Goal: Task Accomplishment & Management: Use online tool/utility

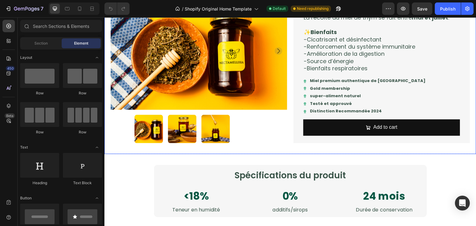
scroll to position [496, 0]
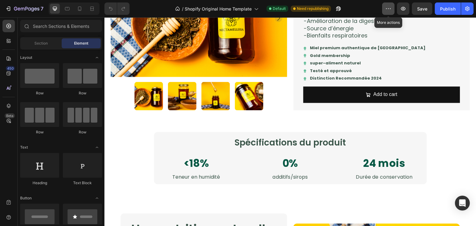
click at [389, 8] on icon "button" at bounding box center [388, 9] width 6 height 6
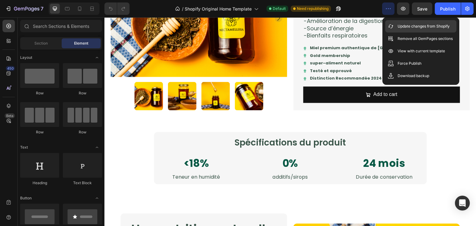
click at [398, 26] on p "Update changes from Shopify" at bounding box center [424, 26] width 52 height 6
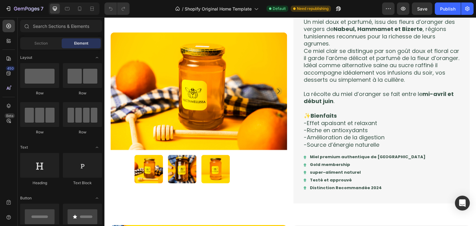
scroll to position [139, 0]
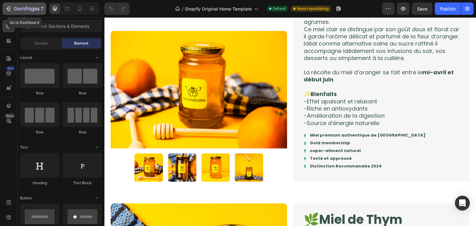
click at [33, 13] on button "7" at bounding box center [24, 8] width 44 height 12
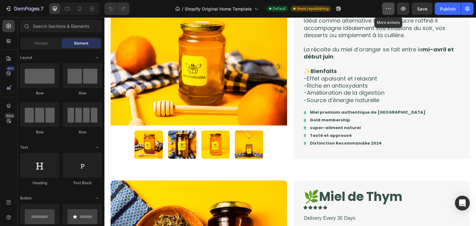
click at [390, 6] on icon "button" at bounding box center [388, 9] width 6 height 6
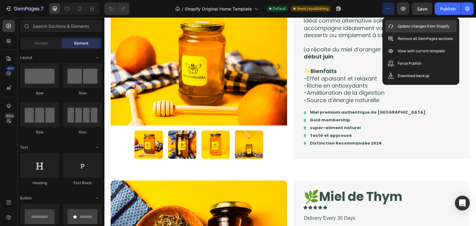
click at [409, 28] on p "Update changes from Shopify" at bounding box center [424, 26] width 52 height 6
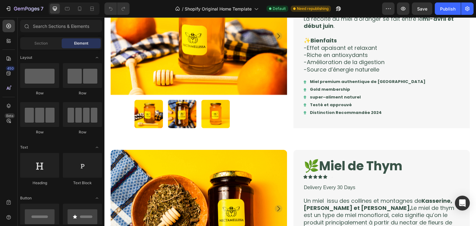
scroll to position [192, 0]
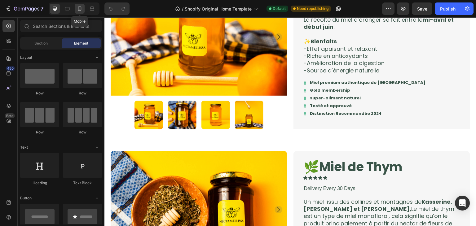
click at [82, 9] on icon at bounding box center [80, 9] width 6 height 6
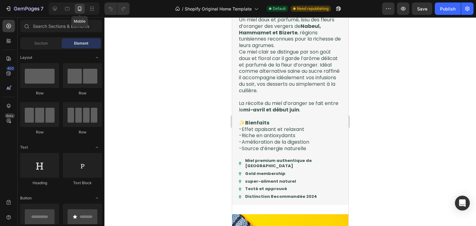
click at [82, 9] on icon at bounding box center [80, 9] width 6 height 6
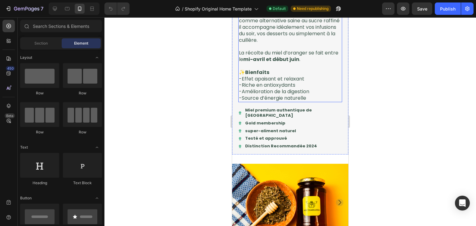
scroll to position [240, 0]
drag, startPoint x: 56, startPoint y: 49, endPoint x: 49, endPoint y: 44, distance: 9.5
click at [49, 44] on div "Section Element" at bounding box center [61, 43] width 82 height 12
click at [49, 44] on div "Section" at bounding box center [40, 43] width 39 height 10
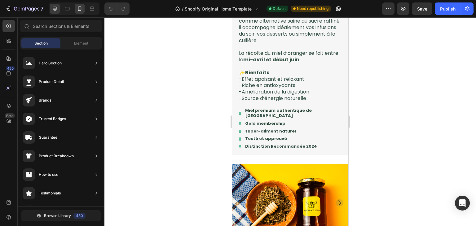
click at [55, 12] on div at bounding box center [74, 8] width 51 height 12
click at [55, 12] on div at bounding box center [55, 9] width 10 height 10
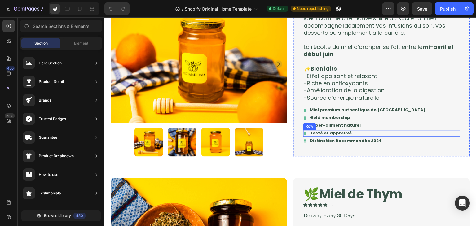
scroll to position [165, 0]
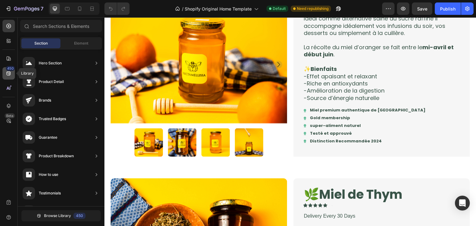
click at [6, 70] on div "450" at bounding box center [10, 68] width 9 height 5
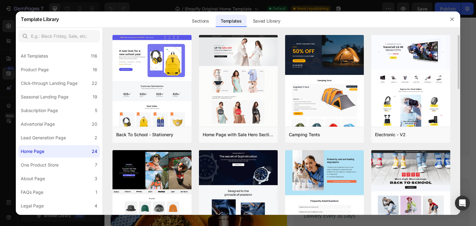
click at [315, 171] on img at bounding box center [324, 49] width 79 height 385
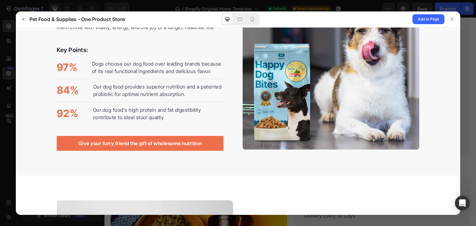
scroll to position [815, 0]
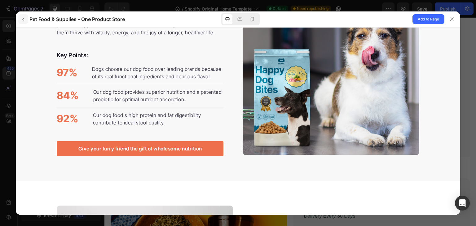
click at [22, 21] on icon "button" at bounding box center [23, 19] width 5 height 5
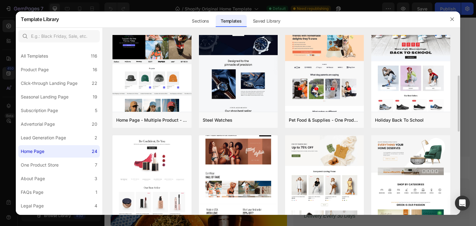
scroll to position [0, 0]
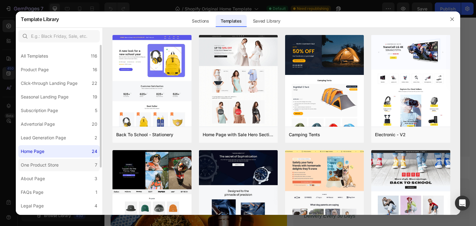
click at [66, 163] on label "One Product Store 7" at bounding box center [58, 165] width 81 height 12
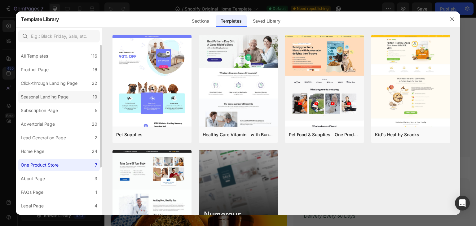
click at [71, 91] on label "Seasonal Landing Page 19" at bounding box center [58, 97] width 81 height 12
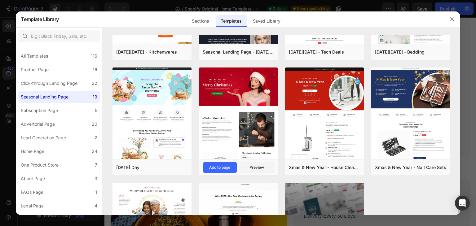
scroll to position [397, 0]
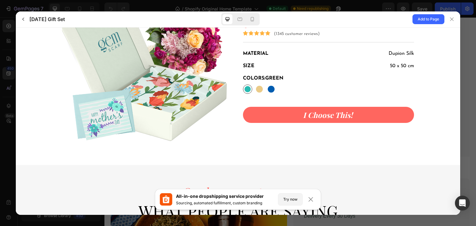
scroll to position [920, 0]
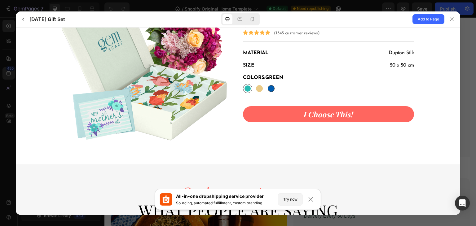
click at [268, 89] on div at bounding box center [271, 88] width 7 height 7
click at [276, 93] on input "Blue Blue" at bounding box center [276, 93] width 0 height 0
click at [261, 90] on div at bounding box center [259, 88] width 9 height 9
click at [264, 93] on input "Orange Orange" at bounding box center [264, 93] width 0 height 0
click at [245, 90] on div at bounding box center [247, 88] width 7 height 7
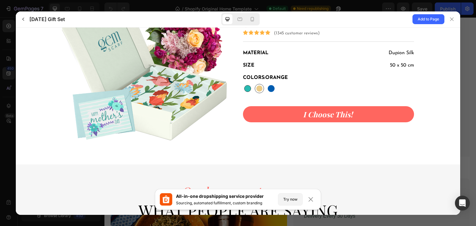
click at [252, 93] on input "Green Green" at bounding box center [252, 93] width 0 height 0
click at [239, 23] on div at bounding box center [240, 19] width 10 height 10
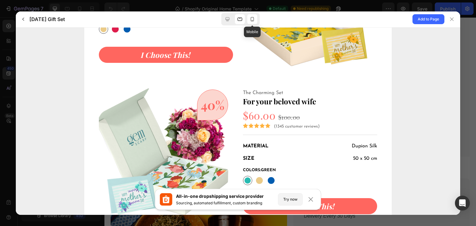
click at [249, 20] on div at bounding box center [252, 19] width 10 height 10
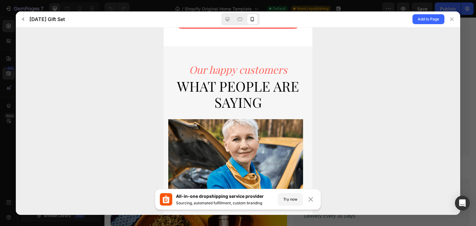
scroll to position [1470, 0]
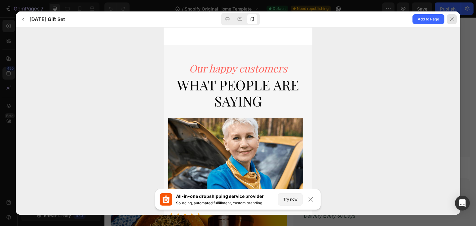
click at [452, 19] on icon at bounding box center [451, 19] width 5 height 5
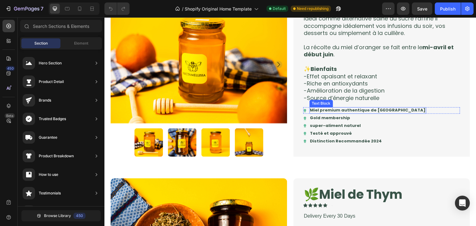
scroll to position [214, 0]
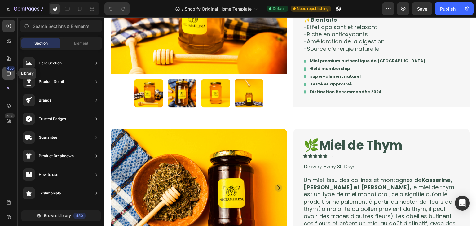
click at [10, 75] on icon at bounding box center [9, 73] width 6 height 6
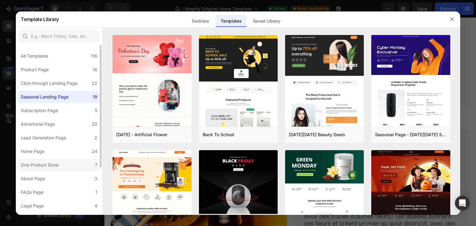
click at [64, 163] on label "One Product Store 7" at bounding box center [58, 165] width 81 height 12
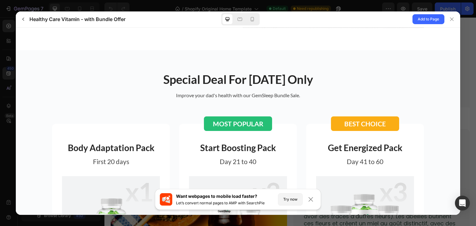
scroll to position [1083, 0]
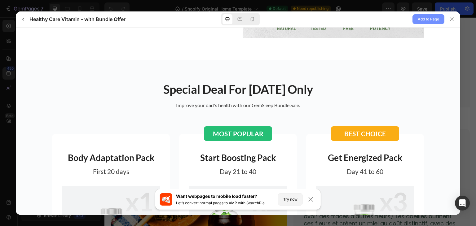
click at [430, 20] on span "Add to Page" at bounding box center [428, 18] width 21 height 7
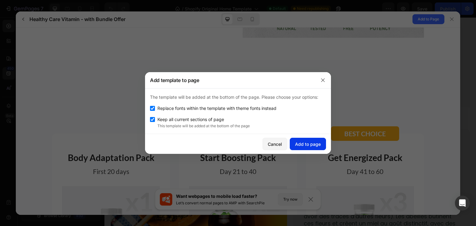
click at [304, 145] on div "Add to page" at bounding box center [308, 144] width 26 height 7
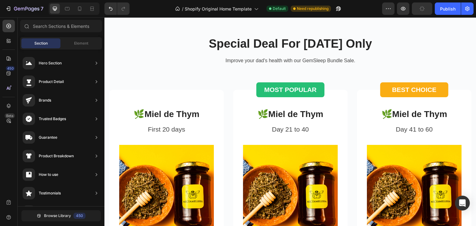
scroll to position [2666, 0]
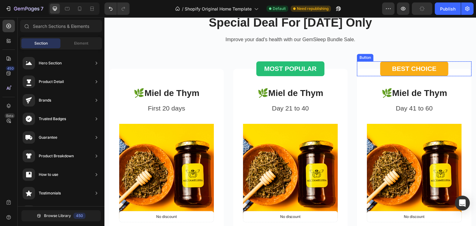
click at [381, 76] on button "BEST CHOICE" at bounding box center [414, 68] width 68 height 15
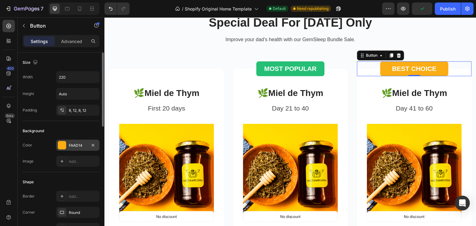
click at [83, 146] on div "FAAD14" at bounding box center [78, 146] width 18 height 6
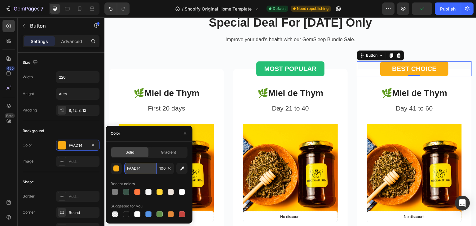
click at [140, 165] on input "FAAD14" at bounding box center [140, 168] width 32 height 11
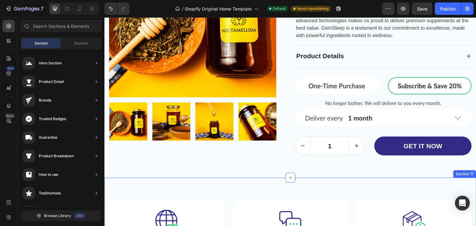
scroll to position [3436, 0]
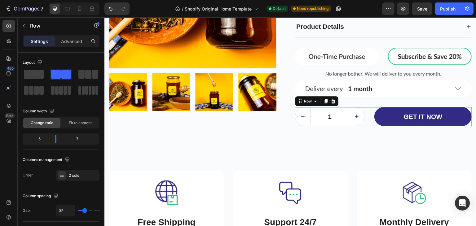
click at [367, 123] on div "1 Product Quantity GET IT NOW Add to Cart Row 0" at bounding box center [383, 116] width 177 height 19
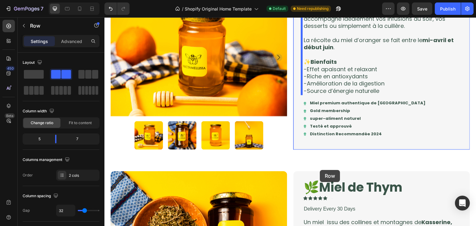
scroll to position [119, 0]
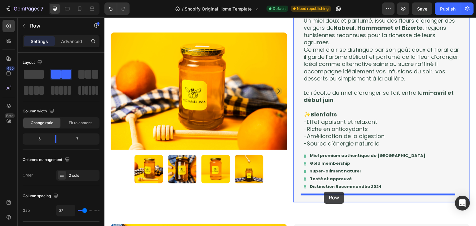
drag, startPoint x: 297, startPoint y: 102, endPoint x: 324, endPoint y: 192, distance: 93.6
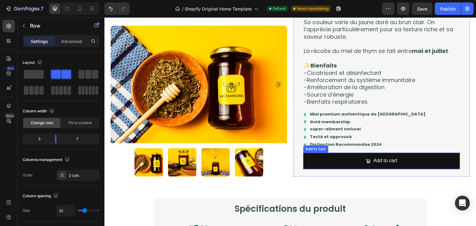
scroll to position [450, 0]
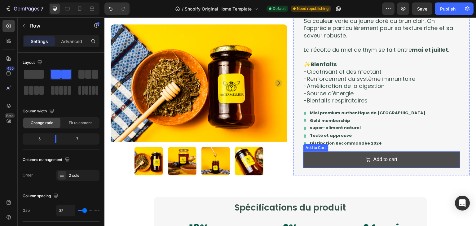
click at [451, 160] on button "Add to cart" at bounding box center [381, 160] width 157 height 16
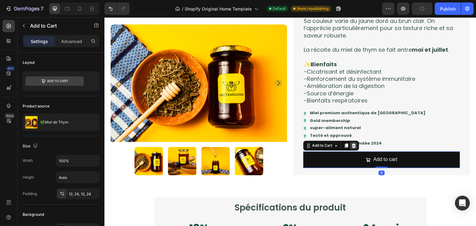
click at [352, 147] on icon at bounding box center [354, 146] width 4 height 4
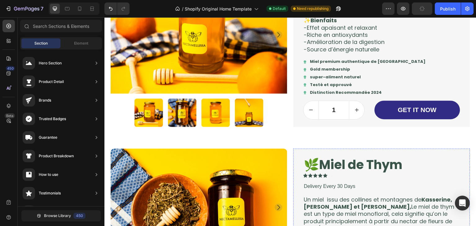
scroll to position [176, 0]
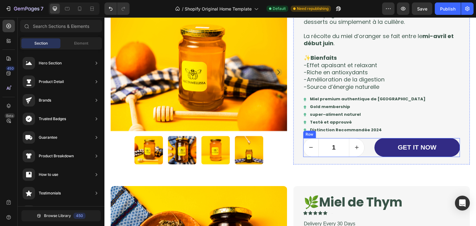
click at [368, 153] on div "1 Product Quantity GET IT NOW Add to Cart Row" at bounding box center [381, 147] width 157 height 19
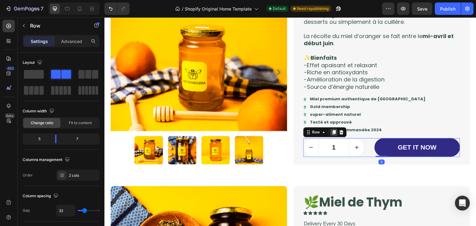
click at [332, 134] on icon at bounding box center [334, 132] width 5 height 5
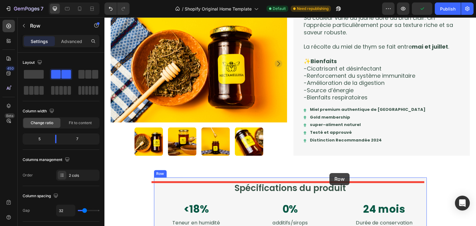
scroll to position [480, 0]
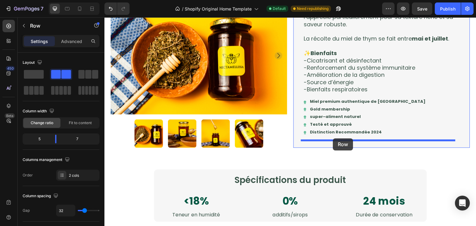
drag, startPoint x: 304, startPoint y: 152, endPoint x: 333, endPoint y: 139, distance: 31.8
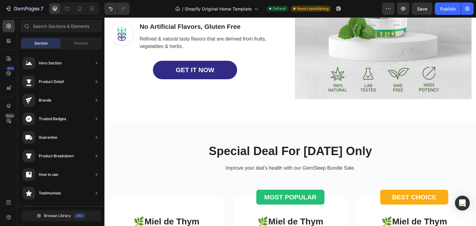
scroll to position [2618, 0]
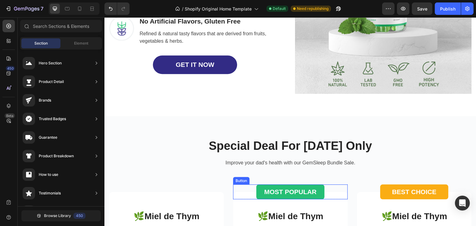
click at [330, 192] on div "MOST POPULAR Button" at bounding box center [290, 192] width 115 height 15
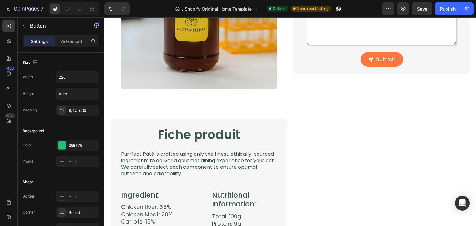
scroll to position [957, 0]
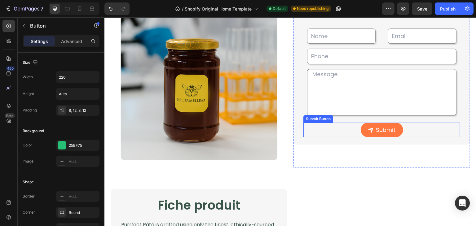
click at [403, 131] on div "Submit Submit Button" at bounding box center [381, 130] width 157 height 15
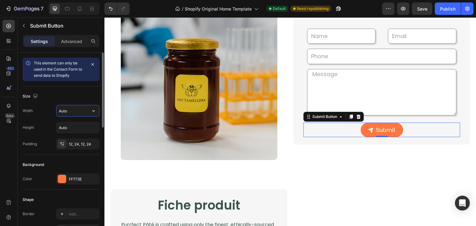
click at [75, 108] on input "Auto" at bounding box center [77, 110] width 43 height 11
type input "220"
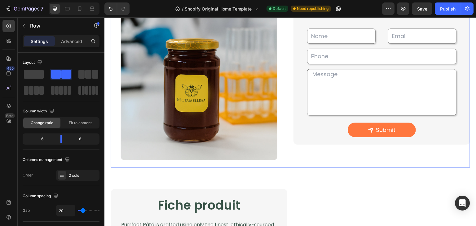
click at [344, 152] on div "Témoignage d’expert Text Block Testé et validé en laboratoire, 100% pur Heading…" at bounding box center [381, 43] width 177 height 250
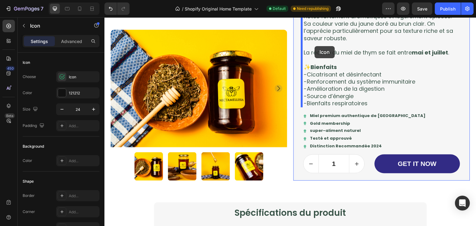
scroll to position [437, 0]
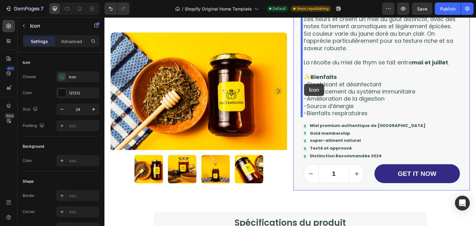
drag, startPoint x: 117, startPoint y: 122, endPoint x: 304, endPoint y: 84, distance: 191.6
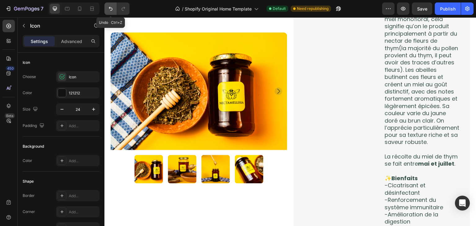
click at [111, 7] on icon "Undo/Redo" at bounding box center [111, 9] width 6 height 6
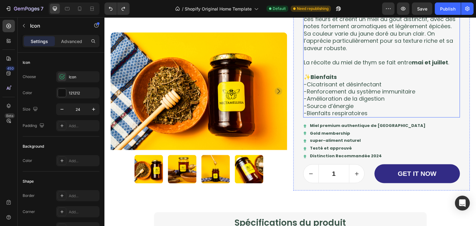
click at [331, 88] on p "-Renforcement du système immunitaire" at bounding box center [382, 91] width 156 height 7
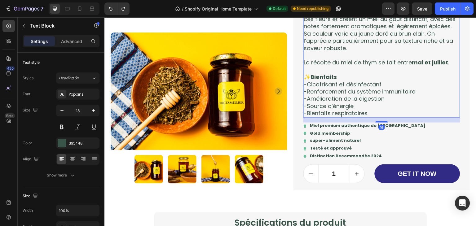
click at [305, 83] on p "-Cicatrisant et désinfectant" at bounding box center [382, 84] width 156 height 7
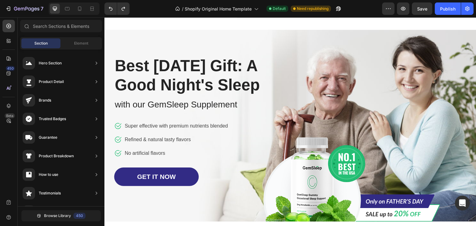
scroll to position [1557, 0]
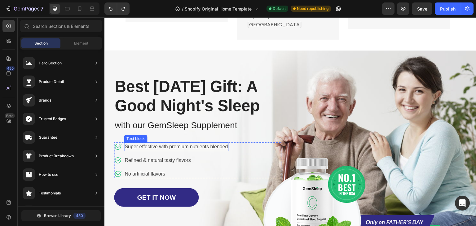
click at [131, 151] on p "Super effective with premium nutrients blended" at bounding box center [176, 146] width 103 height 7
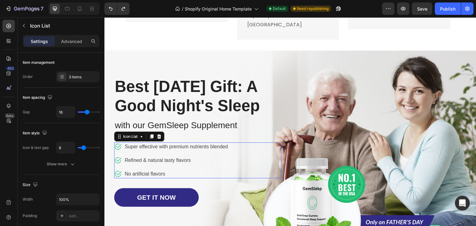
click at [218, 178] on ul "Icon Super effective with premium nutrients blended Text block Icon Refined & n…" at bounding box center [171, 161] width 114 height 36
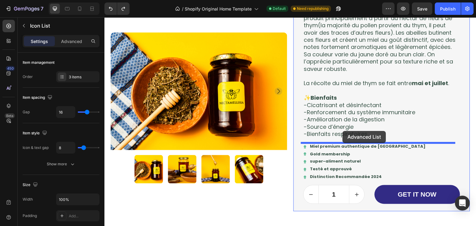
scroll to position [386, 0]
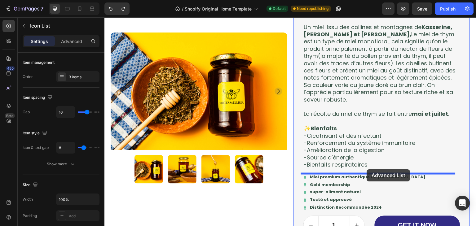
drag, startPoint x: 115, startPoint y: 152, endPoint x: 367, endPoint y: 170, distance: 252.3
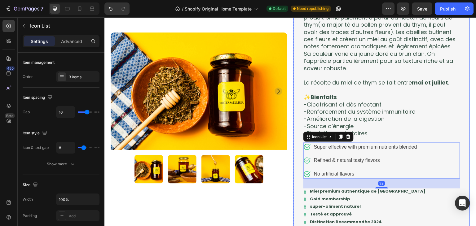
scroll to position [431, 0]
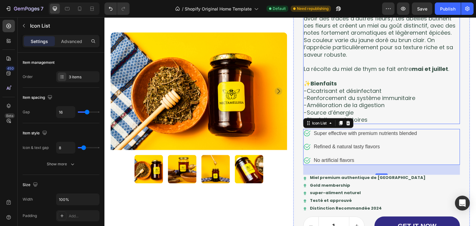
click at [381, 90] on p "-Cicatrisant et désinfectant" at bounding box center [382, 90] width 156 height 7
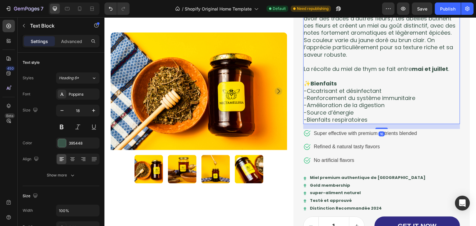
click at [373, 90] on p "-Cicatrisant et désinfectant" at bounding box center [382, 90] width 156 height 7
click at [314, 133] on p "Super effective with premium nutrients blended" at bounding box center [365, 133] width 103 height 7
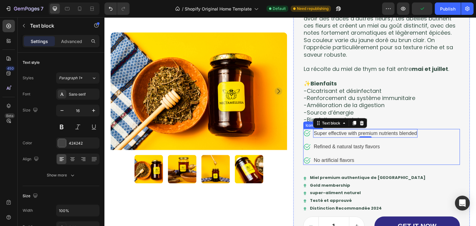
click at [308, 140] on ul "Icon Super effective with premium nutrients blended Text block 0 Icon Refined &…" at bounding box center [360, 147] width 114 height 36
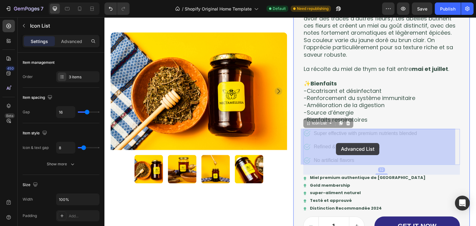
drag, startPoint x: 306, startPoint y: 123, endPoint x: 336, endPoint y: 143, distance: 36.0
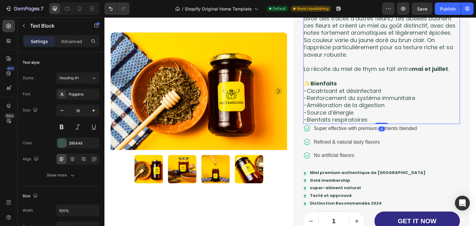
drag, startPoint x: 379, startPoint y: 128, endPoint x: 377, endPoint y: 120, distance: 7.7
click at [377, 120] on div "Un miel issu des collines et montagnes de Kasserine, Siliana et Zaghouan, Le mi…" at bounding box center [381, 51] width 157 height 146
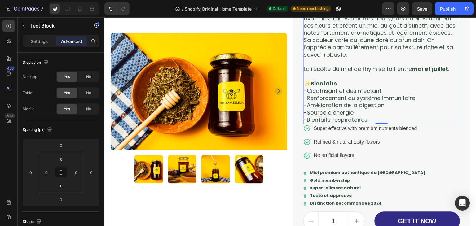
scroll to position [328, 0]
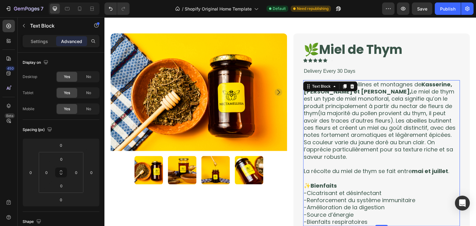
click at [369, 89] on div "🌿Miel de Thym Product Title Icon Icon Icon Icon Icon Icon List Text Block Row D…" at bounding box center [381, 187] width 157 height 292
click at [369, 63] on div "Icon Icon Icon Icon Icon Icon List Text Block Row" at bounding box center [381, 60] width 157 height 4
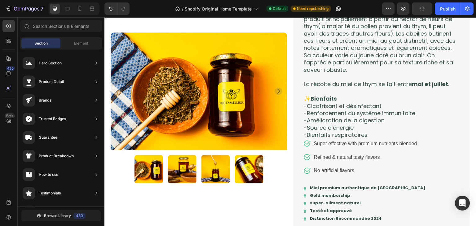
scroll to position [474, 0]
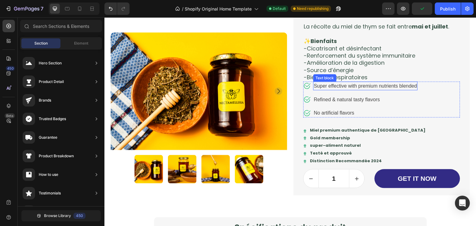
click at [407, 86] on p "Super effective with premium nutrients blended" at bounding box center [365, 85] width 103 height 7
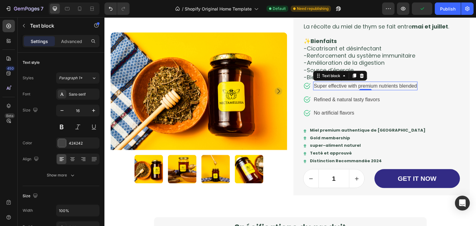
click at [407, 86] on p "Super effective with premium nutrients blended" at bounding box center [365, 85] width 103 height 7
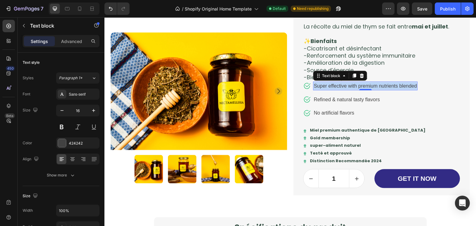
click at [407, 86] on p "Super effective with premium nutrients blended" at bounding box center [365, 85] width 103 height 7
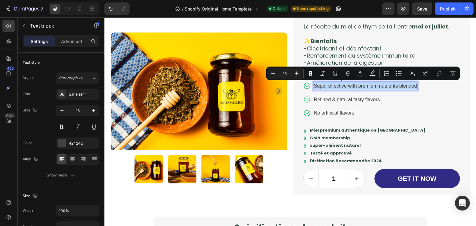
click at [407, 86] on p "Super effective with premium nutrients blended" at bounding box center [365, 85] width 103 height 7
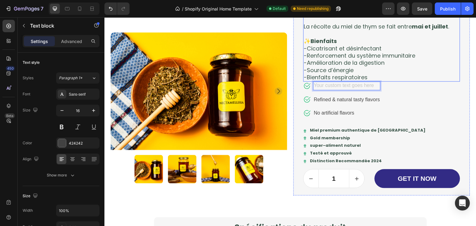
click at [359, 46] on p "-Cicatrisant et désinfectant" at bounding box center [382, 48] width 156 height 7
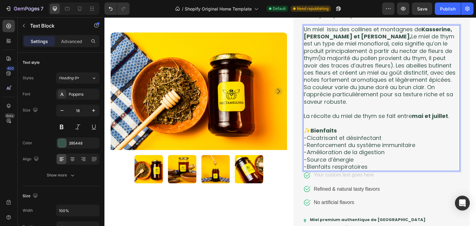
scroll to position [387, 0]
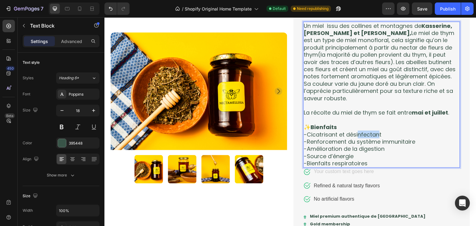
drag, startPoint x: 378, startPoint y: 131, endPoint x: 355, endPoint y: 134, distance: 22.5
click at [355, 134] on p "-Cicatrisant et désinfectant" at bounding box center [382, 134] width 156 height 7
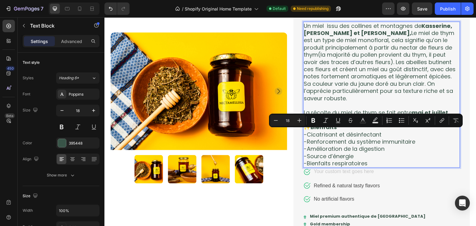
click at [387, 133] on p "-Cicatrisant et désinfectant" at bounding box center [382, 134] width 156 height 7
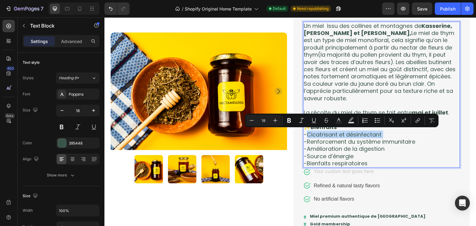
drag, startPoint x: 387, startPoint y: 133, endPoint x: 307, endPoint y: 134, distance: 80.3
click at [307, 134] on p "-Cicatrisant et désinfectant" at bounding box center [382, 134] width 156 height 7
copy p "Cicatrisant et désinfectant"
click at [331, 173] on div "Rich Text Editor. Editing area: main" at bounding box center [346, 172] width 67 height 9
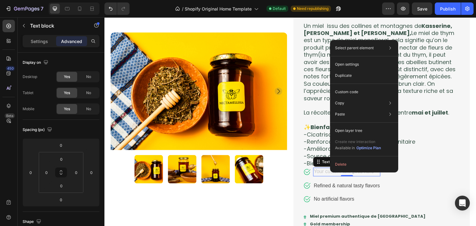
click at [322, 171] on div "Rich Text Editor. Editing area: main" at bounding box center [346, 172] width 67 height 9
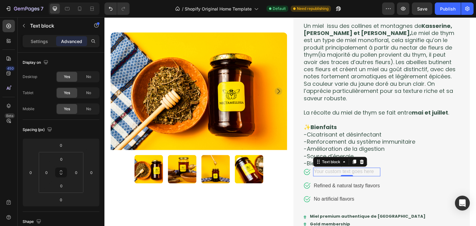
click at [322, 171] on div "Rich Text Editor. Editing area: main" at bounding box center [346, 172] width 67 height 9
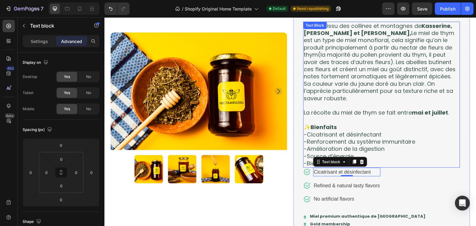
click at [353, 100] on p "Un miel issu des collines et montagnes de Kasserine, Siliana et Zaghouan, Le mi…" at bounding box center [382, 62] width 156 height 80
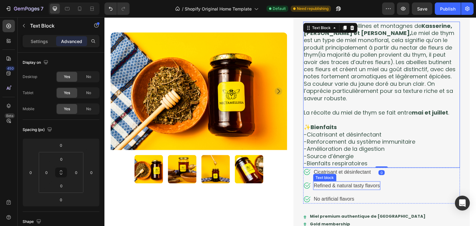
click at [366, 186] on p "Refined & natural tasty flavors" at bounding box center [347, 185] width 66 height 7
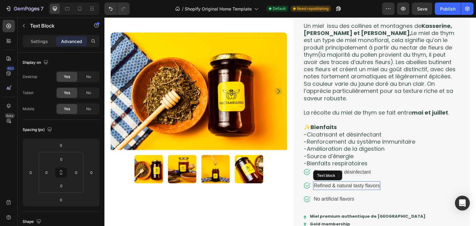
click at [366, 186] on p "Refined & natural tasty flavors" at bounding box center [347, 185] width 66 height 7
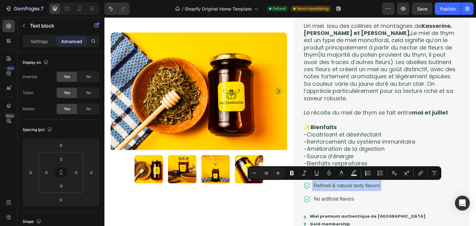
click at [366, 186] on p "Refined & natural tasty flavors" at bounding box center [347, 185] width 66 height 7
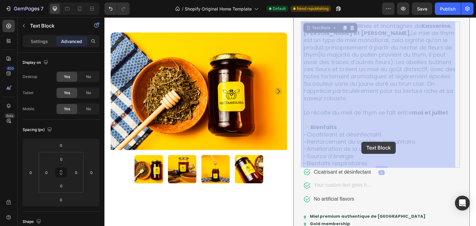
drag, startPoint x: 415, startPoint y: 141, endPoint x: 371, endPoint y: 143, distance: 43.5
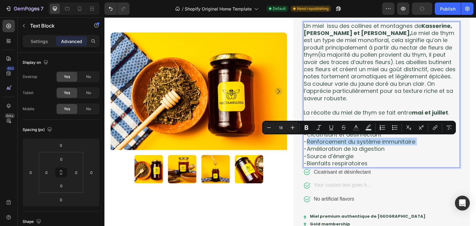
drag, startPoint x: 416, startPoint y: 141, endPoint x: 314, endPoint y: 143, distance: 102.3
click at [314, 143] on p "-Renforcement du système immunitaire" at bounding box center [382, 141] width 156 height 7
copy p "Renforcement du système immunitaire"
click at [349, 182] on div "Rich Text Editor. Editing area: main" at bounding box center [342, 186] width 58 height 9
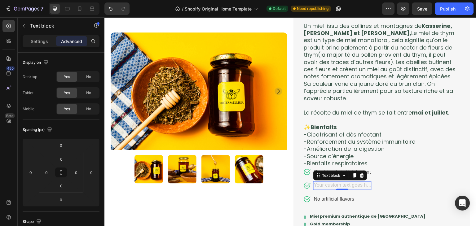
click at [354, 184] on div "Rich Text Editor. Editing area: main" at bounding box center [342, 186] width 58 height 9
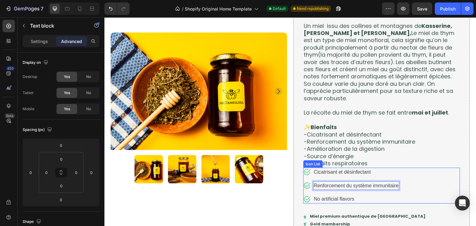
click at [398, 196] on div "Icon Cicatrisant et désinfectant Text block Icon Renforcement du système immuni…" at bounding box center [381, 186] width 157 height 36
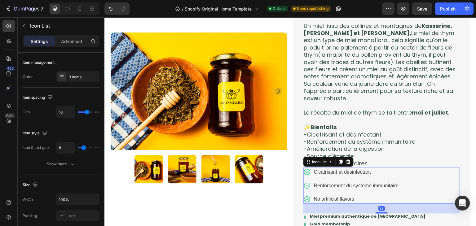
click at [398, 196] on div "Icon Cicatrisant et désinfectant Text block Icon Renforcement du système immuni…" at bounding box center [381, 186] width 157 height 36
click at [352, 199] on p "No artificial flavors" at bounding box center [356, 199] width 85 height 7
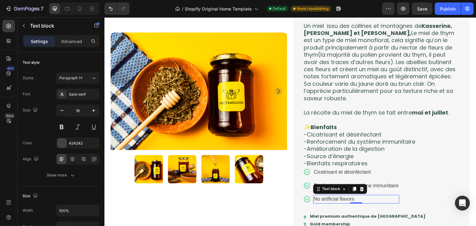
click at [352, 199] on p "No artificial flavors" at bounding box center [356, 199] width 85 height 7
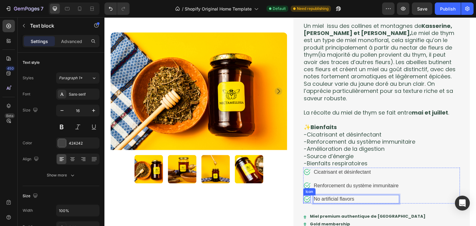
click at [303, 200] on icon at bounding box center [306, 199] width 7 height 7
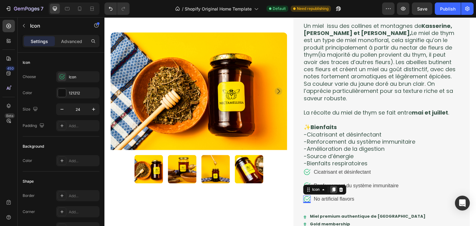
click at [333, 192] on div at bounding box center [333, 189] width 7 height 7
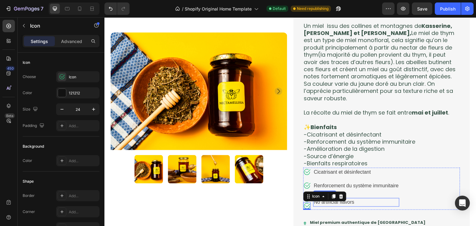
click at [358, 203] on p "No artificial flavors" at bounding box center [356, 202] width 85 height 7
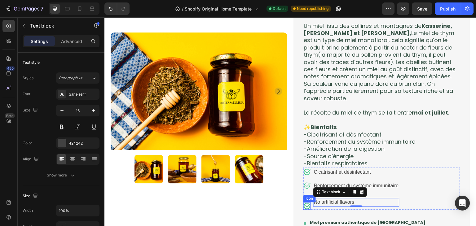
click at [305, 205] on icon at bounding box center [306, 206] width 7 height 7
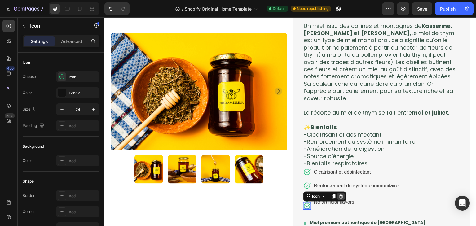
click at [341, 198] on icon at bounding box center [341, 197] width 4 height 4
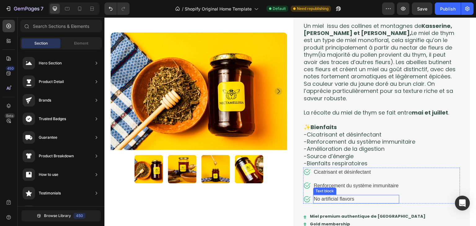
click at [351, 197] on p "No artificial flavors" at bounding box center [356, 199] width 85 height 7
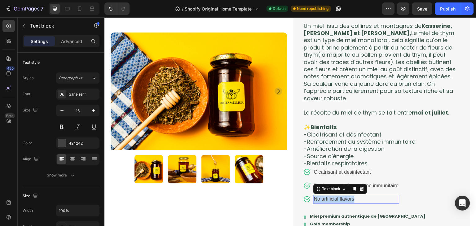
click at [351, 197] on p "No artificial flavors" at bounding box center [356, 199] width 85 height 7
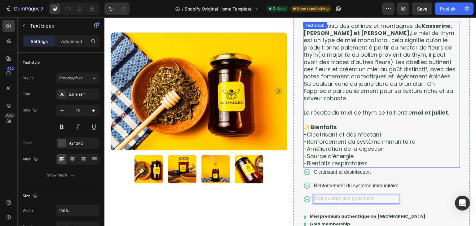
click at [383, 147] on p "-Amélioration de la digestion" at bounding box center [382, 148] width 156 height 7
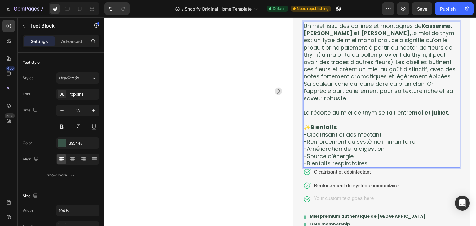
scroll to position [387, 0]
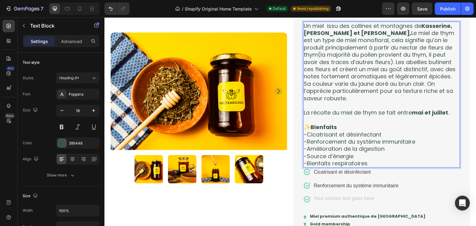
click at [385, 149] on p "-Amélioration de la digestion" at bounding box center [382, 148] width 156 height 7
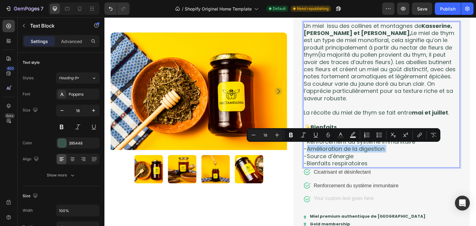
drag, startPoint x: 385, startPoint y: 149, endPoint x: 315, endPoint y: 147, distance: 69.8
click at [315, 147] on p "-Amélioration de la digestion" at bounding box center [382, 148] width 156 height 7
copy p "Amélioration de la digestion"
click at [329, 197] on div "Rich Text Editor. Editing area: main" at bounding box center [356, 199] width 86 height 9
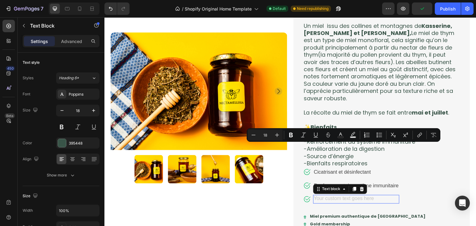
click at [329, 197] on div "Rich Text Editor. Editing area: main" at bounding box center [356, 199] width 86 height 9
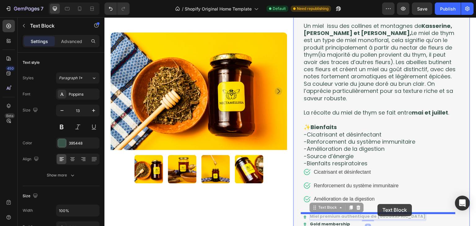
drag, startPoint x: 380, startPoint y: 213, endPoint x: 379, endPoint y: 208, distance: 5.3
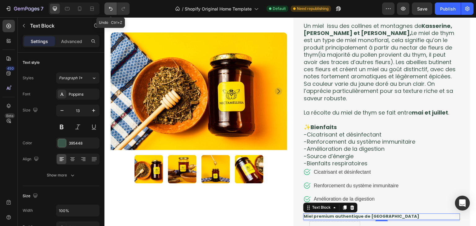
click at [111, 9] on icon "Undo/Redo" at bounding box center [111, 9] width 6 height 6
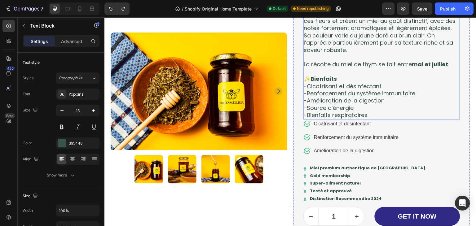
scroll to position [436, 0]
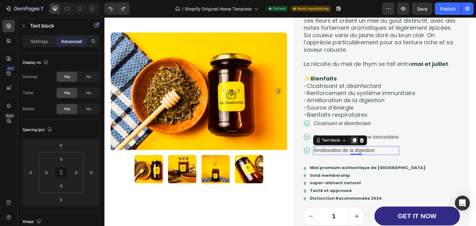
click at [352, 141] on icon at bounding box center [354, 140] width 5 height 5
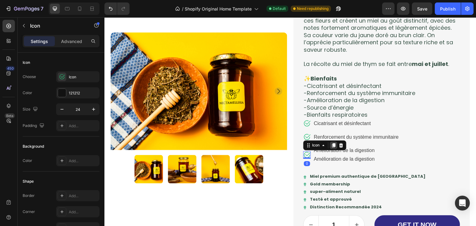
click at [331, 147] on icon at bounding box center [333, 145] width 5 height 5
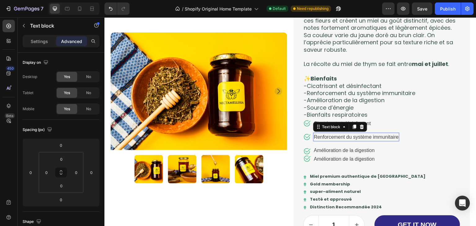
click at [366, 139] on p "Renforcement du système immunitaire" at bounding box center [356, 137] width 85 height 7
drag, startPoint x: 356, startPoint y: 141, endPoint x: 355, endPoint y: 137, distance: 4.3
click at [355, 137] on div "Renforcement du système immunitaire Text block 0" at bounding box center [356, 137] width 86 height 9
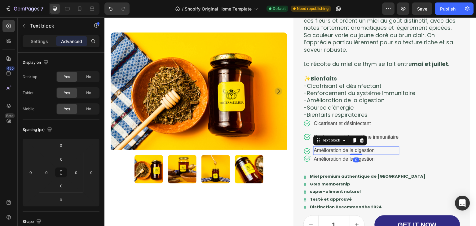
drag, startPoint x: 354, startPoint y: 154, endPoint x: 353, endPoint y: 146, distance: 8.4
click at [353, 147] on div "Amélioration de la digestion Text block 0" at bounding box center [356, 151] width 86 height 9
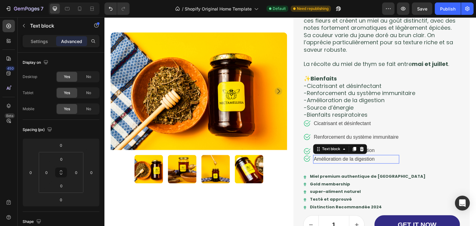
click at [320, 161] on p "Amélioration de la digestion" at bounding box center [356, 159] width 85 height 7
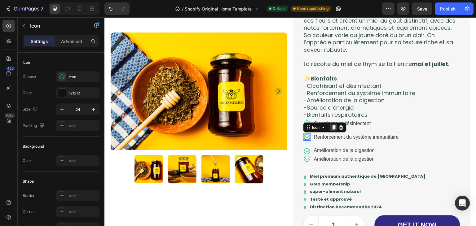
click at [332, 128] on icon at bounding box center [333, 128] width 3 height 4
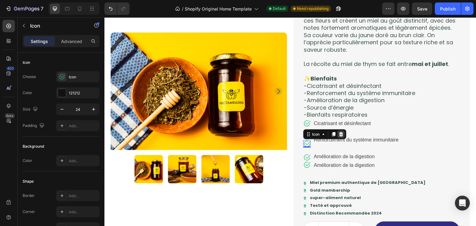
click at [339, 135] on icon at bounding box center [341, 134] width 4 height 4
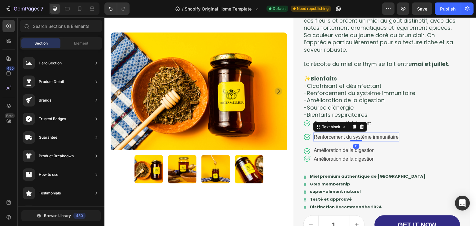
click at [317, 138] on p "Renforcement du système immunitaire" at bounding box center [356, 137] width 85 height 7
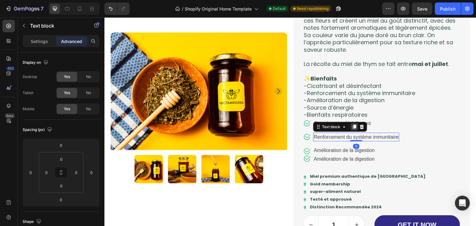
click at [351, 130] on div at bounding box center [354, 126] width 7 height 7
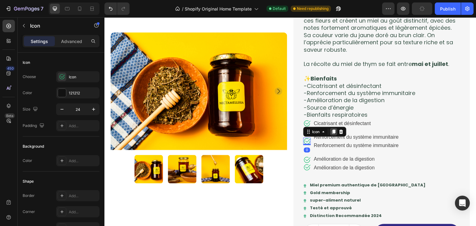
click at [332, 134] on div at bounding box center [333, 131] width 7 height 7
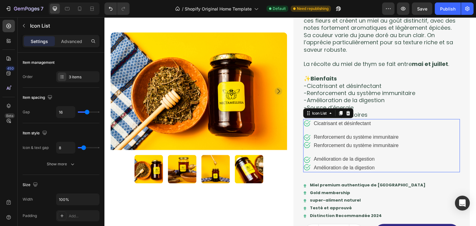
click at [413, 147] on div "Icon Cicatrisant et désinfectant Text block Icon Icon Renforcement du système i…" at bounding box center [381, 145] width 157 height 53
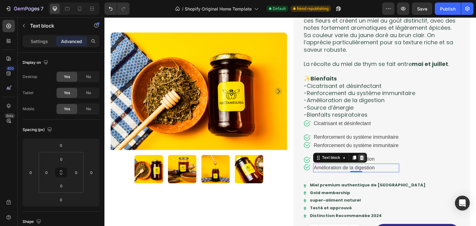
click at [360, 159] on icon at bounding box center [362, 158] width 4 height 4
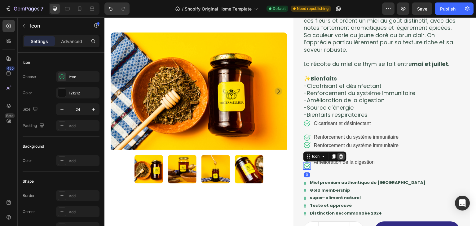
click at [339, 157] on icon at bounding box center [341, 156] width 5 height 5
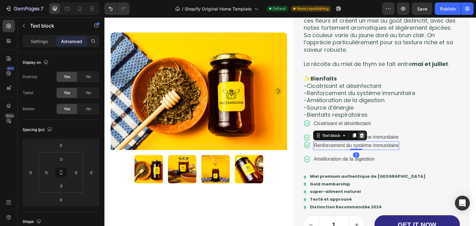
click at [362, 133] on icon at bounding box center [361, 135] width 5 height 5
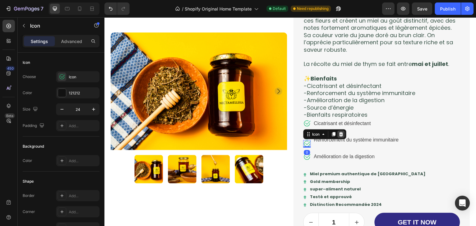
click at [339, 135] on icon at bounding box center [341, 134] width 5 height 5
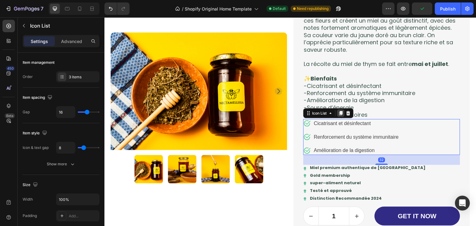
click at [338, 115] on icon at bounding box center [340, 113] width 5 height 5
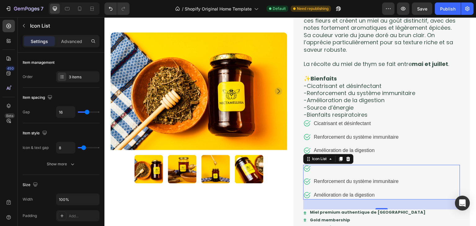
click at [344, 169] on li "Icon Text block" at bounding box center [351, 168] width 96 height 7
click at [314, 170] on li "Icon Text block" at bounding box center [351, 168] width 96 height 7
click at [348, 161] on icon at bounding box center [348, 159] width 5 height 5
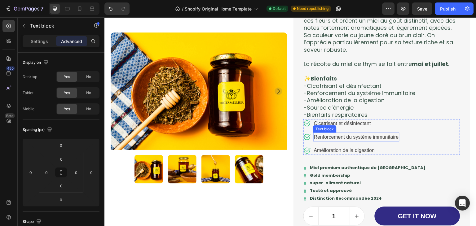
click at [325, 137] on p "Renforcement du système immunitaire" at bounding box center [356, 137] width 85 height 7
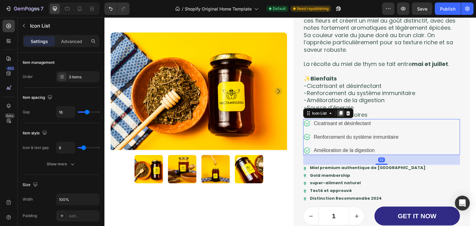
click at [341, 113] on icon at bounding box center [340, 113] width 3 height 4
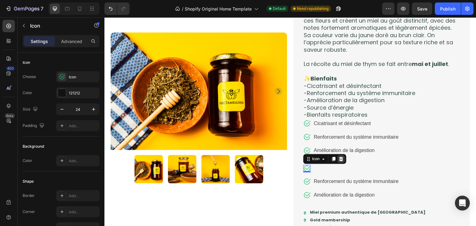
click at [340, 161] on icon at bounding box center [341, 159] width 4 height 4
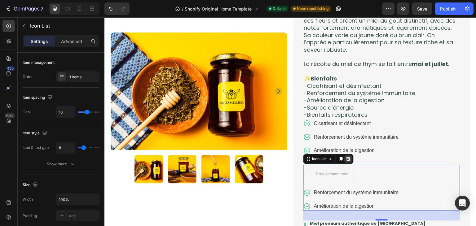
click at [349, 159] on div at bounding box center [348, 159] width 7 height 7
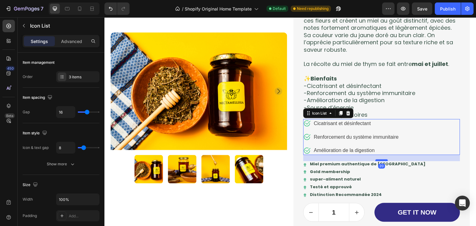
drag, startPoint x: 382, startPoint y: 164, endPoint x: 381, endPoint y: 160, distance: 4.1
click at [381, 160] on div at bounding box center [382, 161] width 12 height 2
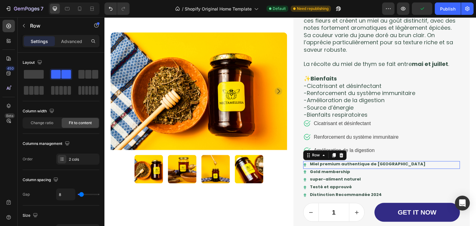
click at [310, 168] on div "Miel premium authentique de Tunisie Text Block" at bounding box center [368, 165] width 117 height 8
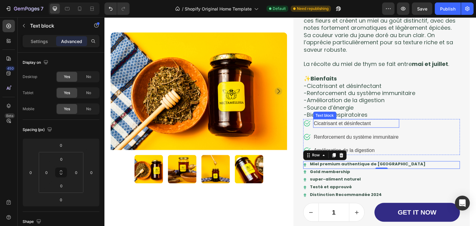
click at [382, 125] on p "Cicatrisant et désinfectant" at bounding box center [356, 123] width 85 height 7
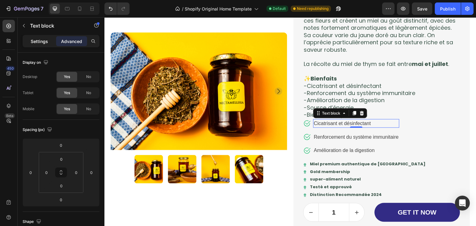
click at [41, 43] on p "Settings" at bounding box center [39, 41] width 17 height 7
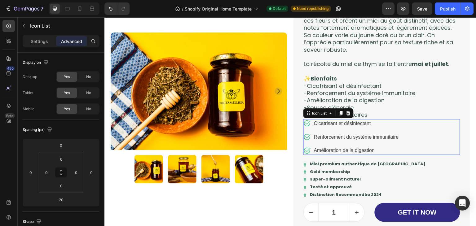
click at [422, 139] on div "Icon Cicatrisant et désinfectant Text block Icon Renforcement du système immuni…" at bounding box center [381, 137] width 157 height 36
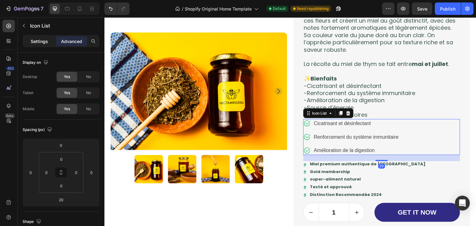
click at [44, 40] on p "Settings" at bounding box center [39, 41] width 17 height 7
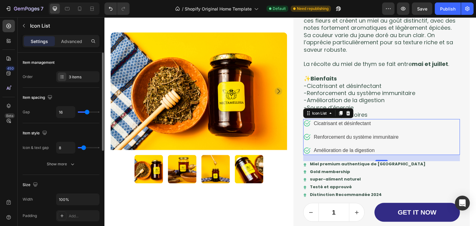
type input "4"
type input "3"
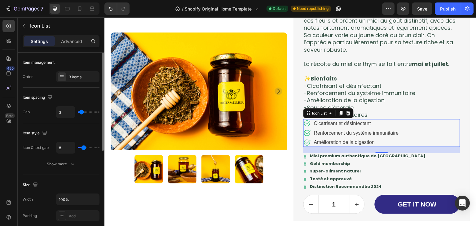
type input "1"
type input "0"
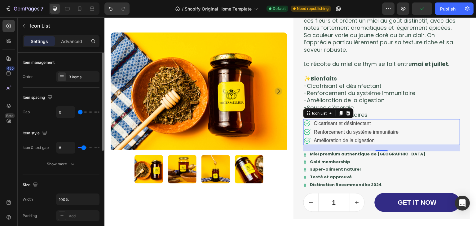
type input "2"
type input "3"
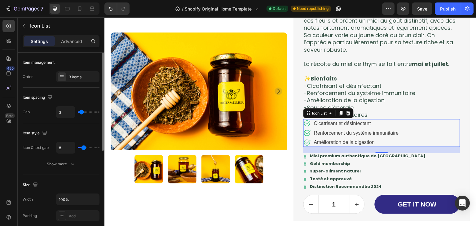
drag, startPoint x: 86, startPoint y: 112, endPoint x: 81, endPoint y: 115, distance: 5.3
type input "3"
click at [81, 113] on input "range" at bounding box center [89, 112] width 22 height 1
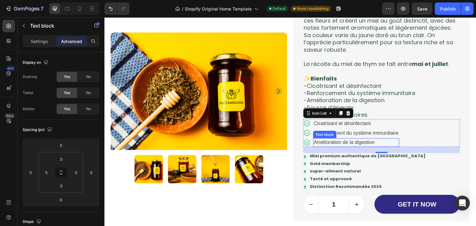
click at [381, 142] on p "Amélioration de la digestion" at bounding box center [356, 142] width 85 height 7
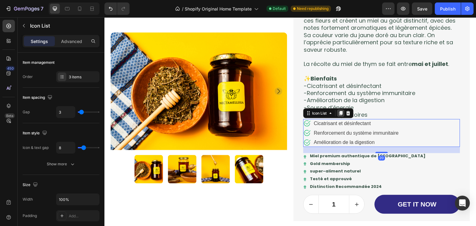
click at [338, 112] on icon at bounding box center [340, 113] width 5 height 5
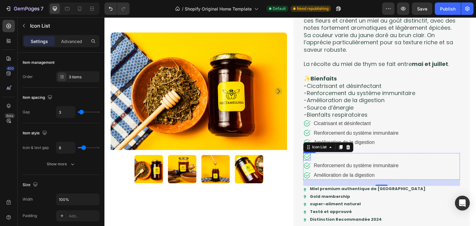
click at [306, 159] on icon at bounding box center [306, 156] width 7 height 7
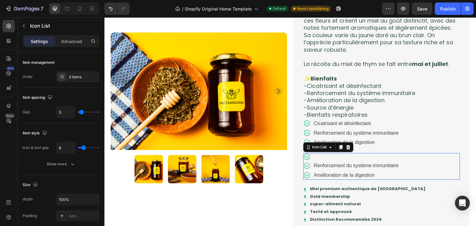
click at [414, 160] on div "Icon Text block Icon Renforcement du système immunitaire Text block Icon Amélio…" at bounding box center [381, 166] width 157 height 27
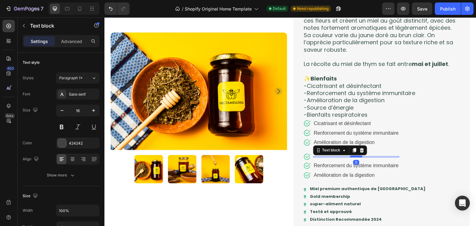
click at [352, 156] on div at bounding box center [356, 157] width 12 height 2
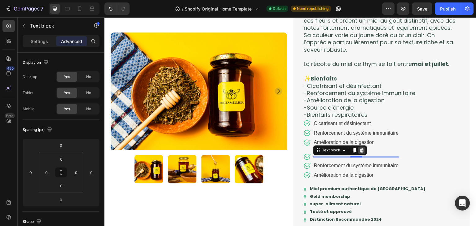
click at [360, 151] on icon at bounding box center [362, 150] width 4 height 4
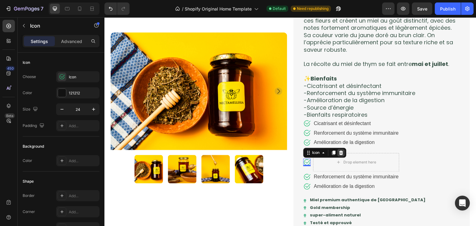
click at [340, 153] on icon at bounding box center [341, 153] width 4 height 4
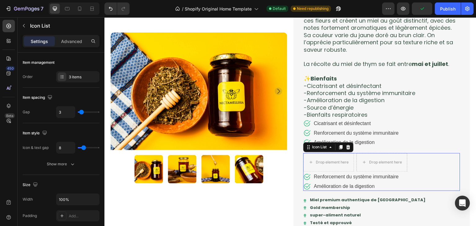
click at [417, 177] on div "Drop element here Drop element here Icon Renforcement du système immunitaire Te…" at bounding box center [381, 172] width 157 height 38
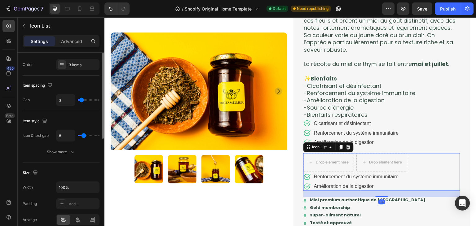
scroll to position [0, 0]
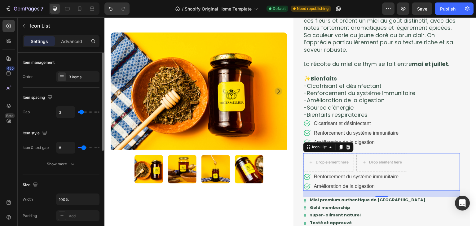
click at [73, 123] on div "Item management Order 3 items" at bounding box center [61, 149] width 77 height 52
drag, startPoint x: 73, startPoint y: 82, endPoint x: 73, endPoint y: 77, distance: 5.6
click at [73, 123] on div "Item management Order 3 items" at bounding box center [61, 149] width 77 height 52
click at [73, 77] on div "3 items" at bounding box center [83, 77] width 29 height 6
click at [347, 149] on icon at bounding box center [348, 147] width 4 height 4
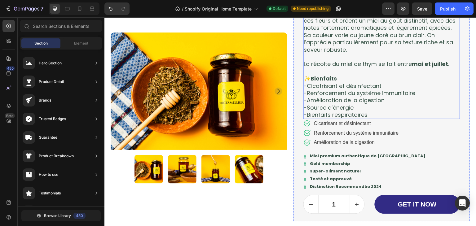
click at [346, 109] on p "-Source d’énergie" at bounding box center [382, 107] width 156 height 7
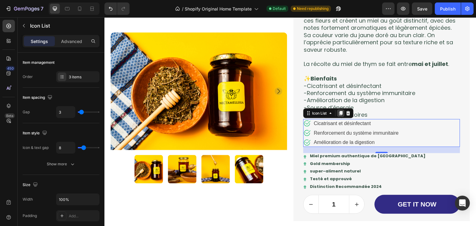
click at [338, 115] on icon at bounding box center [340, 113] width 5 height 5
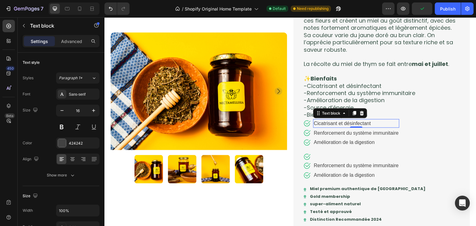
click at [372, 125] on p "Cicatrisant et désinfectant" at bounding box center [356, 123] width 85 height 7
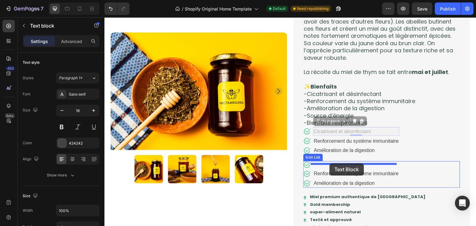
drag, startPoint x: 315, startPoint y: 124, endPoint x: 330, endPoint y: 164, distance: 42.1
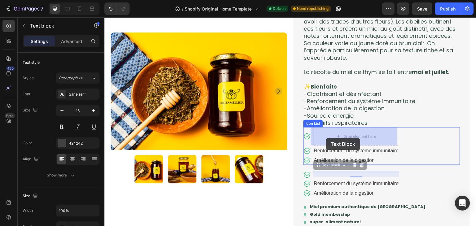
drag, startPoint x: 317, startPoint y: 166, endPoint x: 326, endPoint y: 138, distance: 29.7
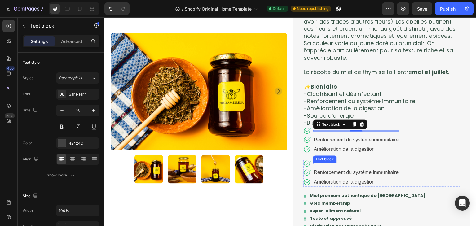
click at [345, 163] on div at bounding box center [356, 163] width 86 height 1
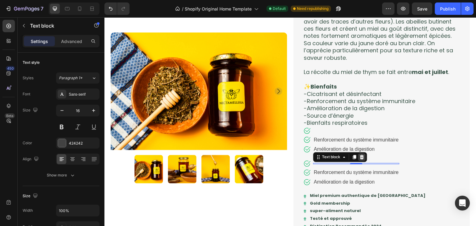
click at [363, 158] on div at bounding box center [361, 157] width 7 height 7
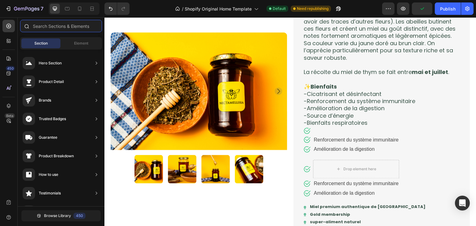
click at [58, 25] on input "text" at bounding box center [61, 26] width 82 height 12
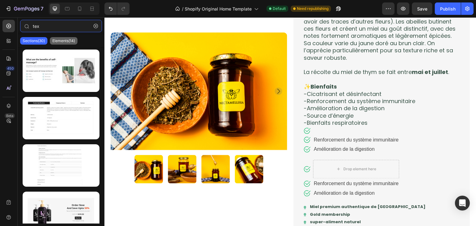
type input "tex"
click at [70, 42] on p "Elements(14)" at bounding box center [63, 40] width 23 height 5
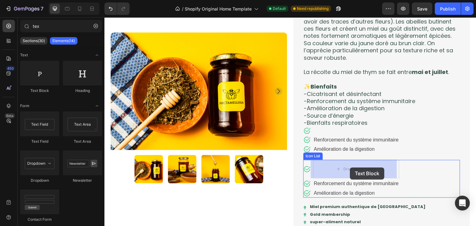
drag, startPoint x: 147, startPoint y: 96, endPoint x: 350, endPoint y: 168, distance: 215.9
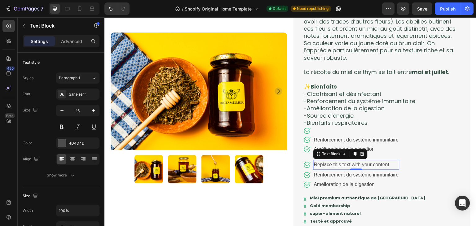
click at [385, 164] on div "Replace this text with your content" at bounding box center [356, 165] width 86 height 10
click at [385, 164] on p "Replace this text with your content" at bounding box center [356, 165] width 85 height 9
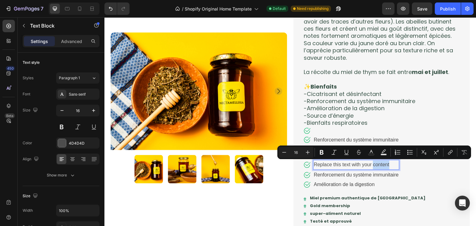
click at [385, 164] on p "Replace this text with your content" at bounding box center [356, 165] width 85 height 9
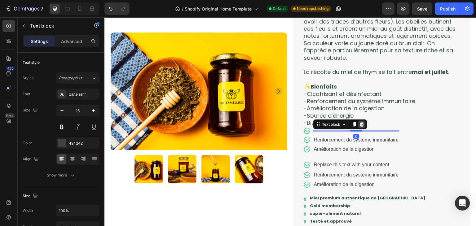
click at [362, 126] on icon at bounding box center [361, 124] width 5 height 5
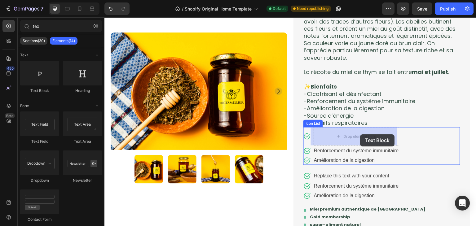
drag, startPoint x: 136, startPoint y: 80, endPoint x: 360, endPoint y: 134, distance: 230.8
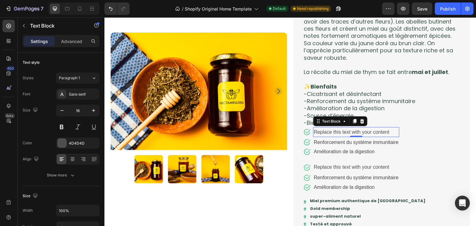
click at [389, 131] on div "Replace this text with your content" at bounding box center [356, 132] width 86 height 10
click at [389, 131] on p "Replace this text with your content" at bounding box center [356, 132] width 85 height 9
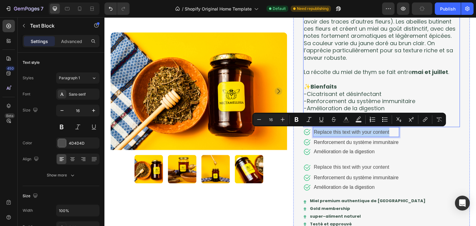
click at [380, 94] on p "-Cicatrisant et désinfectant" at bounding box center [382, 93] width 156 height 7
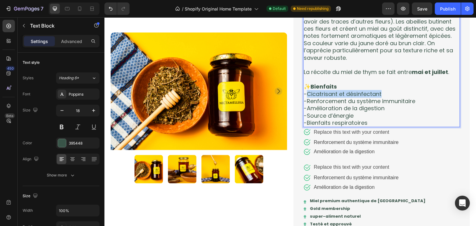
drag, startPoint x: 380, startPoint y: 94, endPoint x: 306, endPoint y: 95, distance: 74.1
click at [306, 95] on p "-Cicatrisant et désinfectant" at bounding box center [382, 93] width 156 height 7
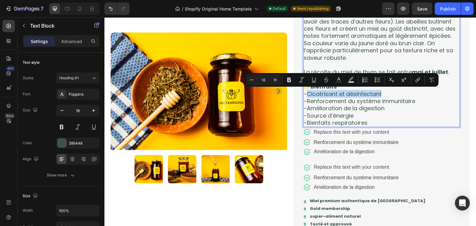
copy p "Cicatrisant et désinfectant"
click at [354, 134] on p "Replace this text with your content" at bounding box center [356, 132] width 85 height 9
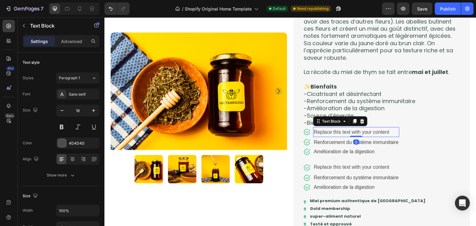
click at [354, 134] on p "Replace this text with your content" at bounding box center [356, 132] width 85 height 9
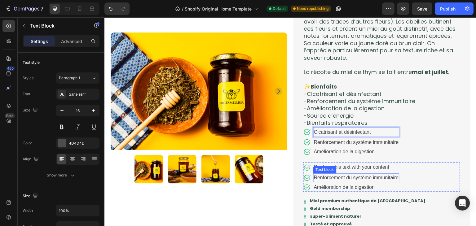
scroll to position [447, 0]
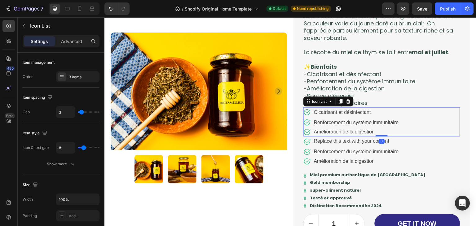
drag, startPoint x: 380, startPoint y: 142, endPoint x: 404, endPoint y: 143, distance: 24.5
click at [376, 135] on div at bounding box center [382, 135] width 12 height 1
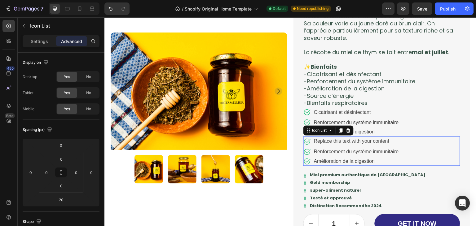
click at [413, 146] on div "Icon Replace this text with your content Text Block Icon Renforcement du systèm…" at bounding box center [381, 151] width 157 height 29
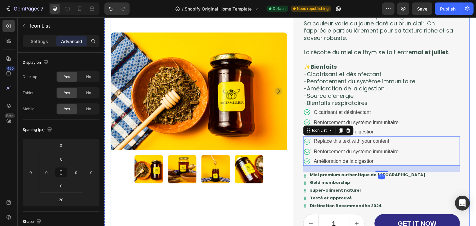
click at [285, 165] on div "Product Images 🌿Miel de Thym Product Title Icon Icon Icon Icon Icon Icon List T…" at bounding box center [290, 77] width 359 height 326
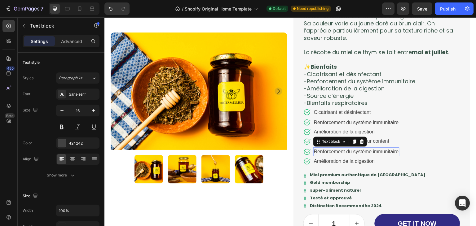
click at [384, 151] on p "Renforcement du système immunitaire" at bounding box center [356, 151] width 85 height 7
click at [360, 143] on icon at bounding box center [362, 142] width 4 height 4
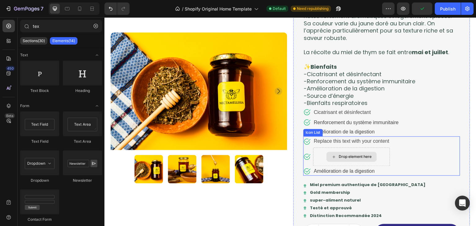
click at [384, 157] on div "Drop element here" at bounding box center [351, 157] width 77 height 19
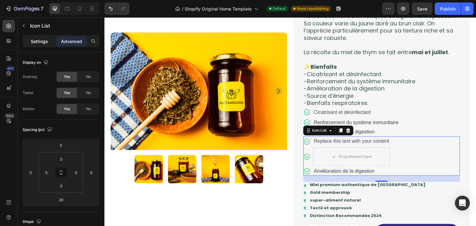
click at [33, 42] on p "Settings" at bounding box center [39, 41] width 17 height 7
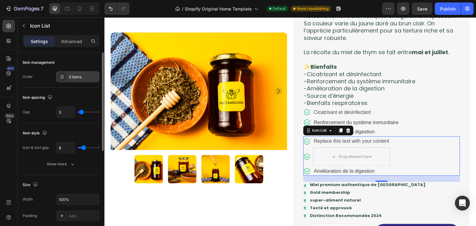
click at [62, 78] on icon at bounding box center [62, 78] width 2 height 0
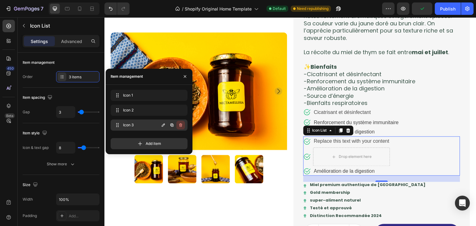
click at [181, 124] on icon "button" at bounding box center [180, 125] width 5 height 5
click at [181, 124] on div "Delete" at bounding box center [176, 125] width 11 height 6
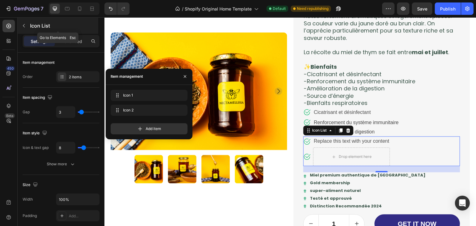
click at [23, 23] on icon "button" at bounding box center [23, 25] width 5 height 5
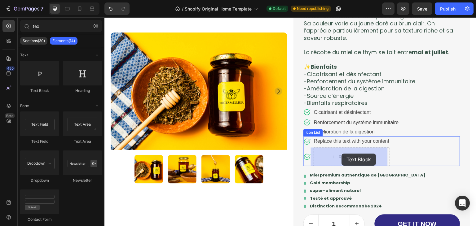
drag, startPoint x: 152, startPoint y: 90, endPoint x: 342, endPoint y: 154, distance: 199.9
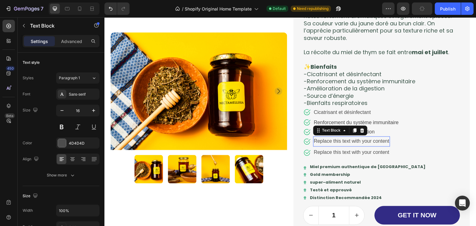
click at [384, 142] on p "Replace this text with your content" at bounding box center [352, 141] width 76 height 9
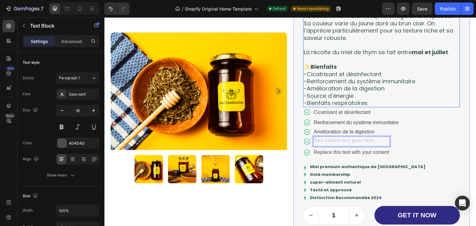
click at [353, 95] on p "-Source d’énergie" at bounding box center [382, 95] width 156 height 7
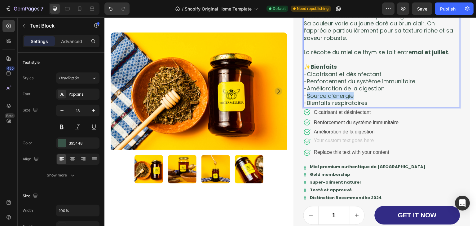
drag, startPoint x: 350, startPoint y: 96, endPoint x: 305, endPoint y: 96, distance: 45.6
click at [305, 96] on p "-Source d’énergie" at bounding box center [382, 95] width 156 height 7
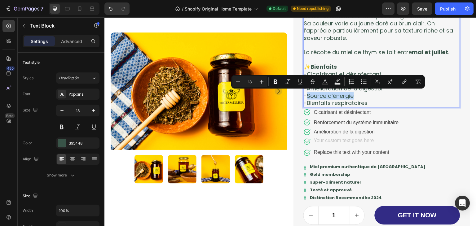
copy p "Source d’énergie"
click at [335, 140] on div "Rich Text Editor. Editing area: main" at bounding box center [351, 142] width 77 height 10
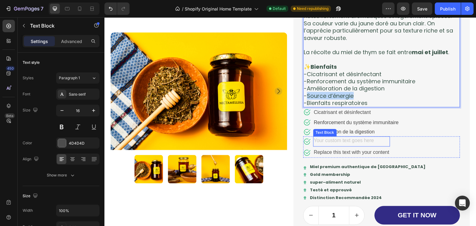
click at [335, 140] on div "Rich Text Editor. Editing area: main" at bounding box center [351, 142] width 77 height 10
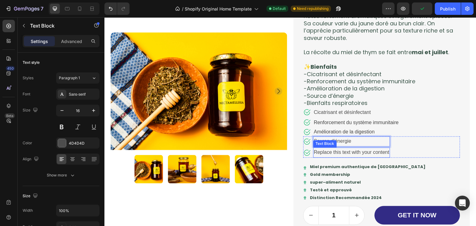
click at [390, 155] on div "Icon Source d’énergie Text Block 0 Icon Replace this text with your content Tex…" at bounding box center [381, 147] width 157 height 21
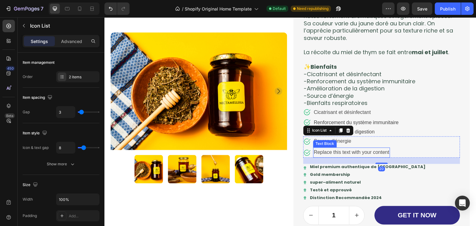
click at [387, 151] on div "Replace this text with your content" at bounding box center [351, 153] width 77 height 10
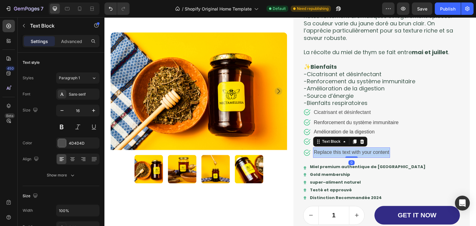
click at [387, 151] on p "Replace this text with your content" at bounding box center [352, 152] width 76 height 9
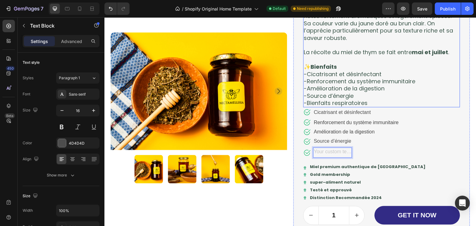
click at [369, 103] on p "-Bienfaits respiratoires" at bounding box center [382, 102] width 156 height 7
click at [362, 101] on p "-Bienfaits respiratoires" at bounding box center [382, 102] width 156 height 7
click at [368, 103] on p "-Bienfaits respiratoires" at bounding box center [382, 102] width 156 height 7
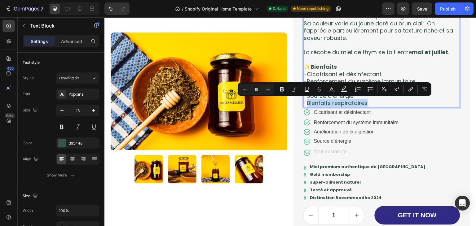
drag, startPoint x: 368, startPoint y: 103, endPoint x: 304, endPoint y: 104, distance: 63.5
click at [304, 104] on p "-Bienfaits respiratoires" at bounding box center [382, 102] width 156 height 7
copy p "Bienfaits respiratoires"
click at [342, 150] on div "Rich Text Editor. Editing area: main" at bounding box center [332, 153] width 39 height 10
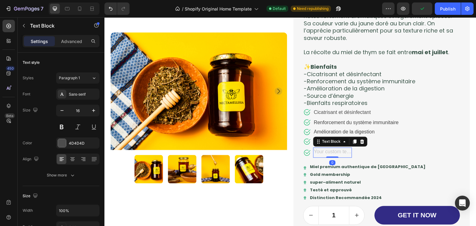
click at [342, 150] on div "Rich Text Editor. Editing area: main" at bounding box center [332, 153] width 39 height 10
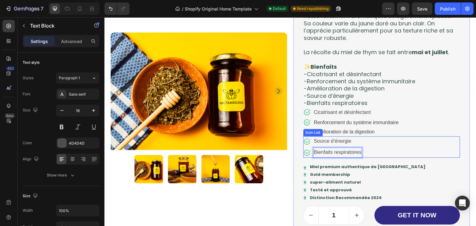
click at [383, 154] on div "Icon Source d’énergie Text Block Icon Bienfaits respiratoires Text Block 0" at bounding box center [381, 147] width 157 height 21
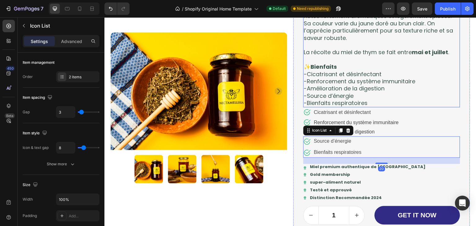
click at [382, 95] on p "-Source d’énergie" at bounding box center [382, 95] width 156 height 7
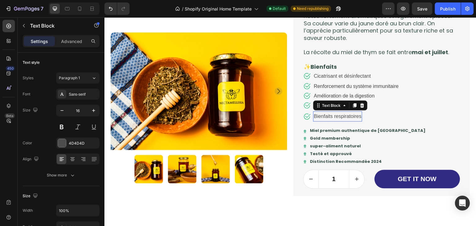
click at [343, 118] on p "Bienfaits respiratoires" at bounding box center [338, 116] width 48 height 9
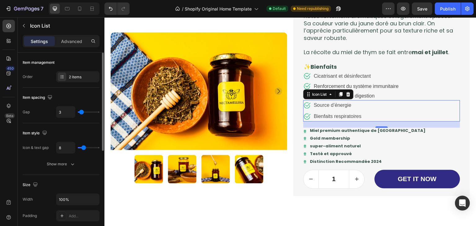
type input "0"
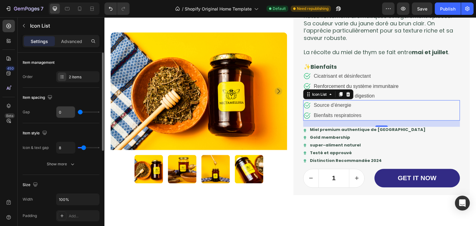
drag, startPoint x: 79, startPoint y: 113, endPoint x: 72, endPoint y: 113, distance: 7.1
type input "0"
click at [78, 113] on input "range" at bounding box center [89, 112] width 22 height 1
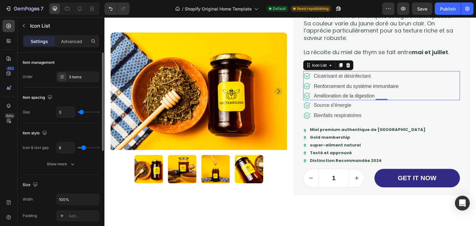
type input "0"
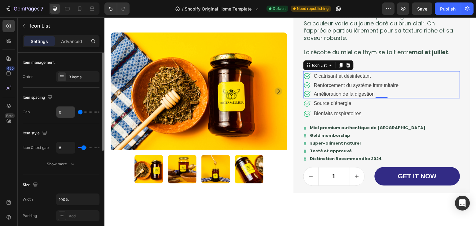
drag, startPoint x: 81, startPoint y: 112, endPoint x: 73, endPoint y: 112, distance: 7.1
type input "0"
click at [78, 112] on input "range" at bounding box center [89, 112] width 22 height 1
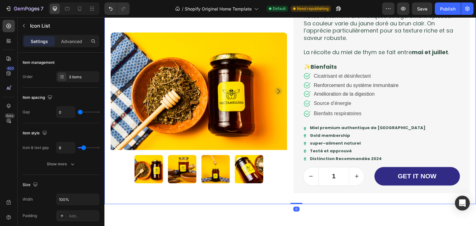
click at [470, 117] on div "Product Images 🌿Miel de Thym Product Title Icon Icon Icon Icon Icon Icon List T…" at bounding box center [290, 54] width 372 height 301
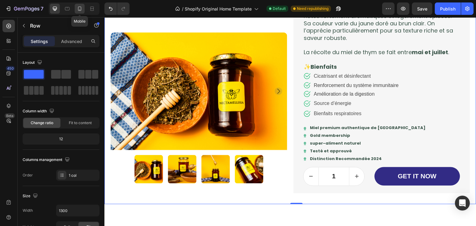
click at [77, 8] on icon at bounding box center [80, 9] width 6 height 6
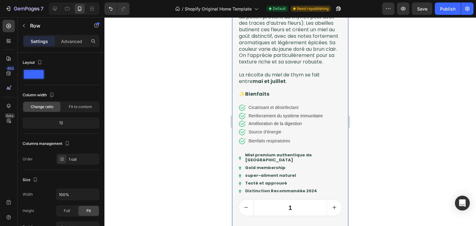
scroll to position [597, 0]
click at [57, 7] on icon at bounding box center [55, 9] width 6 height 6
type input "1300"
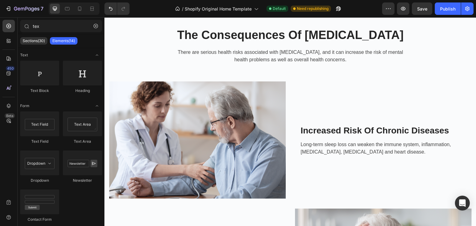
scroll to position [1965, 0]
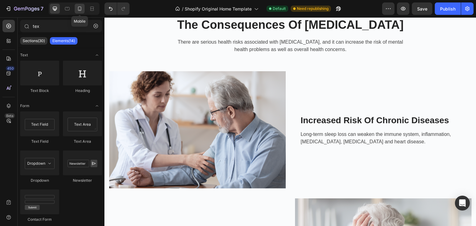
click at [80, 13] on div at bounding box center [80, 9] width 10 height 10
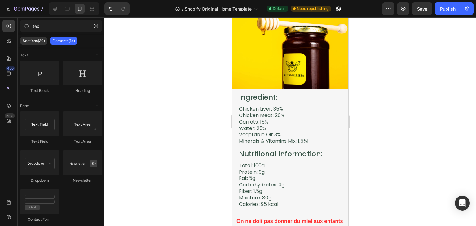
scroll to position [1519, 0]
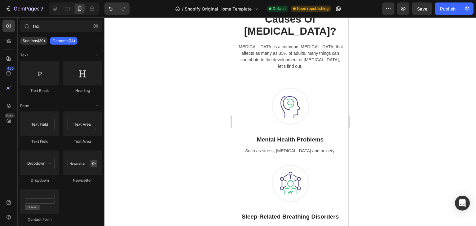
drag, startPoint x: 344, startPoint y: 118, endPoint x: 585, endPoint y: 145, distance: 242.6
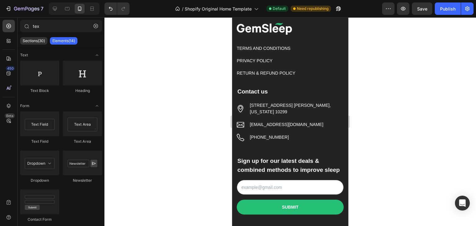
scroll to position [5055, 0]
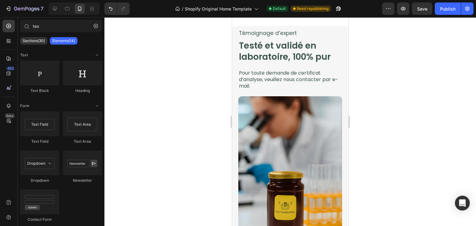
drag, startPoint x: 345, startPoint y: 103, endPoint x: 582, endPoint y: 43, distance: 243.9
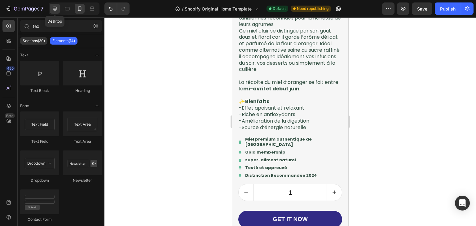
click at [59, 13] on div at bounding box center [55, 9] width 10 height 10
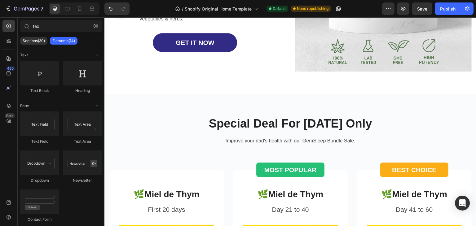
scroll to position [2609, 0]
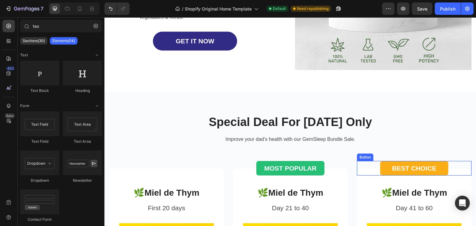
click at [380, 171] on button "BEST CHOICE" at bounding box center [414, 168] width 68 height 15
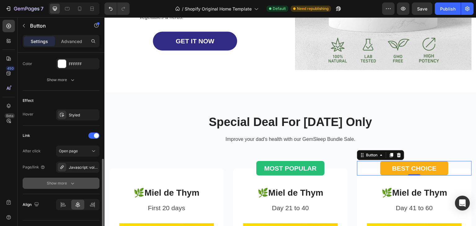
scroll to position [288, 0]
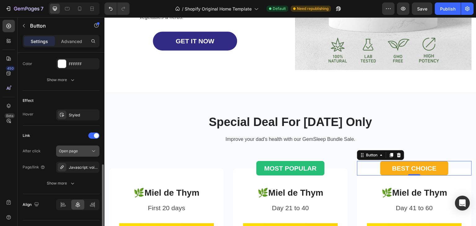
click at [76, 151] on span "Open page" at bounding box center [68, 151] width 19 height 5
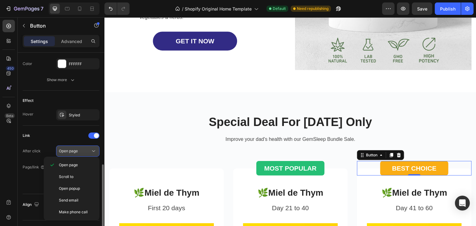
click at [76, 151] on span "Open page" at bounding box center [68, 151] width 19 height 5
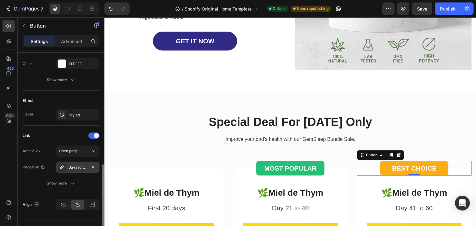
click at [85, 165] on div "Javascript: void(0)" at bounding box center [78, 168] width 18 height 6
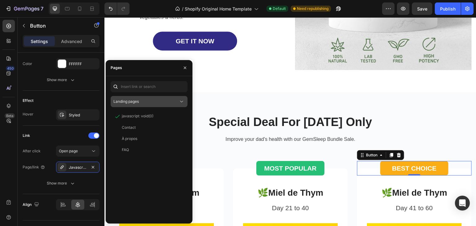
click at [161, 105] on button "Landing pages" at bounding box center [149, 101] width 77 height 11
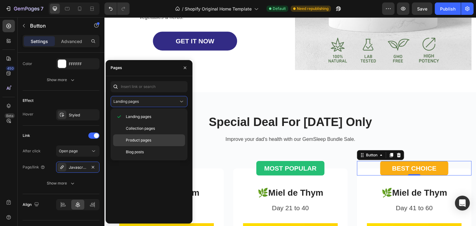
click at [154, 139] on p "Product pages" at bounding box center [154, 141] width 56 height 6
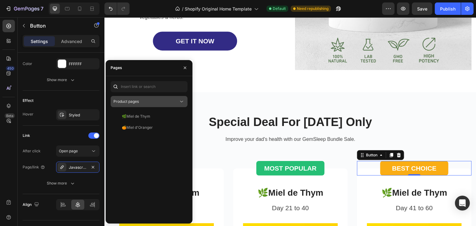
click at [175, 104] on button "Product pages" at bounding box center [149, 101] width 77 height 11
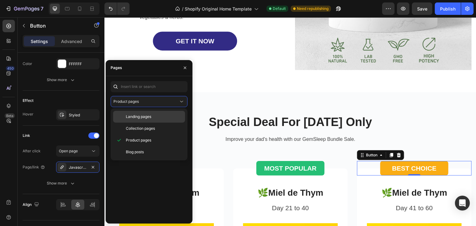
click at [160, 114] on p "Landing pages" at bounding box center [154, 117] width 56 height 6
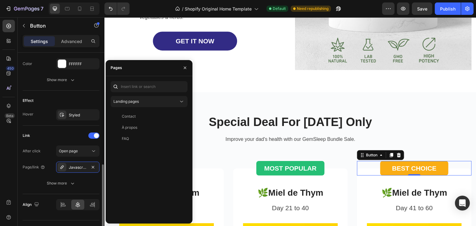
click at [66, 97] on div "Effect" at bounding box center [61, 101] width 77 height 10
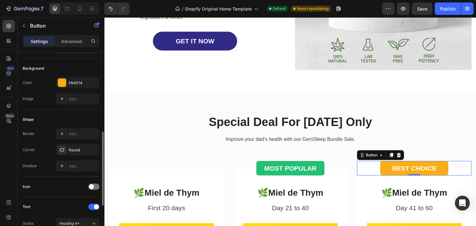
scroll to position [33, 0]
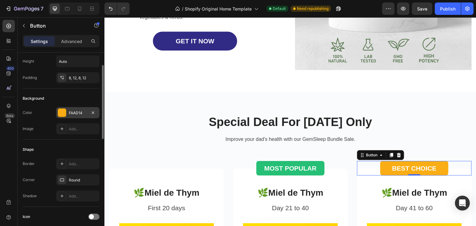
click at [73, 112] on div "FAAD14" at bounding box center [78, 113] width 18 height 6
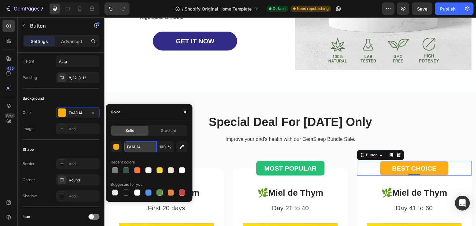
click at [143, 145] on input "FAAD14" at bounding box center [140, 146] width 32 height 11
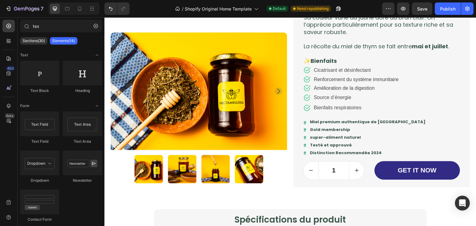
scroll to position [468, 0]
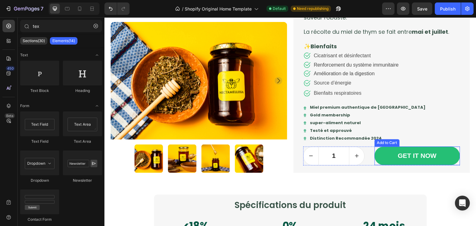
click at [440, 157] on button "GET IT NOW" at bounding box center [418, 156] width 86 height 19
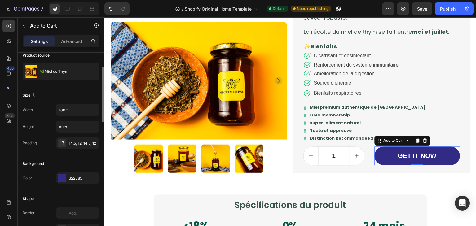
scroll to position [52, 0]
click at [80, 176] on div "322B85" at bounding box center [78, 177] width 18 height 6
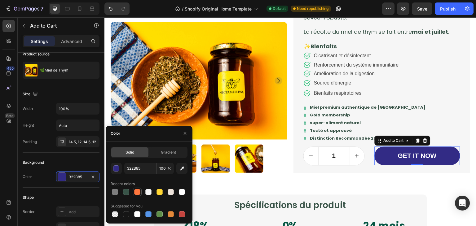
click at [134, 194] on div at bounding box center [137, 191] width 7 height 7
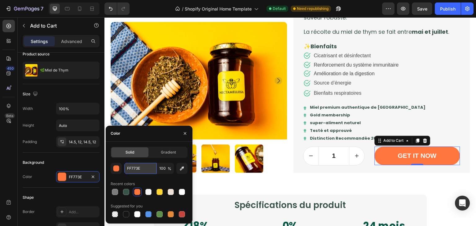
click at [134, 168] on input "FF773E" at bounding box center [140, 168] width 32 height 11
paste input "AAD14"
type input "FAAD14"
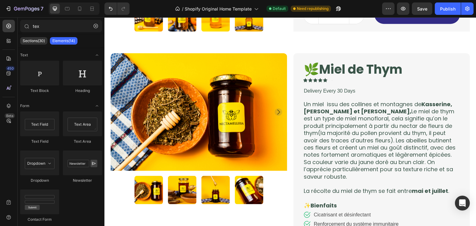
scroll to position [258, 0]
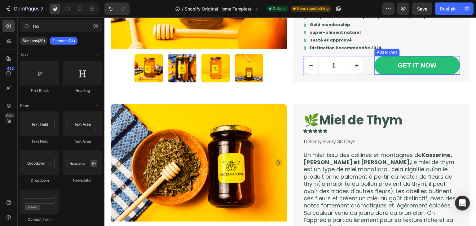
click at [377, 66] on button "GET IT NOW" at bounding box center [418, 65] width 86 height 19
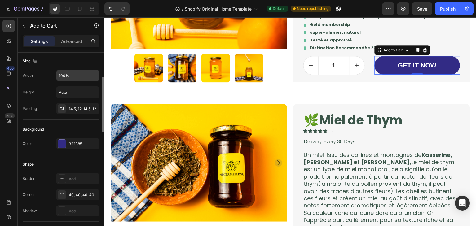
scroll to position [86, 0]
click at [77, 137] on div "322B85" at bounding box center [77, 142] width 43 height 11
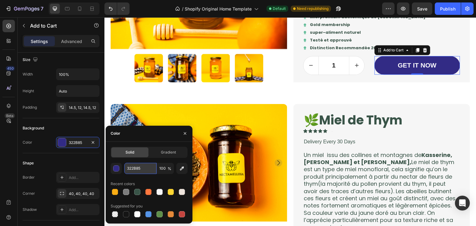
click at [147, 167] on input "322B85" at bounding box center [140, 168] width 32 height 11
click at [148, 168] on input "text" at bounding box center [140, 168] width 32 height 11
paste input "FAAD14"
type input "FAAD14"
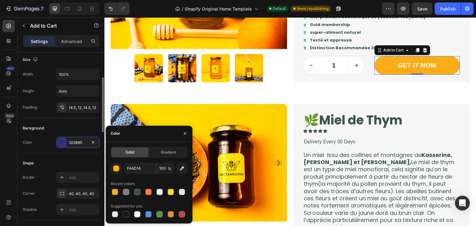
click at [78, 125] on div "Background" at bounding box center [61, 128] width 77 height 10
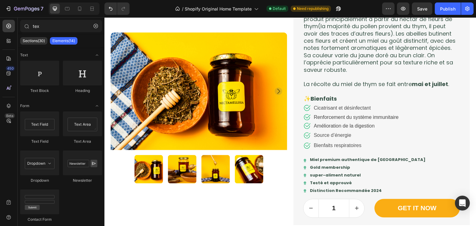
scroll to position [593, 0]
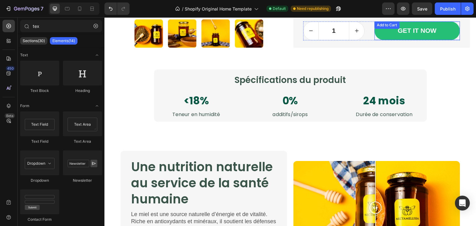
click at [381, 34] on button "GET IT NOW" at bounding box center [418, 30] width 86 height 19
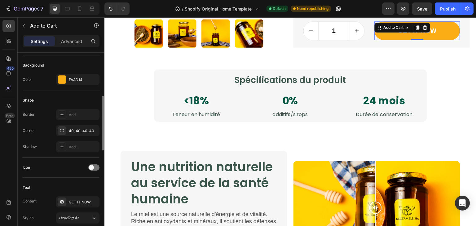
scroll to position [247, 0]
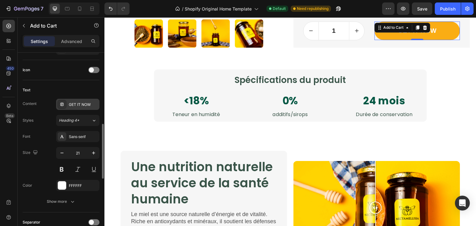
click at [80, 104] on div "GET IT NOW" at bounding box center [83, 105] width 29 height 6
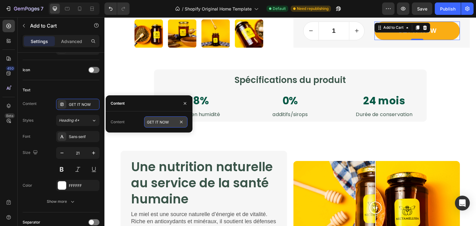
click at [168, 127] on input "GET IT NOW" at bounding box center [165, 122] width 43 height 11
type input "COMMANDER"
click at [83, 138] on div "Sans-serif" at bounding box center [83, 137] width 29 height 6
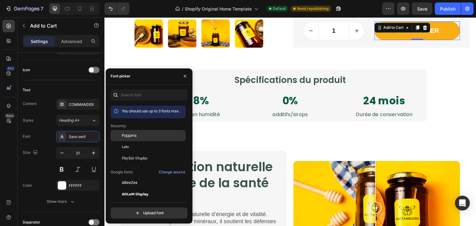
click at [132, 177] on div "Poppins" at bounding box center [148, 182] width 75 height 11
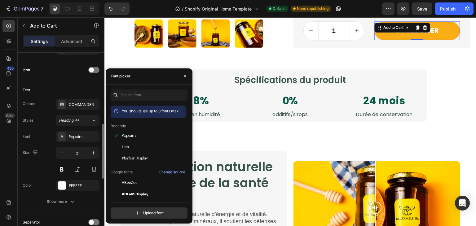
click at [48, 142] on div "Font Poppins Size 21 Color FFFFFF Show more" at bounding box center [61, 169] width 77 height 76
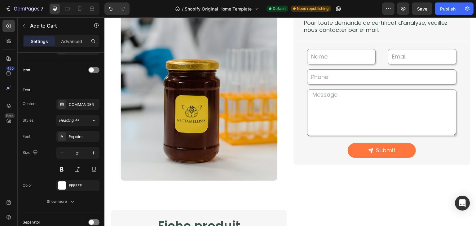
scroll to position [981, 0]
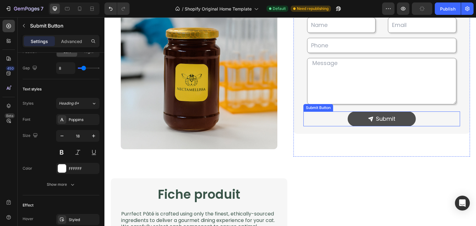
click at [358, 121] on button "Submit" at bounding box center [382, 119] width 68 height 15
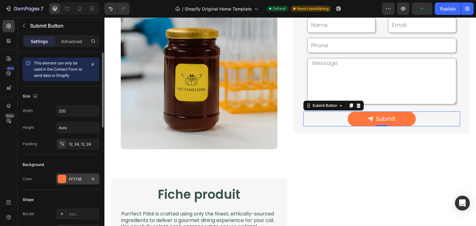
click at [78, 181] on div "FF773E" at bounding box center [78, 180] width 18 height 6
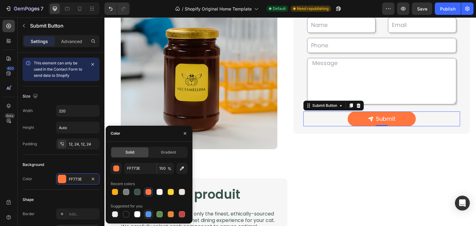
click at [151, 210] on div at bounding box center [148, 214] width 9 height 9
type input "5594E7"
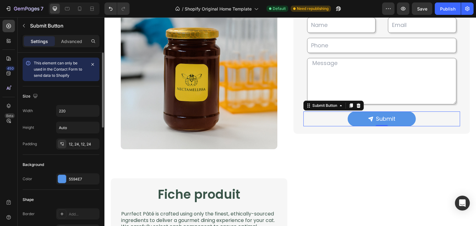
click at [51, 204] on div "Shape" at bounding box center [61, 200] width 77 height 10
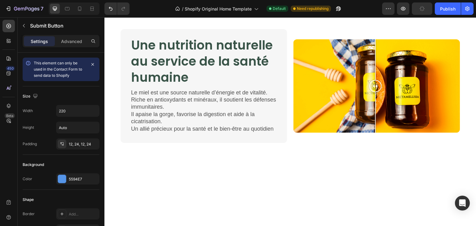
scroll to position [446, 0]
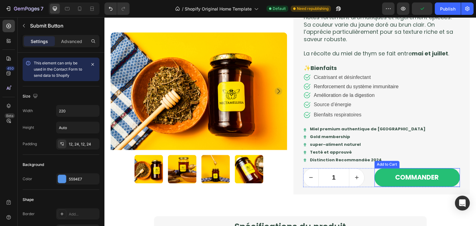
click at [379, 177] on button "COMMANDER" at bounding box center [418, 178] width 86 height 19
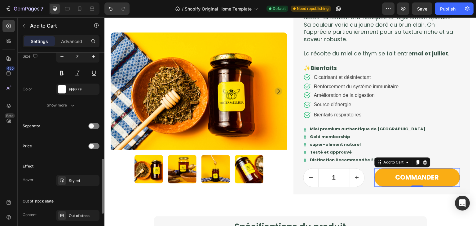
scroll to position [453, 0]
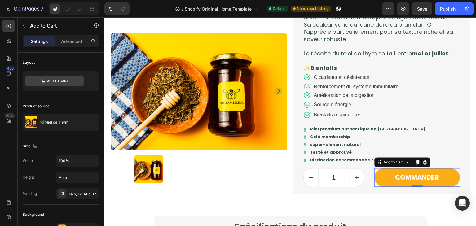
scroll to position [472, 0]
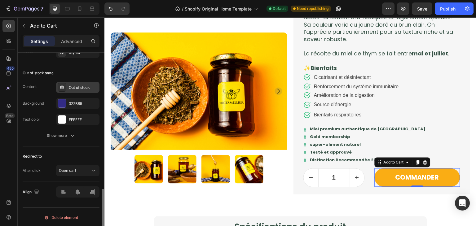
click at [83, 82] on div "Out of stock" at bounding box center [77, 87] width 43 height 11
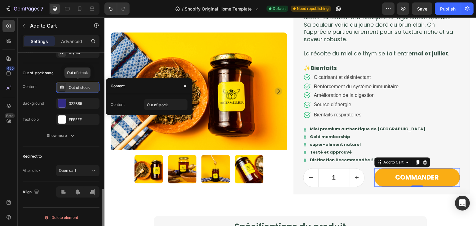
click at [83, 82] on div "Out of stock" at bounding box center [77, 87] width 43 height 11
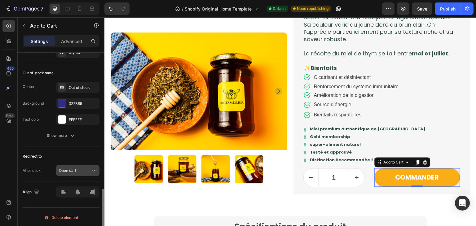
click at [81, 165] on button "Open cart" at bounding box center [77, 170] width 43 height 11
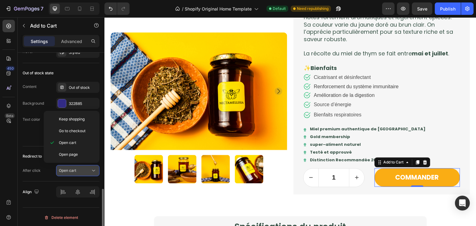
click at [81, 165] on button "Open cart" at bounding box center [77, 170] width 43 height 11
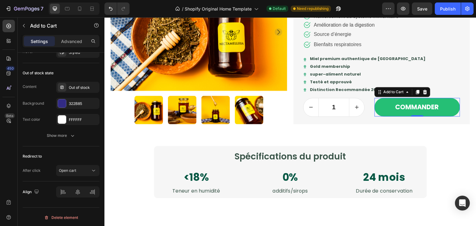
scroll to position [545, 0]
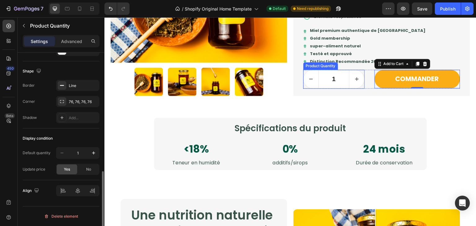
click at [331, 80] on input "1" at bounding box center [334, 79] width 31 height 18
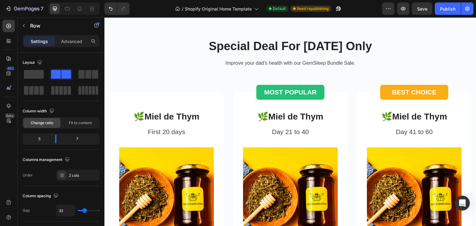
scroll to position [2701, 0]
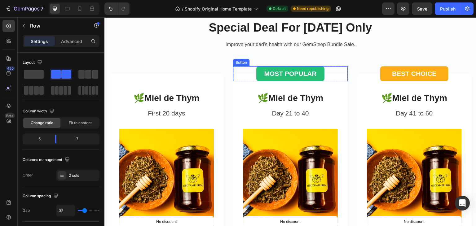
click at [288, 78] on button "MOST POPULAR" at bounding box center [290, 73] width 68 height 15
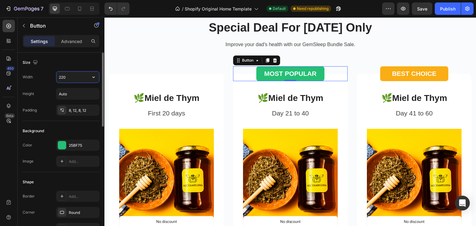
click at [68, 79] on input "220" at bounding box center [77, 77] width 43 height 11
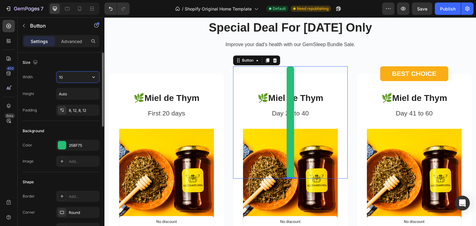
type input "1"
type input "220"
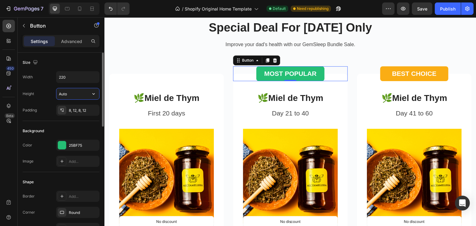
click at [71, 97] on input "Auto" at bounding box center [77, 93] width 43 height 11
click at [90, 95] on button "button" at bounding box center [93, 93] width 11 height 11
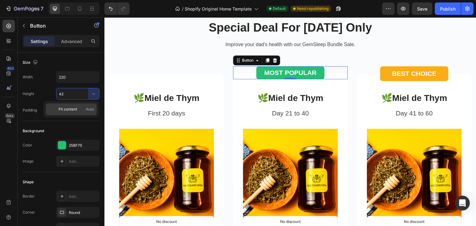
click at [79, 113] on div "Fit content Auto" at bounding box center [71, 110] width 51 height 12
type input "Auto"
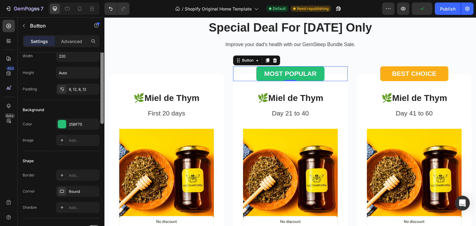
scroll to position [0, 0]
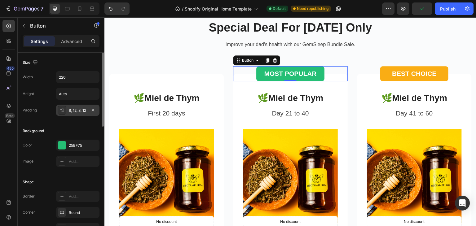
click at [78, 111] on div "8, 12, 8, 12" at bounding box center [78, 111] width 18 height 6
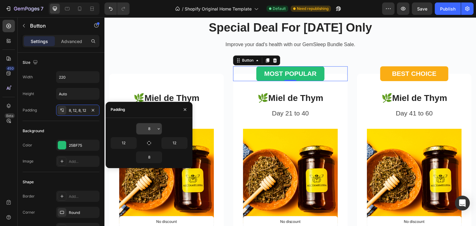
click at [151, 127] on input "8" at bounding box center [148, 128] width 25 height 11
click at [155, 128] on input "8" at bounding box center [148, 128] width 25 height 11
click at [158, 129] on icon "button" at bounding box center [159, 128] width 2 height 1
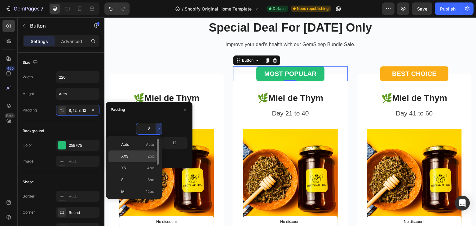
click at [145, 158] on p "XXS 2px" at bounding box center [137, 157] width 33 height 6
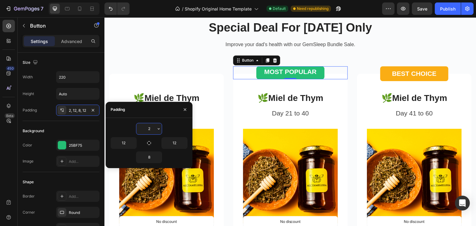
click at [152, 127] on input "2" at bounding box center [148, 128] width 25 height 11
click at [157, 130] on icon "button" at bounding box center [158, 128] width 5 height 5
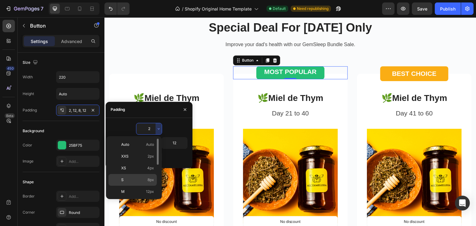
click at [141, 186] on div "S 8px" at bounding box center [132, 192] width 48 height 12
type input "8"
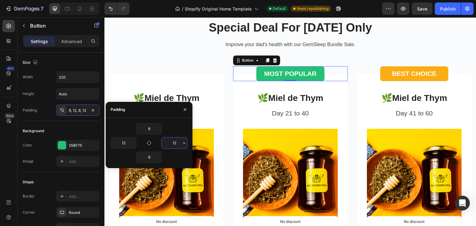
click at [177, 139] on input "12" at bounding box center [174, 143] width 25 height 11
click at [183, 141] on icon "button" at bounding box center [184, 143] width 5 height 5
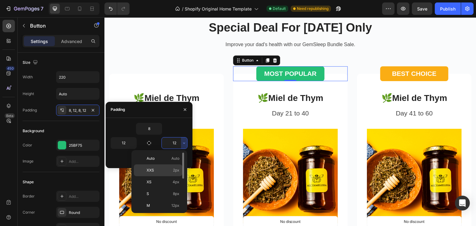
click at [168, 170] on p "XXS 2px" at bounding box center [163, 171] width 33 height 6
type input "2"
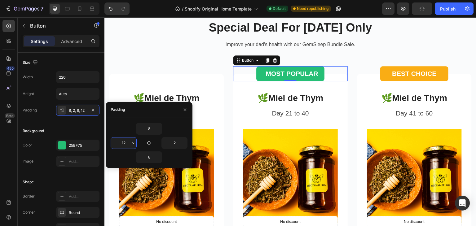
click at [126, 145] on input "12" at bounding box center [123, 143] width 25 height 11
click at [134, 148] on button "button" at bounding box center [133, 143] width 6 height 11
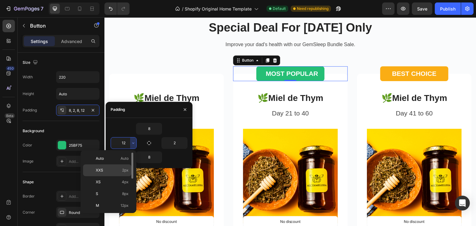
click at [122, 170] on span "2px" at bounding box center [125, 171] width 7 height 6
type input "2"
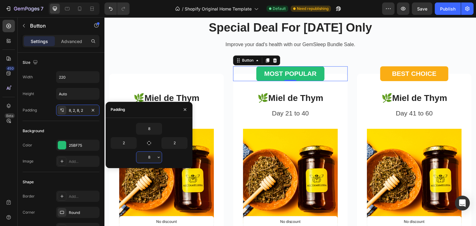
click at [155, 161] on input "8" at bounding box center [148, 157] width 25 height 11
click at [160, 157] on icon "button" at bounding box center [158, 157] width 5 height 5
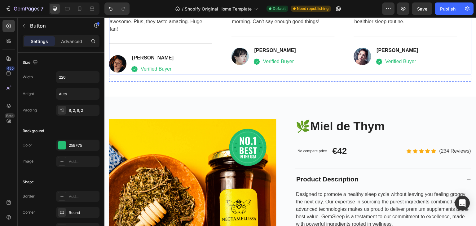
scroll to position [3274, 0]
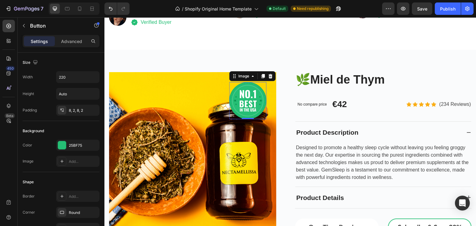
click at [242, 105] on img at bounding box center [247, 100] width 37 height 37
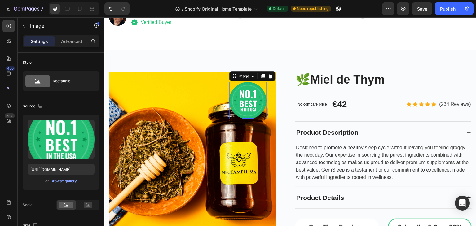
click at [250, 111] on img at bounding box center [247, 100] width 37 height 37
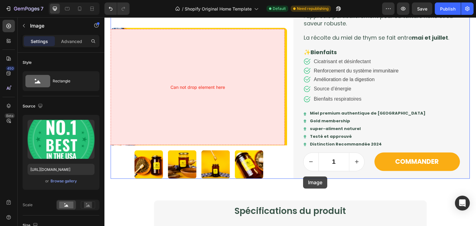
scroll to position [443, 0]
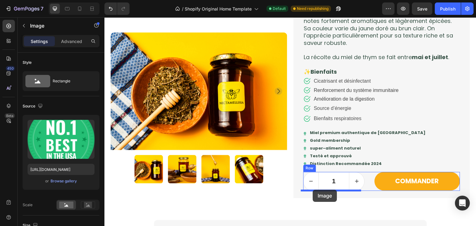
drag, startPoint x: 231, startPoint y: 78, endPoint x: 313, endPoint y: 190, distance: 138.3
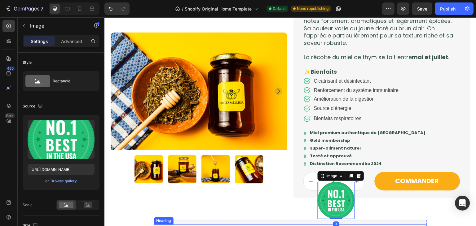
scroll to position [483, 0]
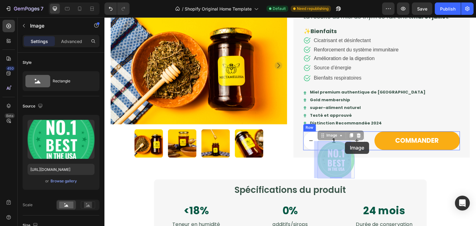
drag, startPoint x: 355, startPoint y: 139, endPoint x: 345, endPoint y: 142, distance: 10.0
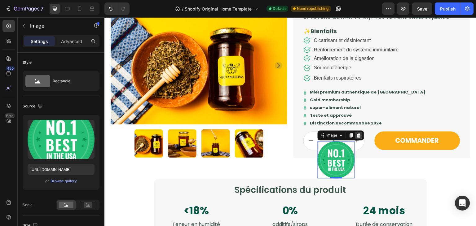
click at [357, 136] on icon at bounding box center [359, 135] width 4 height 4
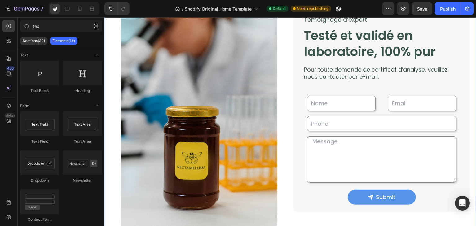
scroll to position [897, 0]
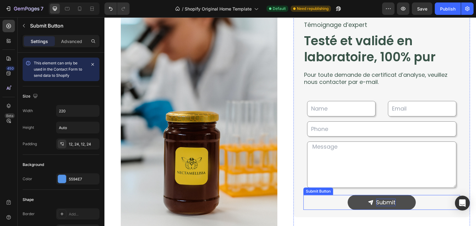
click at [388, 201] on div "Submit" at bounding box center [386, 202] width 20 height 7
click at [388, 201] on p "Submit" at bounding box center [386, 202] width 20 height 7
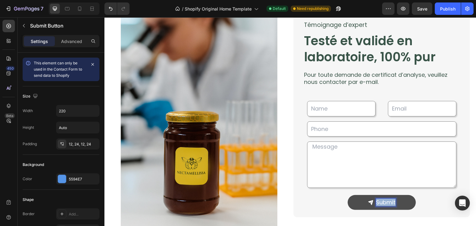
click at [388, 201] on p "Submit" at bounding box center [386, 202] width 20 height 7
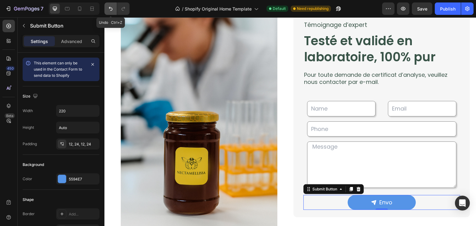
click at [106, 8] on button "Undo/Redo" at bounding box center [110, 8] width 12 height 12
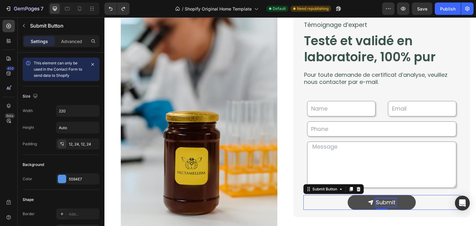
click at [391, 199] on div "Text Field Email Field Row Text Field Row Text Area Row Submit Submit Button 0 …" at bounding box center [381, 156] width 177 height 124
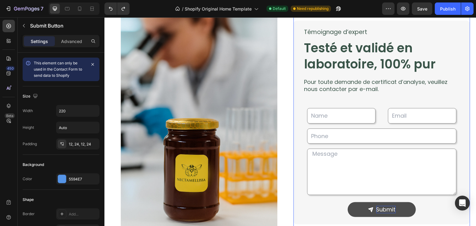
click at [391, 199] on div "Text Field Email Field Row Text Field Row Text Area Row Submit Submit Button Co…" at bounding box center [381, 163] width 177 height 124
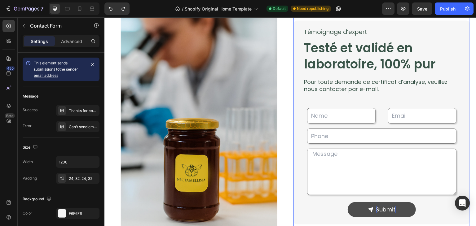
click at [391, 199] on div "Text Field Email Field Row Text Field Row Text Area Row Submit Submit Button Co…" at bounding box center [381, 163] width 177 height 124
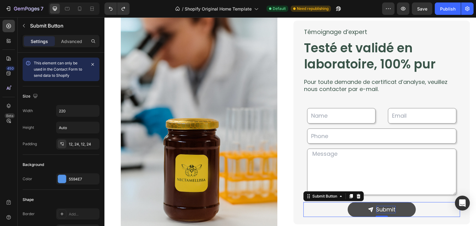
click at [386, 210] on p "Submit" at bounding box center [386, 209] width 20 height 7
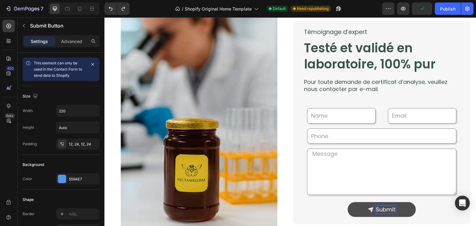
click at [389, 209] on p "Submit" at bounding box center [386, 209] width 20 height 7
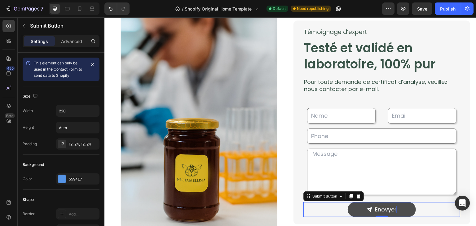
click at [427, 204] on div "Enovyer Submit Button 0" at bounding box center [381, 209] width 157 height 15
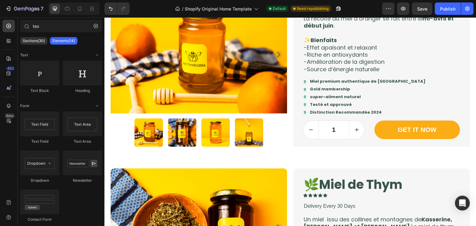
scroll to position [271, 0]
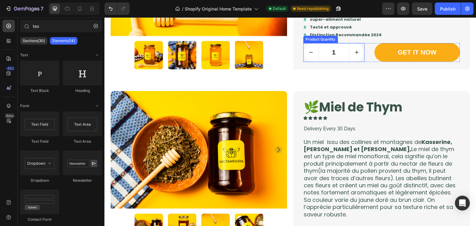
click at [333, 57] on input "1" at bounding box center [334, 52] width 31 height 18
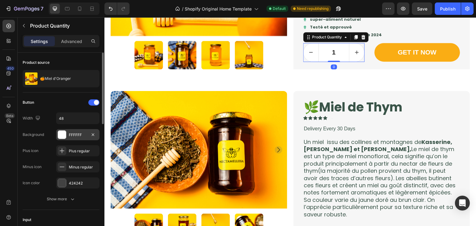
click at [77, 137] on div "FFFFFF" at bounding box center [78, 135] width 18 height 6
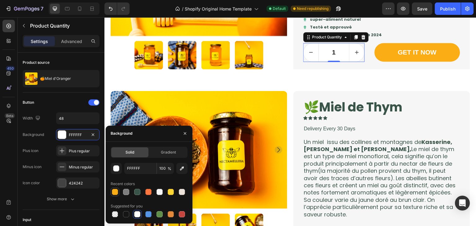
click at [113, 191] on div at bounding box center [115, 192] width 6 height 6
type input "FAAD14"
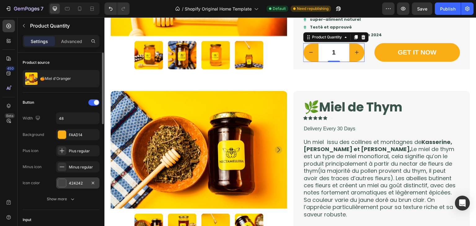
click at [80, 182] on div "424242" at bounding box center [78, 184] width 18 height 6
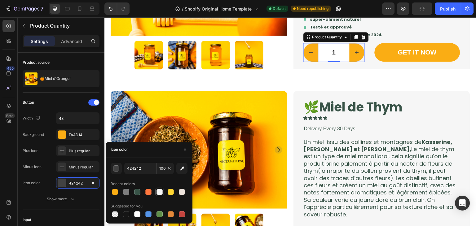
click at [162, 192] on div at bounding box center [159, 192] width 6 height 6
click at [141, 211] on div at bounding box center [137, 214] width 9 height 9
type input "FFFFFF"
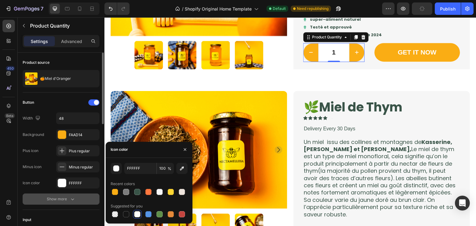
click at [62, 200] on div "Show more" at bounding box center [61, 199] width 29 height 6
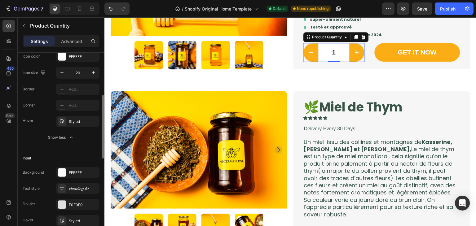
scroll to position [127, 0]
click at [78, 168] on div "FFFFFF" at bounding box center [77, 172] width 43 height 11
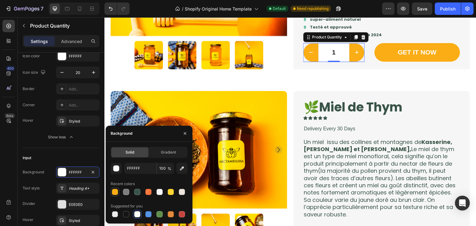
click at [111, 192] on div at bounding box center [114, 191] width 7 height 7
type input "FAAD14"
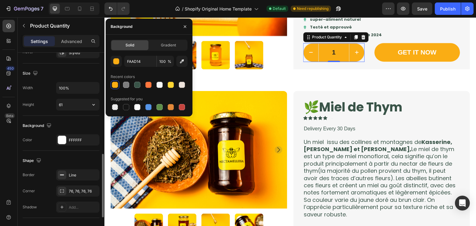
scroll to position [297, 0]
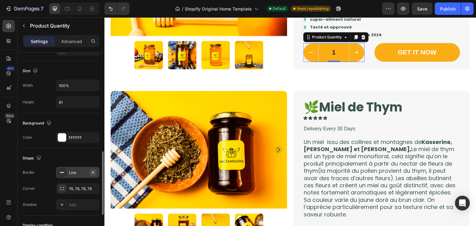
click at [94, 173] on icon "button" at bounding box center [92, 172] width 5 height 5
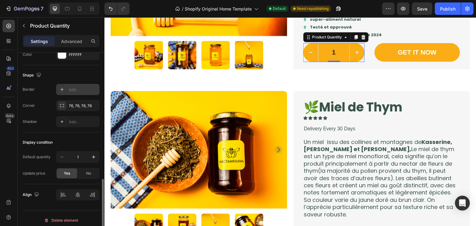
scroll to position [383, 0]
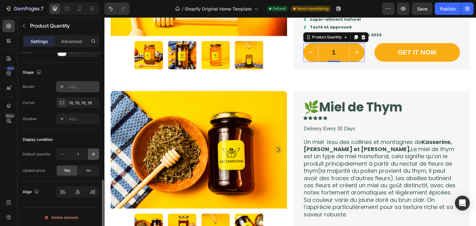
click at [88, 154] on button "button" at bounding box center [93, 154] width 11 height 11
type input "2"
click at [88, 154] on button "button" at bounding box center [93, 154] width 11 height 11
type input "3"
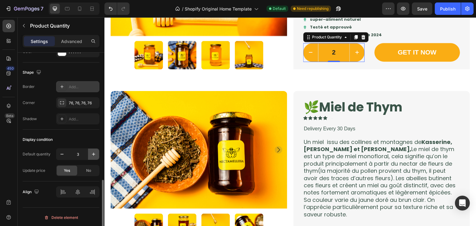
type input "3"
click at [61, 155] on icon "button" at bounding box center [62, 154] width 6 height 6
type input "2"
click at [61, 155] on icon "button" at bounding box center [62, 154] width 6 height 6
type input "1"
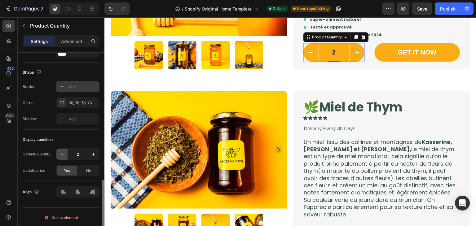
type input "1"
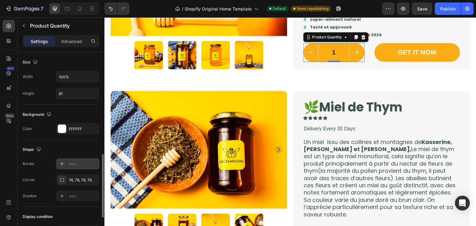
scroll to position [306, 0]
click at [73, 134] on div "FFFFFF" at bounding box center [77, 129] width 43 height 11
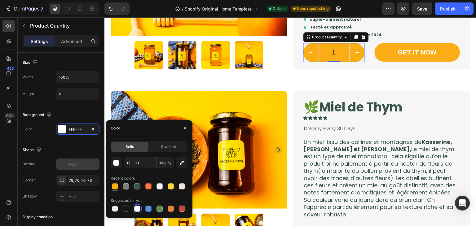
click at [117, 183] on div at bounding box center [114, 186] width 7 height 7
type input "FAAD14"
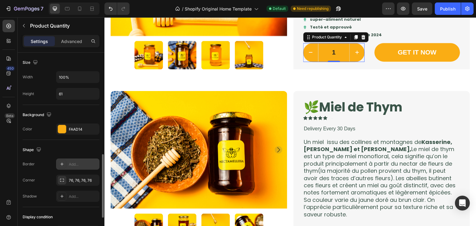
click at [73, 145] on div "Shape" at bounding box center [61, 150] width 77 height 10
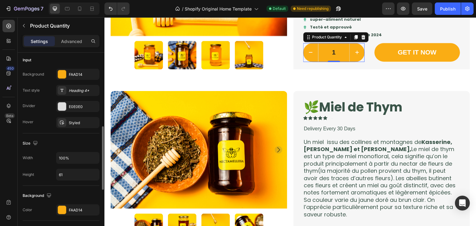
scroll to position [224, 0]
click at [72, 109] on div "E0E0E0" at bounding box center [78, 108] width 18 height 6
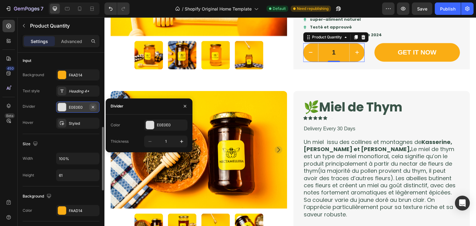
click at [94, 107] on icon "button" at bounding box center [93, 107] width 2 height 2
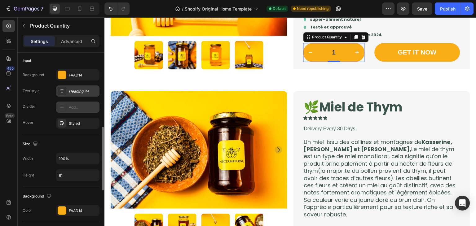
click at [68, 93] on div "Heading 4*" at bounding box center [77, 91] width 43 height 11
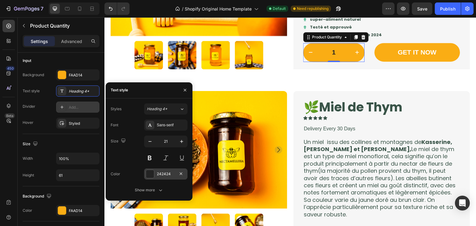
click at [159, 172] on div "242424" at bounding box center [166, 174] width 18 height 6
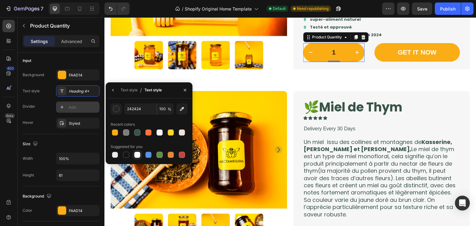
click at [140, 153] on div at bounding box center [137, 155] width 6 height 6
type input "FFFFFF"
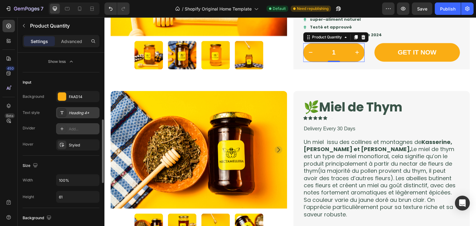
scroll to position [202, 0]
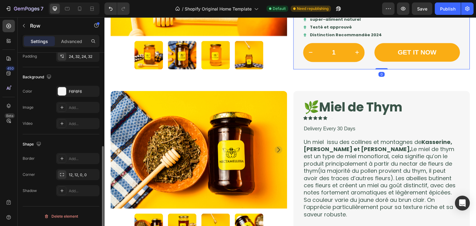
scroll to position [0, 0]
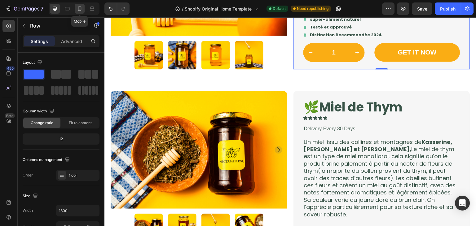
click at [76, 9] on div at bounding box center [80, 9] width 10 height 10
type input "100%"
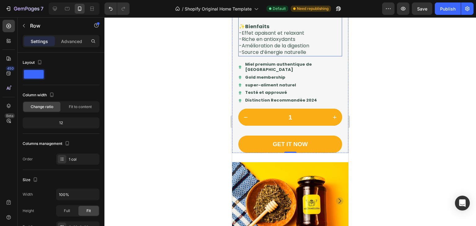
scroll to position [302, 0]
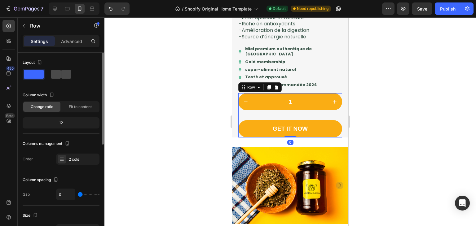
click at [63, 73] on span at bounding box center [66, 74] width 10 height 9
type input "32"
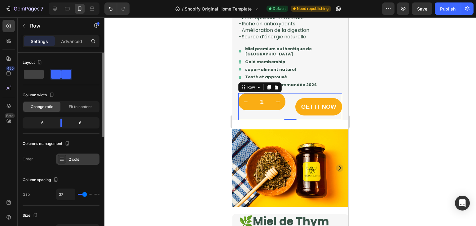
click at [77, 161] on div "2 cols" at bounding box center [83, 160] width 29 height 6
click at [70, 109] on div "Fit to content" at bounding box center [80, 107] width 37 height 10
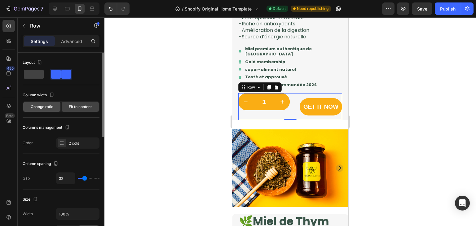
click at [51, 106] on span "Change ratio" at bounding box center [42, 107] width 23 height 6
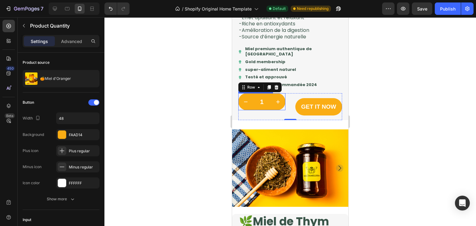
click at [279, 110] on button "increment" at bounding box center [278, 101] width 15 height 17
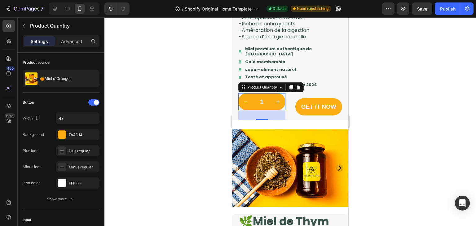
type input "2"
click at [264, 110] on div "32" at bounding box center [261, 110] width 47 height 0
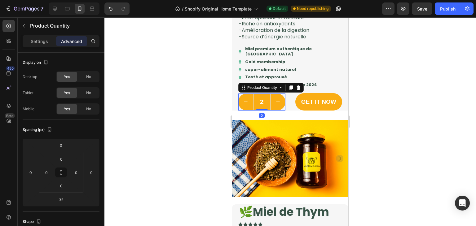
drag, startPoint x: 264, startPoint y: 125, endPoint x: 264, endPoint y: 111, distance: 14.3
click at [264, 111] on div "2 Product Quantity 0" at bounding box center [261, 102] width 47 height 17
type input "0"
click at [319, 107] on div "GET IT NOW" at bounding box center [318, 102] width 35 height 9
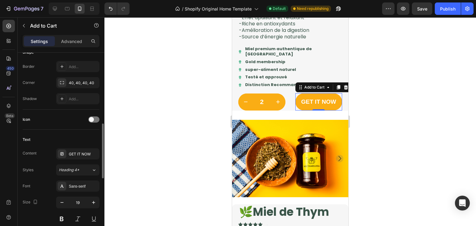
scroll to position [208, 0]
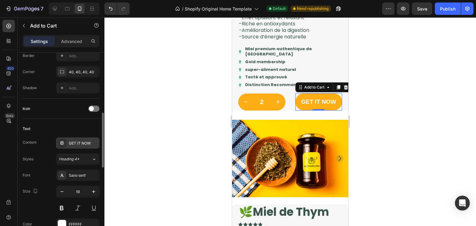
click at [86, 142] on div "GET IT NOW" at bounding box center [83, 144] width 29 height 6
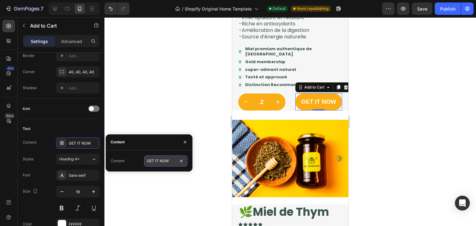
click at [160, 161] on input "GET IT NOW" at bounding box center [165, 161] width 43 height 11
type input "COMMANDER"
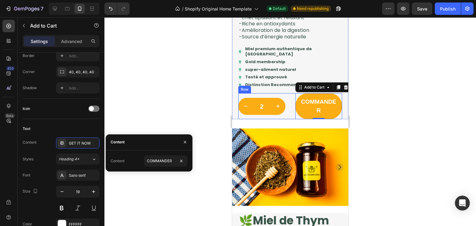
click at [291, 113] on div "2 Product Quantity COMMANDER Add to Cart 0 Row" at bounding box center [290, 106] width 104 height 26
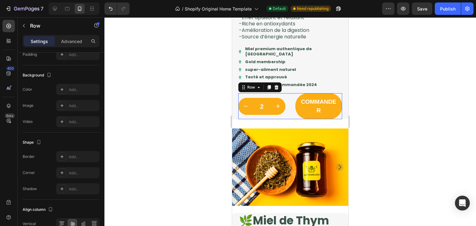
scroll to position [0, 0]
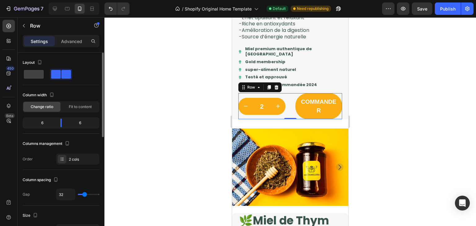
type input "25"
type input "9"
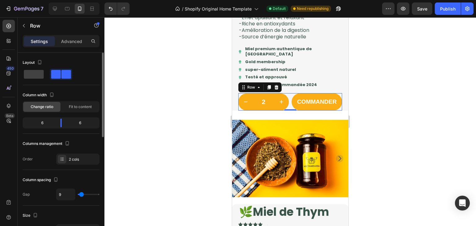
type input "4"
type input "2"
type input "0"
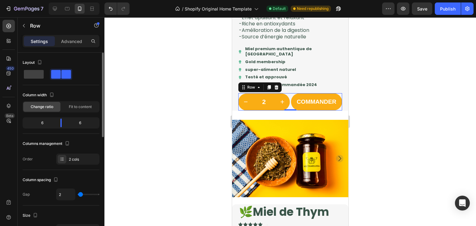
type input "0"
type input "6"
type input "8"
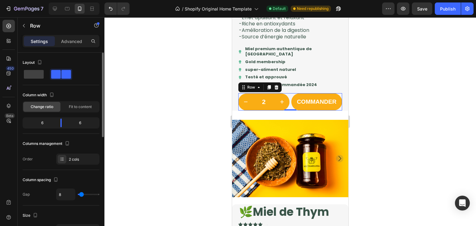
type input "11"
type input "20"
type input "18"
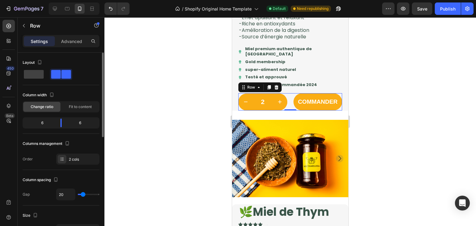
type input "18"
type input "16"
type input "13"
click at [82, 194] on input "range" at bounding box center [89, 194] width 22 height 1
type input "13"
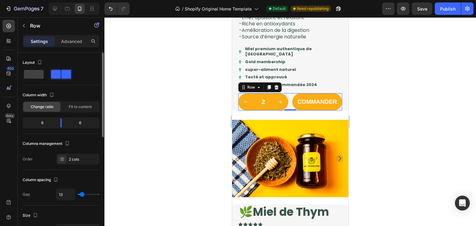
click at [90, 175] on div "Column spacing" at bounding box center [61, 180] width 77 height 10
click at [414, 77] on div at bounding box center [290, 121] width 372 height 209
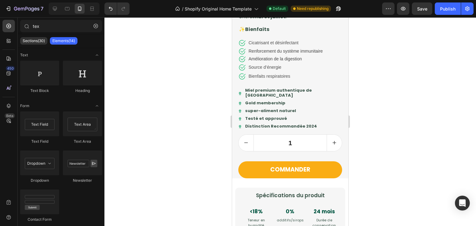
scroll to position [695, 0]
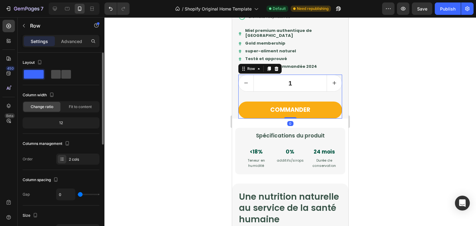
click at [61, 73] on span at bounding box center [66, 74] width 10 height 9
type input "32"
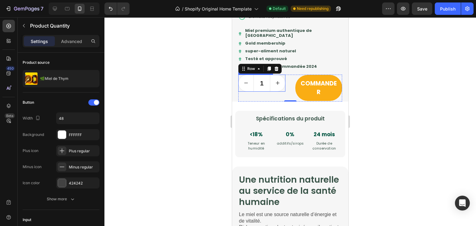
click at [273, 91] on button "increment" at bounding box center [277, 83] width 15 height 16
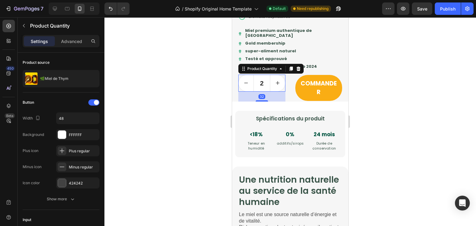
type input "2"
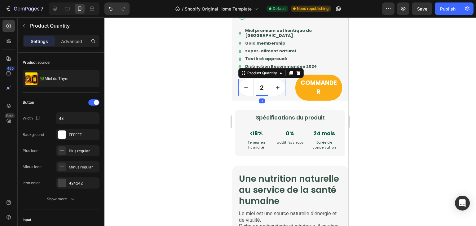
drag, startPoint x: 263, startPoint y: 105, endPoint x: 263, endPoint y: 93, distance: 12.1
click at [263, 93] on div "2 Product Quantity 0" at bounding box center [261, 87] width 47 height 17
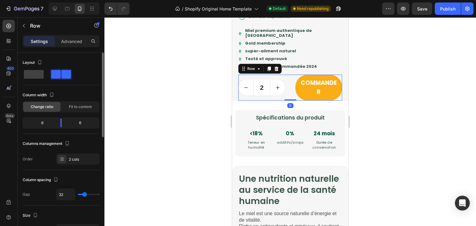
type input "36"
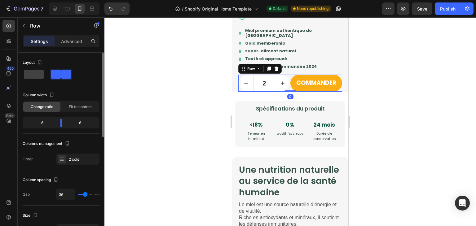
type input "0"
type input "2"
type input "6"
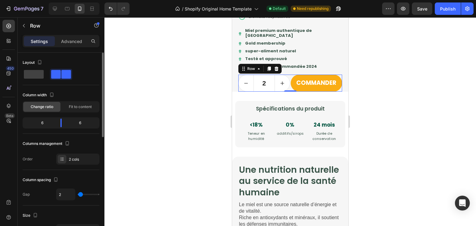
type input "6"
type input "8"
drag, startPoint x: 86, startPoint y: 194, endPoint x: 81, endPoint y: 195, distance: 4.4
type input "8"
click at [81, 195] on input "range" at bounding box center [89, 194] width 22 height 1
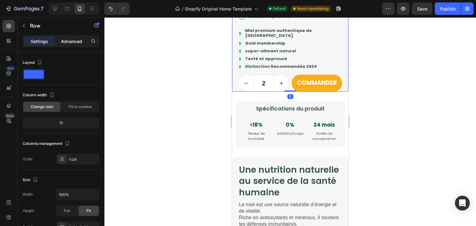
click at [77, 43] on p "Advanced" at bounding box center [71, 41] width 21 height 7
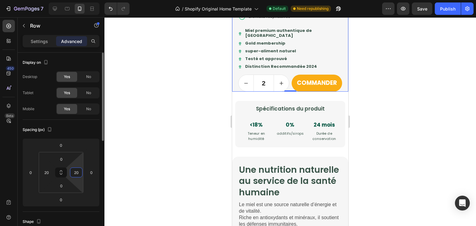
click at [78, 171] on input "20" at bounding box center [76, 172] width 9 height 9
type input "0"
click at [146, 180] on div at bounding box center [290, 121] width 372 height 209
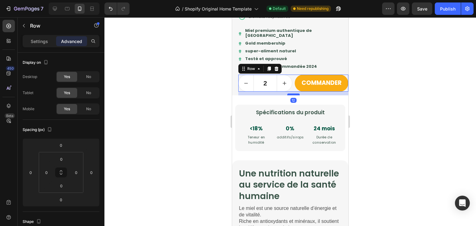
drag, startPoint x: 293, startPoint y: 88, endPoint x: 294, endPoint y: 92, distance: 3.9
click at [294, 94] on div at bounding box center [293, 95] width 12 height 2
type input "12"
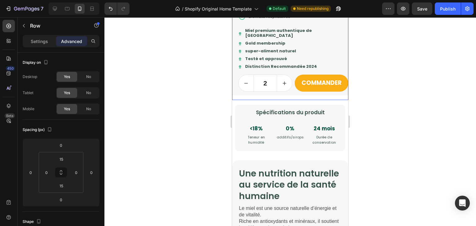
click at [342, 89] on div "COMMANDER Add to Cart" at bounding box center [322, 83] width 54 height 17
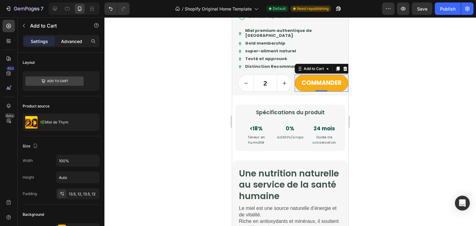
click at [69, 41] on p "Advanced" at bounding box center [71, 41] width 21 height 7
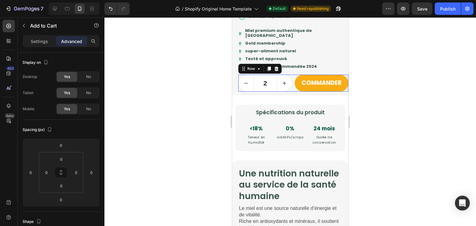
click at [291, 80] on div "2 Product Quantity COMMANDER Add to Cart Row 0" at bounding box center [293, 83] width 110 height 17
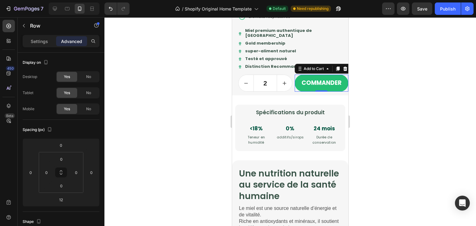
click at [296, 81] on button "COMMANDER" at bounding box center [322, 83] width 54 height 17
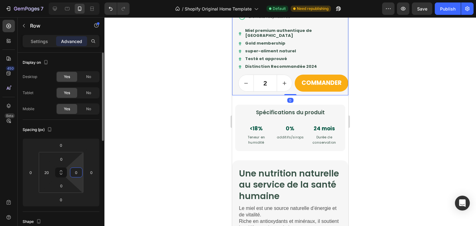
click at [77, 174] on input "0" at bounding box center [76, 172] width 9 height 9
type input "20"
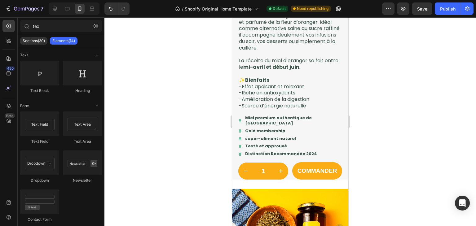
scroll to position [238, 0]
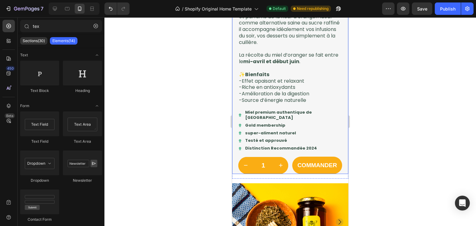
click at [339, 173] on div "🍊Miel d'Oranger Product Title Icon Icon Icon Icon Icon Icon List Text Block Row…" at bounding box center [290, 51] width 116 height 245
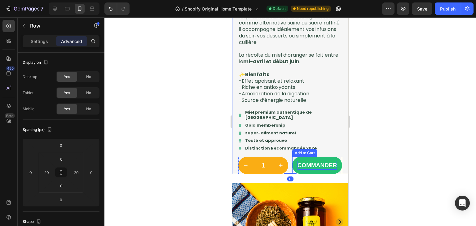
click at [331, 170] on div "COMMANDER" at bounding box center [317, 165] width 40 height 9
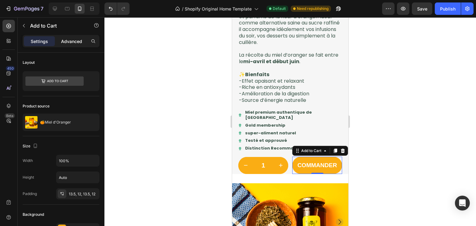
click at [72, 44] on p "Advanced" at bounding box center [71, 41] width 21 height 7
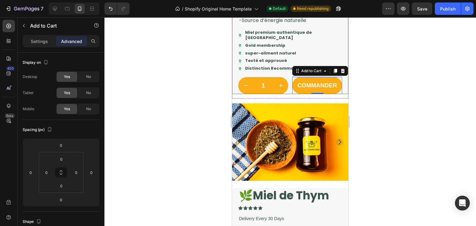
scroll to position [318, 0]
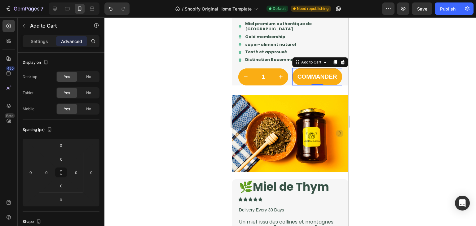
scroll to position [327, 0]
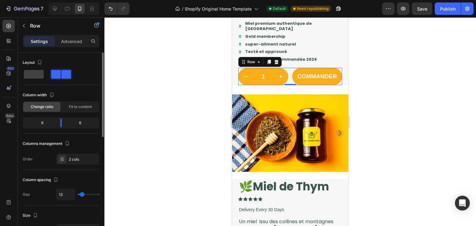
type input "6"
type input "4"
type input "6"
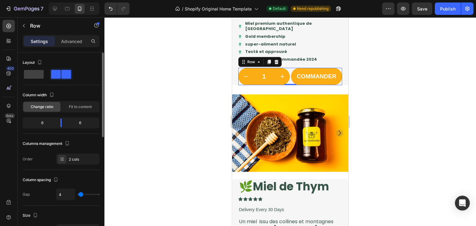
type input "6"
type input "9"
type input "13"
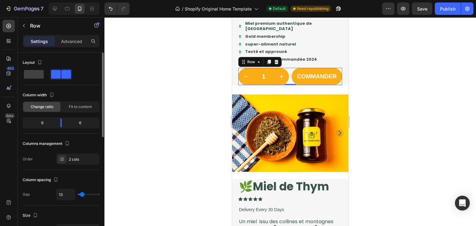
type input "15"
type input "13"
type input "11"
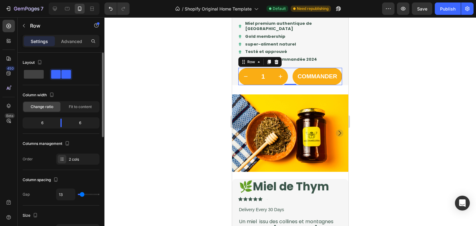
type input "11"
type input "15"
drag, startPoint x: 81, startPoint y: 195, endPoint x: 12, endPoint y: 117, distance: 104.3
type input "15"
click at [82, 195] on input "range" at bounding box center [89, 194] width 22 height 1
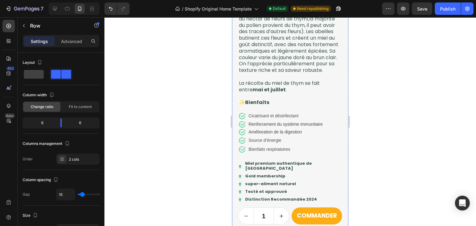
scroll to position [609, 0]
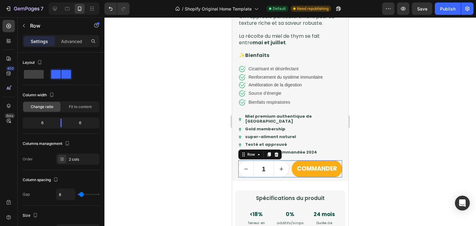
click at [288, 174] on div "1 Product Quantity COMMANDER Add to Cart Row 0" at bounding box center [290, 169] width 104 height 17
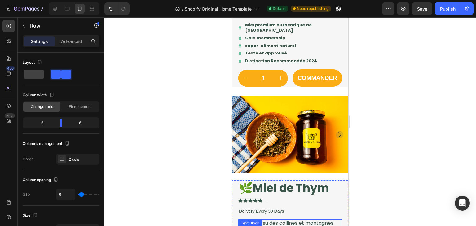
scroll to position [325, 0]
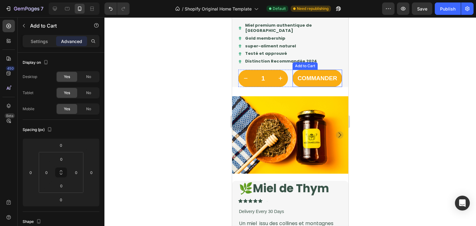
click at [293, 87] on div "COMMANDER Add to Cart" at bounding box center [318, 78] width 50 height 17
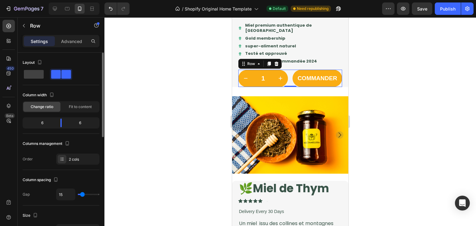
type input "9"
type input "6"
type input "2"
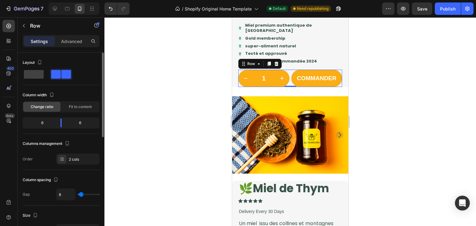
type input "2"
type input "4"
type input "6"
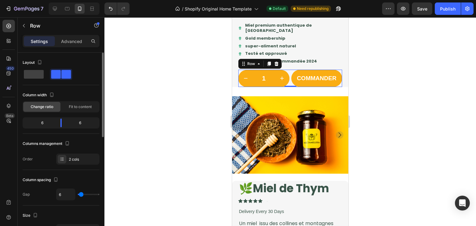
type input "8"
type input "9"
click at [81, 194] on input "range" at bounding box center [89, 194] width 22 height 1
type input "9"
click at [391, 91] on div at bounding box center [290, 121] width 372 height 209
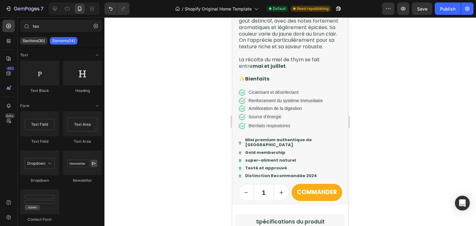
scroll to position [636, 0]
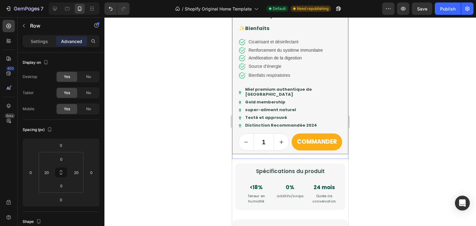
click at [340, 148] on div "🌿Miel de Thym Product Title Icon Icon Icon Icon Icon Icon List Text Block Row D…" at bounding box center [290, 12] width 116 height 285
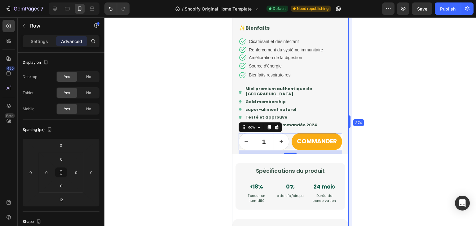
drag, startPoint x: 349, startPoint y: 121, endPoint x: 349, endPoint y: 117, distance: 4.0
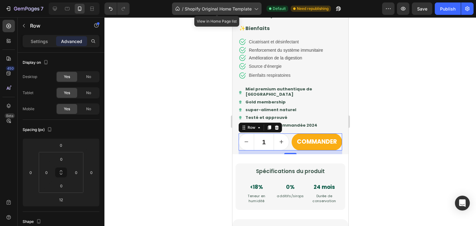
click at [255, 13] on div "/ Shopify Original Home Template" at bounding box center [217, 8] width 90 height 12
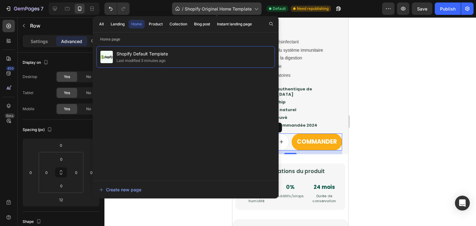
click at [255, 13] on div "/ Shopify Original Home Template" at bounding box center [217, 8] width 90 height 12
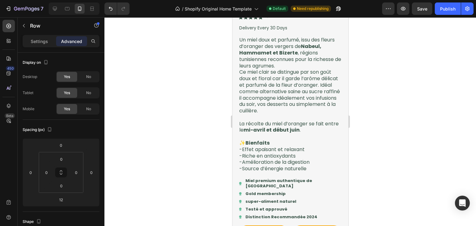
scroll to position [0, 0]
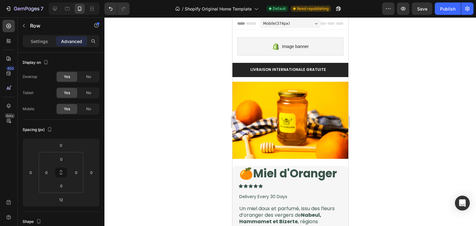
click at [296, 26] on div "Mobile ( 374 px)" at bounding box center [290, 23] width 60 height 9
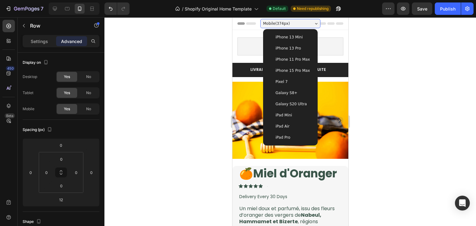
click at [304, 36] on div "iPhone 13 Mini" at bounding box center [290, 37] width 45 height 6
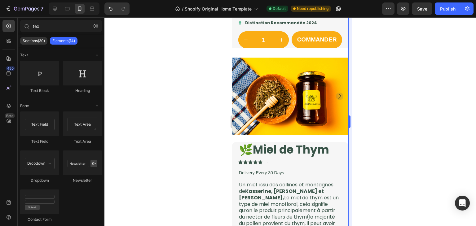
scroll to position [358, 0]
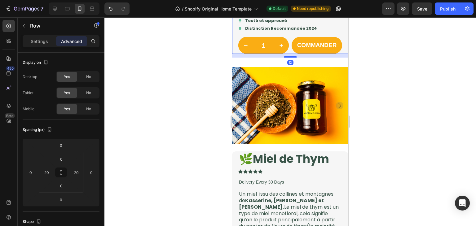
drag, startPoint x: 287, startPoint y: 59, endPoint x: 289, endPoint y: 62, distance: 4.0
click at [289, 58] on div at bounding box center [290, 57] width 12 height 2
type input "12"
click at [385, 84] on div at bounding box center [290, 121] width 372 height 209
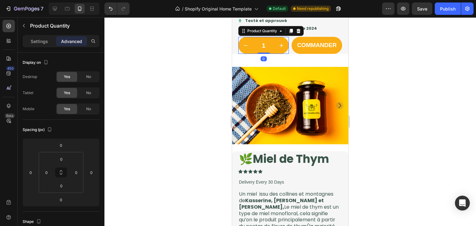
click at [286, 54] on div "1" at bounding box center [263, 45] width 51 height 17
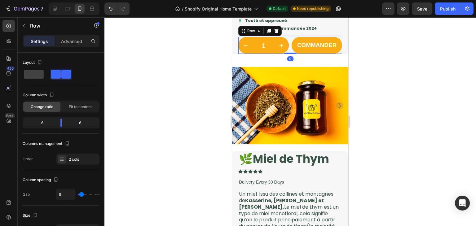
click at [290, 61] on div "0" at bounding box center [290, 58] width 6 height 5
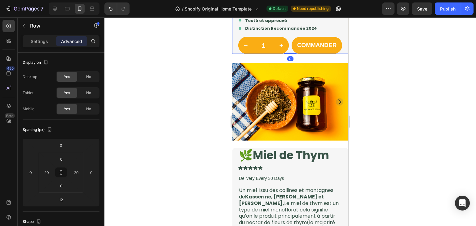
drag, startPoint x: 288, startPoint y: 63, endPoint x: 285, endPoint y: 56, distance: 7.5
type input "0"
click at [286, 54] on div "1" at bounding box center [263, 45] width 51 height 17
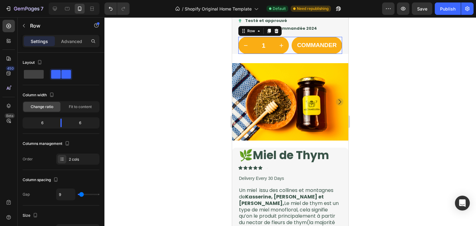
click at [288, 54] on div "1 Product Quantity COMMANDER Add to Cart Row 0" at bounding box center [290, 45] width 104 height 17
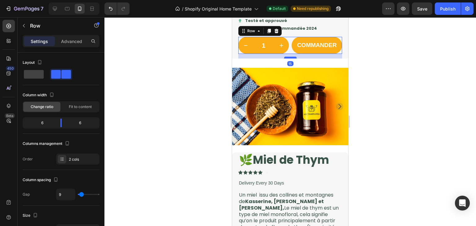
drag, startPoint x: 291, startPoint y: 59, endPoint x: 291, endPoint y: 63, distance: 4.4
click at [291, 59] on div at bounding box center [290, 58] width 12 height 2
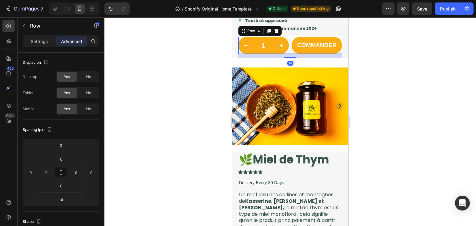
click at [387, 74] on div at bounding box center [290, 121] width 372 height 209
click at [289, 54] on div "1 Product Quantity COMMANDER Add to Cart Row" at bounding box center [290, 45] width 104 height 17
click at [67, 197] on input "14" at bounding box center [61, 199] width 12 height 9
type input "15"
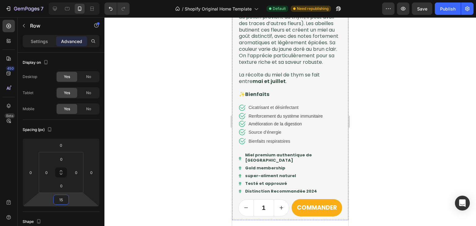
scroll to position [623, 0]
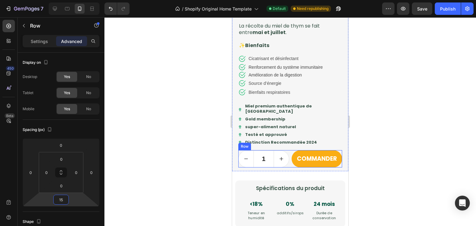
click at [288, 168] on div "1 Product Quantity COMMANDER Add to Cart Row" at bounding box center [290, 158] width 104 height 17
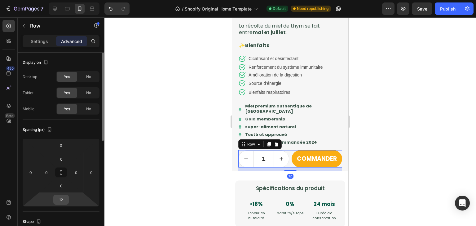
click at [62, 199] on input "12" at bounding box center [61, 199] width 12 height 9
type input "15"
click at [388, 164] on div at bounding box center [290, 121] width 372 height 209
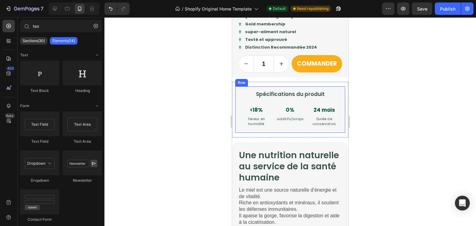
scroll to position [743, 0]
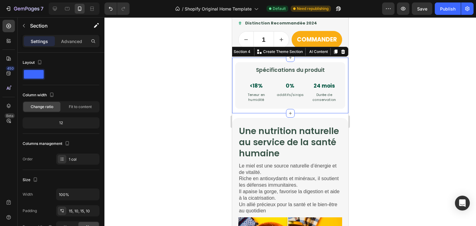
click at [317, 66] on div "Spécifications du produit Heading <18% Text Block Teneur en humidité Text Block…" at bounding box center [290, 86] width 116 height 56
click at [366, 104] on div at bounding box center [290, 121] width 372 height 209
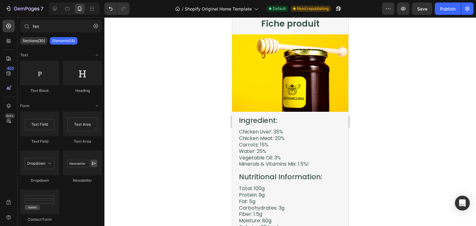
scroll to position [1382, 0]
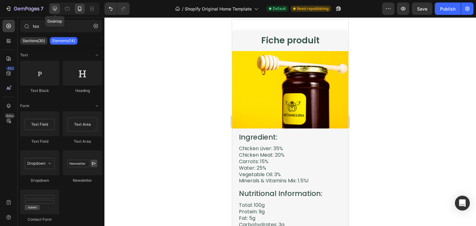
click at [58, 5] on div at bounding box center [55, 9] width 10 height 10
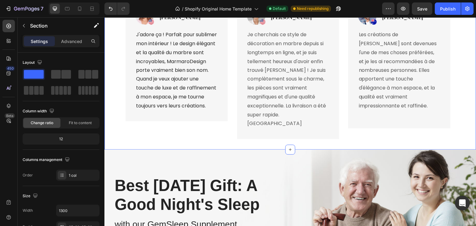
scroll to position [1662, 0]
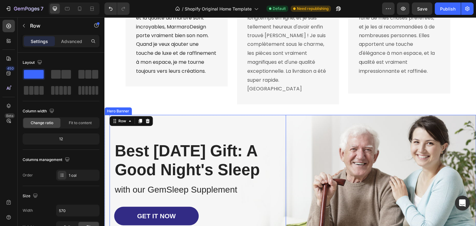
click at [285, 132] on div "Image Row Best Father's Day Gift: A Good Night's Sleep Heading with our GemSlee…" at bounding box center [290, 188] width 363 height 146
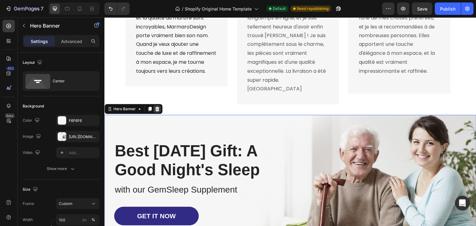
click at [158, 105] on div at bounding box center [156, 108] width 7 height 7
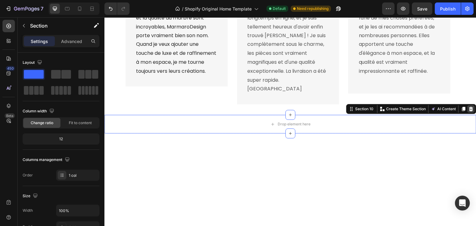
click at [469, 107] on icon at bounding box center [471, 109] width 5 height 5
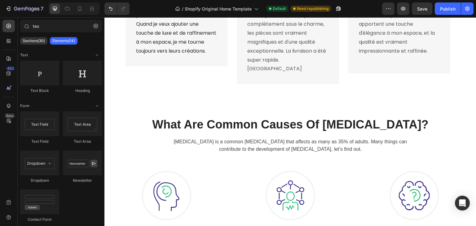
scroll to position [1680, 0]
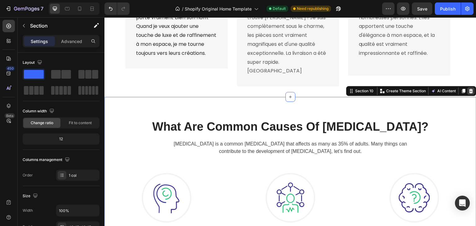
click at [470, 87] on div at bounding box center [470, 90] width 7 height 7
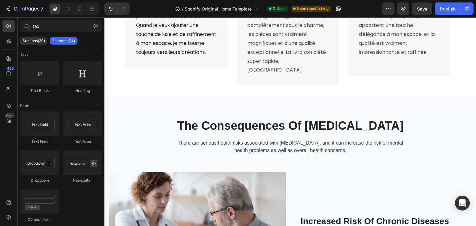
scroll to position [1681, 0]
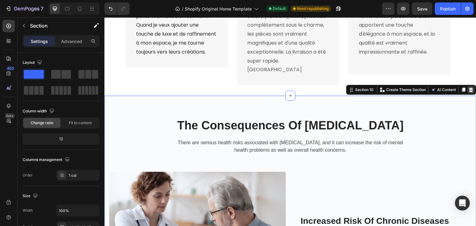
click at [469, 88] on icon at bounding box center [471, 90] width 4 height 4
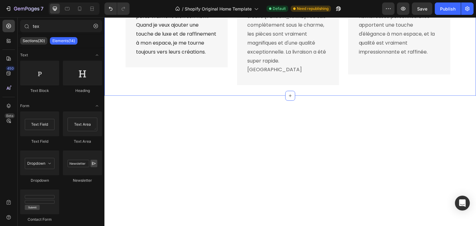
scroll to position [1684, 0]
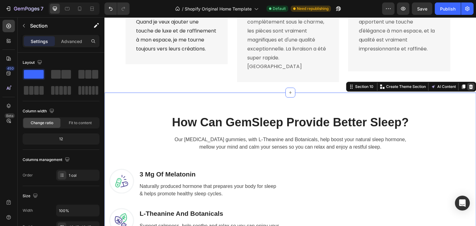
click at [467, 83] on div at bounding box center [470, 86] width 7 height 7
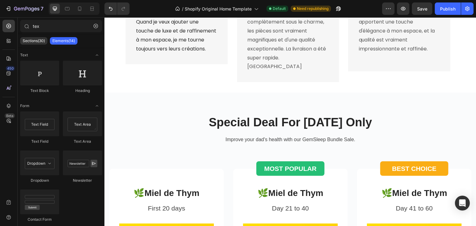
scroll to position [1682, 0]
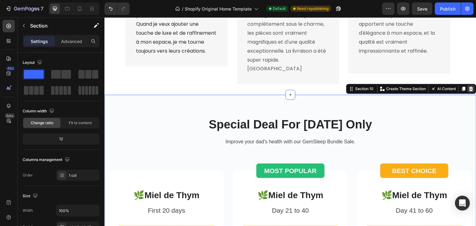
click at [469, 86] on icon at bounding box center [471, 88] width 5 height 5
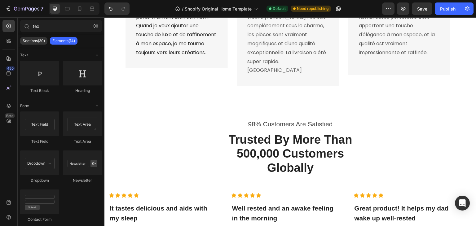
scroll to position [1680, 0]
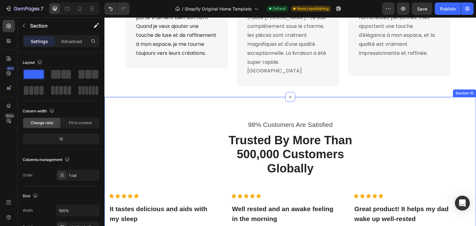
click at [456, 97] on div "98% Customers Are Satisfied Text block Trusted By More Than 500,000 Customers G…" at bounding box center [290, 216] width 372 height 239
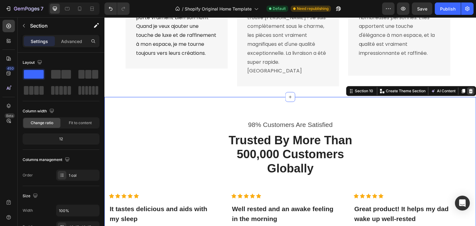
drag, startPoint x: 462, startPoint y: 84, endPoint x: 468, endPoint y: 84, distance: 5.3
click at [468, 86] on div "Section 10 You can create reusable sections Create Theme Section AI Content Wri…" at bounding box center [411, 91] width 130 height 10
click at [469, 89] on icon at bounding box center [471, 91] width 5 height 5
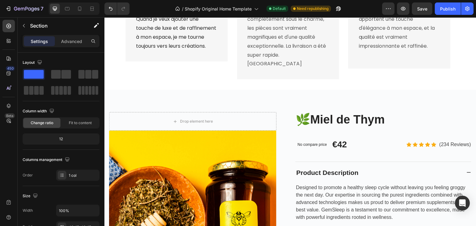
scroll to position [1690, 0]
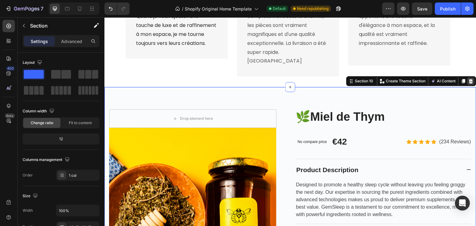
click at [469, 79] on icon at bounding box center [471, 81] width 4 height 4
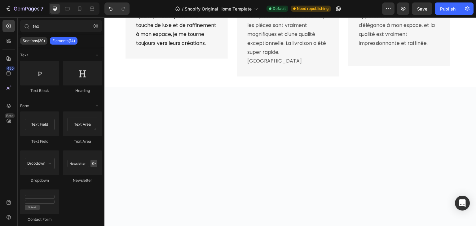
scroll to position [1695, 0]
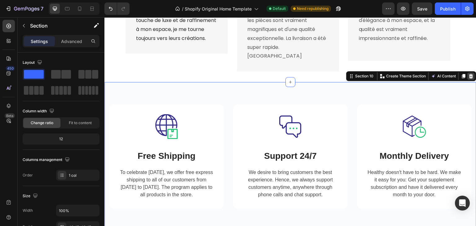
click at [467, 73] on div at bounding box center [470, 76] width 7 height 7
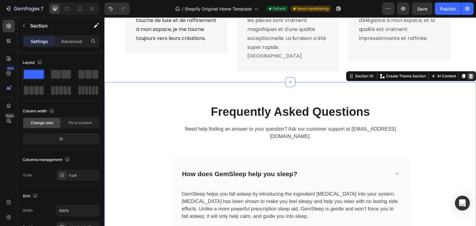
click at [469, 73] on div at bounding box center [470, 76] width 7 height 7
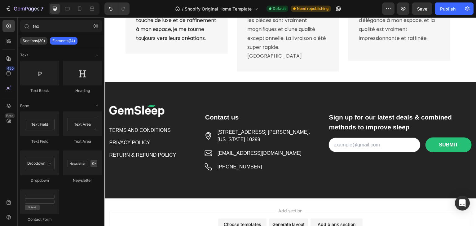
scroll to position [1696, 0]
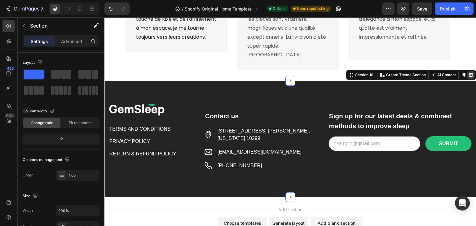
click at [469, 73] on icon at bounding box center [471, 75] width 5 height 5
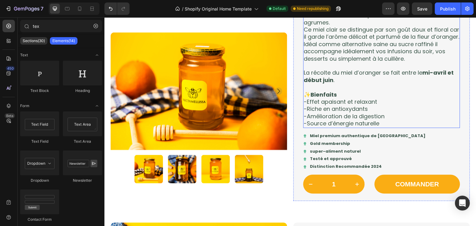
scroll to position [139, 0]
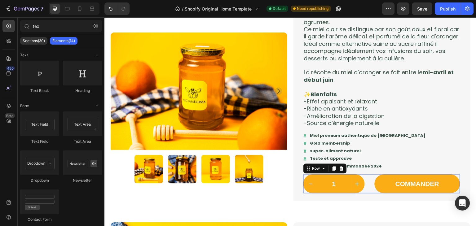
click at [367, 183] on div "1 Product Quantity COMMANDER Add to Cart Row 0" at bounding box center [381, 183] width 157 height 19
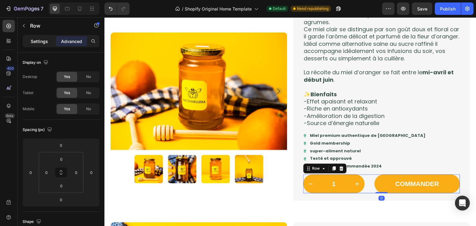
drag, startPoint x: 50, startPoint y: 47, endPoint x: 46, endPoint y: 42, distance: 6.8
click at [46, 42] on div "Settings Advanced" at bounding box center [61, 44] width 87 height 18
click at [46, 42] on p "Settings" at bounding box center [39, 41] width 17 height 7
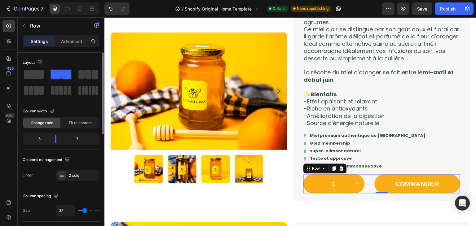
type input "16"
type input "15"
click at [82, 210] on input "range" at bounding box center [89, 210] width 22 height 1
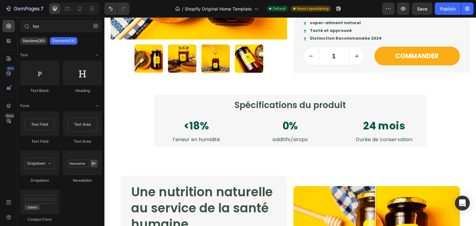
scroll to position [566, 0]
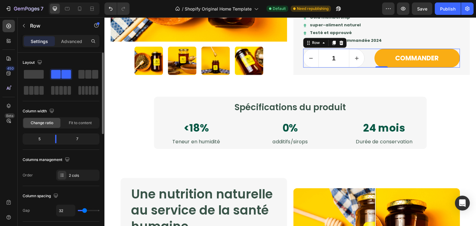
type input "18"
type input "16"
click at [82, 211] on input "range" at bounding box center [89, 210] width 22 height 1
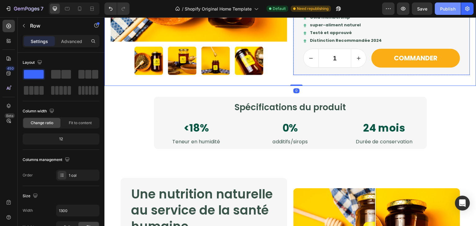
click at [451, 7] on div "Publish" at bounding box center [447, 9] width 15 height 7
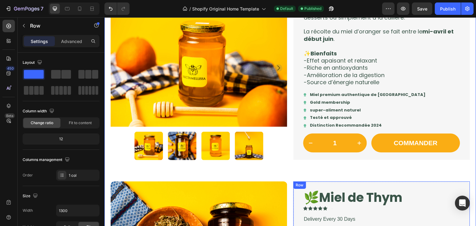
scroll to position [185, 0]
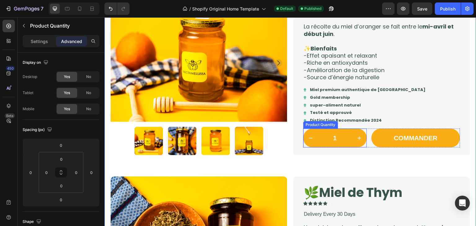
click at [308, 145] on button "decrement" at bounding box center [310, 138] width 15 height 19
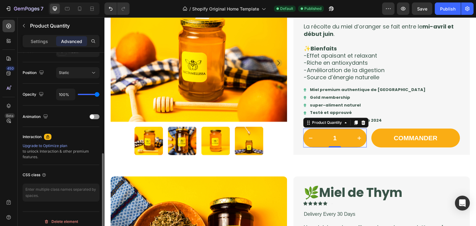
scroll to position [218, 0]
click at [43, 43] on p "Settings" at bounding box center [39, 41] width 17 height 7
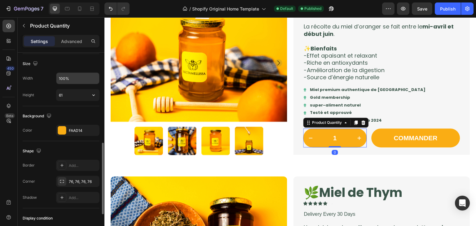
scroll to position [240, 0]
click at [75, 131] on div "FAAD14" at bounding box center [78, 131] width 18 height 6
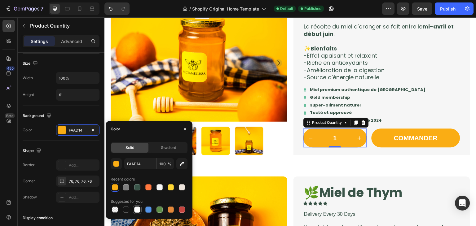
click at [138, 213] on div at bounding box center [137, 210] width 6 height 6
type input "FFFFFF"
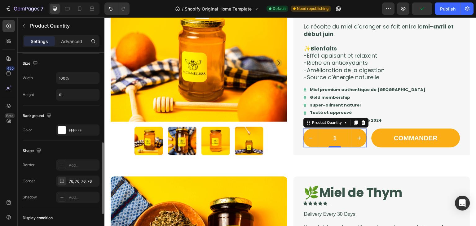
click at [83, 150] on div "Shape" at bounding box center [61, 151] width 77 height 10
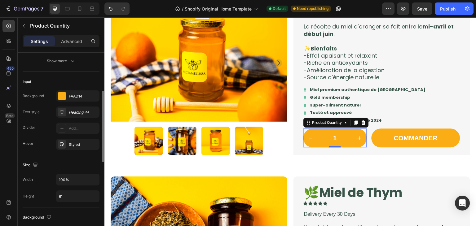
scroll to position [128, 0]
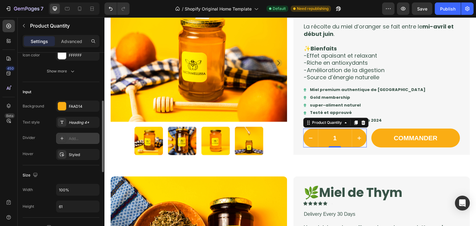
click at [87, 140] on div "Add..." at bounding box center [83, 139] width 29 height 6
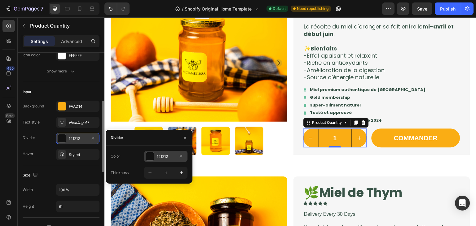
click at [160, 157] on div "121212" at bounding box center [166, 157] width 18 height 6
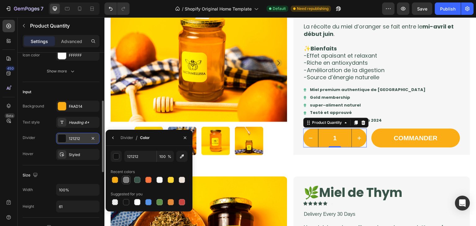
click at [127, 184] on div at bounding box center [126, 180] width 9 height 9
type input "7D7D7D"
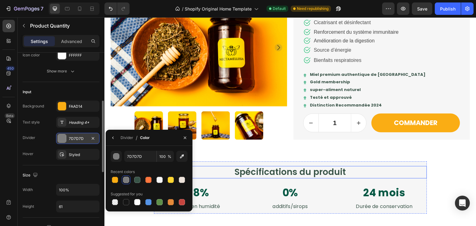
scroll to position [534, 0]
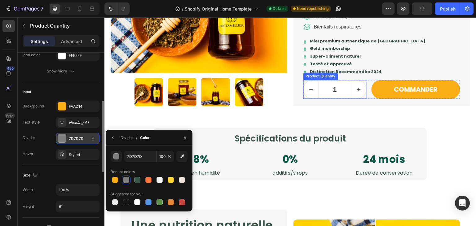
click at [331, 94] on input "1" at bounding box center [335, 89] width 33 height 18
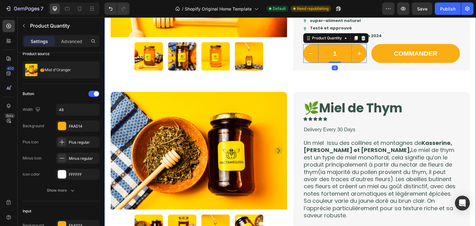
scroll to position [9, 0]
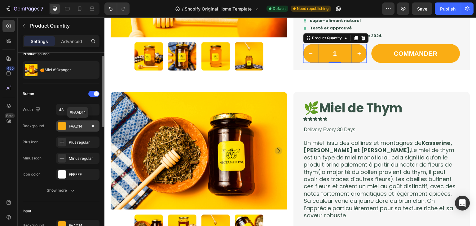
click at [88, 127] on div "FAAD14" at bounding box center [77, 126] width 43 height 11
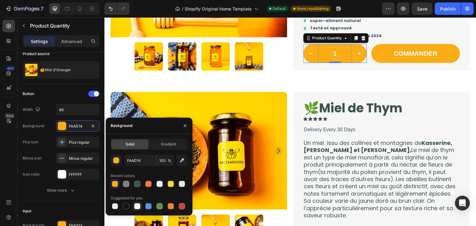
click at [136, 206] on div at bounding box center [137, 206] width 6 height 6
click at [129, 185] on div at bounding box center [126, 184] width 6 height 6
click at [179, 187] on div at bounding box center [182, 184] width 6 height 6
click at [161, 185] on div at bounding box center [159, 184] width 6 height 6
type input "F6F6F6"
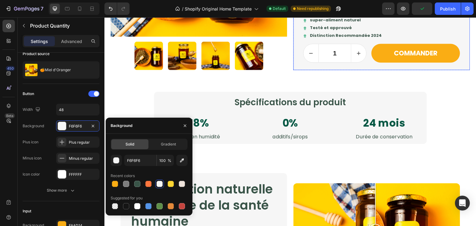
scroll to position [571, 0]
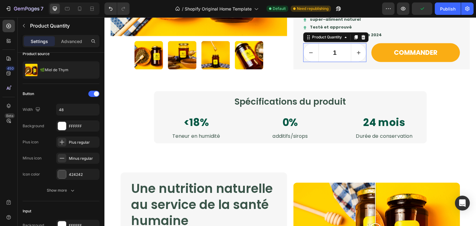
click at [323, 58] on input "1" at bounding box center [335, 52] width 33 height 18
click at [82, 176] on div "424242" at bounding box center [78, 175] width 18 height 6
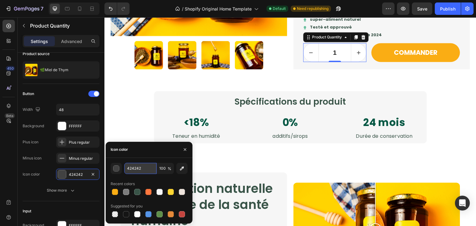
click at [134, 169] on input "424242" at bounding box center [140, 168] width 32 height 11
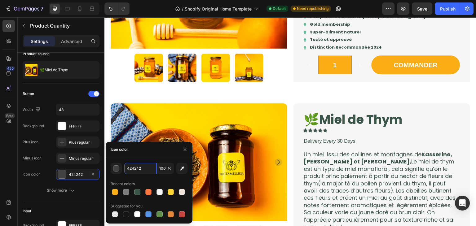
scroll to position [256, 0]
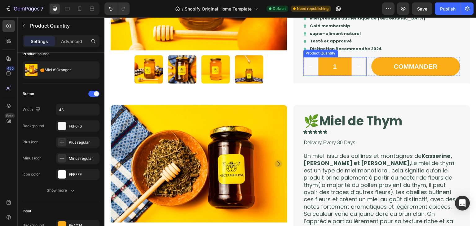
click at [318, 61] on input "1" at bounding box center [335, 66] width 34 height 19
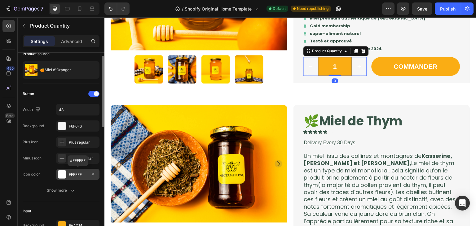
click at [70, 178] on div "FFFFFF" at bounding box center [77, 174] width 43 height 11
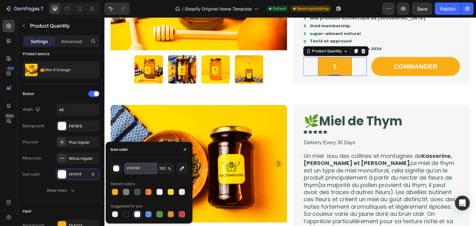
click at [134, 165] on input "FFFFFF" at bounding box center [140, 168] width 32 height 11
paste input "424242"
type input "424242"
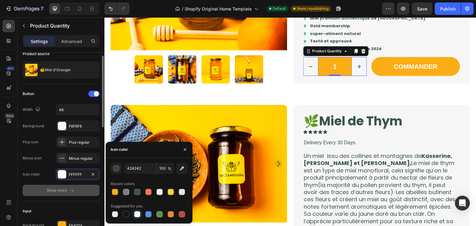
click at [39, 192] on button "Show more" at bounding box center [61, 190] width 77 height 11
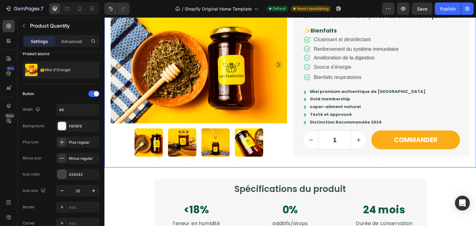
scroll to position [507, 0]
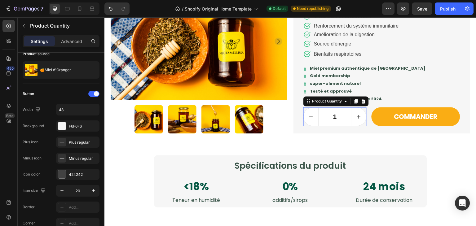
click at [320, 118] on input "1" at bounding box center [335, 117] width 33 height 18
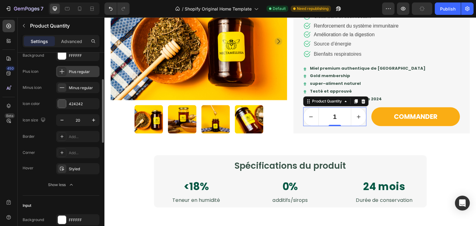
scroll to position [80, 0]
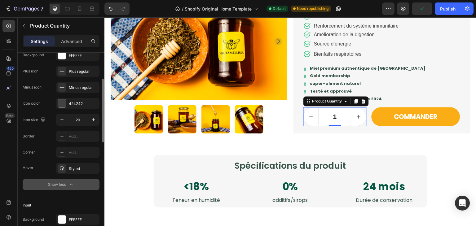
click at [67, 184] on div "Show less" at bounding box center [61, 185] width 26 height 6
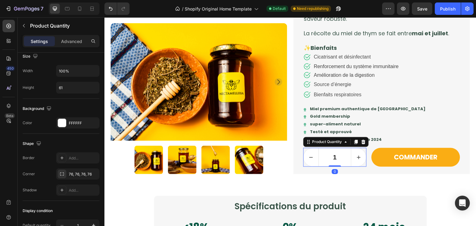
scroll to position [247, 0]
click at [77, 156] on div "Line" at bounding box center [78, 159] width 18 height 6
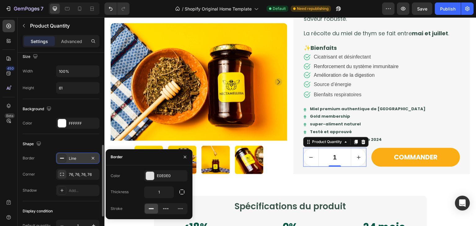
click at [77, 156] on div "Line" at bounding box center [78, 159] width 18 height 6
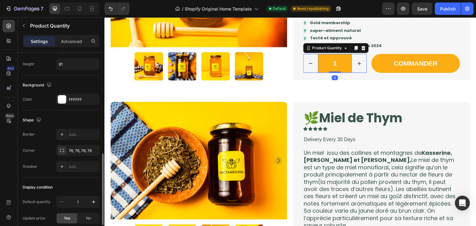
scroll to position [270, 0]
click at [86, 134] on div "Add..." at bounding box center [83, 135] width 29 height 6
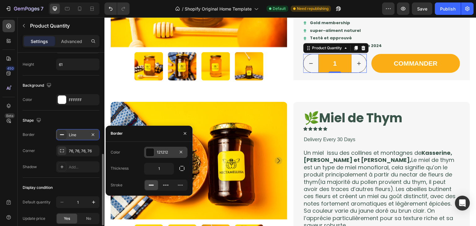
click at [173, 156] on div "121212" at bounding box center [165, 152] width 43 height 11
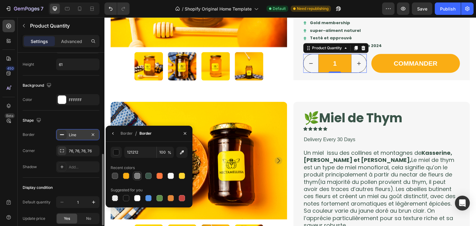
click at [138, 179] on div at bounding box center [137, 175] width 7 height 7
type input "7D7D7D"
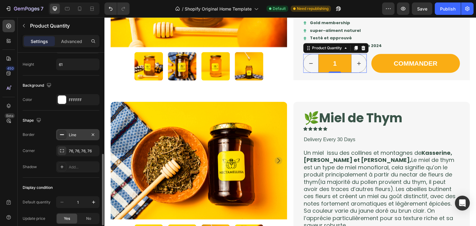
click at [86, 122] on div "Shape" at bounding box center [61, 121] width 77 height 10
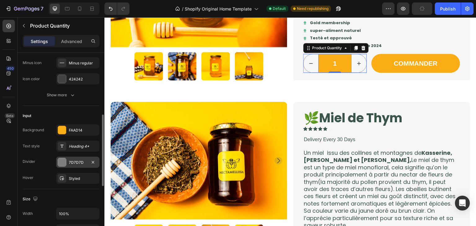
scroll to position [104, 0]
click at [85, 131] on div "FAAD14" at bounding box center [78, 131] width 18 height 6
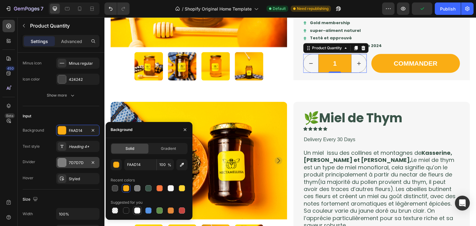
click at [135, 214] on div at bounding box center [137, 210] width 7 height 7
type input "FFFFFF"
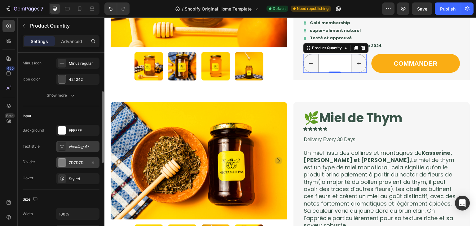
click at [82, 152] on div "Heading 4*" at bounding box center [77, 146] width 43 height 11
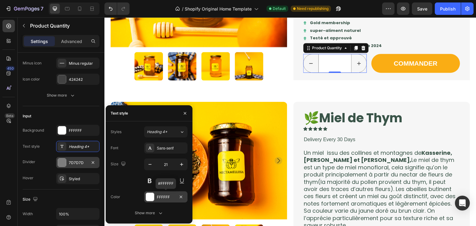
click at [164, 192] on div "FFFFFF" at bounding box center [165, 197] width 43 height 11
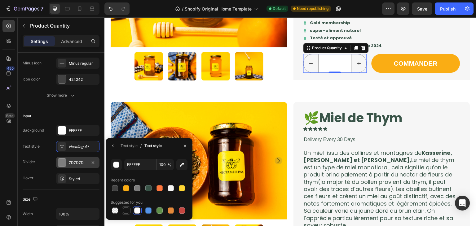
click at [128, 208] on div at bounding box center [126, 211] width 6 height 6
type input "151515"
click at [68, 191] on div "Size Width 100% Height 61" at bounding box center [61, 216] width 77 height 52
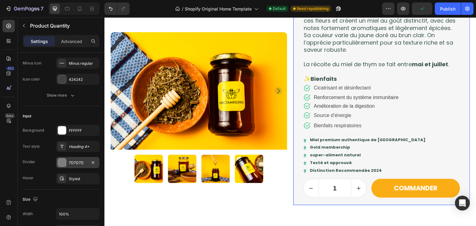
scroll to position [436, 0]
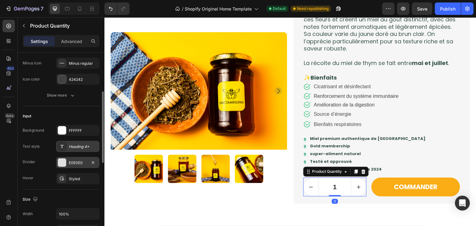
click at [77, 148] on div "Heading 4*" at bounding box center [83, 147] width 29 height 6
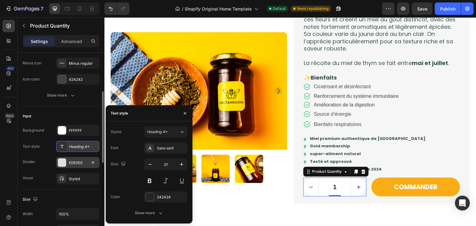
click at [77, 148] on div "Heading 4*" at bounding box center [83, 147] width 29 height 6
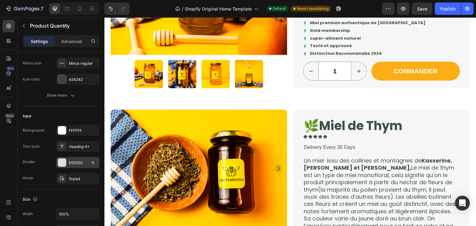
scroll to position [251, 0]
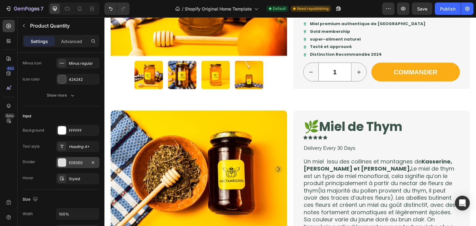
click at [80, 161] on div "E0E0E0" at bounding box center [78, 163] width 18 height 6
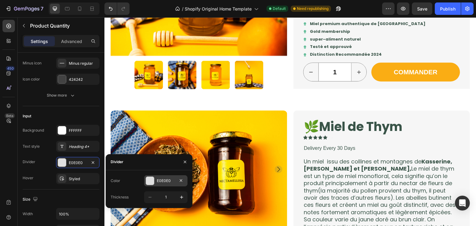
click at [167, 178] on div "E0E0E0" at bounding box center [166, 181] width 18 height 6
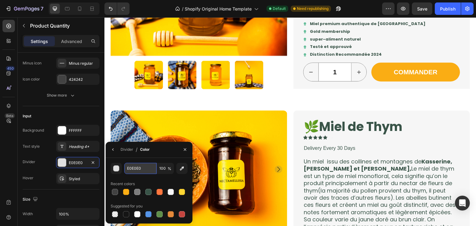
click at [141, 169] on input "E0E0E0" at bounding box center [140, 168] width 32 height 11
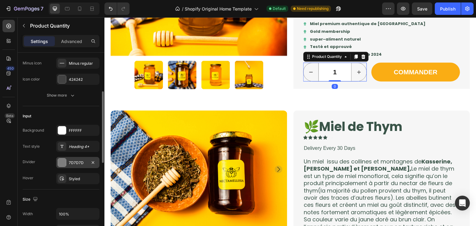
click at [77, 164] on div "7D7D7D" at bounding box center [78, 163] width 18 height 6
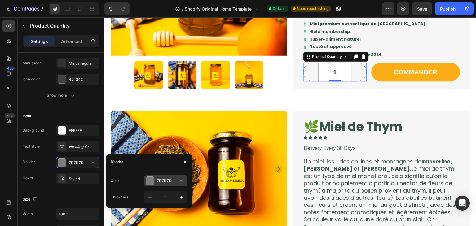
click at [172, 182] on div "7D7D7D" at bounding box center [166, 181] width 18 height 6
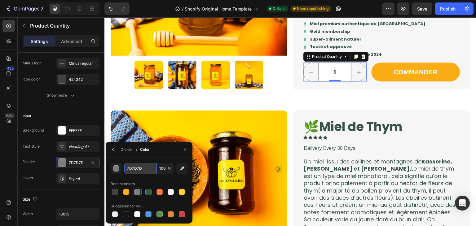
click at [138, 169] on input "7D7D7D" at bounding box center [140, 168] width 32 height 11
paste input "E0E0E0"
type input "E0E0E0"
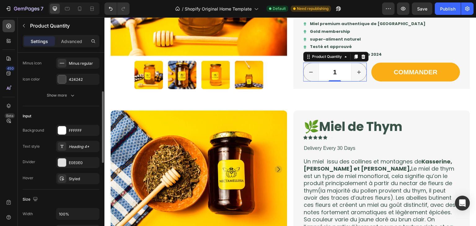
click at [61, 119] on div "Input" at bounding box center [61, 116] width 77 height 10
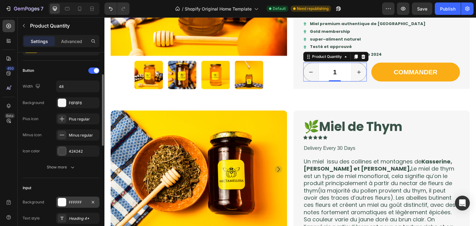
scroll to position [29, 0]
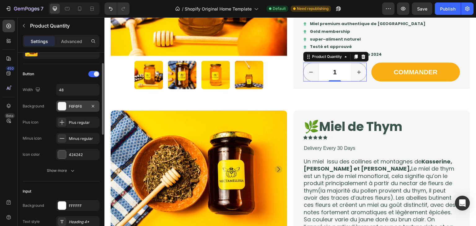
click at [77, 102] on div "F6F6F6" at bounding box center [77, 106] width 43 height 11
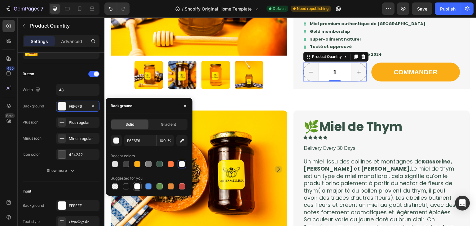
click at [136, 185] on div at bounding box center [137, 186] width 6 height 6
type input "FFFFFF"
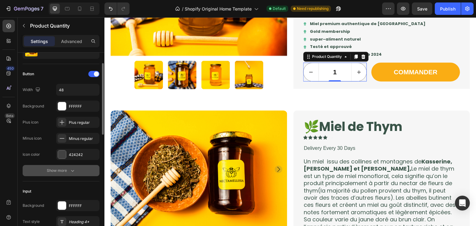
click at [75, 174] on button "Show more" at bounding box center [61, 170] width 77 height 11
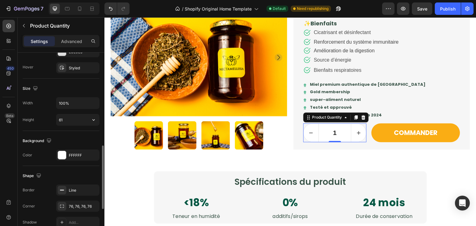
scroll to position [313, 0]
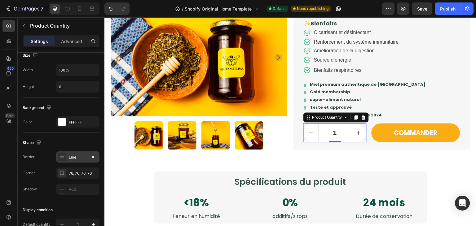
click at [68, 152] on div "Line" at bounding box center [77, 157] width 43 height 11
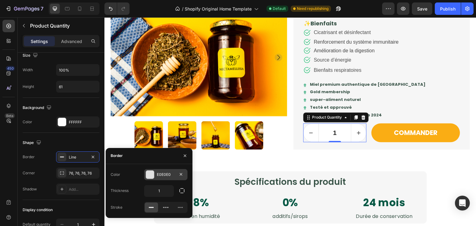
click at [167, 178] on div "E0E0E0" at bounding box center [165, 174] width 43 height 11
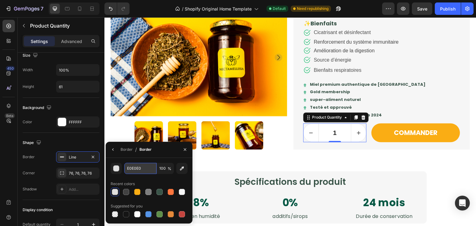
click at [138, 168] on input "E0E0E0" at bounding box center [140, 168] width 32 height 11
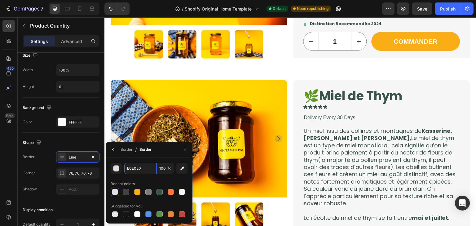
scroll to position [252, 0]
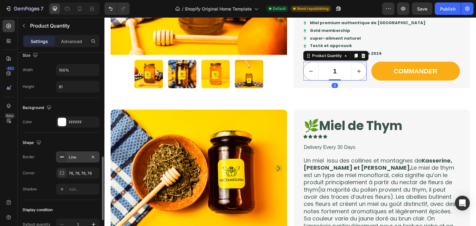
click at [78, 157] on div "Line" at bounding box center [78, 158] width 18 height 6
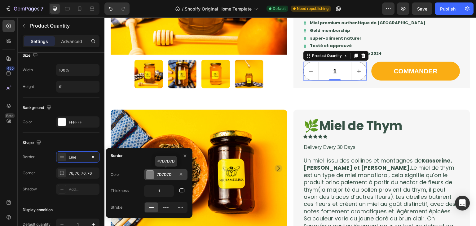
click at [159, 175] on div "7D7D7D" at bounding box center [166, 175] width 18 height 6
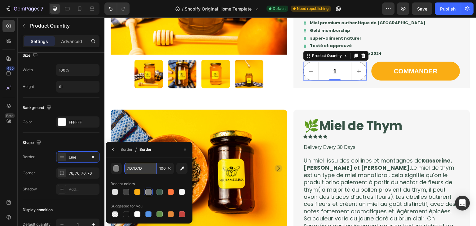
click at [138, 168] on input "7D7D7D" at bounding box center [140, 168] width 32 height 11
paste input "E0E0E0"
type input "E0E0E0"
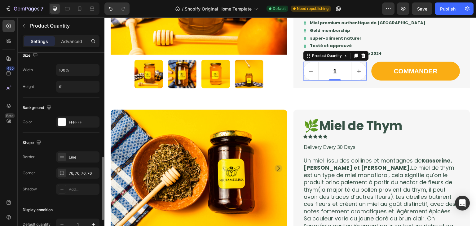
click at [93, 138] on div "Shape" at bounding box center [61, 143] width 77 height 10
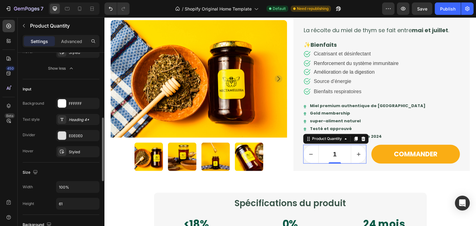
scroll to position [155, 0]
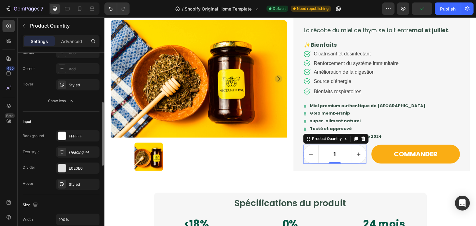
scroll to position [164, 0]
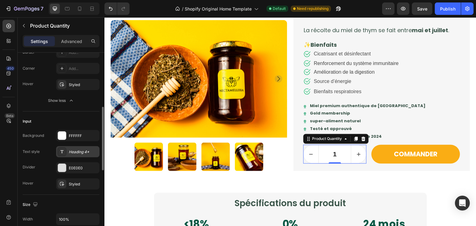
click at [77, 147] on div "Heading 4*" at bounding box center [77, 151] width 43 height 11
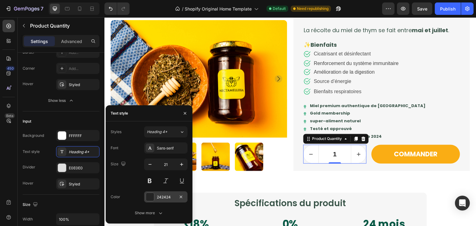
click at [152, 198] on div at bounding box center [150, 197] width 8 height 8
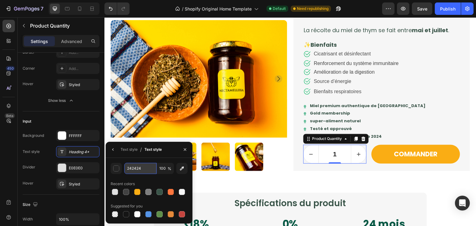
click at [135, 165] on input "242424" at bounding box center [140, 168] width 32 height 11
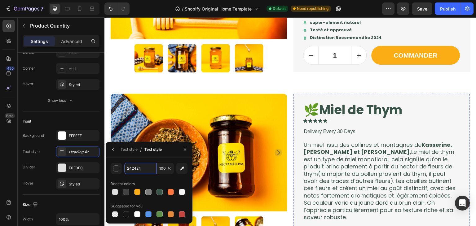
scroll to position [250, 0]
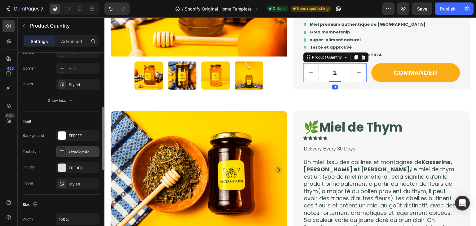
click at [66, 153] on div at bounding box center [62, 152] width 9 height 9
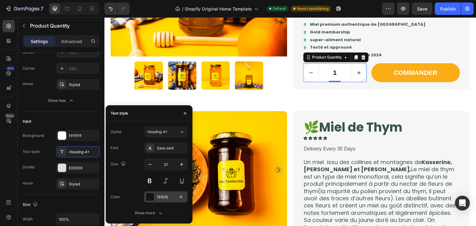
click at [166, 198] on div "151515" at bounding box center [166, 198] width 18 height 6
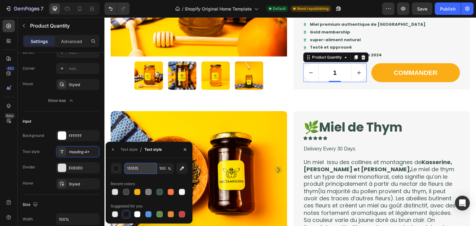
click at [146, 166] on input "151515" at bounding box center [140, 168] width 32 height 11
paste input "242424"
type input "242424"
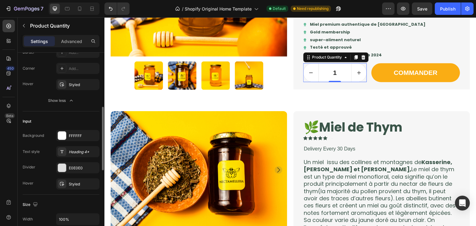
click at [94, 126] on div "Input" at bounding box center [61, 122] width 77 height 10
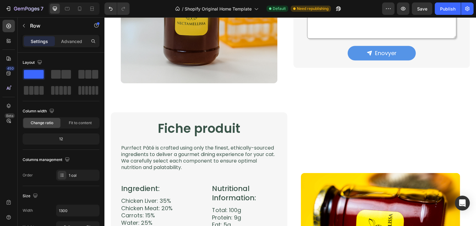
scroll to position [1046, 0]
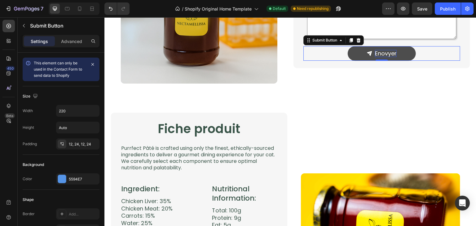
click at [380, 49] on div "Text Field Email Field Row Text Field Row Text Area Row Enovyer Submit Button 0…" at bounding box center [381, 7] width 177 height 124
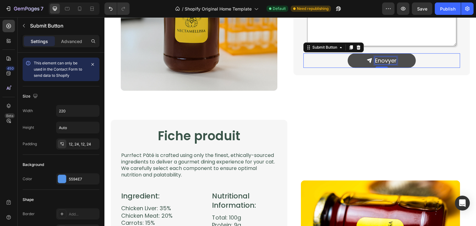
click at [385, 59] on p "Enovyer" at bounding box center [386, 60] width 22 height 7
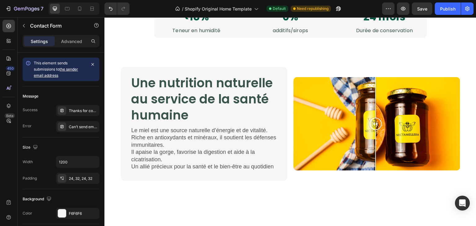
scroll to position [716, 0]
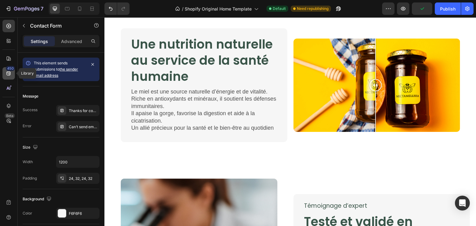
click at [6, 67] on div "450" at bounding box center [10, 68] width 9 height 5
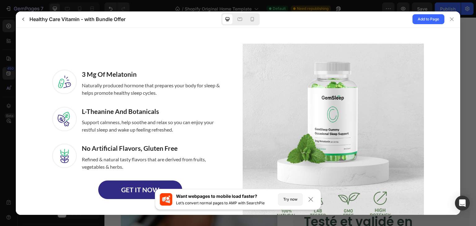
scroll to position [896, 0]
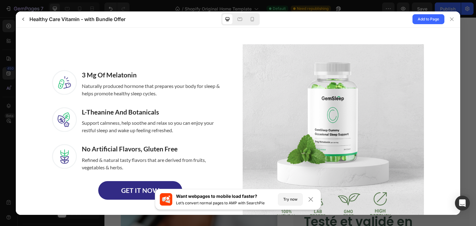
click at [67, 85] on img at bounding box center [64, 82] width 25 height 25
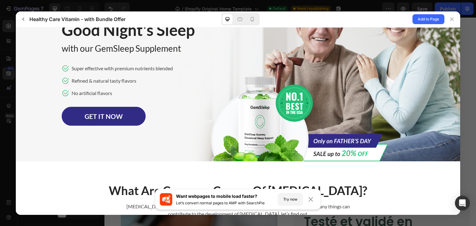
scroll to position [52, 0]
click at [295, 99] on img at bounding box center [299, 113] width 180 height 96
click at [249, 19] on icon at bounding box center [252, 19] width 6 height 6
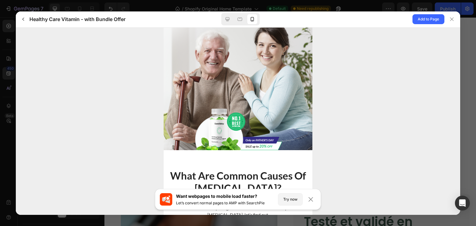
scroll to position [158, 0]
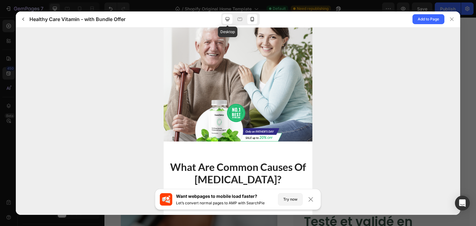
click at [227, 14] on div at bounding box center [227, 19] width 10 height 10
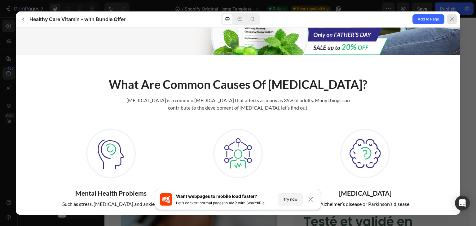
click at [450, 19] on icon at bounding box center [451, 19] width 5 height 5
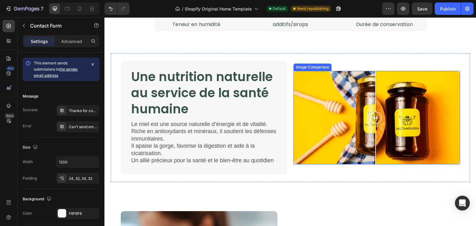
scroll to position [683, 0]
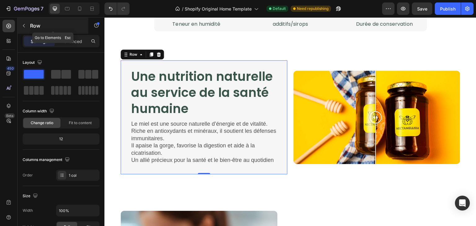
click at [25, 29] on button "button" at bounding box center [24, 26] width 10 height 10
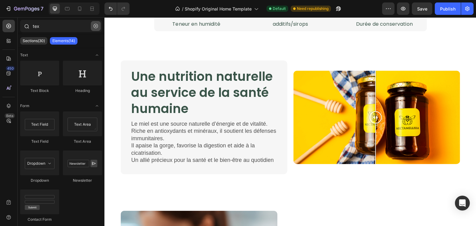
click at [96, 23] on button "button" at bounding box center [96, 26] width 10 height 10
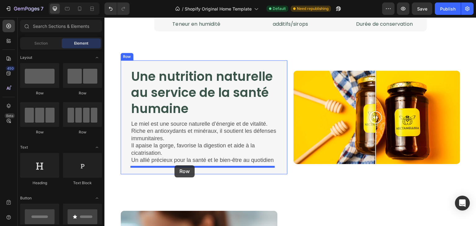
drag, startPoint x: 152, startPoint y: 132, endPoint x: 174, endPoint y: 165, distance: 40.5
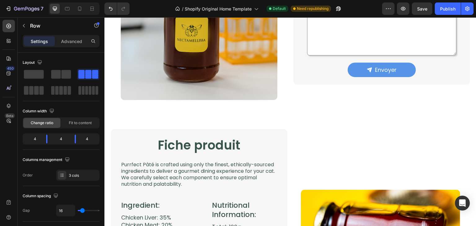
scroll to position [1051, 0]
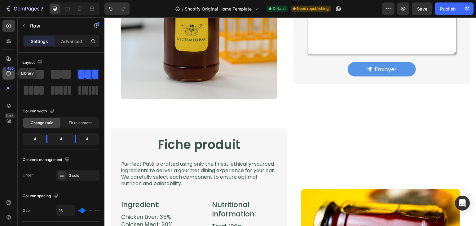
click at [6, 77] on div "450" at bounding box center [8, 73] width 12 height 12
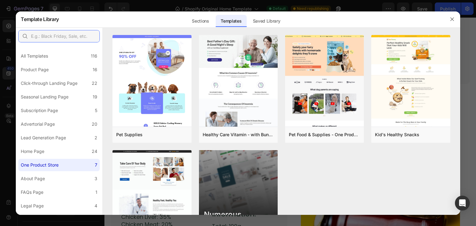
click at [40, 36] on input "text" at bounding box center [58, 36] width 81 height 12
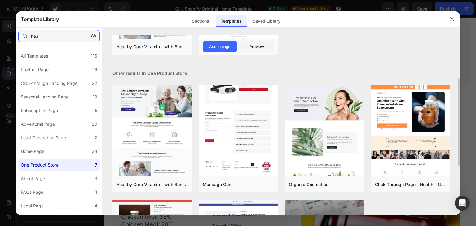
scroll to position [88, 0]
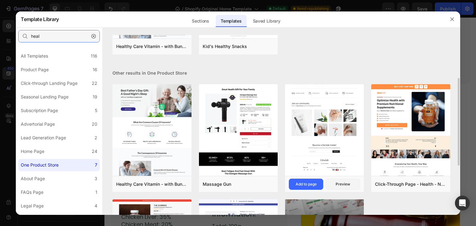
type input "heal"
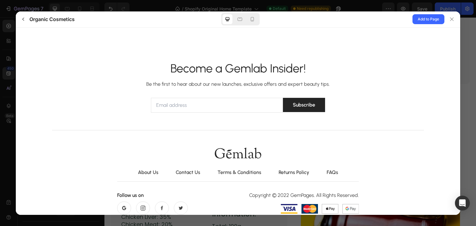
scroll to position [1882, 0]
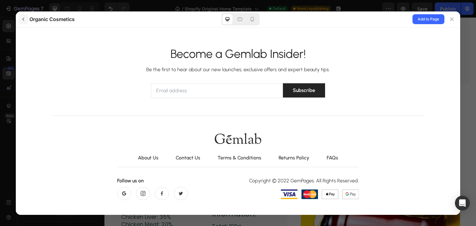
click at [21, 23] on button "button" at bounding box center [23, 19] width 10 height 10
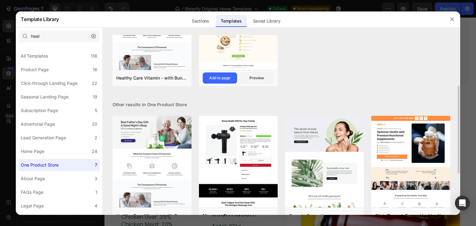
scroll to position [78, 0]
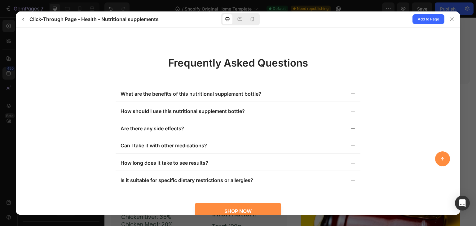
scroll to position [2601, 0]
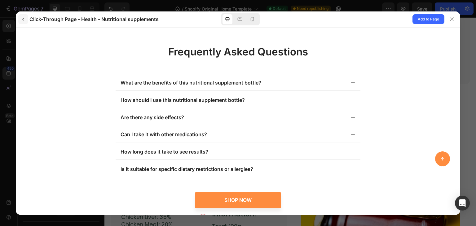
click at [24, 17] on icon "button" at bounding box center [23, 19] width 5 height 5
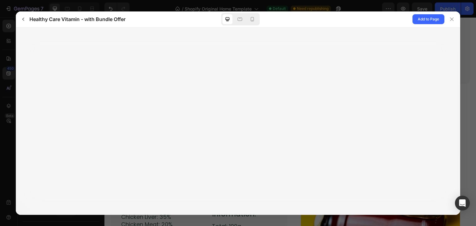
click at [294, 105] on div at bounding box center [238, 121] width 444 height 187
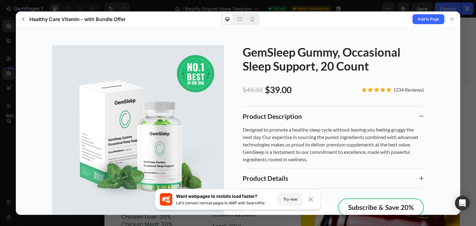
scroll to position [1719, 0]
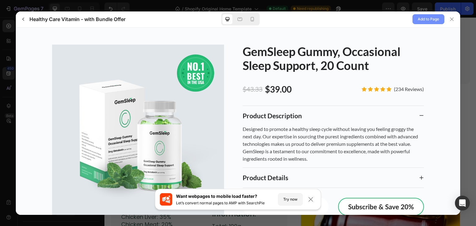
click at [419, 24] on button "Add to Page" at bounding box center [428, 19] width 32 height 10
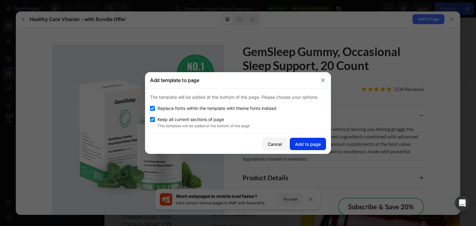
click at [304, 143] on div "Add to page" at bounding box center [308, 144] width 26 height 7
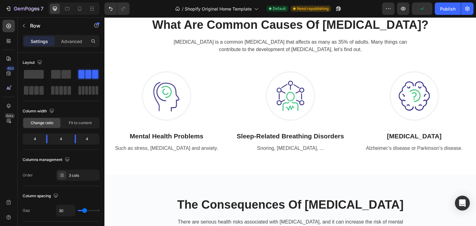
scroll to position [1828, 0]
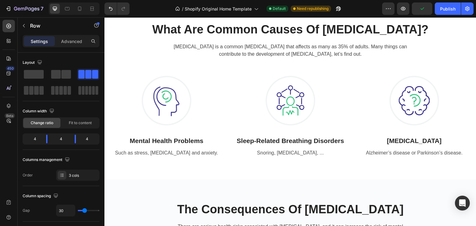
click at [222, 99] on div "Image Mental Health Problems Heading Such as stress, [MEDICAL_DATA] and anxiety…" at bounding box center [290, 117] width 363 height 82
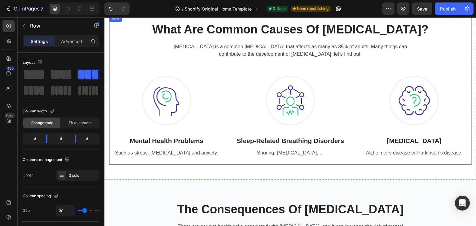
click at [220, 89] on div "What Are Common Causes Of [MEDICAL_DATA]? Heading [MEDICAL_DATA] is a common [M…" at bounding box center [290, 89] width 363 height 135
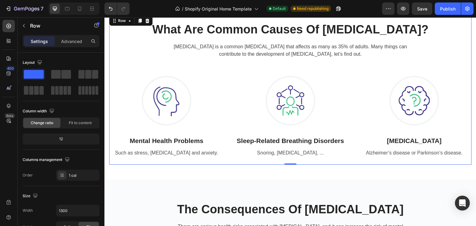
click at [220, 89] on div "What Are Common Causes Of [MEDICAL_DATA]? Heading [MEDICAL_DATA] is a common [M…" at bounding box center [290, 89] width 363 height 135
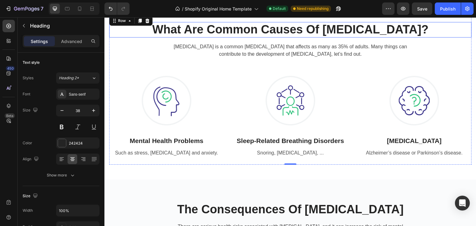
click at [256, 37] on p "What Are Common Causes Of [MEDICAL_DATA]?" at bounding box center [290, 30] width 361 height 14
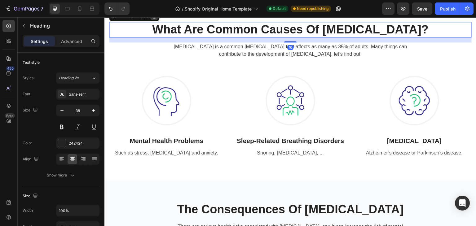
click at [155, 18] on icon at bounding box center [154, 16] width 4 height 4
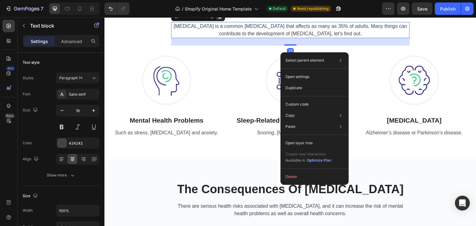
click at [219, 20] on div at bounding box center [219, 15] width 7 height 7
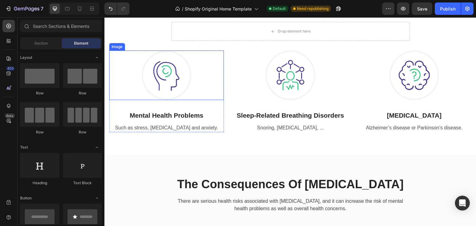
click at [185, 90] on img at bounding box center [167, 76] width 50 height 50
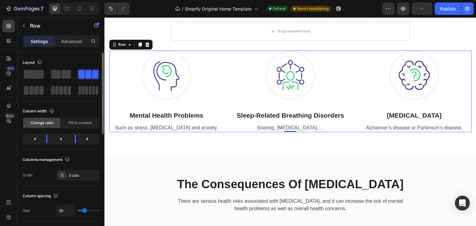
type input "31"
type input "20"
type input "15"
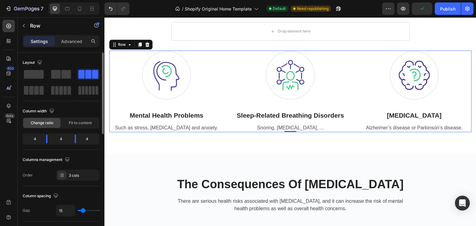
type input "15"
type input "13"
type input "11"
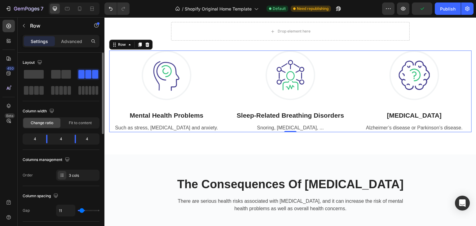
type input "9"
type input "8"
type input "4"
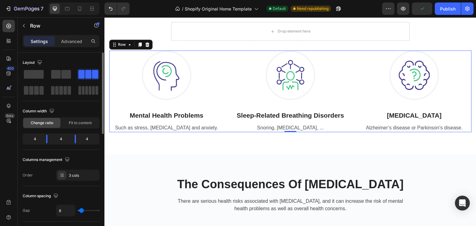
type input "4"
type input "0"
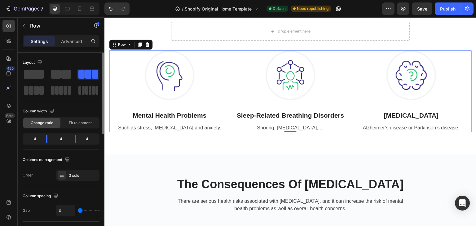
drag, startPoint x: 85, startPoint y: 210, endPoint x: 73, endPoint y: 214, distance: 12.6
type input "0"
click at [78, 211] on input "range" at bounding box center [89, 210] width 22 height 1
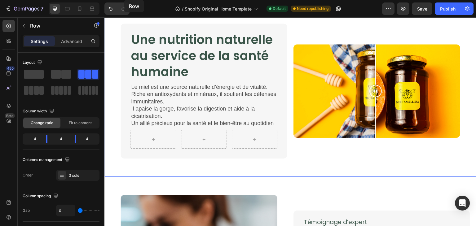
scroll to position [701, 0]
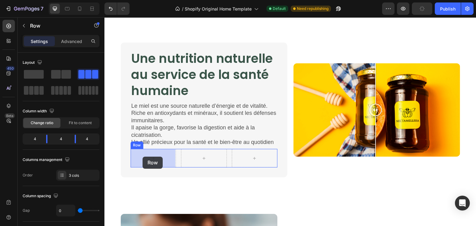
drag, startPoint x: 114, startPoint y: 65, endPoint x: 143, endPoint y: 157, distance: 96.1
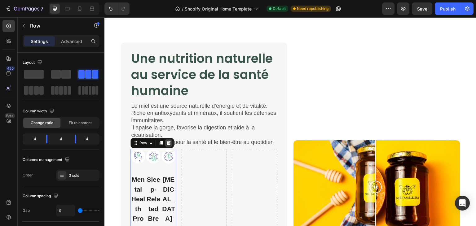
click at [169, 145] on icon at bounding box center [168, 143] width 5 height 5
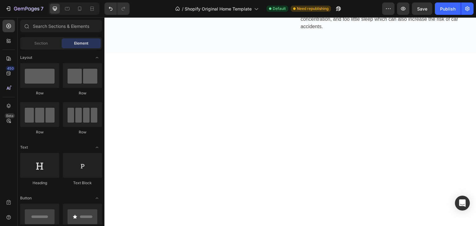
scroll to position [2100, 0]
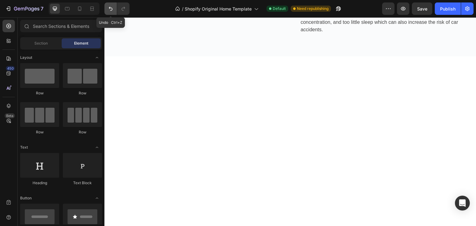
click at [110, 6] on icon "Undo/Redo" at bounding box center [111, 9] width 6 height 6
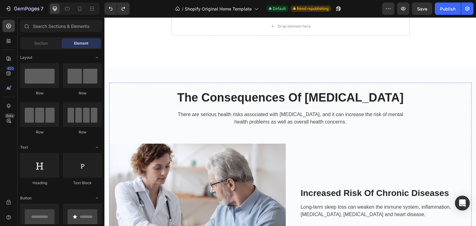
scroll to position [1841, 0]
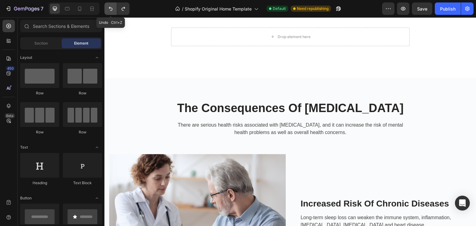
click at [108, 9] on icon "Undo/Redo" at bounding box center [111, 9] width 6 height 6
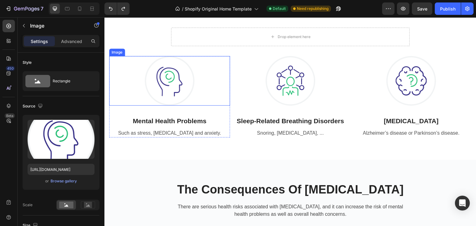
click at [177, 78] on img at bounding box center [170, 81] width 50 height 50
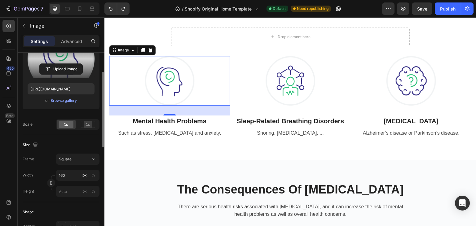
scroll to position [81, 0]
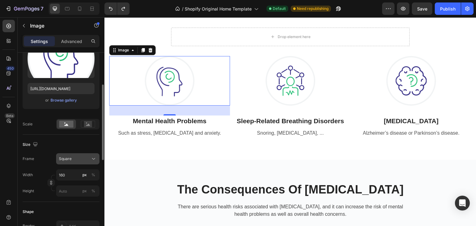
click at [87, 156] on div "Square" at bounding box center [74, 159] width 30 height 6
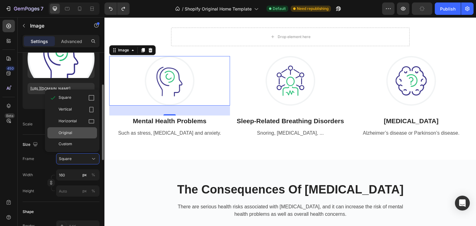
click at [77, 135] on div "Original" at bounding box center [77, 133] width 36 height 6
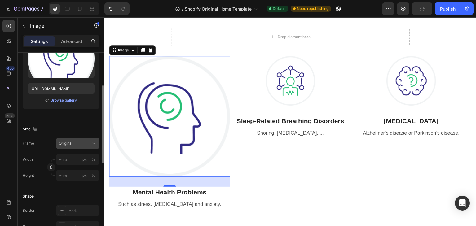
click at [83, 144] on div "Original" at bounding box center [74, 144] width 30 height 6
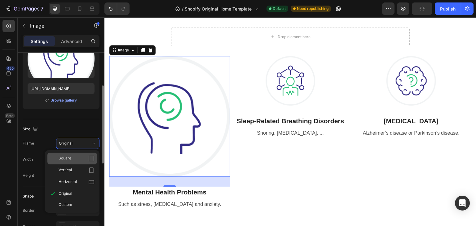
click at [83, 159] on div "Square" at bounding box center [77, 159] width 36 height 6
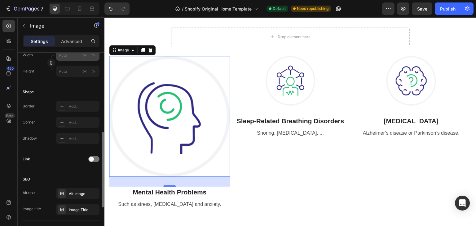
scroll to position [246, 0]
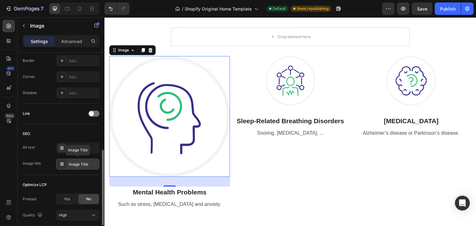
click at [83, 165] on div "Image Title" at bounding box center [83, 165] width 29 height 6
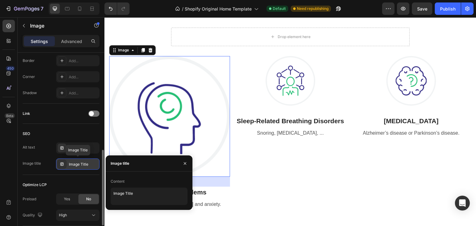
click at [83, 165] on div "Image Title" at bounding box center [83, 165] width 29 height 6
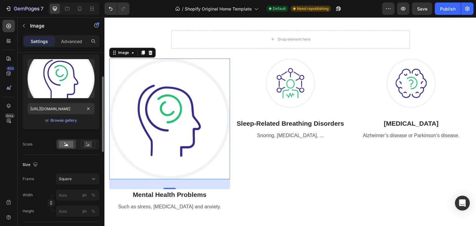
scroll to position [107, 0]
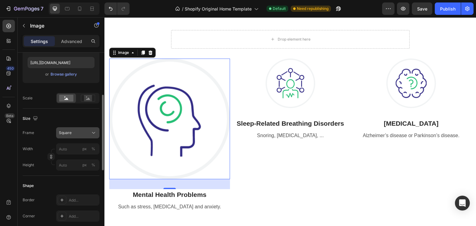
click at [86, 133] on div "Square" at bounding box center [74, 133] width 30 height 6
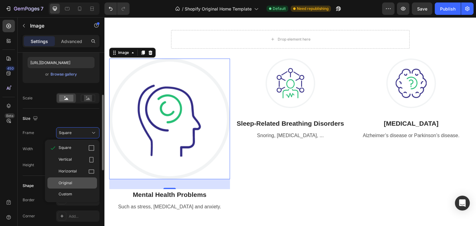
click at [85, 178] on div "Original" at bounding box center [72, 183] width 50 height 11
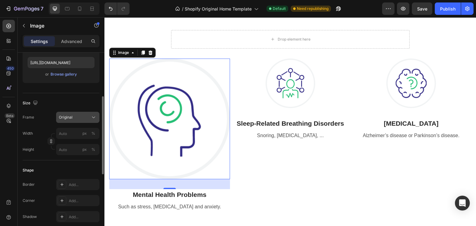
click at [91, 116] on icon at bounding box center [93, 117] width 6 height 6
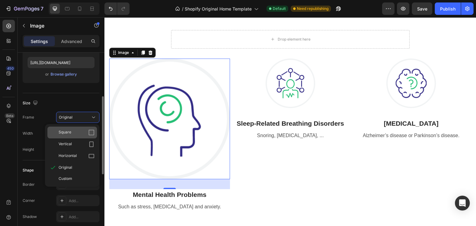
click at [90, 131] on icon at bounding box center [91, 133] width 6 height 6
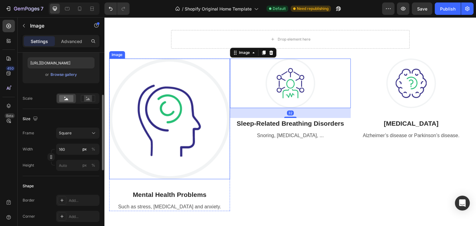
scroll to position [107, 0]
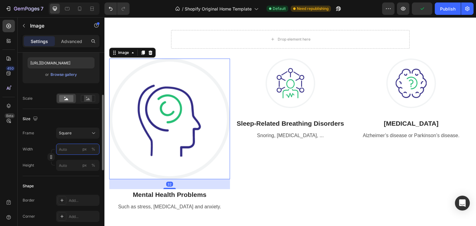
click at [68, 152] on input "px %" at bounding box center [77, 149] width 43 height 11
type input "1"
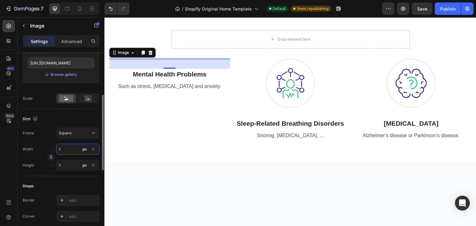
type input "16"
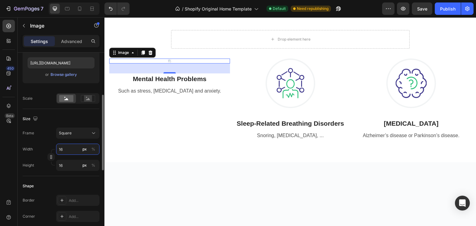
type input "160"
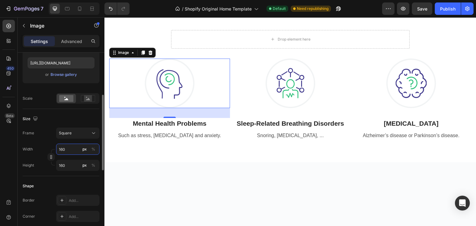
type input "16"
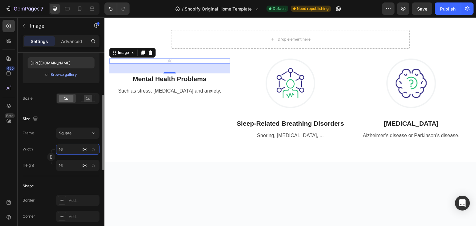
type input "1"
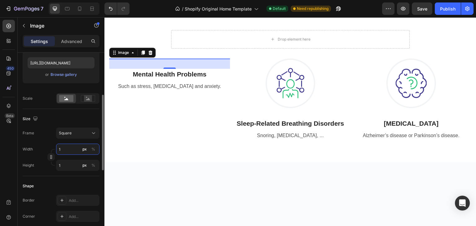
type input "18"
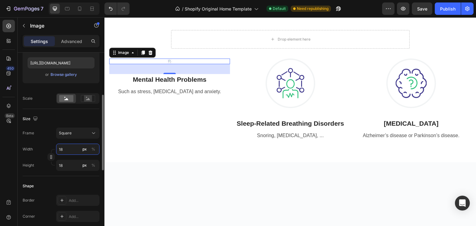
type input "180"
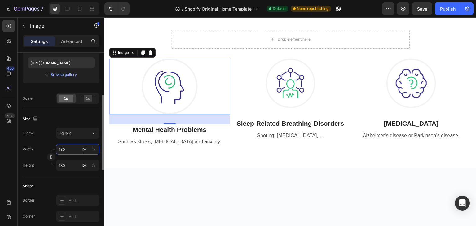
type input "18"
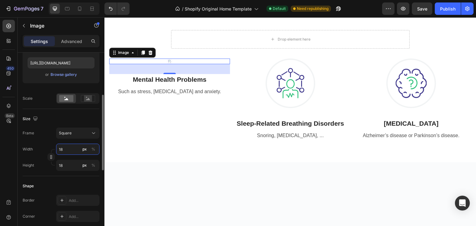
type input "1"
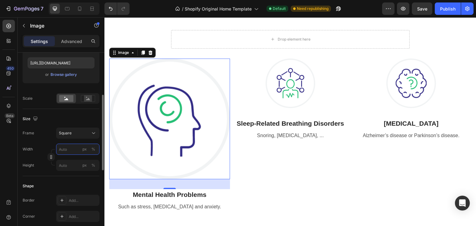
type input "2"
type input "22"
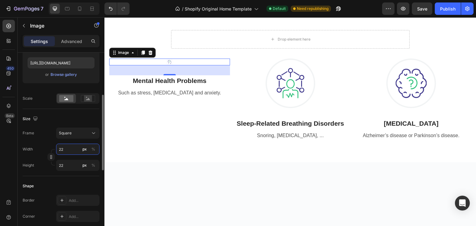
type input "220"
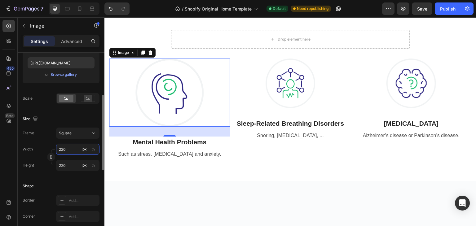
type input "22"
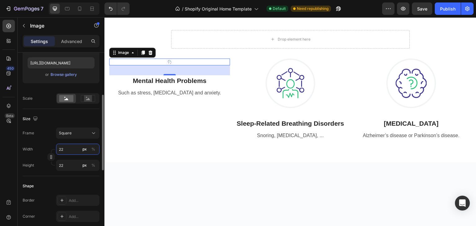
type input "2"
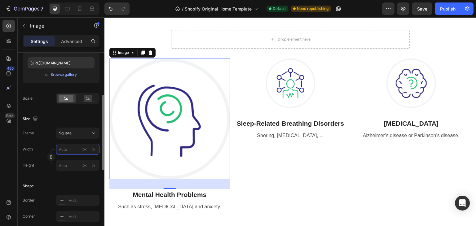
type input "2"
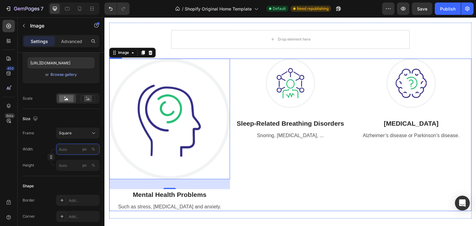
type input "1"
type input "12"
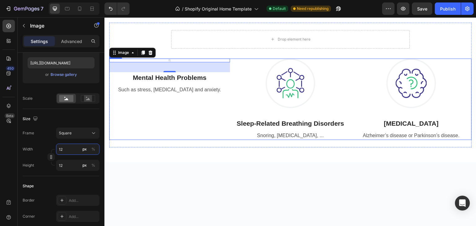
type input "120"
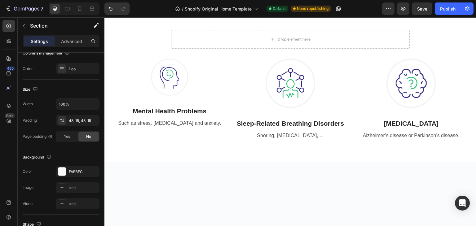
scroll to position [0, 0]
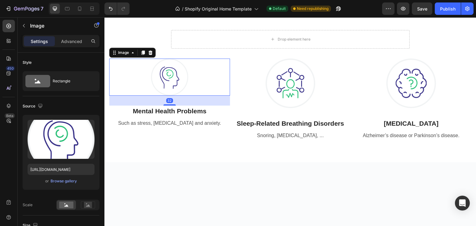
click at [162, 79] on img at bounding box center [169, 77] width 37 height 37
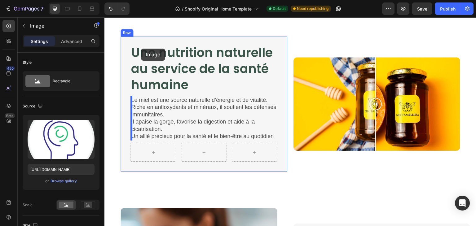
scroll to position [678, 0]
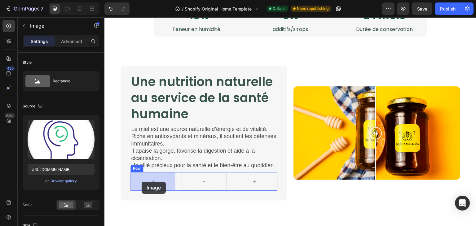
drag, startPoint x: 113, startPoint y: 55, endPoint x: 142, endPoint y: 182, distance: 129.5
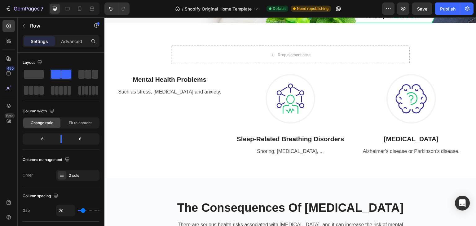
scroll to position [1833, 0]
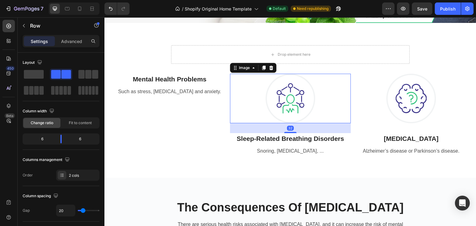
click at [282, 114] on img at bounding box center [291, 99] width 50 height 50
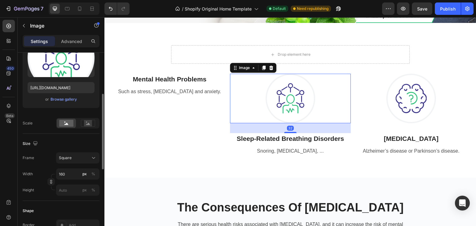
scroll to position [101, 0]
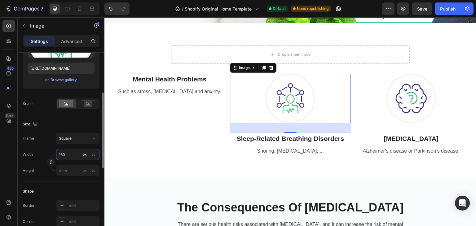
click at [73, 155] on input "160" at bounding box center [77, 154] width 43 height 11
type input "1"
type input "12"
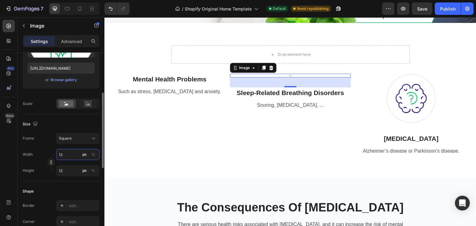
type input "120"
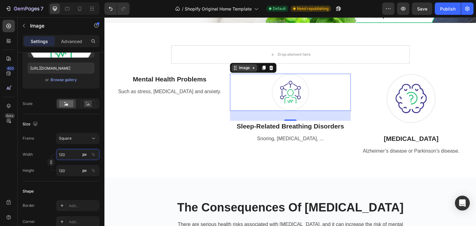
type input "120"
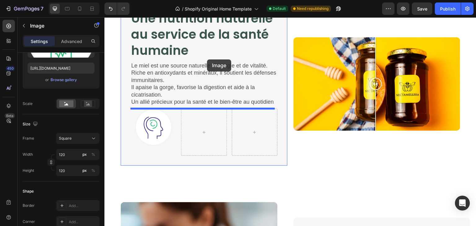
scroll to position [737, 0]
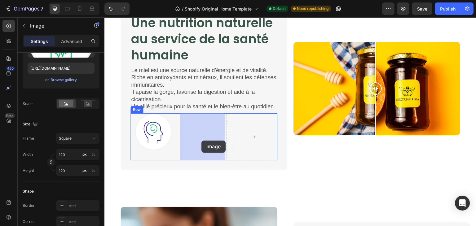
drag, startPoint x: 236, startPoint y: 87, endPoint x: 201, endPoint y: 141, distance: 64.4
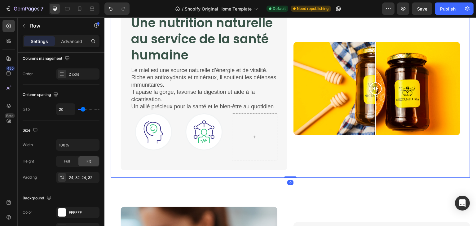
scroll to position [0, 0]
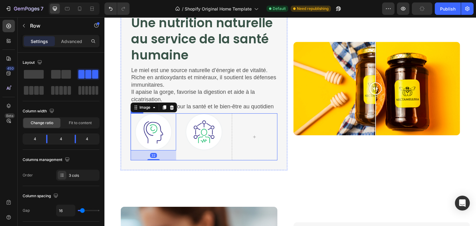
click at [212, 151] on div "Image" at bounding box center [204, 136] width 46 height 47
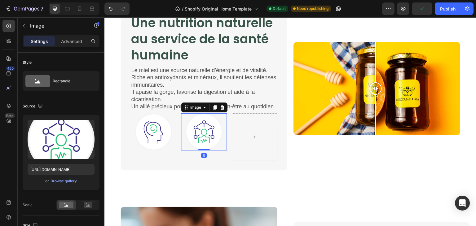
drag, startPoint x: 204, startPoint y: 160, endPoint x: 206, endPoint y: 147, distance: 13.5
click at [206, 147] on div "Image 0" at bounding box center [204, 131] width 46 height 37
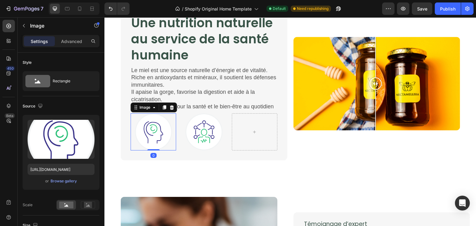
drag, startPoint x: 156, startPoint y: 158, endPoint x: 157, endPoint y: 140, distance: 18.3
click at [157, 140] on div "Image 0" at bounding box center [153, 131] width 46 height 37
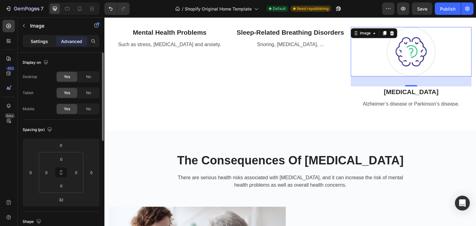
click at [44, 39] on p "Settings" at bounding box center [39, 41] width 17 height 7
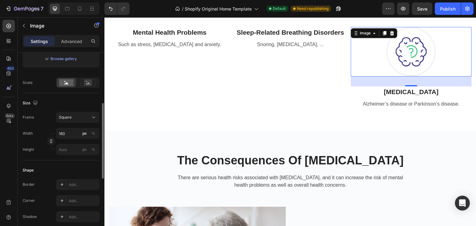
scroll to position [124, 0]
click at [86, 85] on div at bounding box center [87, 81] width 19 height 9
click at [65, 81] on rect at bounding box center [66, 81] width 14 height 7
click at [69, 132] on input "160" at bounding box center [77, 131] width 43 height 11
type input "1"
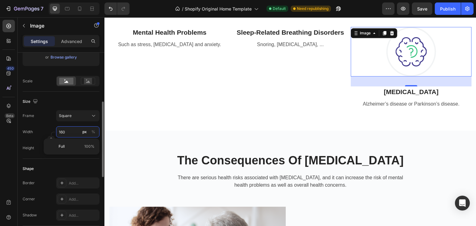
type input "1"
type input "12"
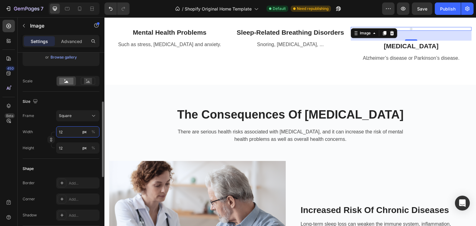
type input "120"
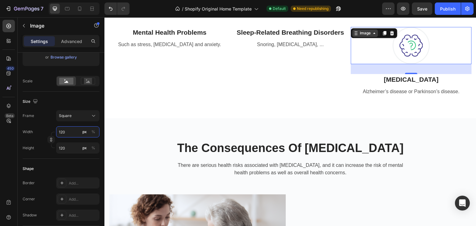
type input "120"
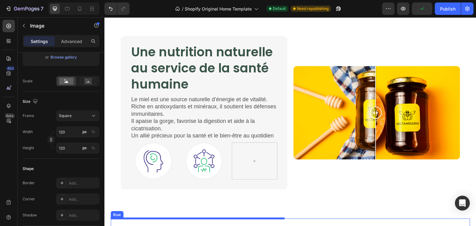
scroll to position [775, 0]
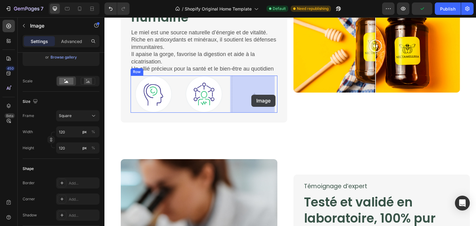
drag, startPoint x: 352, startPoint y: 35, endPoint x: 253, endPoint y: 92, distance: 114.8
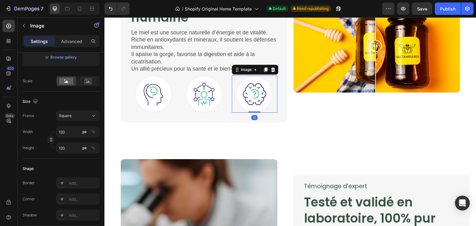
drag, startPoint x: 257, startPoint y: 122, endPoint x: 262, endPoint y: 102, distance: 20.4
click at [262, 102] on div "Image 0" at bounding box center [255, 94] width 46 height 37
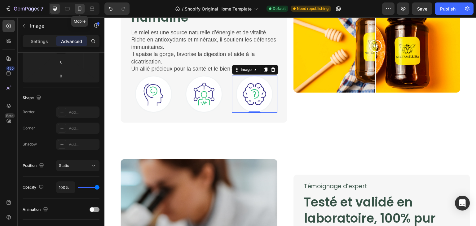
click at [77, 7] on icon at bounding box center [80, 9] width 6 height 6
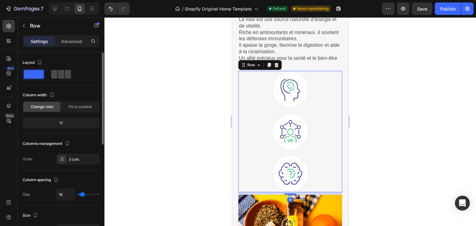
click at [62, 78] on div at bounding box center [61, 74] width 22 height 11
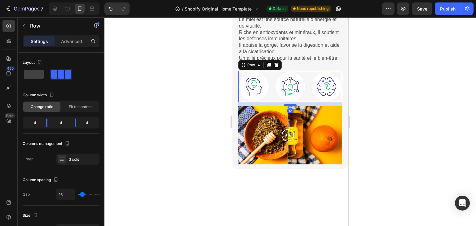
click at [292, 104] on div at bounding box center [290, 105] width 12 height 2
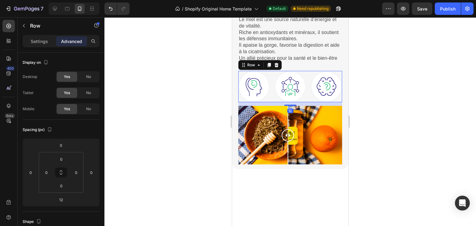
click at [402, 111] on div at bounding box center [290, 121] width 372 height 209
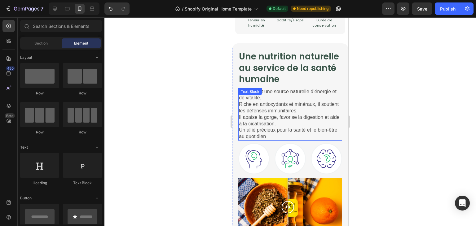
scroll to position [710, 0]
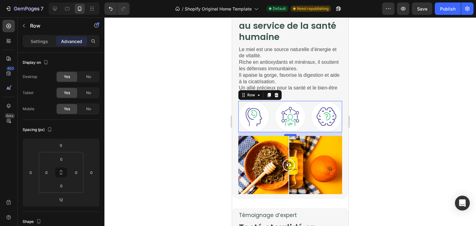
drag, startPoint x: 291, startPoint y: 134, endPoint x: 288, endPoint y: 134, distance: 3.4
click at [288, 134] on div "Une nutrition naturelle au service de la santé humaine Heading Le miel est une …" at bounding box center [290, 100] width 104 height 188
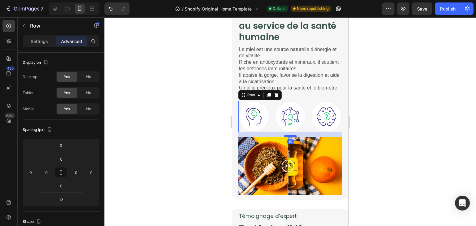
click at [288, 135] on div at bounding box center [290, 136] width 12 height 2
type input "15"
click at [408, 134] on div at bounding box center [290, 121] width 372 height 209
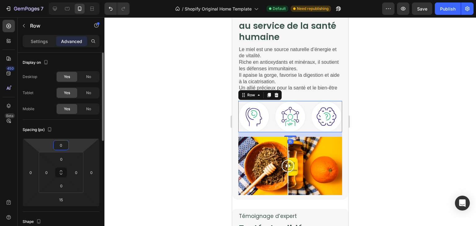
click at [63, 146] on input "0" at bounding box center [61, 145] width 12 height 9
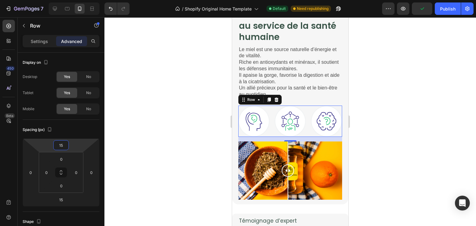
type input "15"
click at [393, 173] on div at bounding box center [290, 121] width 372 height 209
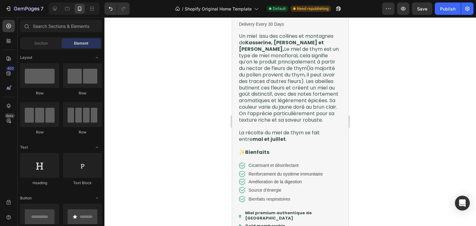
scroll to position [498, 0]
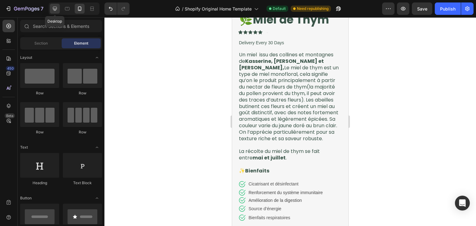
click at [54, 11] on icon at bounding box center [55, 9] width 6 height 6
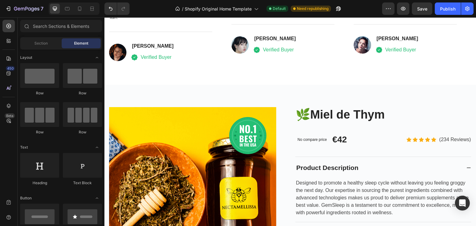
scroll to position [3239, 0]
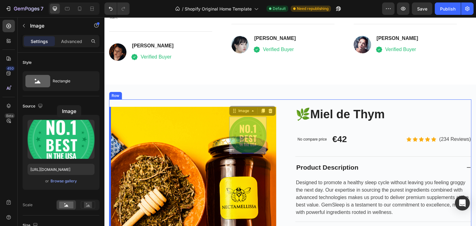
drag, startPoint x: 234, startPoint y: 112, endPoint x: 161, endPoint y: 123, distance: 73.0
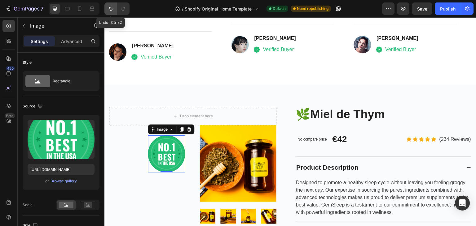
click at [110, 11] on icon "Undo/Redo" at bounding box center [111, 9] width 6 height 6
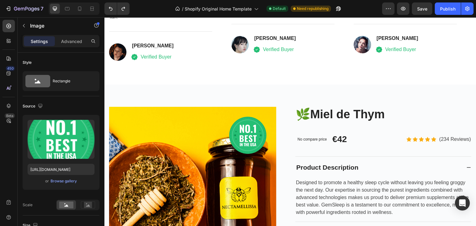
click at [245, 131] on img at bounding box center [247, 135] width 37 height 37
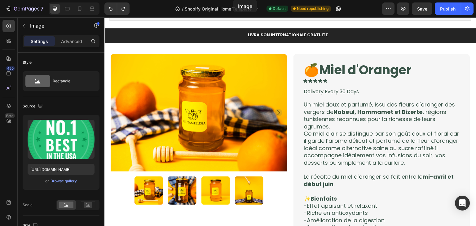
scroll to position [0, 0]
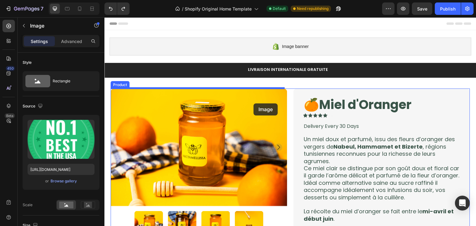
drag, startPoint x: 232, startPoint y: 112, endPoint x: 253, endPoint y: 104, distance: 23.1
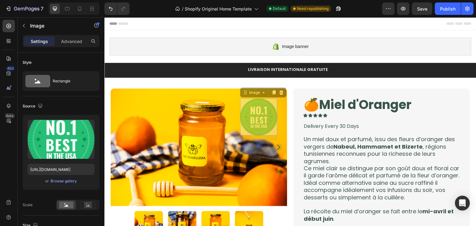
click at [104, 17] on img at bounding box center [104, 17] width 0 height 0
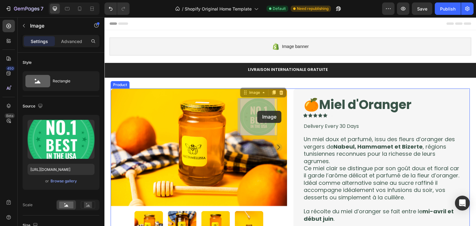
drag, startPoint x: 257, startPoint y: 116, endPoint x: 257, endPoint y: 112, distance: 3.7
drag, startPoint x: 240, startPoint y: 92, endPoint x: 245, endPoint y: 105, distance: 13.6
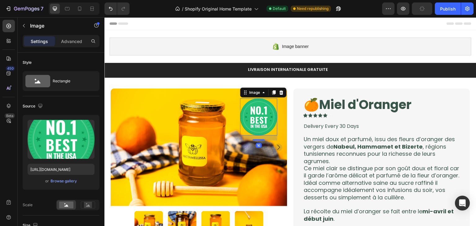
click at [250, 108] on img at bounding box center [258, 117] width 37 height 37
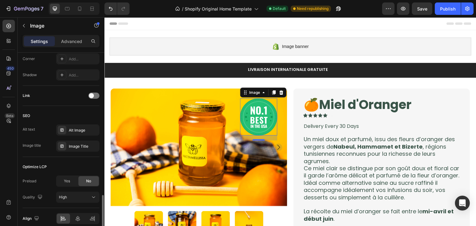
scroll to position [292, 0]
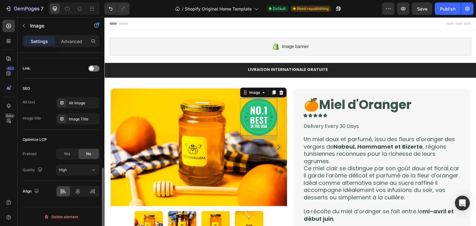
click at [81, 163] on div "Preload Yes No Quality High" at bounding box center [61, 161] width 77 height 27
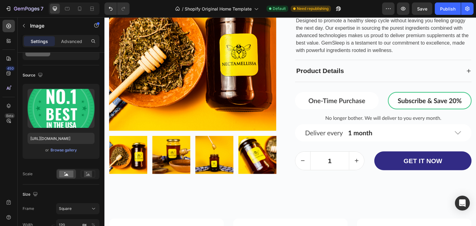
scroll to position [3411, 0]
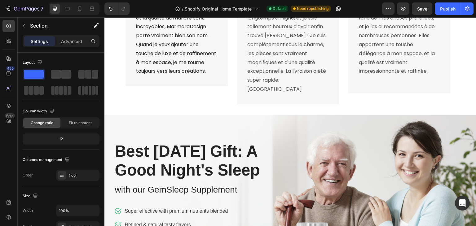
scroll to position [1543, 0]
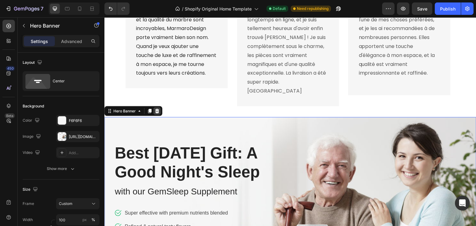
click at [156, 109] on icon at bounding box center [157, 111] width 4 height 4
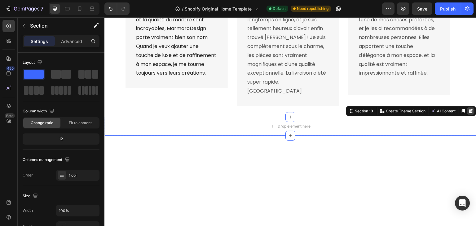
click at [469, 109] on icon at bounding box center [471, 111] width 4 height 4
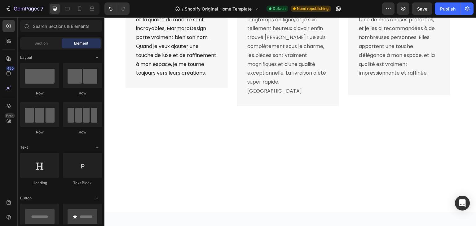
scroll to position [1566, 0]
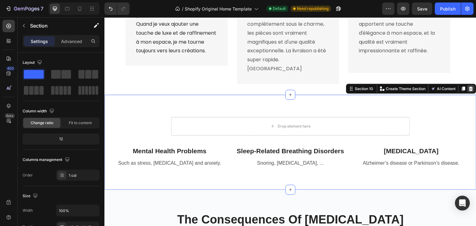
click at [470, 85] on div at bounding box center [470, 88] width 7 height 7
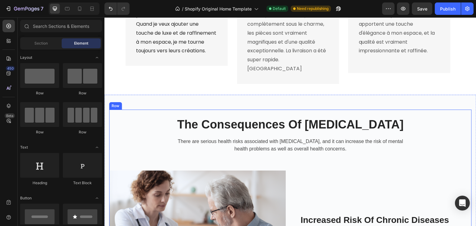
scroll to position [1573, 0]
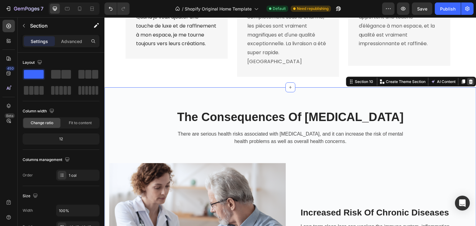
click at [469, 79] on icon at bounding box center [471, 81] width 5 height 5
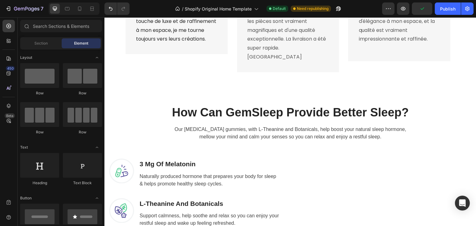
scroll to position [1577, 0]
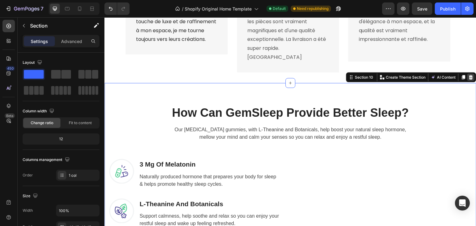
click at [469, 75] on icon at bounding box center [471, 77] width 4 height 4
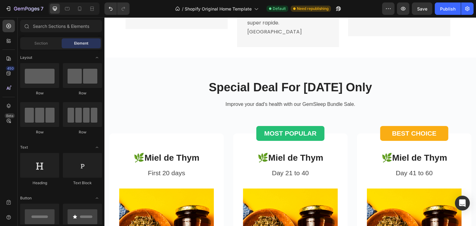
scroll to position [1591, 0]
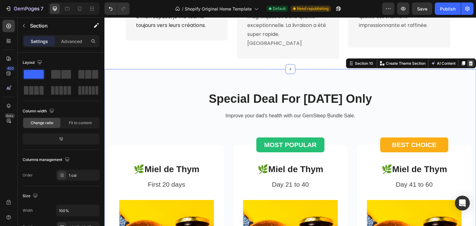
click at [469, 61] on icon at bounding box center [471, 63] width 4 height 4
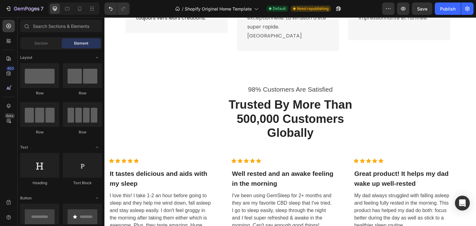
scroll to position [1595, 0]
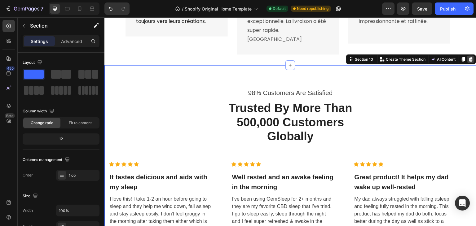
click at [469, 57] on icon at bounding box center [471, 59] width 4 height 4
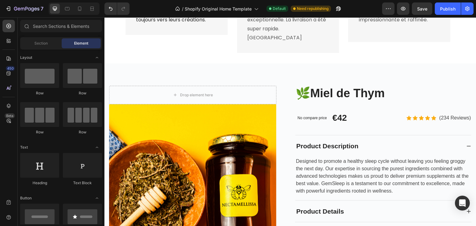
scroll to position [1595, 0]
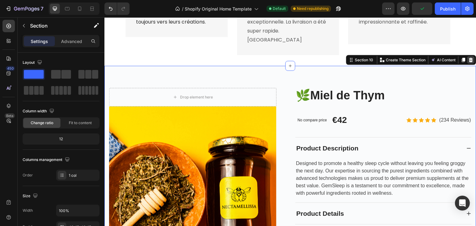
click at [469, 57] on icon at bounding box center [471, 59] width 5 height 5
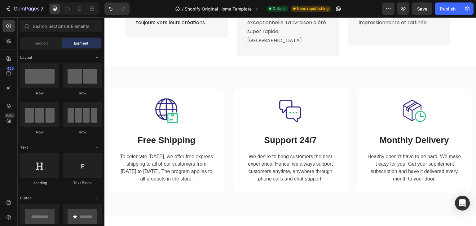
scroll to position [1593, 0]
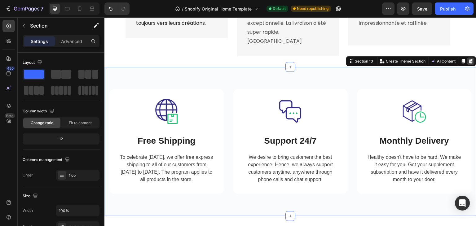
click at [467, 58] on div at bounding box center [470, 60] width 7 height 7
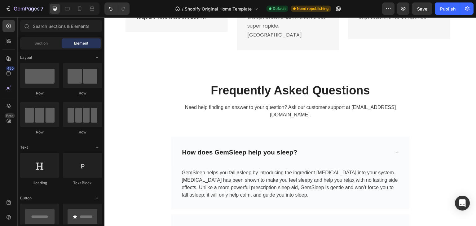
scroll to position [1600, 0]
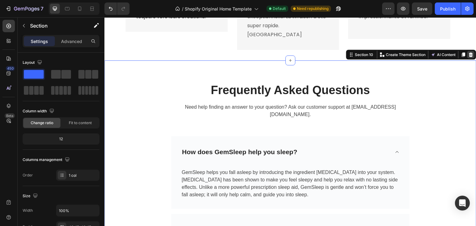
click at [469, 52] on icon at bounding box center [471, 54] width 5 height 5
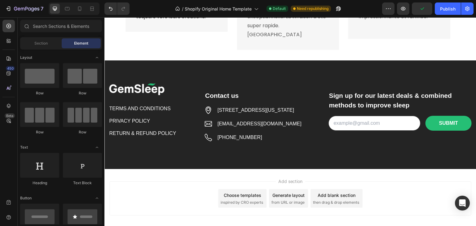
scroll to position [1594, 0]
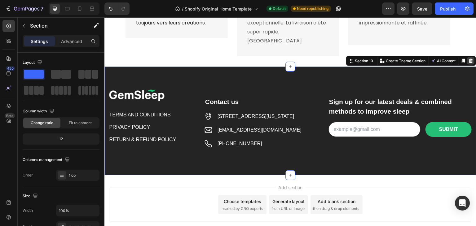
click at [469, 58] on icon at bounding box center [471, 60] width 5 height 5
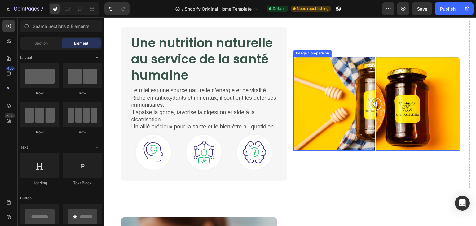
scroll to position [718, 0]
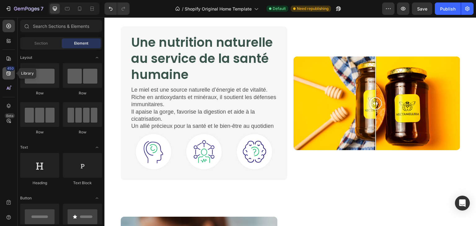
click at [10, 79] on div "450" at bounding box center [8, 73] width 12 height 12
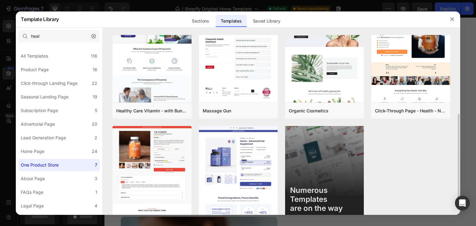
scroll to position [188, 0]
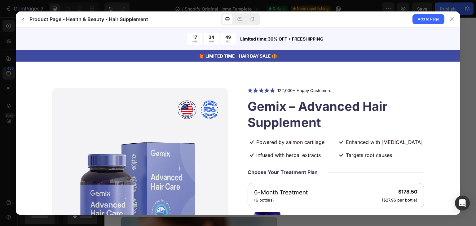
scroll to position [7, 0]
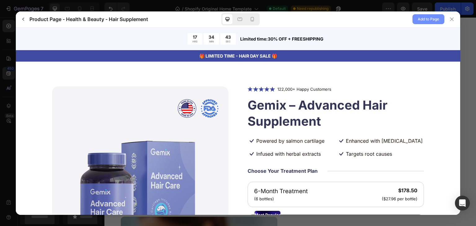
click at [434, 23] on span "Add to Page" at bounding box center [428, 18] width 21 height 7
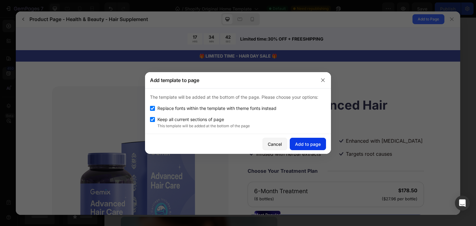
click at [300, 147] on div "Add to page" at bounding box center [308, 144] width 26 height 7
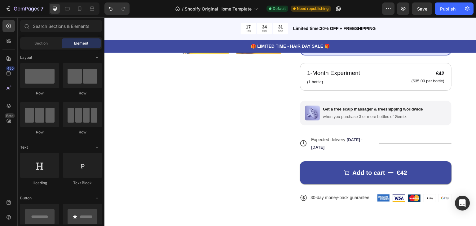
scroll to position [1817, 0]
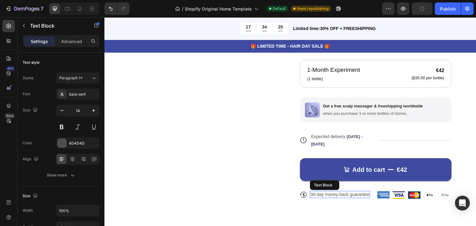
click at [359, 193] on p "30-day money-back guarantee" at bounding box center [340, 195] width 59 height 6
click at [356, 185] on icon at bounding box center [358, 185] width 5 height 5
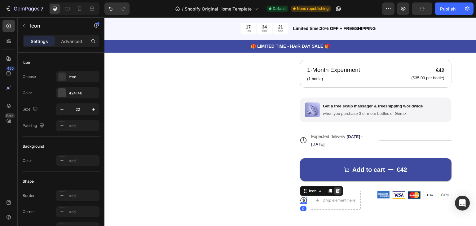
click at [336, 191] on icon at bounding box center [338, 191] width 4 height 4
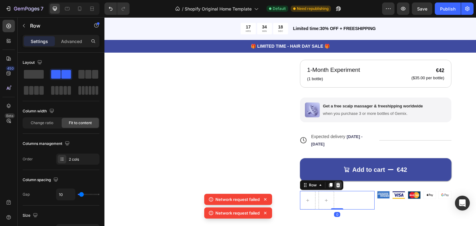
click at [336, 183] on icon at bounding box center [338, 185] width 4 height 4
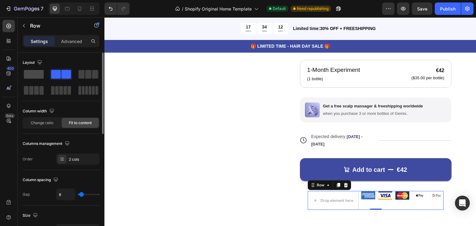
click at [39, 73] on span at bounding box center [34, 74] width 20 height 9
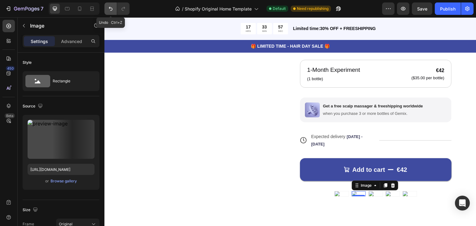
click at [110, 9] on icon "Undo/Redo" at bounding box center [111, 9] width 6 height 6
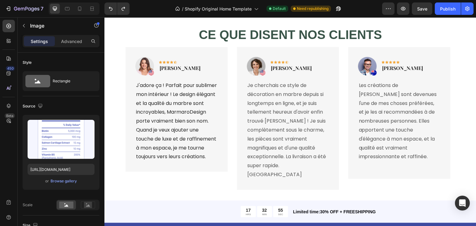
scroll to position [1500, 0]
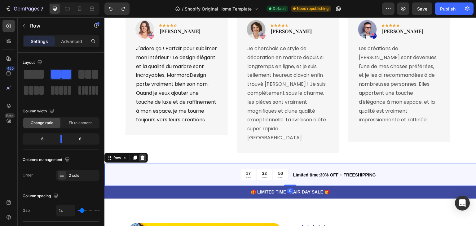
click at [143, 156] on icon at bounding box center [143, 158] width 4 height 4
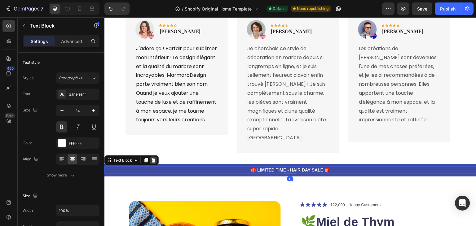
click at [152, 157] on div at bounding box center [153, 160] width 7 height 7
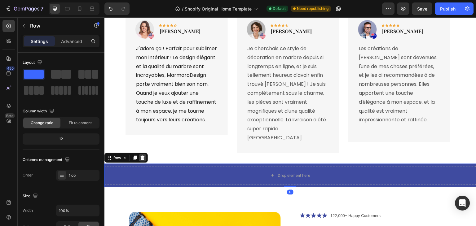
click at [143, 156] on icon at bounding box center [142, 158] width 5 height 5
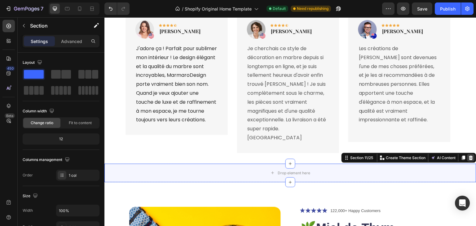
click at [469, 156] on icon at bounding box center [471, 158] width 4 height 4
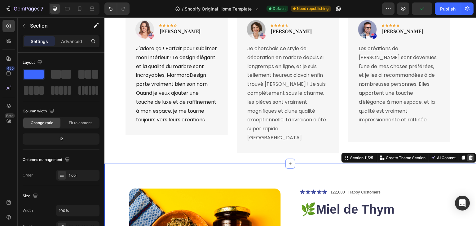
click at [469, 156] on icon at bounding box center [471, 158] width 4 height 4
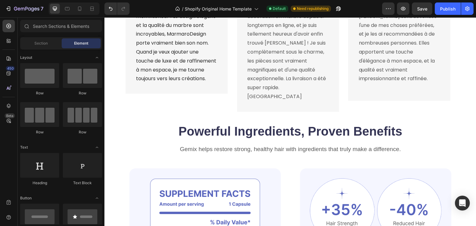
scroll to position [1545, 0]
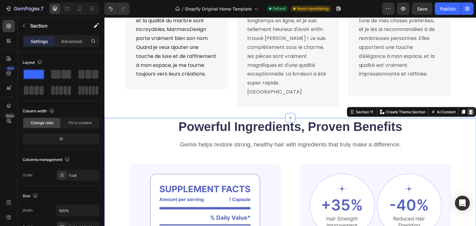
click at [469, 110] on icon at bounding box center [471, 112] width 4 height 4
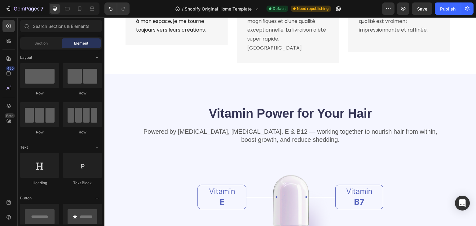
scroll to position [1578, 0]
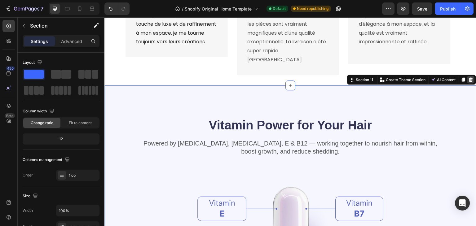
click at [469, 77] on icon at bounding box center [471, 79] width 5 height 5
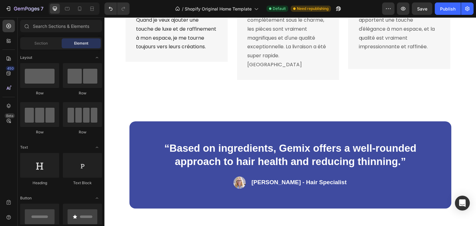
scroll to position [1573, 0]
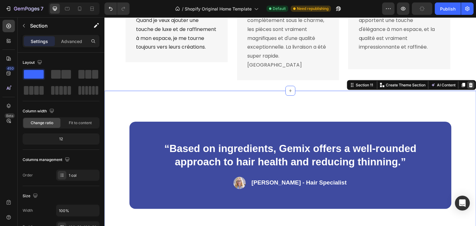
click at [467, 81] on div at bounding box center [470, 84] width 7 height 7
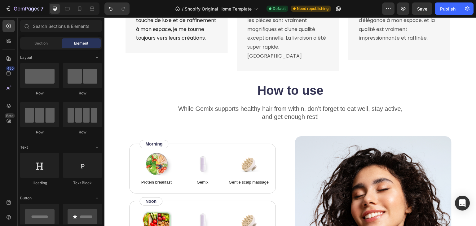
scroll to position [1582, 0]
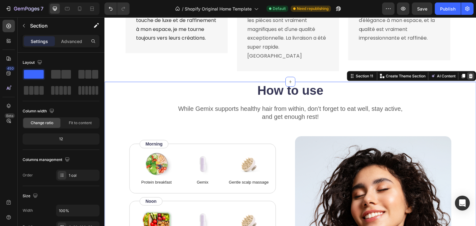
click at [469, 74] on icon at bounding box center [471, 76] width 4 height 4
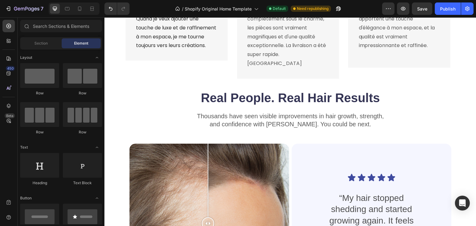
scroll to position [1574, 0]
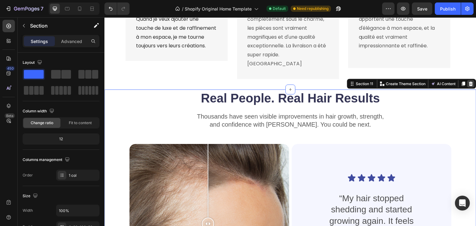
click at [469, 81] on icon at bounding box center [471, 83] width 4 height 4
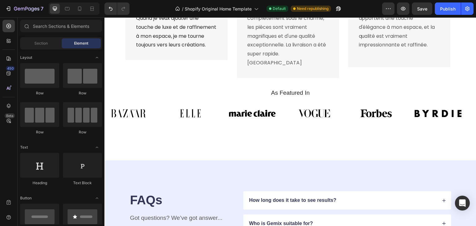
scroll to position [1573, 0]
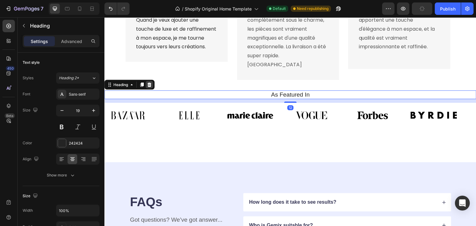
click at [148, 82] on icon at bounding box center [149, 84] width 5 height 5
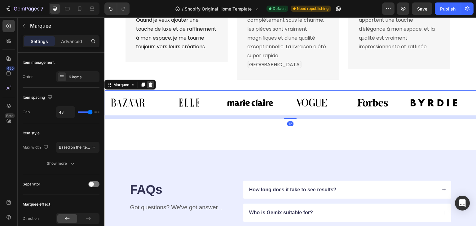
click at [149, 82] on icon at bounding box center [151, 84] width 4 height 4
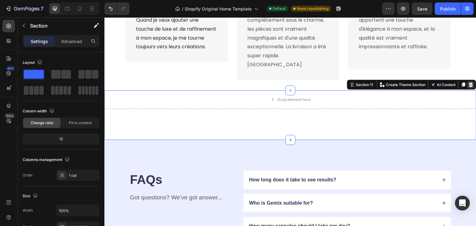
click at [467, 81] on div at bounding box center [470, 84] width 7 height 7
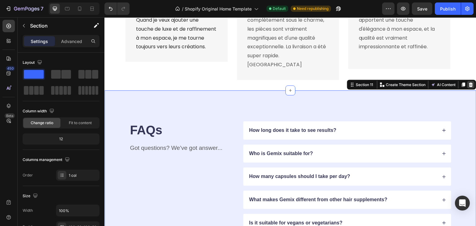
click at [469, 82] on icon at bounding box center [471, 84] width 4 height 4
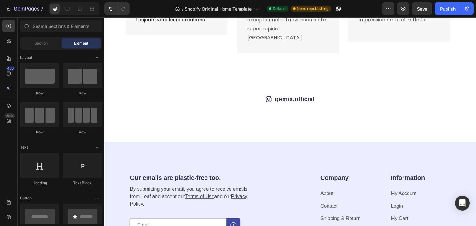
scroll to position [1595, 0]
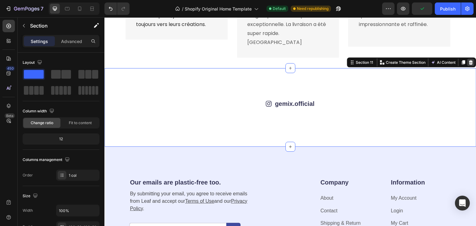
click at [469, 60] on icon at bounding box center [471, 62] width 5 height 5
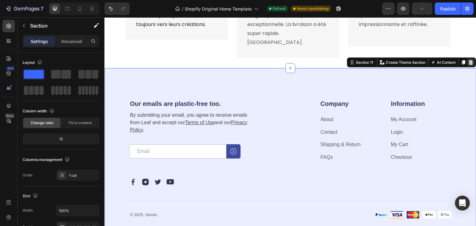
click at [467, 59] on div at bounding box center [470, 62] width 7 height 7
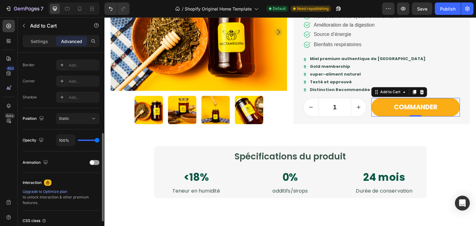
scroll to position [174, 0]
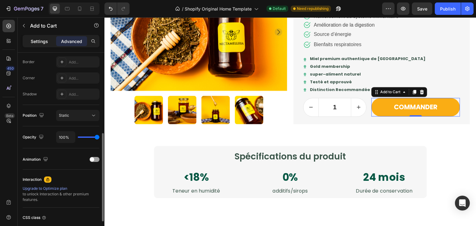
click at [47, 38] on p "Settings" at bounding box center [39, 41] width 17 height 7
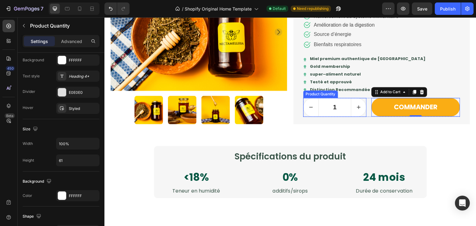
click at [337, 105] on input "1" at bounding box center [335, 107] width 33 height 18
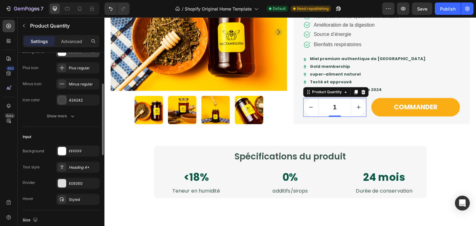
scroll to position [83, 0]
click at [74, 171] on div "Heading 4*" at bounding box center [77, 167] width 43 height 11
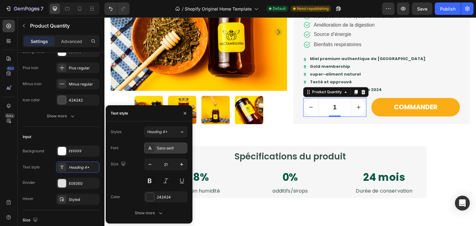
click at [183, 146] on div "Sans-serif" at bounding box center [171, 149] width 29 height 6
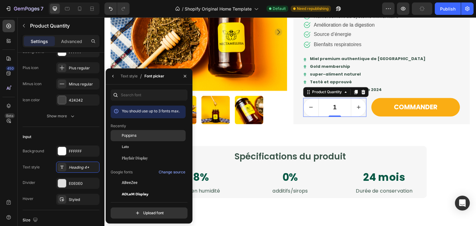
click at [157, 136] on div "Poppins" at bounding box center [153, 136] width 63 height 6
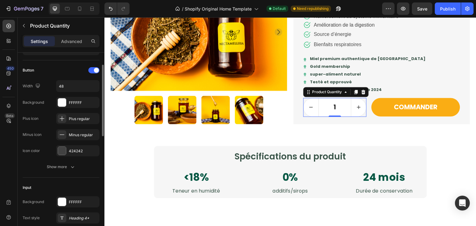
scroll to position [32, 0]
click at [73, 164] on icon "button" at bounding box center [72, 167] width 6 height 6
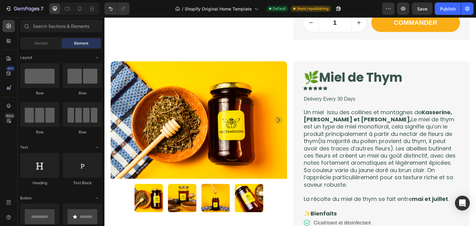
scroll to position [420, 0]
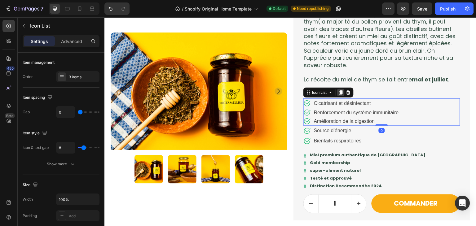
click at [339, 93] on icon at bounding box center [340, 92] width 3 height 4
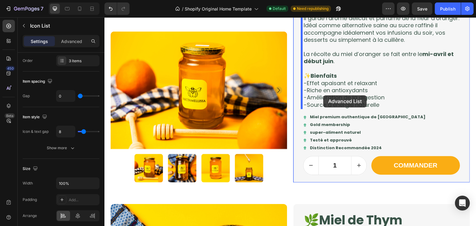
scroll to position [151, 0]
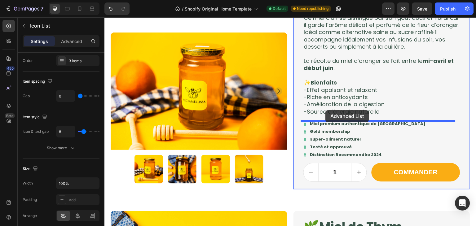
drag, startPoint x: 306, startPoint y: 121, endPoint x: 326, endPoint y: 110, distance: 22.6
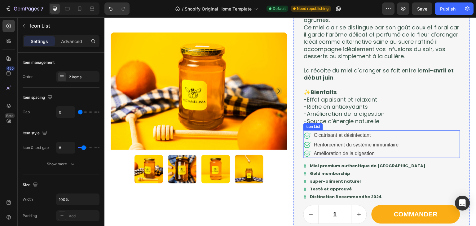
scroll to position [140, 0]
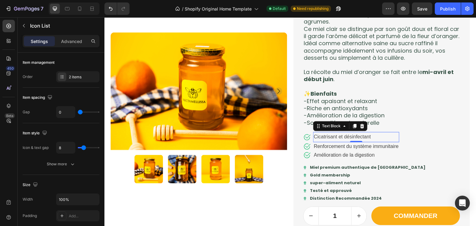
click at [365, 139] on p "Cicatrisant et désinfectant" at bounding box center [356, 137] width 85 height 9
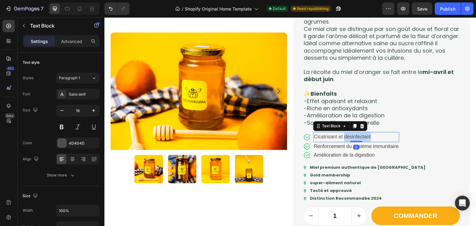
click at [365, 139] on p "Cicatrisant et désinfectant" at bounding box center [356, 137] width 85 height 9
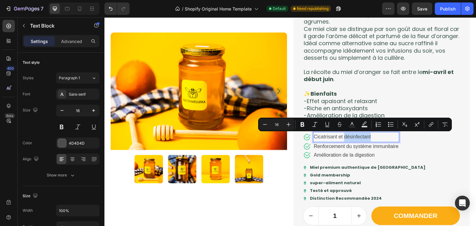
click at [365, 139] on p "Cicatrisant et désinfectant" at bounding box center [356, 137] width 85 height 9
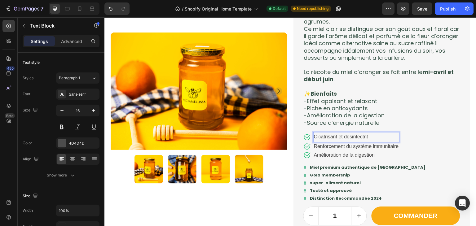
click at [373, 136] on p "Cicatrisant et désinfectnt" at bounding box center [356, 137] width 85 height 9
click at [368, 100] on p "-Effet apaisant et relaxant" at bounding box center [382, 101] width 156 height 7
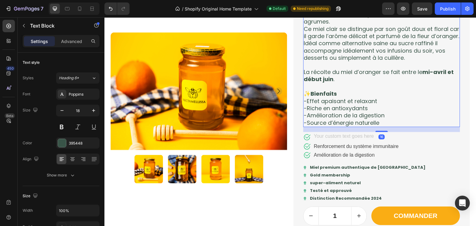
click at [374, 100] on p "-Effet apaisant et relaxant" at bounding box center [382, 101] width 156 height 7
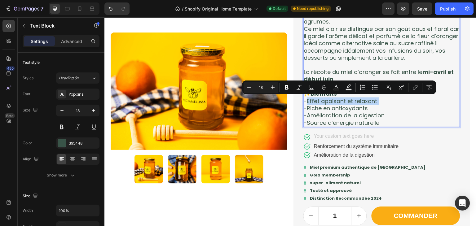
drag, startPoint x: 374, startPoint y: 100, endPoint x: 306, endPoint y: 100, distance: 67.6
click at [306, 100] on p "-Effet apaisant et relaxant" at bounding box center [382, 101] width 156 height 7
copy p "Effet apaisant et relaxant"
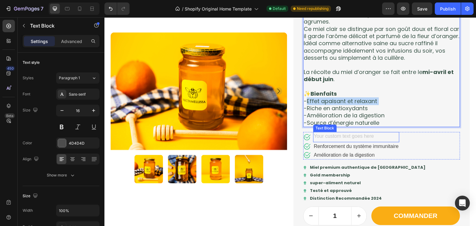
click at [363, 137] on div "Rich Text Editor. Editing area: main" at bounding box center [356, 137] width 86 height 10
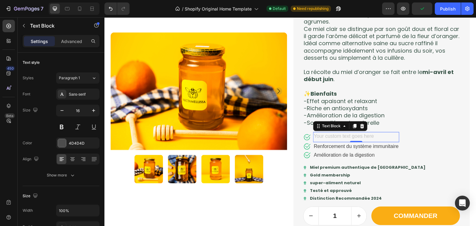
click at [351, 135] on div "Rich Text Editor. Editing area: main" at bounding box center [356, 137] width 86 height 10
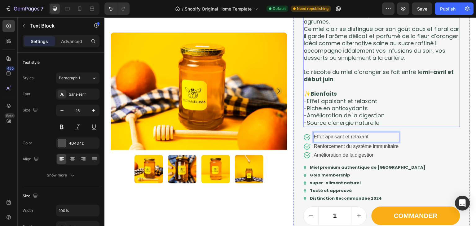
click at [379, 105] on p "-Riche en antioxydants" at bounding box center [382, 108] width 156 height 7
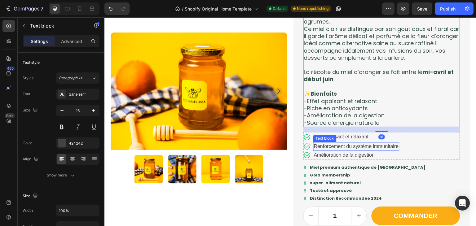
click at [388, 149] on p "Renforcement du système immunitaire" at bounding box center [356, 146] width 85 height 7
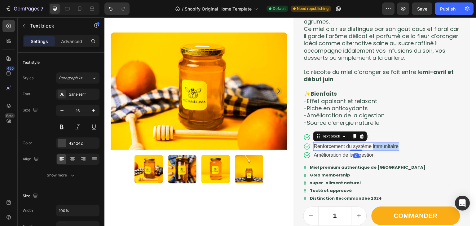
click at [388, 149] on p "Renforcement du système immunitaire" at bounding box center [356, 146] width 85 height 7
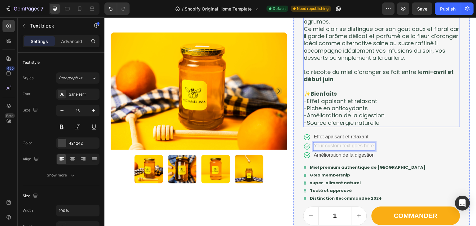
click at [354, 109] on p "-Riche en antioxydants" at bounding box center [382, 108] width 156 height 7
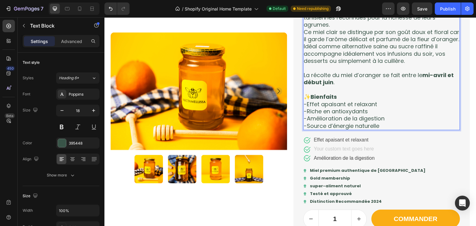
scroll to position [146, 0]
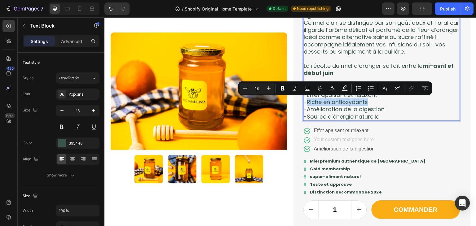
drag, startPoint x: 366, startPoint y: 104, endPoint x: 306, endPoint y: 104, distance: 60.1
click at [306, 104] on p "-Riche en antioxydants" at bounding box center [382, 102] width 156 height 7
copy p "Riche en antioxydants"
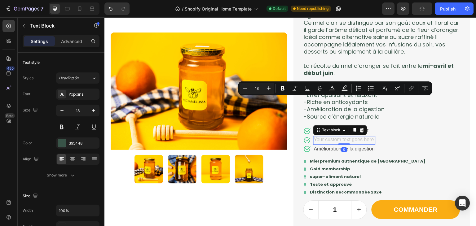
click at [347, 142] on div "Rich Text Editor. Editing area: main" at bounding box center [344, 140] width 62 height 9
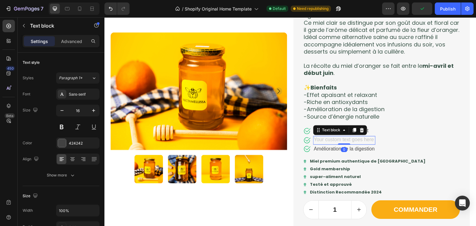
click at [347, 142] on div "Rich Text Editor. Editing area: main" at bounding box center [344, 140] width 62 height 9
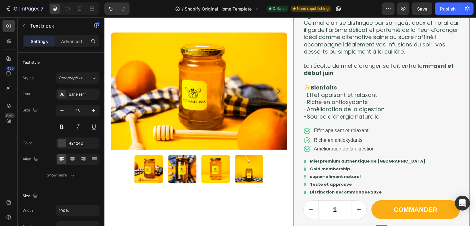
click at [378, 154] on div "🍊Miel d'Oranger Product Title Icon Icon Icon Icon Icon Icon List Text Block Row…" at bounding box center [381, 84] width 157 height 269
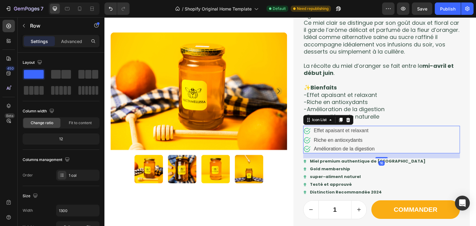
click at [377, 149] on div "Icon Effet apaisant et relaxant Text Block Icon Riche en antioxydants Text bloc…" at bounding box center [381, 140] width 157 height 28
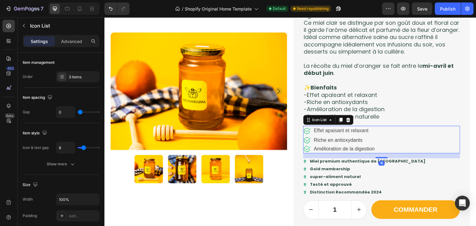
click at [377, 149] on div "Icon Effet apaisant et relaxant Text Block Icon Riche en antioxydants Text bloc…" at bounding box center [381, 140] width 157 height 28
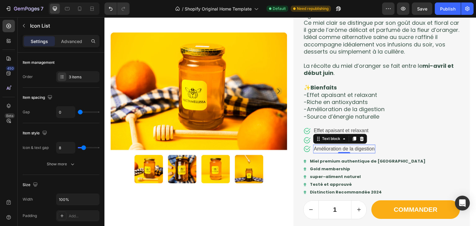
click at [370, 149] on p "Amélioration de la digestion" at bounding box center [344, 148] width 61 height 7
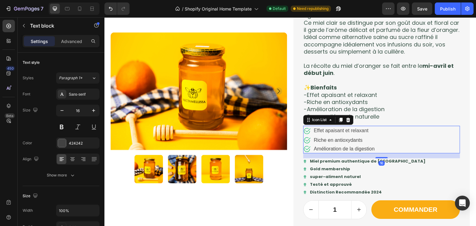
click at [384, 151] on div "Icon Effet apaisant et relaxant Text Block Icon Riche en antioxydants Text bloc…" at bounding box center [381, 140] width 157 height 28
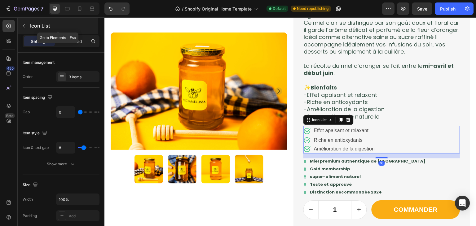
click at [70, 33] on div "Icon List" at bounding box center [58, 26] width 81 height 16
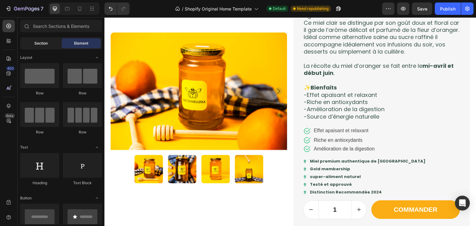
click at [54, 41] on div "Section" at bounding box center [40, 43] width 39 height 10
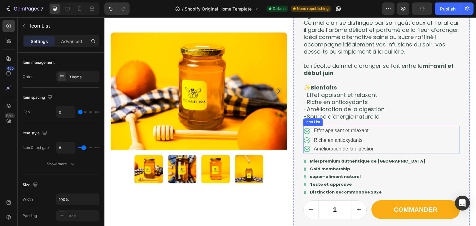
click at [383, 143] on div "Icon Effet apaisant et relaxant Text Block Icon Riche en antioxydants Text bloc…" at bounding box center [381, 140] width 157 height 28
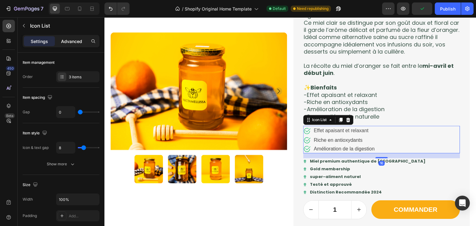
click at [76, 40] on p "Advanced" at bounding box center [71, 41] width 21 height 7
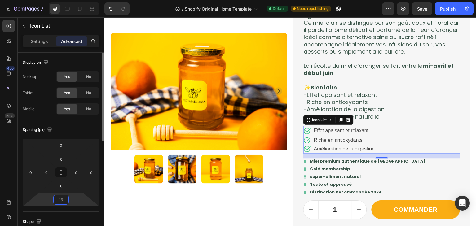
click at [66, 198] on input "16" at bounding box center [61, 199] width 12 height 9
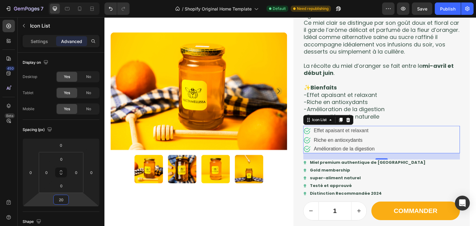
type input "20"
click at [383, 149] on div "Icon Effet apaisant et relaxant Text Block Icon Riche en antioxydants Text bloc…" at bounding box center [381, 140] width 157 height 28
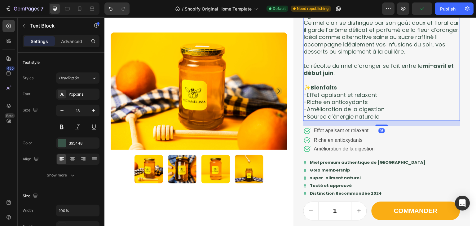
click at [379, 115] on p "-Source d’énergie naturelle" at bounding box center [382, 116] width 156 height 7
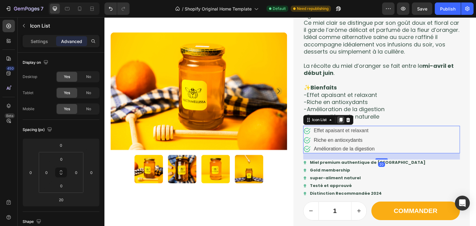
click at [338, 120] on icon at bounding box center [340, 119] width 5 height 5
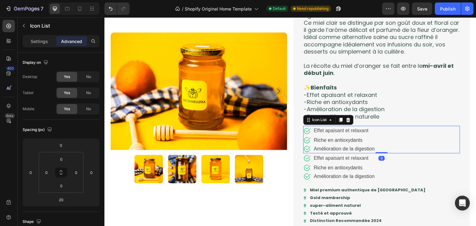
drag, startPoint x: 383, startPoint y: 159, endPoint x: 381, endPoint y: 144, distance: 14.6
click at [381, 144] on div "Icon Effet apaisant et relaxant Text Block Icon Riche en antioxydants Text bloc…" at bounding box center [381, 140] width 157 height 28
type input "0"
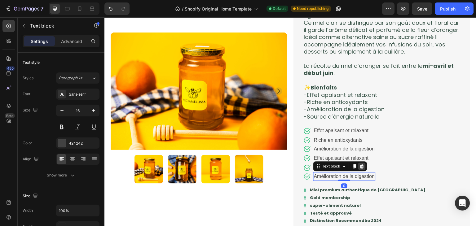
click at [360, 168] on icon at bounding box center [362, 166] width 4 height 4
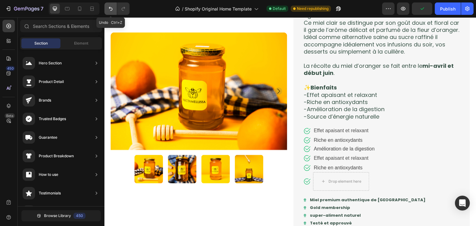
click at [106, 11] on button "Undo/Redo" at bounding box center [110, 8] width 12 height 12
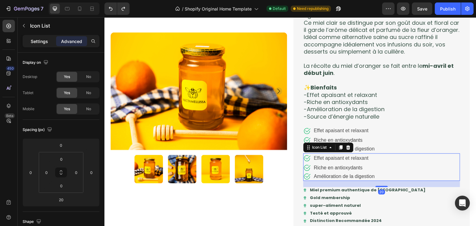
click at [37, 36] on div "Settings" at bounding box center [39, 41] width 31 height 10
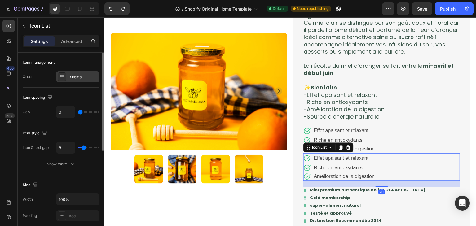
click at [82, 80] on div "3 items" at bounding box center [77, 76] width 43 height 11
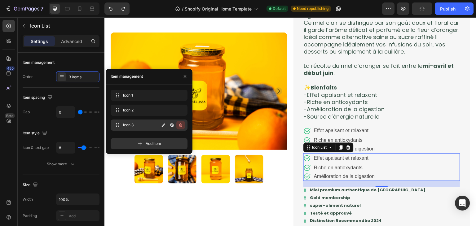
click at [183, 124] on button "button" at bounding box center [180, 125] width 9 height 9
click at [176, 124] on div "Delete" at bounding box center [176, 125] width 11 height 6
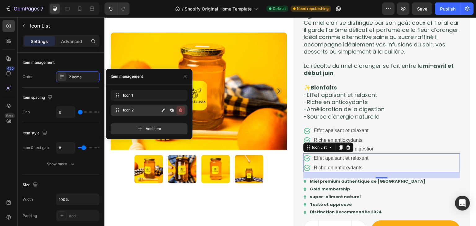
click at [182, 112] on icon "button" at bounding box center [180, 110] width 5 height 5
click at [182, 112] on div "Delete" at bounding box center [176, 111] width 11 height 6
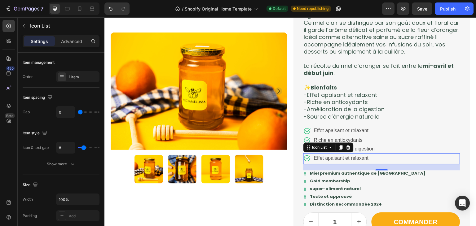
click at [368, 158] on div "Icon Effet apaisant et relaxant Text Block" at bounding box center [381, 158] width 157 height 11
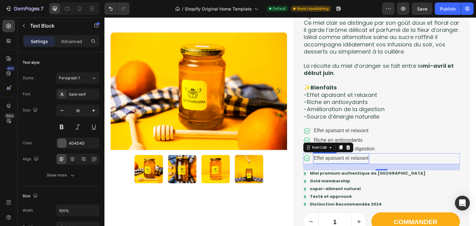
click at [360, 158] on p "Effet apaisant et relaxant" at bounding box center [341, 158] width 55 height 9
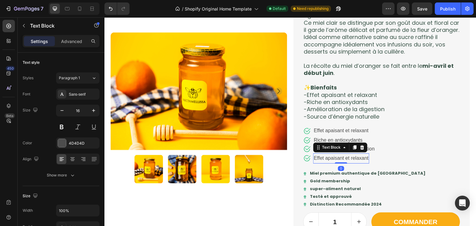
click at [360, 158] on p "Effet apaisant et relaxant" at bounding box center [341, 158] width 55 height 9
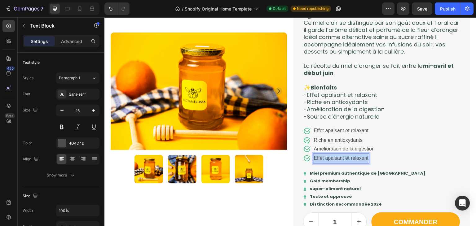
click at [360, 158] on p "Effet apaisant et relaxant" at bounding box center [341, 158] width 55 height 9
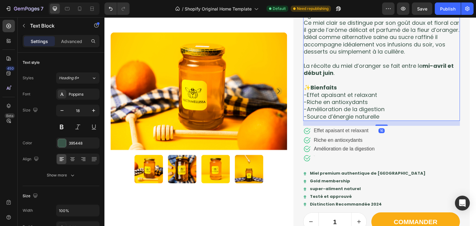
click at [379, 114] on p "-Source d’énergie naturelle" at bounding box center [382, 116] width 156 height 7
click at [382, 116] on p "-Source d’énergie naturelle" at bounding box center [382, 116] width 156 height 7
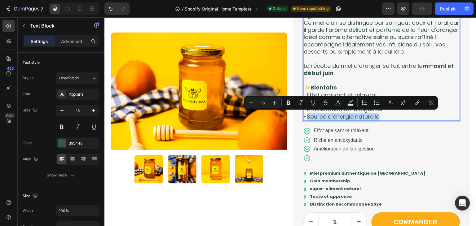
drag, startPoint x: 382, startPoint y: 116, endPoint x: 304, endPoint y: 117, distance: 78.1
click at [304, 117] on p "-Source d’énergie naturelle" at bounding box center [382, 116] width 156 height 7
copy p "Source d’énergie naturelle"
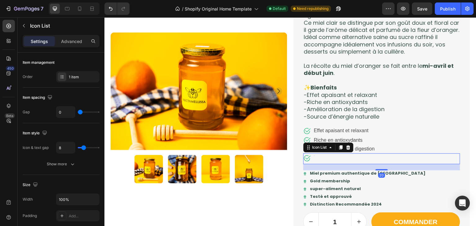
click at [334, 156] on div "Icon Text Block" at bounding box center [381, 158] width 157 height 11
click at [328, 159] on div "Icon Text Block" at bounding box center [381, 158] width 157 height 11
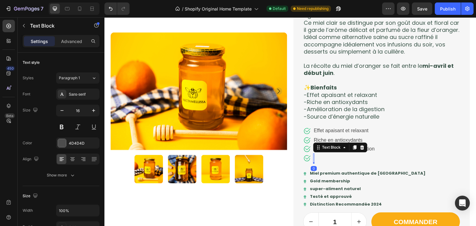
click at [313, 158] on div "Rich Text Editor. Editing area: main" at bounding box center [313, 158] width 1 height 10
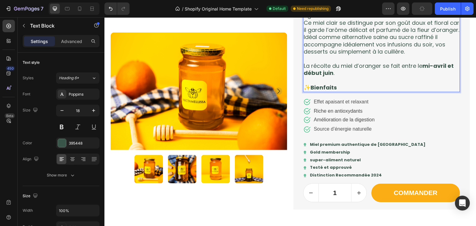
click at [348, 90] on p "✨ Bienfaits" at bounding box center [382, 87] width 156 height 7
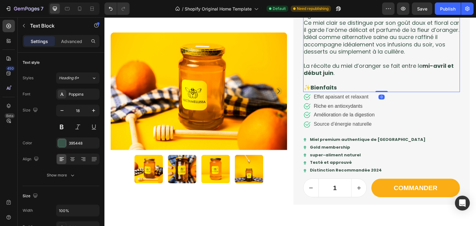
drag, startPoint x: 383, startPoint y: 96, endPoint x: 381, endPoint y: 87, distance: 9.1
click at [381, 87] on div "Un miel doux et parfumé, issu des fleurs d’oranger des vergers de Nabeul, Hamma…" at bounding box center [381, 40] width 157 height 103
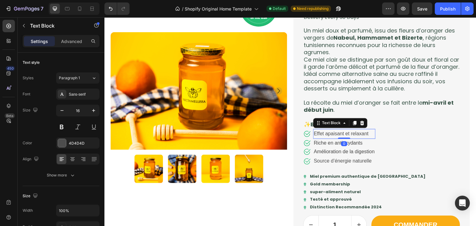
click at [357, 133] on p "Effet apaisant et relaxant" at bounding box center [344, 134] width 61 height 9
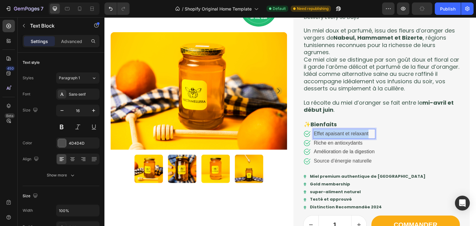
click at [357, 133] on p "Effet apaisant et relaxant" at bounding box center [344, 134] width 61 height 9
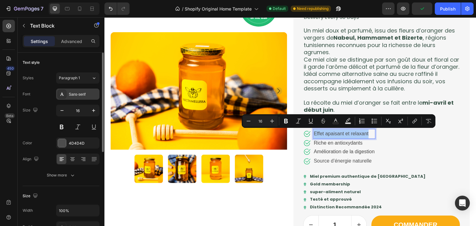
click at [84, 97] on div "Sans-serif" at bounding box center [77, 94] width 43 height 11
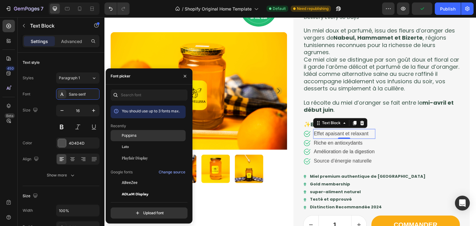
click at [129, 134] on span "Poppins" at bounding box center [129, 136] width 15 height 6
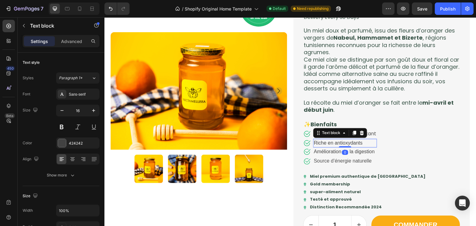
click at [355, 143] on p "Riche en antioxydants" at bounding box center [345, 142] width 63 height 7
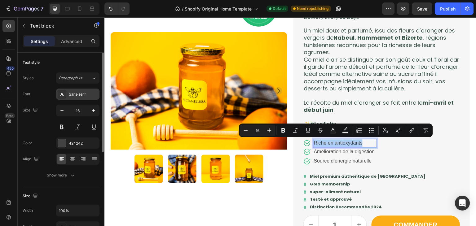
click at [77, 92] on div "Sans-serif" at bounding box center [83, 95] width 29 height 6
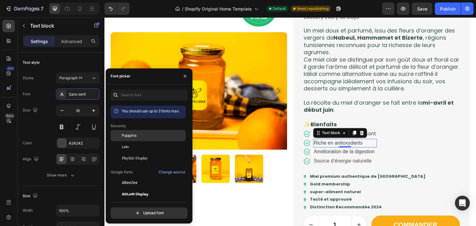
click at [145, 134] on div "Poppins" at bounding box center [153, 136] width 63 height 6
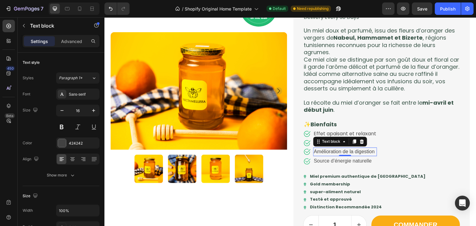
click at [369, 151] on p "Amélioration de la digestion" at bounding box center [345, 151] width 63 height 7
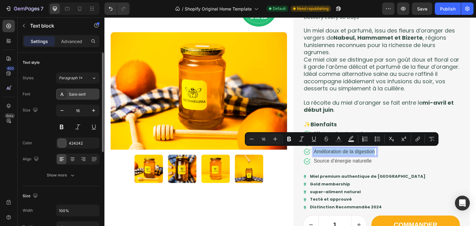
click at [77, 90] on div "Sans-serif" at bounding box center [77, 94] width 43 height 11
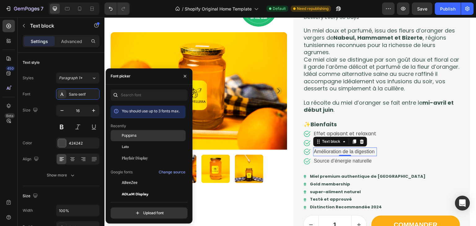
click at [140, 133] on div "Poppins" at bounding box center [153, 136] width 63 height 6
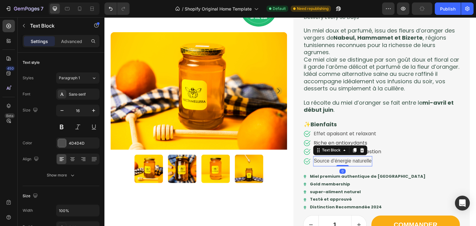
click at [367, 158] on p "Source d’énergie naturelle" at bounding box center [343, 161] width 58 height 9
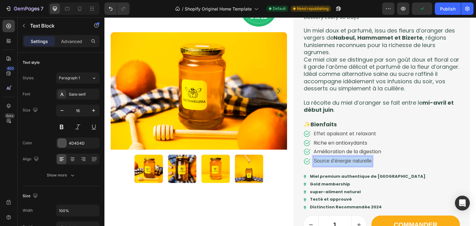
click at [367, 158] on p "Source d’énergie naturelle" at bounding box center [343, 161] width 58 height 9
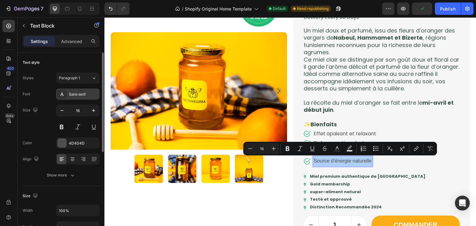
click at [81, 93] on div "Sans-serif" at bounding box center [83, 95] width 29 height 6
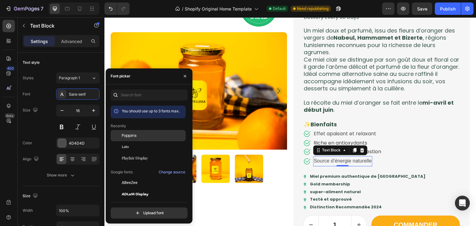
click at [139, 177] on div "Poppins" at bounding box center [148, 182] width 75 height 11
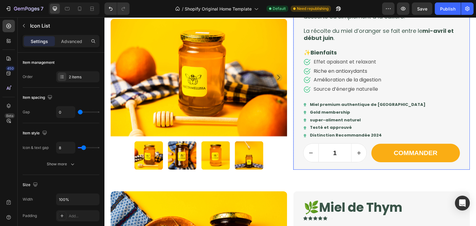
scroll to position [180, 0]
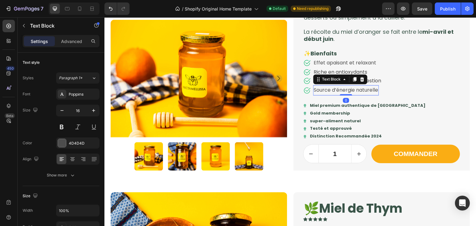
click at [360, 88] on p "Source d’énergie naturelle" at bounding box center [346, 90] width 64 height 9
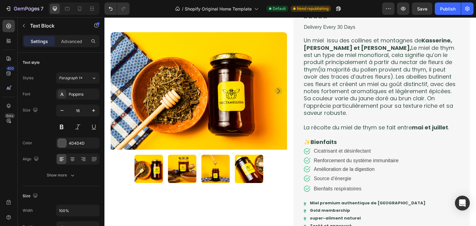
scroll to position [419, 0]
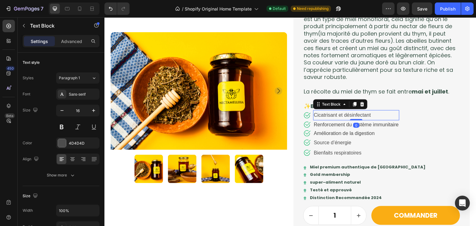
click at [347, 117] on p "Cicatrisant et désinfectant" at bounding box center [356, 115] width 85 height 9
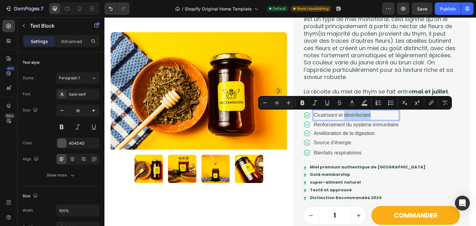
click at [347, 117] on p "Cicatrisant et désinfectant" at bounding box center [356, 115] width 85 height 9
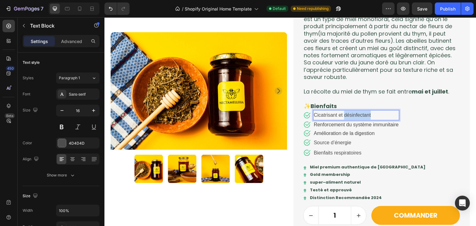
click at [347, 117] on p "Cicatrisant et désinfectant" at bounding box center [356, 115] width 85 height 9
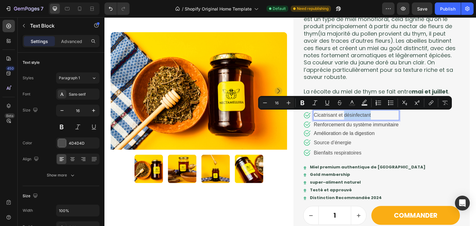
click at [347, 117] on p "Cicatrisant et désinfectant" at bounding box center [356, 115] width 85 height 9
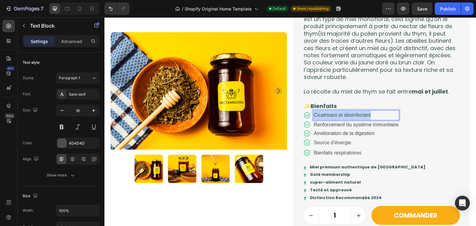
click at [347, 117] on p "Cicatrisant et désinfectant" at bounding box center [356, 115] width 85 height 9
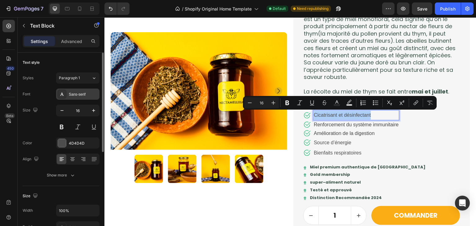
click at [86, 94] on div "Sans-serif" at bounding box center [83, 95] width 29 height 6
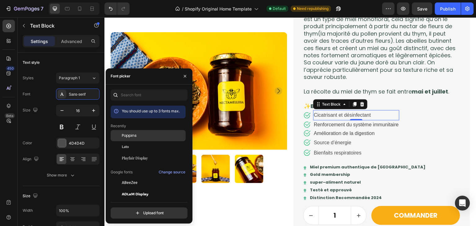
click at [127, 136] on span "Poppins" at bounding box center [129, 136] width 15 height 6
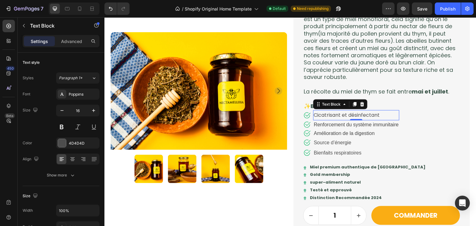
click at [353, 123] on div "0" at bounding box center [356, 125] width 6 height 5
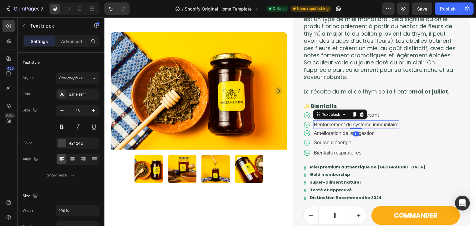
click at [371, 127] on p "Renforcement du système immunitaire" at bounding box center [356, 124] width 85 height 7
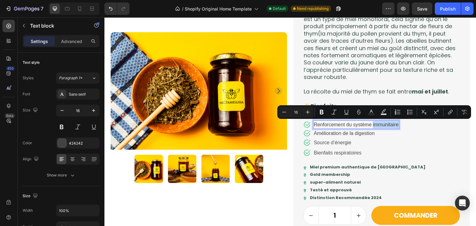
click at [371, 127] on p "Renforcement du système immunitaire" at bounding box center [356, 124] width 85 height 7
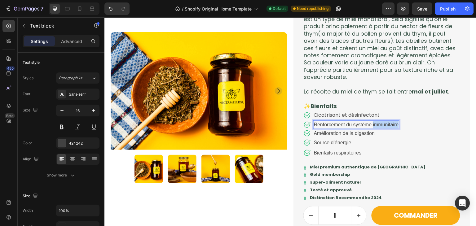
click at [371, 127] on p "Renforcement du système immunitaire" at bounding box center [356, 124] width 85 height 7
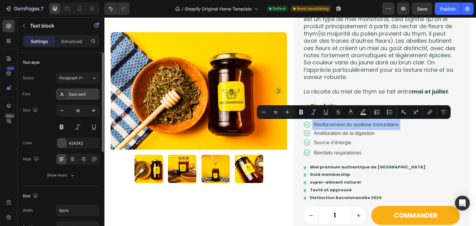
click at [88, 97] on div "Sans-serif" at bounding box center [77, 94] width 43 height 11
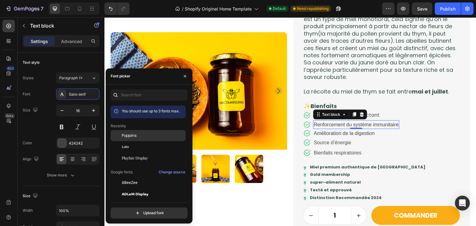
click at [138, 136] on div "Poppins" at bounding box center [153, 136] width 63 height 6
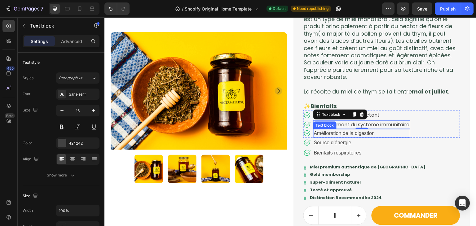
click at [386, 131] on p "Amélioration de la digestion" at bounding box center [362, 133] width 96 height 7
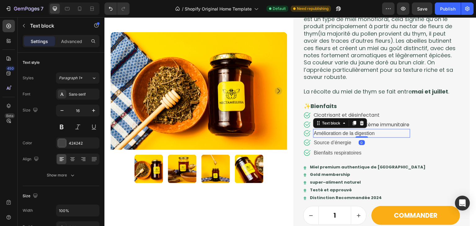
click at [386, 131] on p "Amélioration de la digestion" at bounding box center [362, 133] width 96 height 7
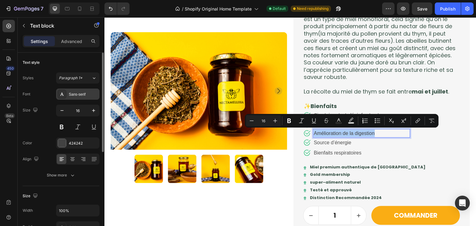
click at [72, 98] on div "Sans-serif" at bounding box center [77, 94] width 43 height 11
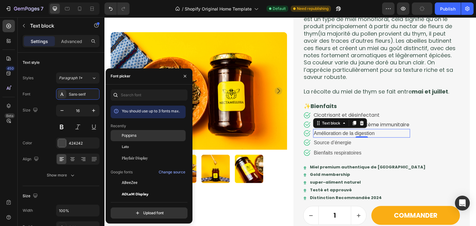
click at [127, 134] on span "Poppins" at bounding box center [129, 136] width 15 height 6
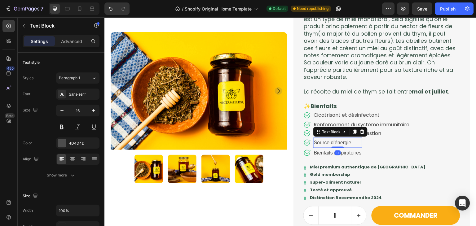
click at [355, 141] on p "Source d’énergie" at bounding box center [338, 143] width 48 height 9
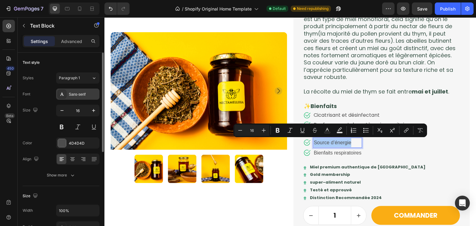
click at [76, 93] on div "Sans-serif" at bounding box center [83, 95] width 29 height 6
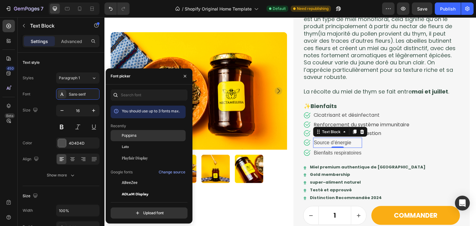
click at [126, 133] on span "Poppins" at bounding box center [129, 136] width 15 height 6
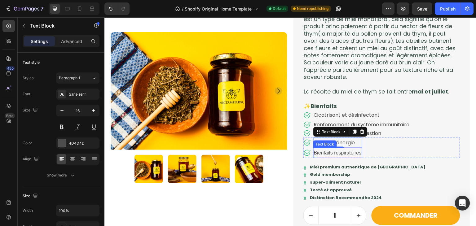
click at [350, 152] on p "Bienfaits respiratoires" at bounding box center [338, 153] width 48 height 9
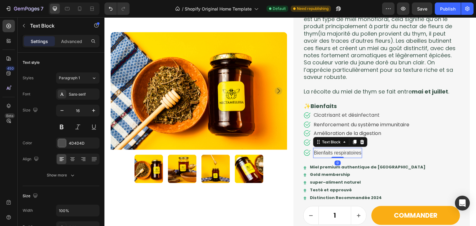
click at [350, 152] on p "Bienfaits respiratoires" at bounding box center [338, 153] width 48 height 9
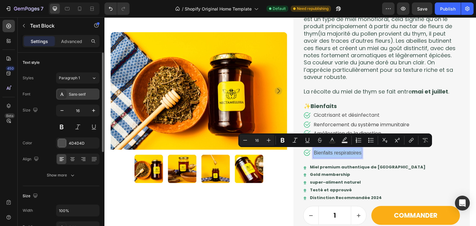
click at [76, 95] on div "Sans-serif" at bounding box center [83, 95] width 29 height 6
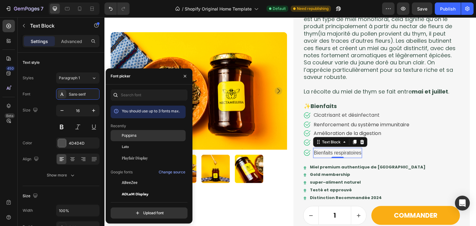
click at [130, 136] on span "Poppins" at bounding box center [129, 136] width 15 height 6
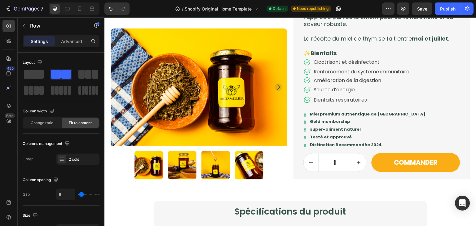
scroll to position [475, 0]
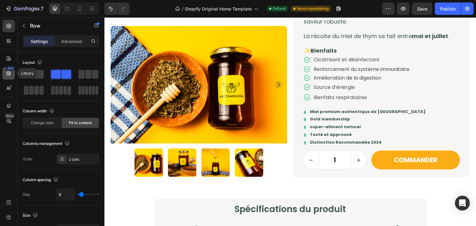
click at [8, 72] on icon at bounding box center [9, 74] width 4 height 4
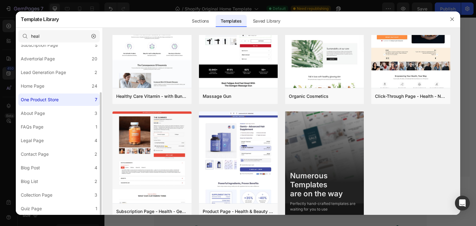
scroll to position [0, 0]
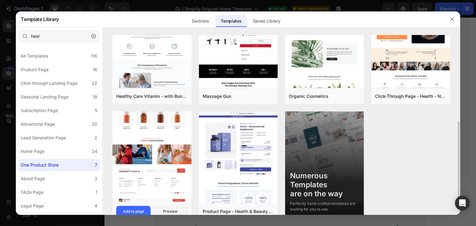
click at [143, 130] on img at bounding box center [151, 25] width 79 height 356
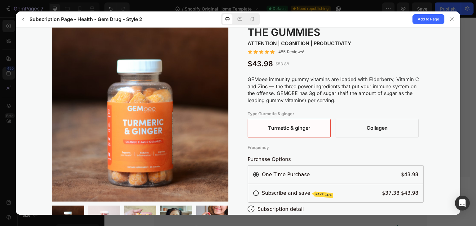
scroll to position [39, 0]
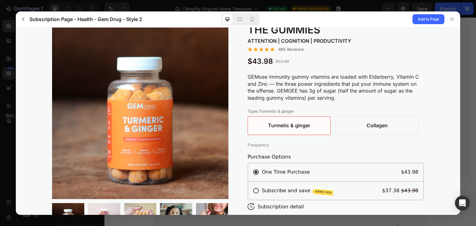
click at [312, 126] on ginger "Turmetic & ginger" at bounding box center [289, 125] width 83 height 19
click at [331, 135] on input "Turmetic & ginger Turmetic & ginger Turmetic & ginger" at bounding box center [331, 135] width 0 height 0
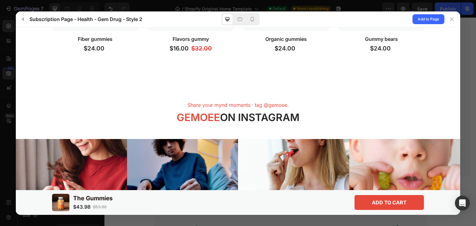
scroll to position [1493, 0]
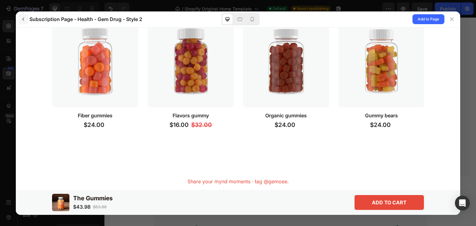
click at [25, 22] on button "button" at bounding box center [23, 19] width 10 height 10
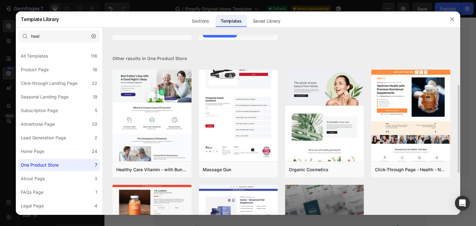
scroll to position [126, 0]
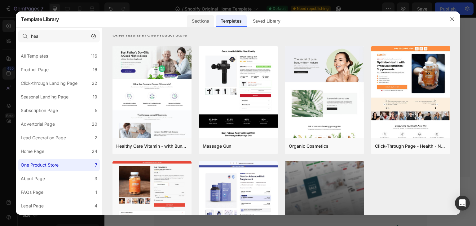
click at [196, 21] on div "Sections" at bounding box center [200, 21] width 27 height 12
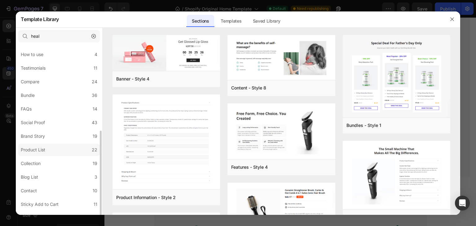
scroll to position [121, 0]
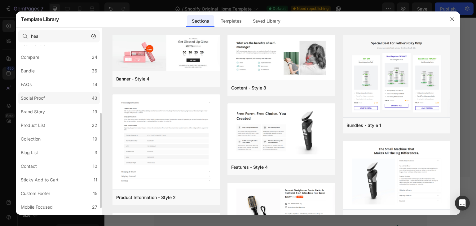
click at [69, 101] on label "Social Proof 43" at bounding box center [58, 98] width 81 height 12
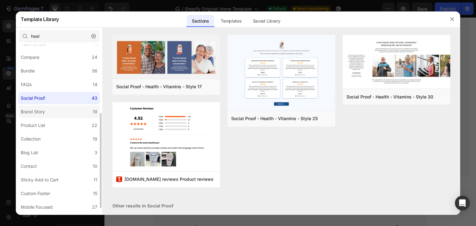
click at [64, 110] on label "Brand Story 19" at bounding box center [58, 112] width 81 height 12
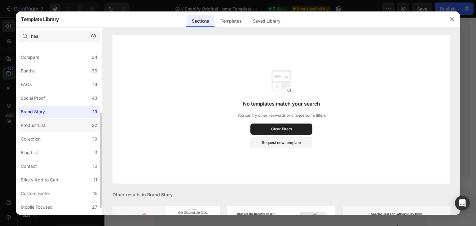
click at [58, 123] on label "Product List 22" at bounding box center [58, 125] width 81 height 12
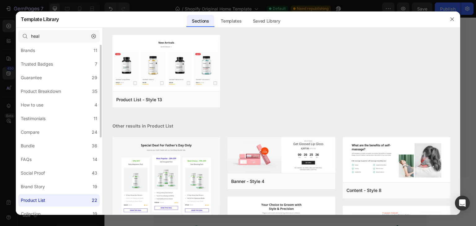
scroll to position [11, 0]
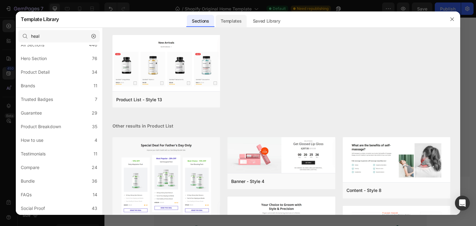
click at [241, 22] on div "Templates" at bounding box center [231, 21] width 31 height 12
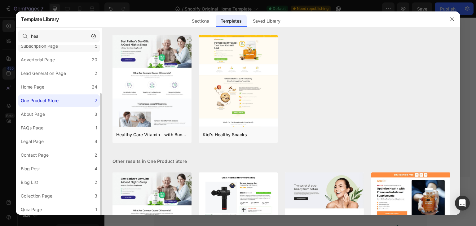
scroll to position [65, 0]
click at [201, 22] on div "Sections" at bounding box center [200, 21] width 27 height 12
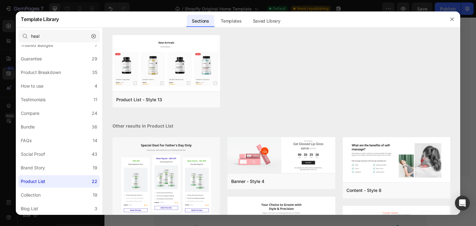
click at [97, 34] on button "button" at bounding box center [94, 36] width 10 height 10
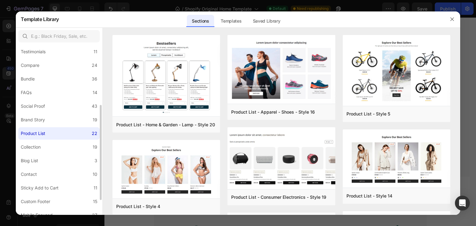
scroll to position [111, 0]
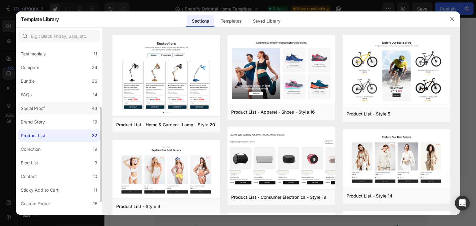
click at [63, 103] on label "Social Proof 43" at bounding box center [58, 108] width 81 height 12
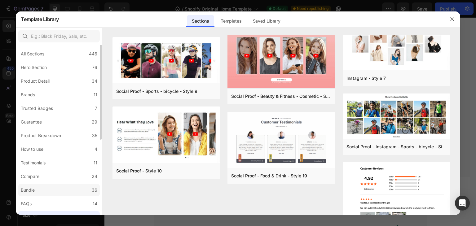
scroll to position [0, 0]
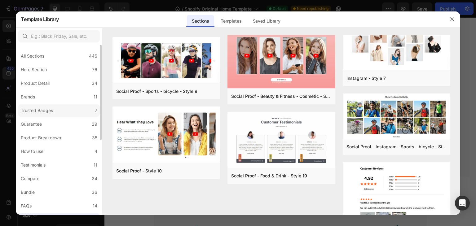
click at [51, 116] on label "Trusted Badges 7" at bounding box center [58, 110] width 81 height 12
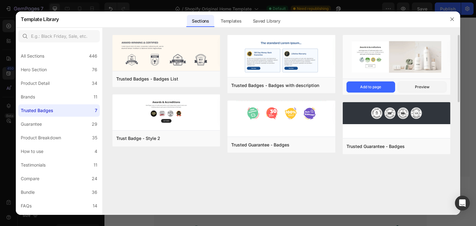
click at [367, 59] on img at bounding box center [397, 57] width 108 height 45
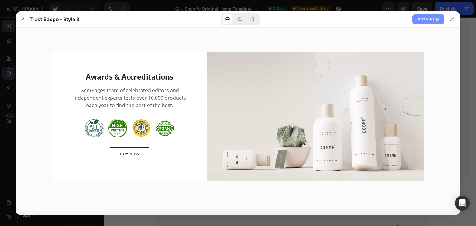
click at [430, 23] on span "Add to Page" at bounding box center [428, 18] width 21 height 7
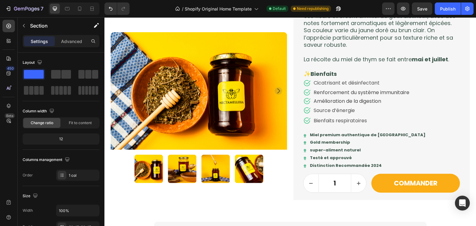
scroll to position [503, 0]
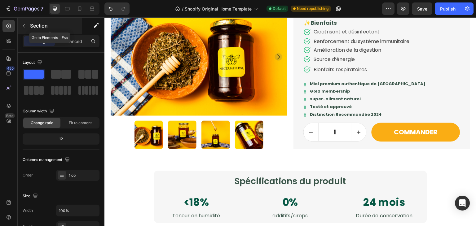
click at [26, 26] on icon "button" at bounding box center [23, 25] width 5 height 5
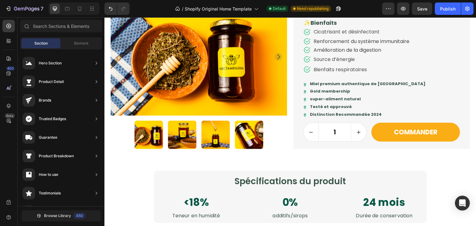
click at [26, 26] on icon at bounding box center [26, 26] width 5 height 5
click at [79, 42] on span "Element" at bounding box center [81, 44] width 14 height 6
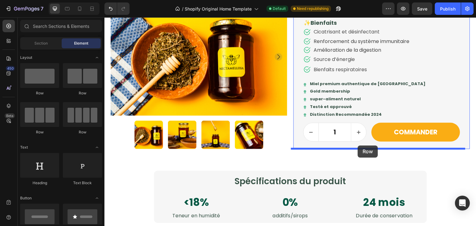
drag, startPoint x: 136, startPoint y: 125, endPoint x: 358, endPoint y: 146, distance: 222.8
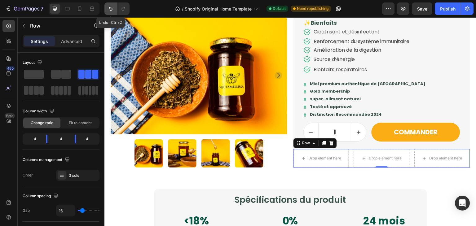
click at [107, 5] on button "Undo/Redo" at bounding box center [110, 8] width 12 height 12
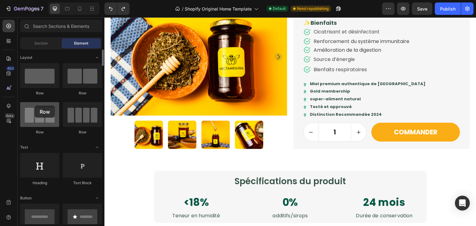
click at [35, 106] on div at bounding box center [39, 114] width 39 height 25
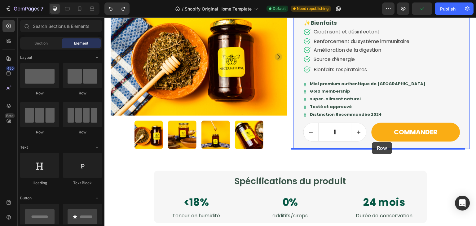
drag, startPoint x: 139, startPoint y: 123, endPoint x: 372, endPoint y: 142, distance: 233.8
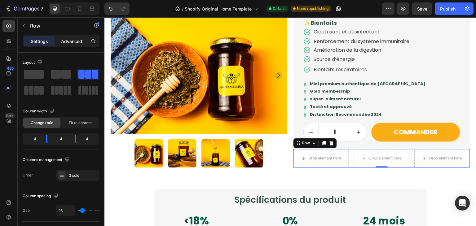
click at [76, 41] on p "Advanced" at bounding box center [71, 41] width 21 height 7
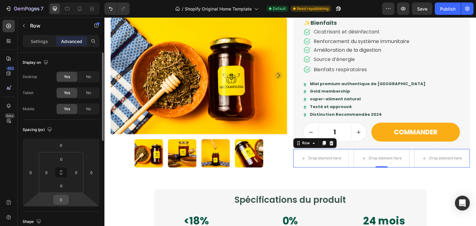
click at [66, 197] on input "0" at bounding box center [61, 199] width 12 height 9
type input "15"
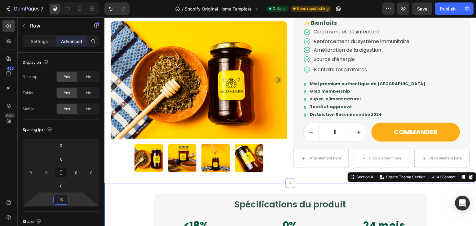
click at [299, 187] on div "Spécifications du produit Heading <18% Text Block Teneur en humidité Text Block…" at bounding box center [290, 220] width 372 height 74
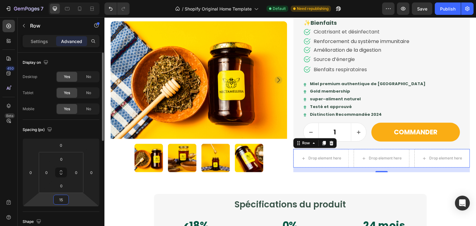
click at [63, 197] on input "15" at bounding box center [61, 199] width 12 height 9
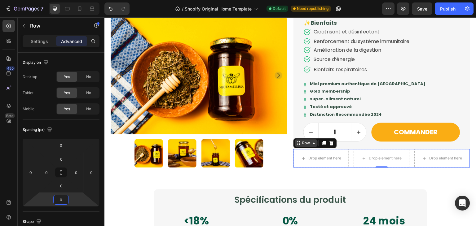
type input "0"
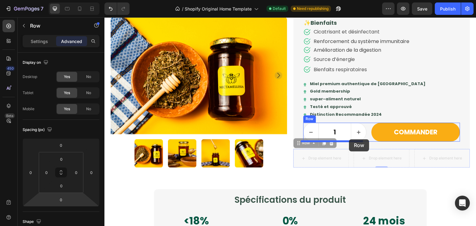
drag, startPoint x: 293, startPoint y: 144, endPoint x: 349, endPoint y: 139, distance: 56.9
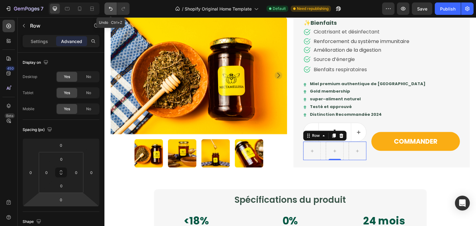
click at [110, 7] on icon "Undo/Redo" at bounding box center [111, 9] width 6 height 6
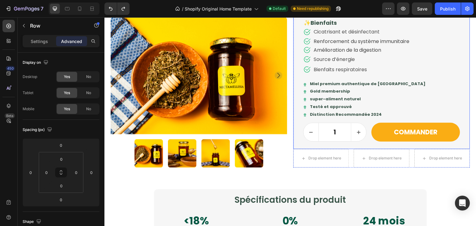
click at [295, 142] on div "🌿Miel de Thym Product Title Icon Icon Icon Icon Icon Icon List Text Block Row D…" at bounding box center [381, 9] width 177 height 279
click at [409, 165] on div "Drop element here Drop element here Drop element here Row" at bounding box center [381, 158] width 177 height 19
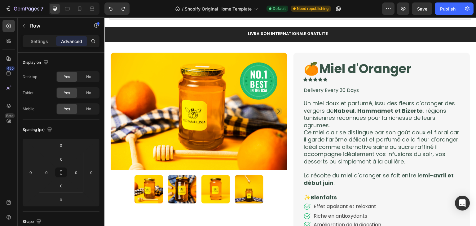
scroll to position [36, 0]
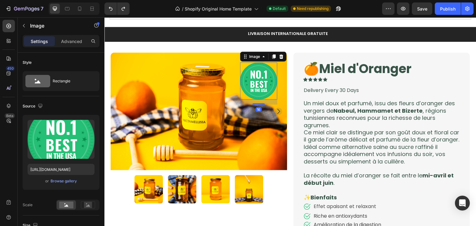
click at [246, 63] on div "Image 16" at bounding box center [258, 81] width 37 height 37
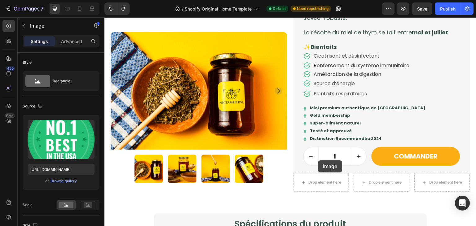
scroll to position [506, 0]
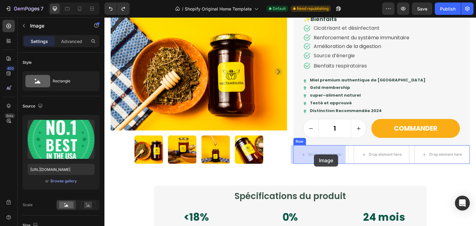
drag, startPoint x: 243, startPoint y: 60, endPoint x: 314, endPoint y: 155, distance: 118.4
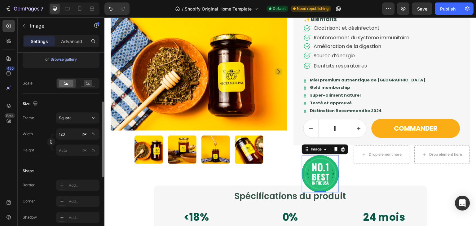
scroll to position [122, 0]
click at [67, 132] on input "120" at bounding box center [77, 133] width 43 height 11
type input "8"
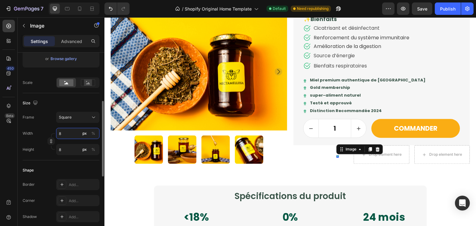
type input "80"
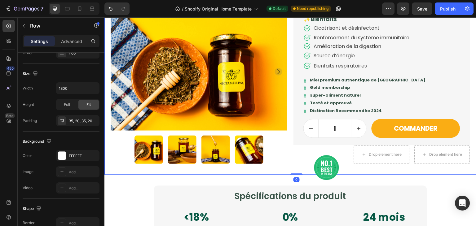
click at [347, 172] on div "Product Images 🌿Miel de Thym Product Title Icon Icon Icon Icon Icon Icon List T…" at bounding box center [290, 14] width 372 height 319
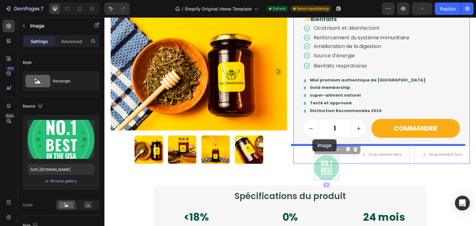
drag, startPoint x: 314, startPoint y: 149, endPoint x: 313, endPoint y: 139, distance: 10.0
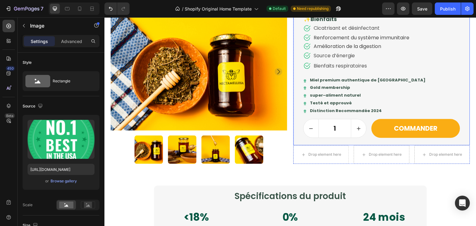
click at [313, 139] on div "🌿Miel de Thym Product Title Icon Icon Icon Icon Icon Icon List Text Block Row D…" at bounding box center [381, 5] width 177 height 279
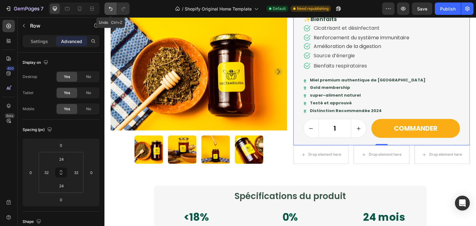
click at [112, 8] on icon "Undo/Redo" at bounding box center [111, 9] width 6 height 6
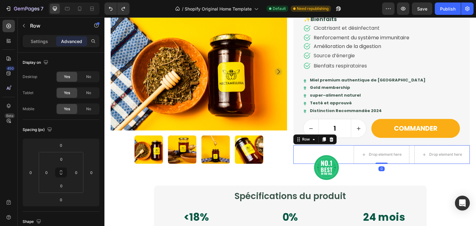
click at [321, 152] on div "Image" at bounding box center [320, 154] width 55 height 19
click at [330, 139] on icon at bounding box center [332, 139] width 4 height 4
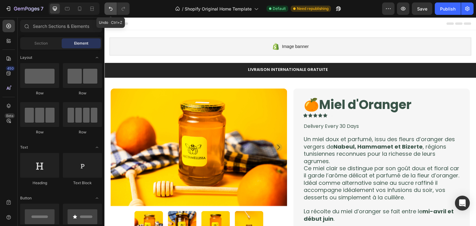
click at [108, 12] on button "Undo/Redo" at bounding box center [110, 8] width 12 height 12
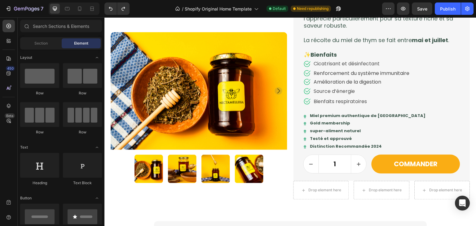
scroll to position [481, 0]
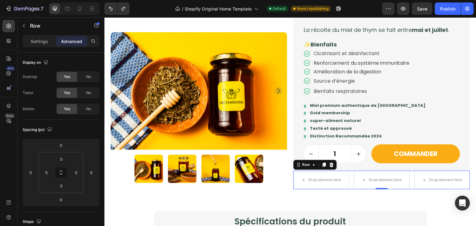
click at [409, 180] on div "Drop element here Drop element here Drop element here Row 0" at bounding box center [381, 180] width 177 height 19
click at [329, 165] on icon at bounding box center [331, 164] width 5 height 5
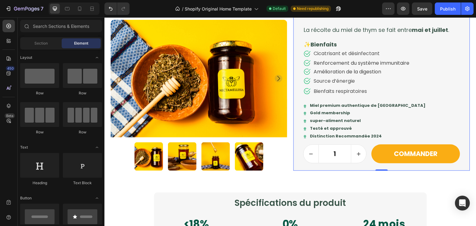
click at [371, 166] on div "🌿Miel de Thym Product Title Icon Icon Icon Icon Icon Icon List Text Block Row D…" at bounding box center [381, 31] width 177 height 279
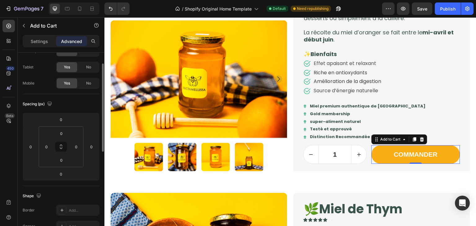
scroll to position [25, 0]
click at [40, 39] on p "Settings" at bounding box center [39, 41] width 17 height 7
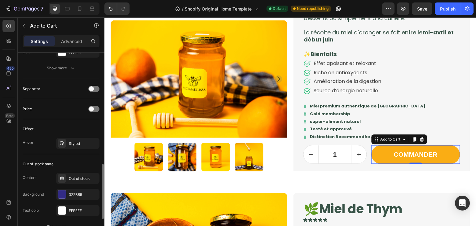
scroll to position [380, 0]
click at [92, 111] on div at bounding box center [93, 110] width 11 height 6
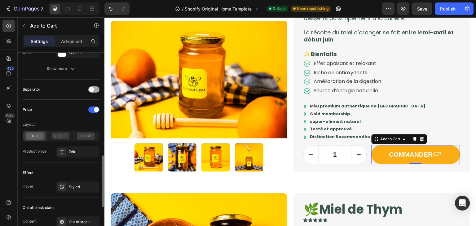
click at [94, 88] on span at bounding box center [91, 89] width 5 height 5
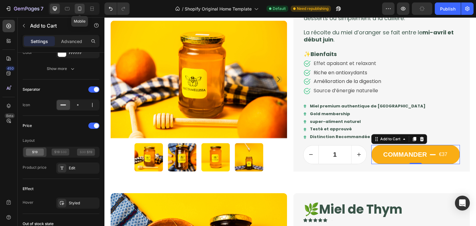
click at [76, 9] on div at bounding box center [80, 9] width 10 height 10
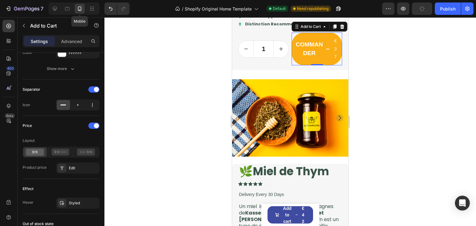
scroll to position [379, 0]
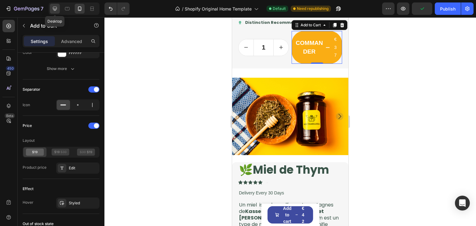
click at [57, 10] on icon at bounding box center [55, 9] width 6 height 6
type input "21"
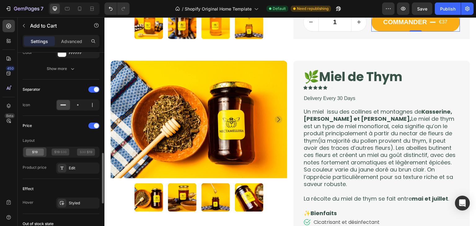
scroll to position [285, 0]
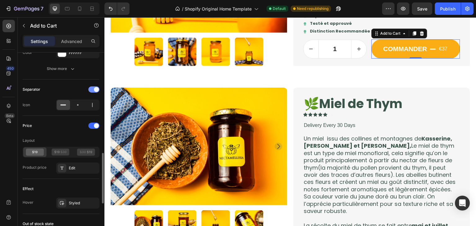
click at [92, 87] on div at bounding box center [93, 89] width 11 height 6
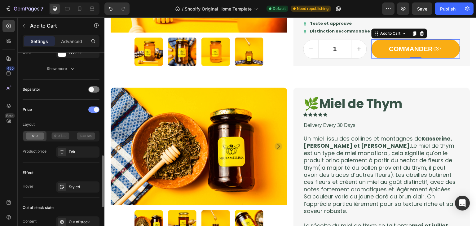
click at [94, 108] on span at bounding box center [96, 109] width 5 height 5
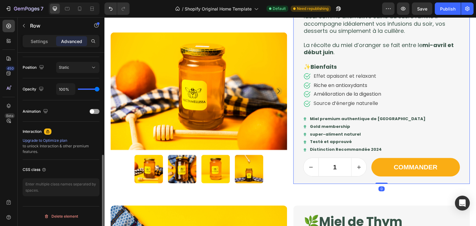
scroll to position [0, 0]
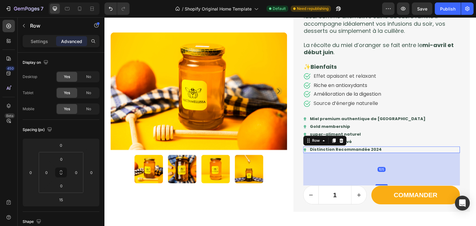
drag, startPoint x: 377, startPoint y: 157, endPoint x: 371, endPoint y: 185, distance: 28.5
click at [371, 153] on div "105" at bounding box center [381, 153] width 157 height 0
type input "105"
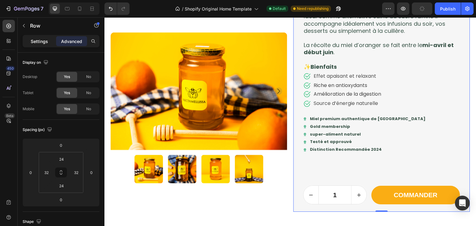
click at [37, 43] on p "Settings" at bounding box center [39, 41] width 17 height 7
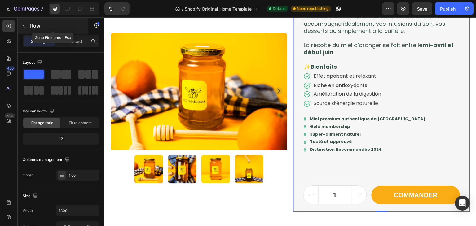
click at [25, 25] on icon "button" at bounding box center [23, 25] width 5 height 5
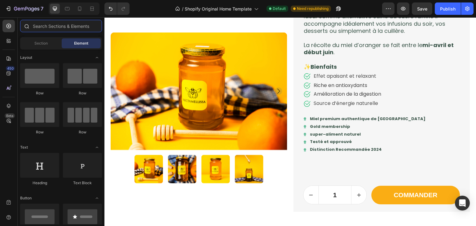
click at [69, 29] on input "text" at bounding box center [61, 26] width 82 height 12
type input "q"
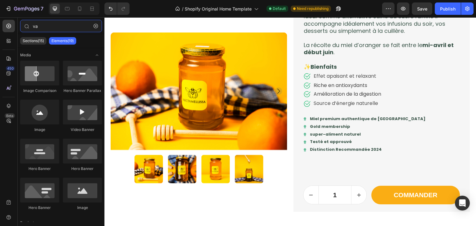
type input "v"
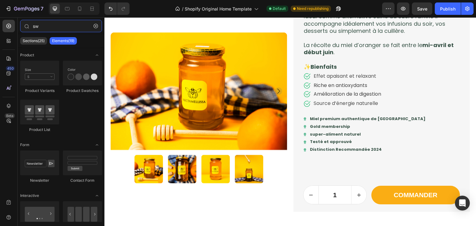
type input "s"
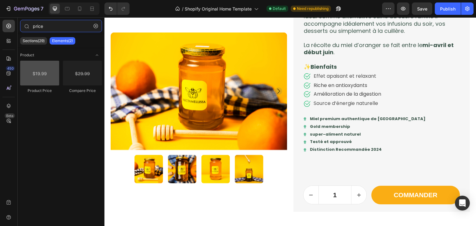
type input "price"
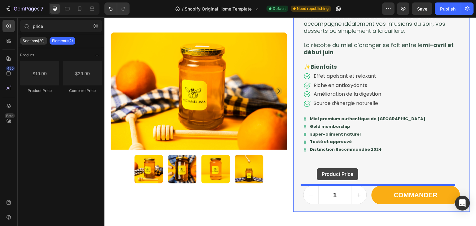
drag, startPoint x: 132, startPoint y: 82, endPoint x: 317, endPoint y: 168, distance: 204.2
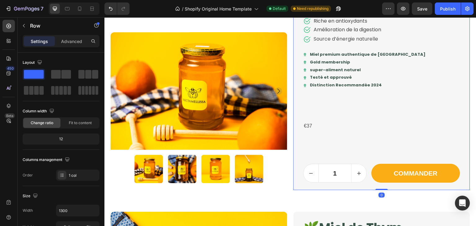
scroll to position [249, 0]
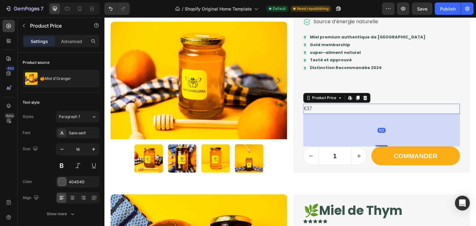
click at [328, 110] on div "€37" at bounding box center [381, 109] width 157 height 10
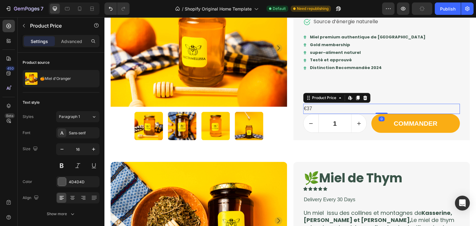
drag, startPoint x: 375, startPoint y: 145, endPoint x: 374, endPoint y: 101, distance: 44.7
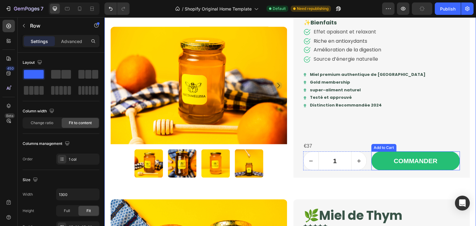
scroll to position [197, 0]
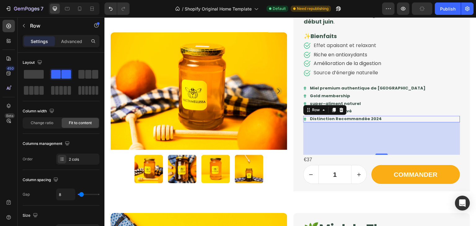
click at [379, 150] on div "105" at bounding box center [381, 138] width 157 height 33
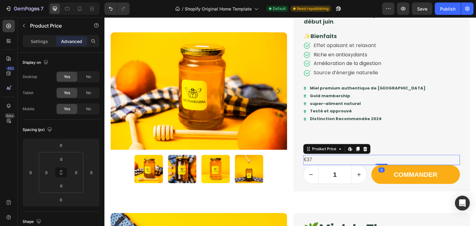
click at [337, 157] on div "€37" at bounding box center [381, 160] width 157 height 10
click at [362, 151] on div at bounding box center [365, 148] width 7 height 7
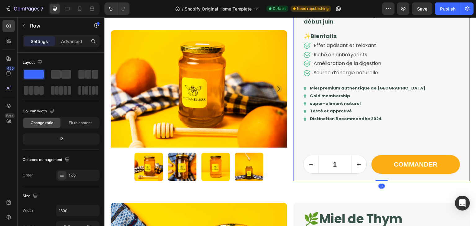
click at [371, 138] on div "🍊Miel d'Oranger Product Title Icon Icon Icon Icon Icon Icon List Text Block Row…" at bounding box center [381, 35] width 157 height 275
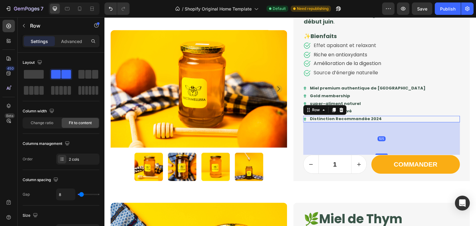
click at [385, 120] on div "Icon Distinction Recommandée 2024 Text Block Row 105" at bounding box center [381, 119] width 157 height 7
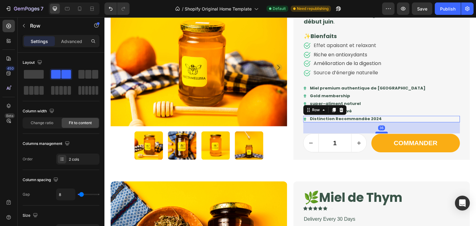
drag, startPoint x: 377, startPoint y: 153, endPoint x: 382, endPoint y: 132, distance: 21.8
click at [382, 132] on div at bounding box center [382, 133] width 12 height 2
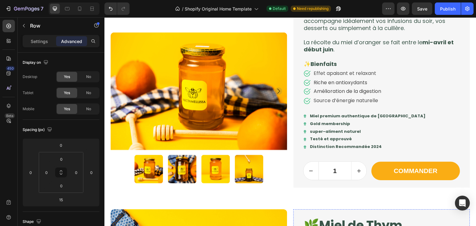
scroll to position [157, 0]
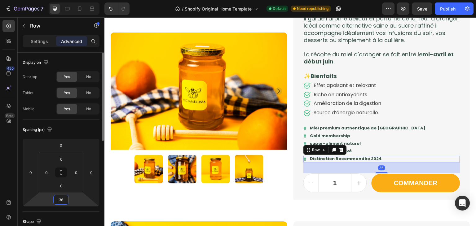
click at [65, 201] on input "36" at bounding box center [61, 199] width 12 height 9
type input "15"
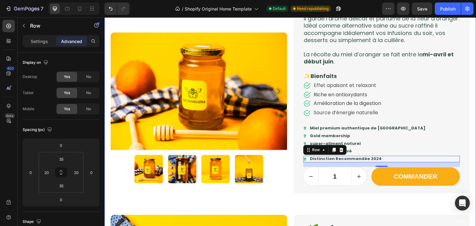
click at [381, 202] on div "Image Product Images 🍊Miel d'Oranger Product Title Icon Icon Icon Icon Icon Ico…" at bounding box center [290, 62] width 372 height 284
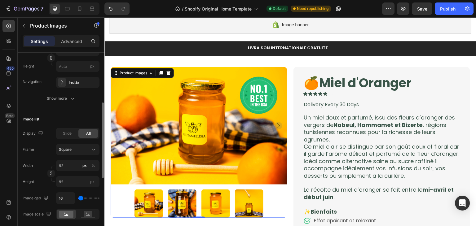
scroll to position [126, 0]
click at [66, 135] on span "Slide" at bounding box center [67, 134] width 9 height 6
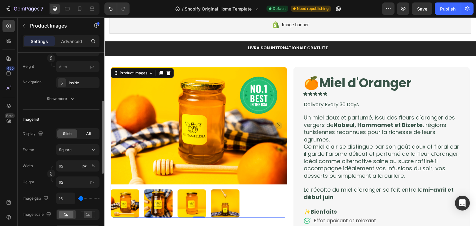
click at [90, 134] on span "All" at bounding box center [88, 134] width 5 height 6
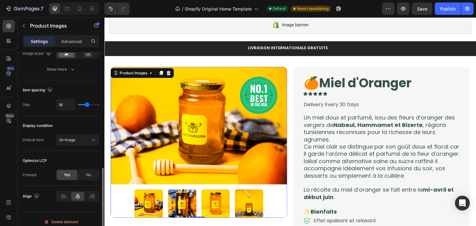
scroll to position [289, 0]
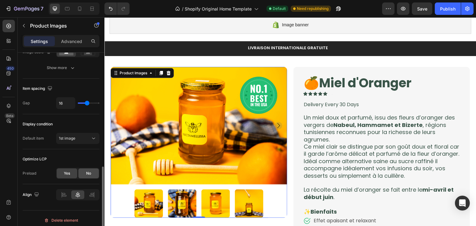
click at [84, 171] on div "No" at bounding box center [88, 174] width 20 height 10
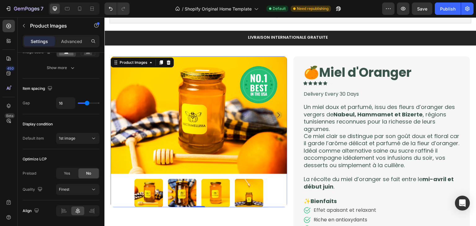
scroll to position [32, 0]
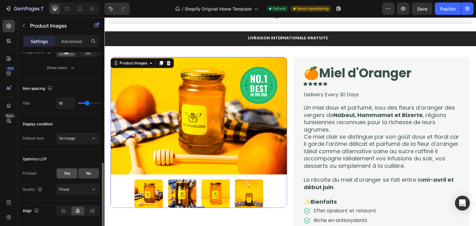
click at [68, 176] on div "Yes" at bounding box center [67, 174] width 20 height 10
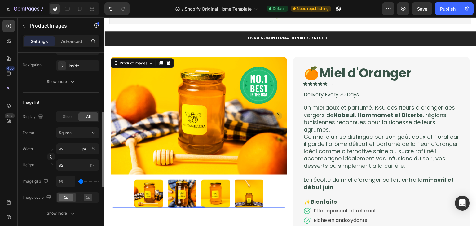
scroll to position [145, 0]
type input "0"
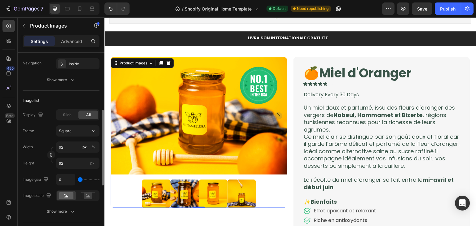
type input "39"
type input "46"
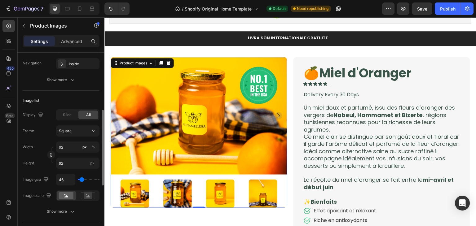
type input "39"
type input "31"
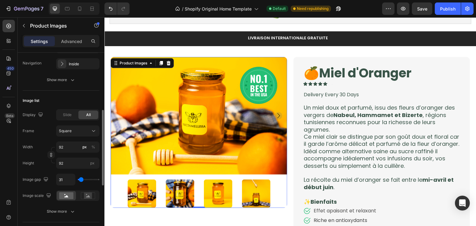
type input "24"
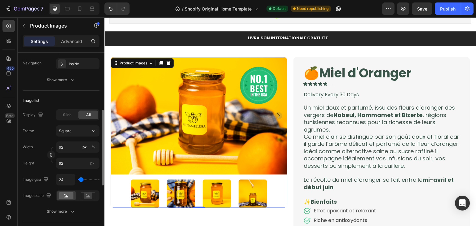
type input "17"
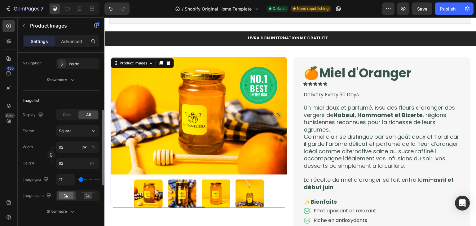
type input "9"
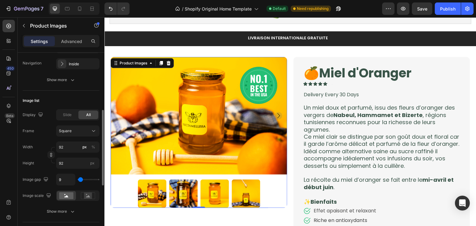
type input "17"
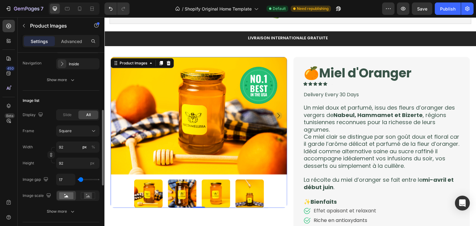
type input "24"
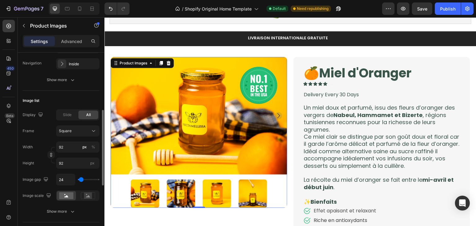
type input "31"
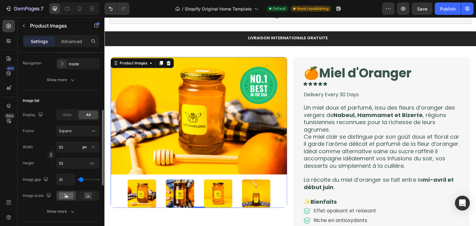
drag, startPoint x: 81, startPoint y: 178, endPoint x: 81, endPoint y: 183, distance: 4.1
type input "31"
click at [81, 180] on input "range" at bounding box center [89, 179] width 22 height 1
click at [81, 181] on div "31" at bounding box center [77, 180] width 43 height 12
type input "9"
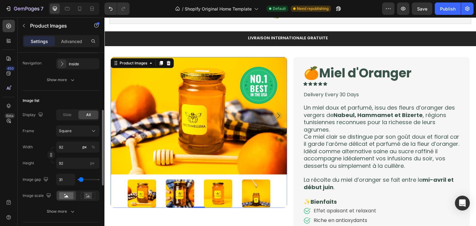
type input "9"
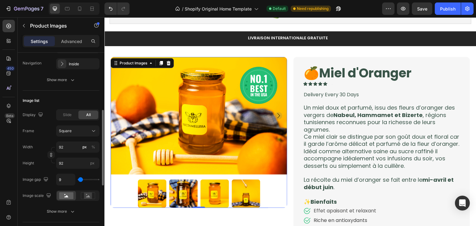
type input "2"
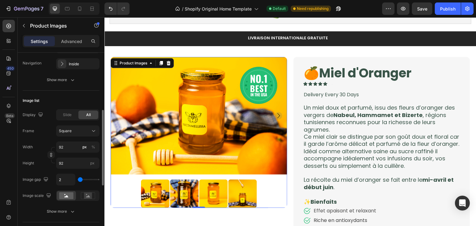
type input "9"
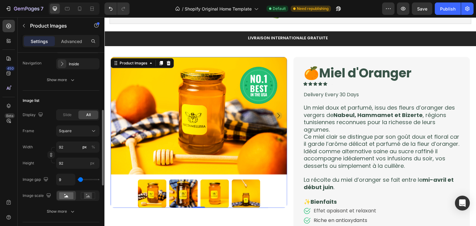
type input "17"
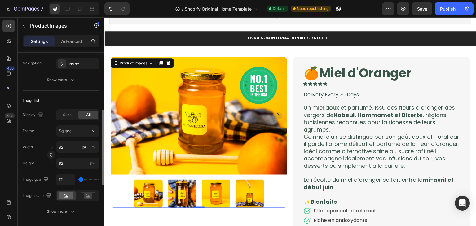
type input "17"
click at [81, 180] on input "range" at bounding box center [89, 179] width 22 height 1
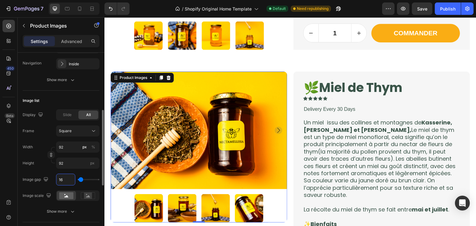
click at [66, 179] on input "16" at bounding box center [65, 179] width 19 height 11
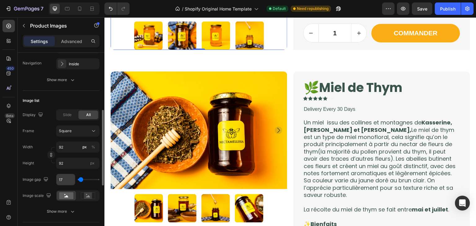
click at [57, 182] on input "17" at bounding box center [65, 179] width 19 height 11
type input "1"
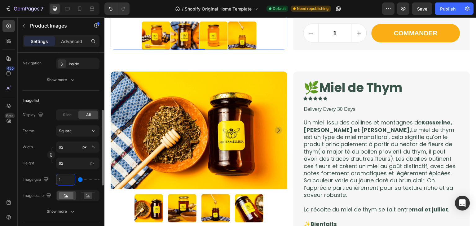
type input "16"
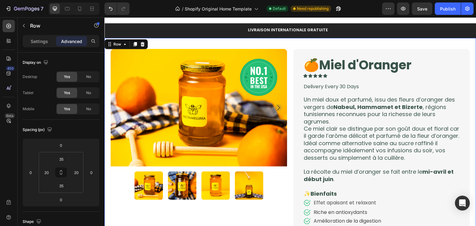
scroll to position [0, 0]
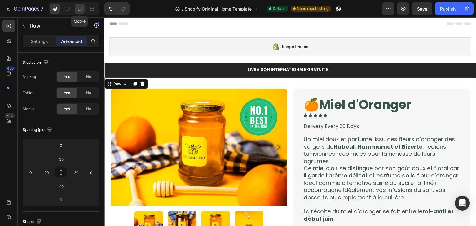
click at [79, 7] on icon at bounding box center [80, 9] width 6 height 6
type input "15"
type input "0"
type input "15"
type input "0"
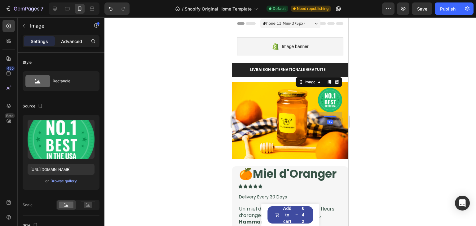
click at [71, 43] on p "Advanced" at bounding box center [71, 41] width 21 height 7
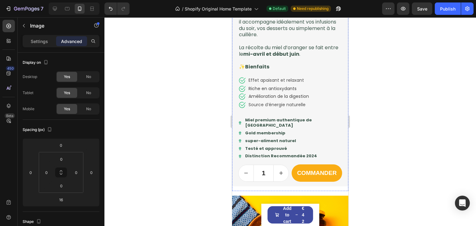
scroll to position [245, 0]
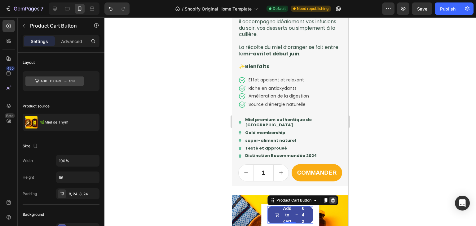
click at [335, 200] on div at bounding box center [332, 200] width 7 height 7
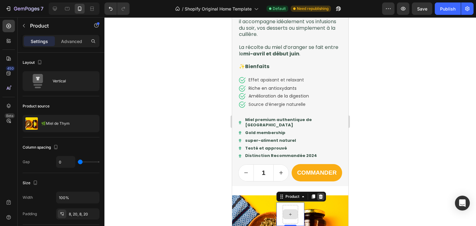
click at [319, 195] on icon at bounding box center [321, 197] width 4 height 4
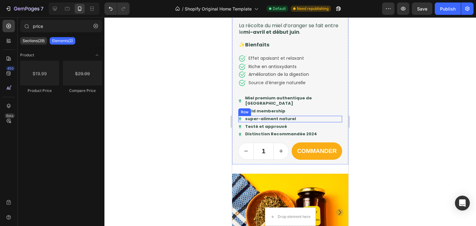
scroll to position [270, 0]
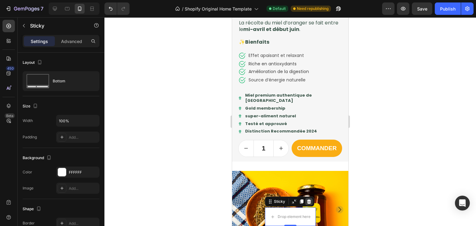
click at [307, 203] on icon at bounding box center [309, 202] width 4 height 4
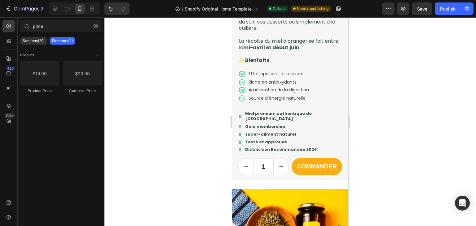
scroll to position [253, 0]
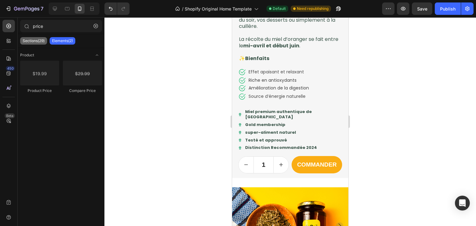
click at [28, 42] on p "Sections(29)" at bounding box center [34, 40] width 22 height 5
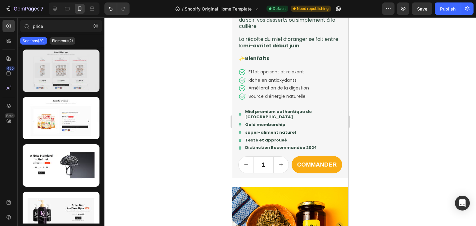
click at [48, 72] on div at bounding box center [61, 71] width 77 height 42
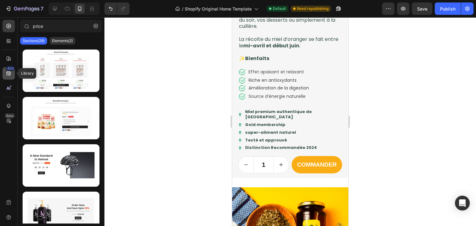
click at [10, 70] on div "450" at bounding box center [10, 68] width 9 height 5
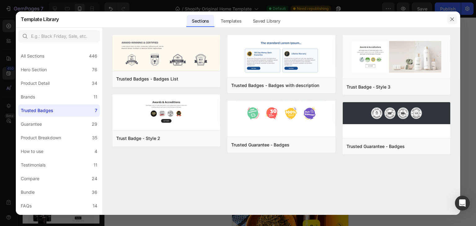
click at [452, 20] on icon "button" at bounding box center [452, 19] width 5 height 5
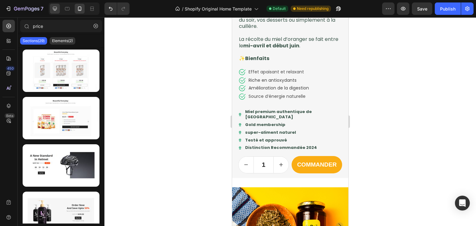
drag, startPoint x: 50, startPoint y: 3, endPoint x: 55, endPoint y: 7, distance: 6.8
click at [55, 7] on div at bounding box center [74, 8] width 51 height 12
click at [55, 7] on icon at bounding box center [55, 9] width 6 height 6
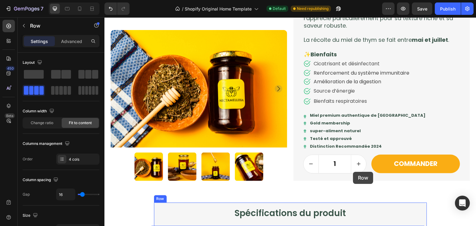
scroll to position [480, 0]
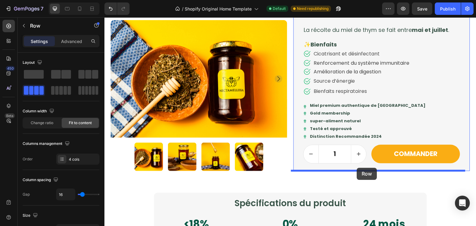
drag, startPoint x: 132, startPoint y: 126, endPoint x: 357, endPoint y: 168, distance: 229.3
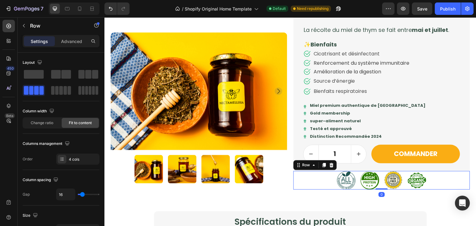
drag, startPoint x: 378, startPoint y: 198, endPoint x: 375, endPoint y: 186, distance: 13.1
click at [375, 186] on div "Image Image Image Image Row 0" at bounding box center [381, 180] width 177 height 19
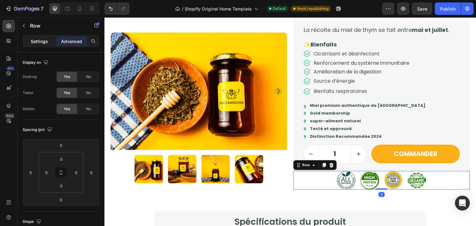
click at [44, 36] on div "Settings" at bounding box center [39, 41] width 31 height 10
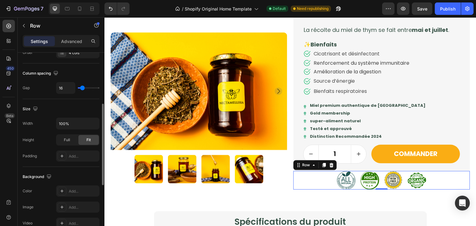
scroll to position [138, 0]
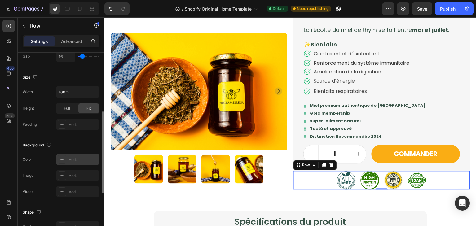
click at [78, 157] on div "Add..." at bounding box center [83, 160] width 29 height 6
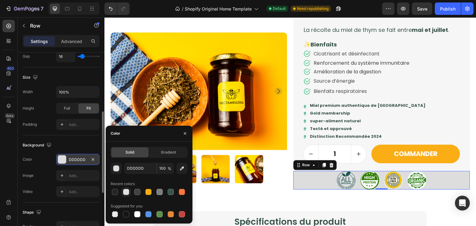
click at [126, 190] on div at bounding box center [126, 192] width 6 height 6
click at [135, 213] on div at bounding box center [137, 214] width 6 height 6
type input "FFFFFF"
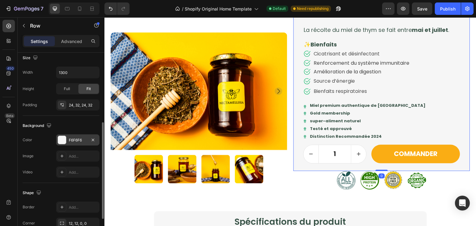
click at [82, 139] on div "F6F6F6" at bounding box center [78, 141] width 18 height 6
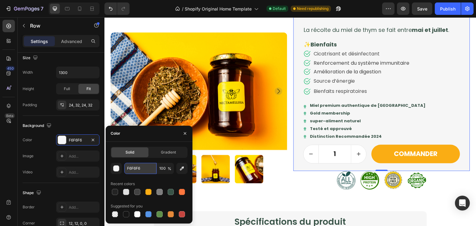
click at [139, 167] on input "F6F6F6" at bounding box center [140, 168] width 32 height 11
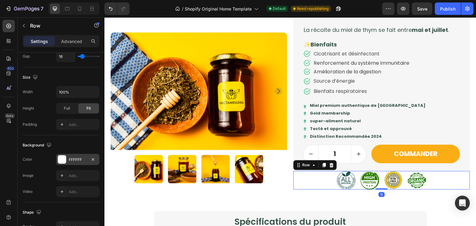
click at [71, 160] on div "FFFFFF" at bounding box center [78, 160] width 18 height 6
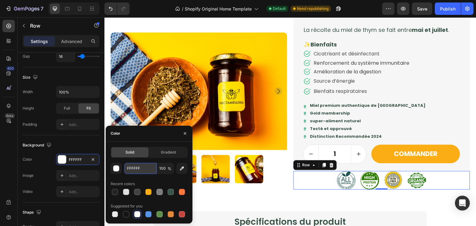
click at [142, 165] on input "FFFFFF" at bounding box center [140, 168] width 32 height 11
paste input "6F6F6"
type input "F6F6F6"
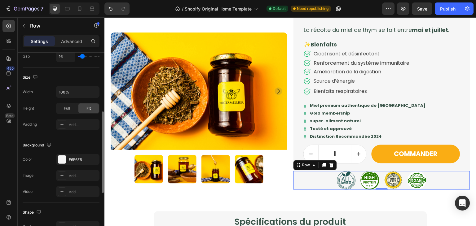
click at [52, 166] on div "The changes might be hidden by the video. Color F6F6F6 Image Add... Video Add..." at bounding box center [61, 175] width 77 height 43
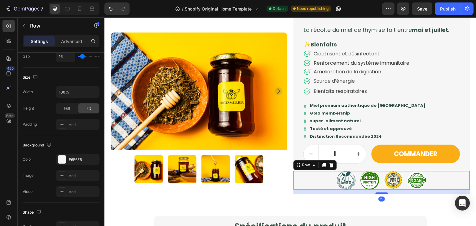
drag, startPoint x: 378, startPoint y: 188, endPoint x: 379, endPoint y: 192, distance: 4.8
click at [379, 192] on div at bounding box center [382, 193] width 12 height 2
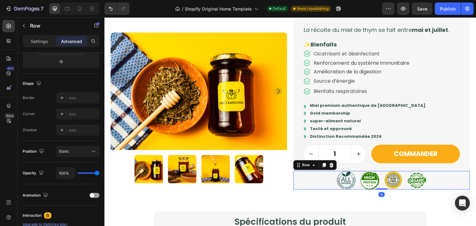
drag, startPoint x: 380, startPoint y: 193, endPoint x: 376, endPoint y: 184, distance: 9.7
click at [376, 184] on div "Image Image Image Image Row 0" at bounding box center [381, 180] width 177 height 19
type input "0"
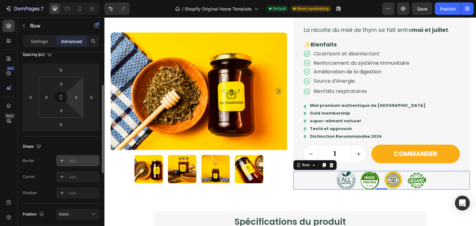
scroll to position [73, 0]
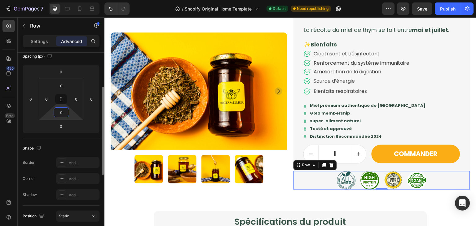
click at [67, 109] on input "0" at bounding box center [61, 112] width 12 height 9
type input "15"
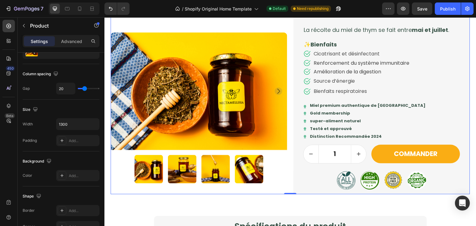
click at [271, 190] on div "Product Images" at bounding box center [199, 43] width 177 height 302
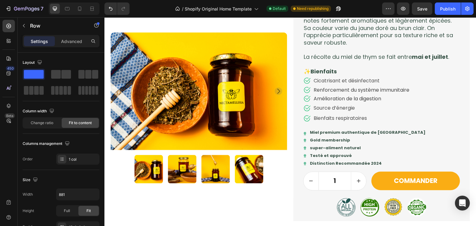
scroll to position [482, 0]
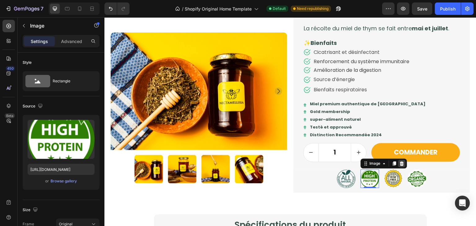
click at [400, 164] on icon at bounding box center [402, 163] width 4 height 4
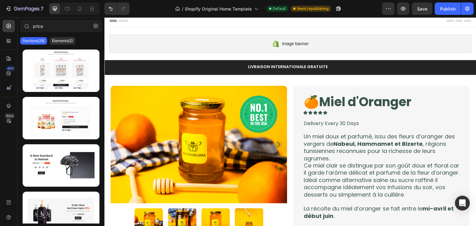
scroll to position [1, 0]
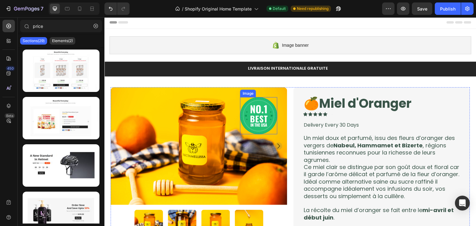
click at [255, 108] on img at bounding box center [258, 115] width 37 height 37
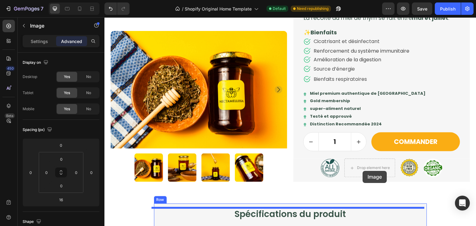
scroll to position [500, 0]
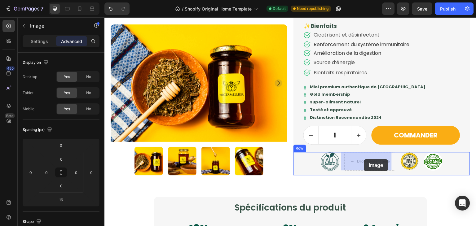
drag, startPoint x: 240, startPoint y: 92, endPoint x: 364, endPoint y: 159, distance: 140.7
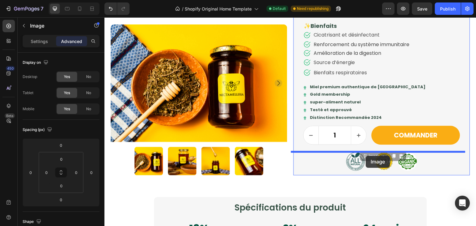
drag, startPoint x: 363, startPoint y: 156, endPoint x: 366, endPoint y: 156, distance: 3.2
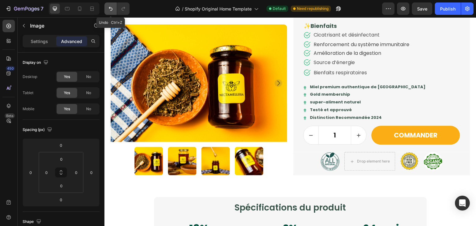
click at [110, 8] on icon "Undo/Redo" at bounding box center [111, 9] width 6 height 6
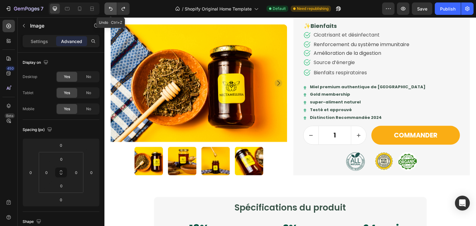
click at [110, 8] on icon "Undo/Redo" at bounding box center [111, 9] width 6 height 6
type input "16"
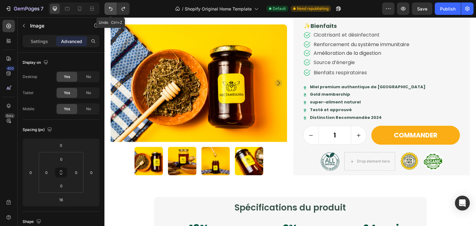
click at [110, 8] on icon "Undo/Redo" at bounding box center [111, 9] width 6 height 6
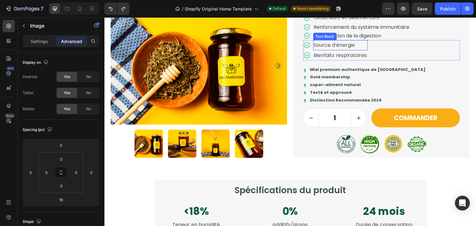
scroll to position [522, 0]
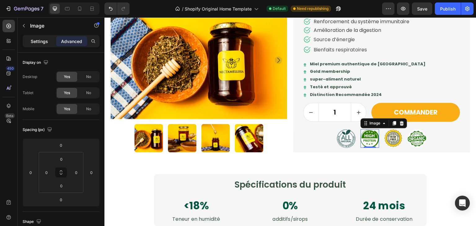
drag, startPoint x: 35, startPoint y: 34, endPoint x: 30, endPoint y: 42, distance: 8.8
click at [30, 42] on div "price Sections(29) Elements(2) Product Product Price Compare Price Image Settin…" at bounding box center [61, 121] width 87 height 209
click at [30, 42] on div "Settings" at bounding box center [39, 41] width 31 height 10
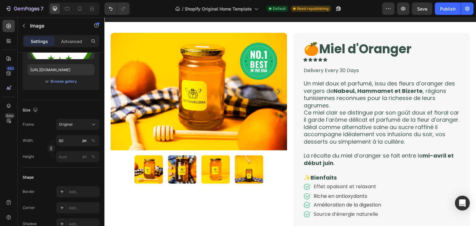
scroll to position [0, 0]
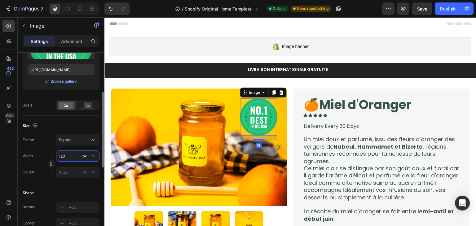
click at [71, 160] on input "120" at bounding box center [77, 156] width 43 height 11
type input "6"
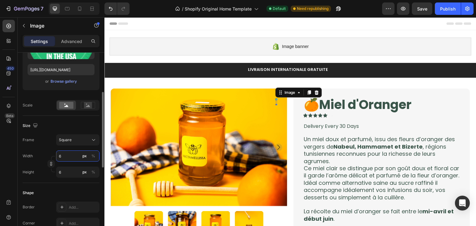
type input "60"
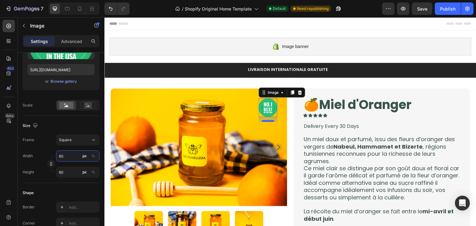
type input "60"
drag, startPoint x: 268, startPoint y: 121, endPoint x: 268, endPoint y: 113, distance: 7.1
click at [268, 113] on div "Image 0" at bounding box center [268, 108] width 19 height 19
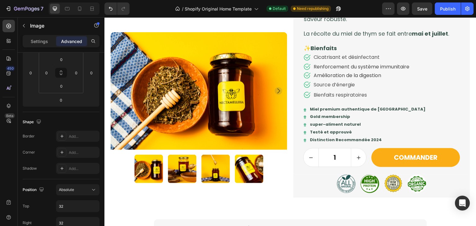
scroll to position [477, 0]
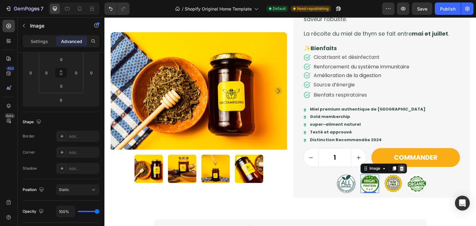
click at [399, 169] on icon at bounding box center [401, 168] width 5 height 5
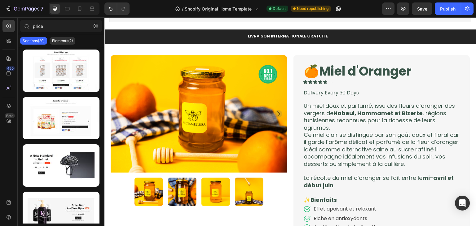
scroll to position [33, 0]
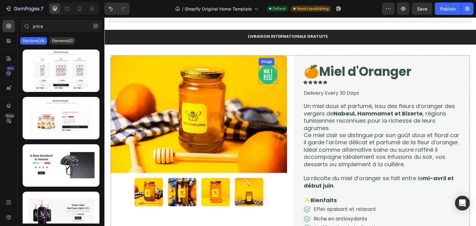
click at [265, 76] on img at bounding box center [268, 74] width 19 height 19
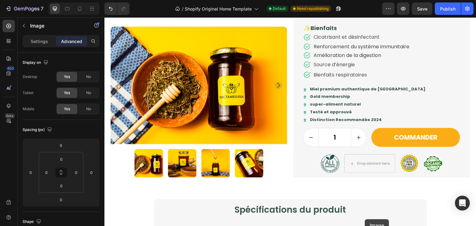
scroll to position [507, 0]
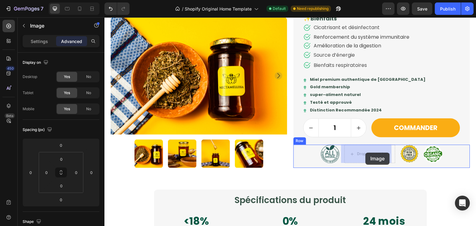
drag, startPoint x: 261, startPoint y: 60, endPoint x: 365, endPoint y: 153, distance: 139.6
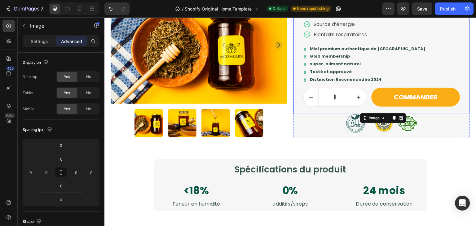
scroll to position [536, 0]
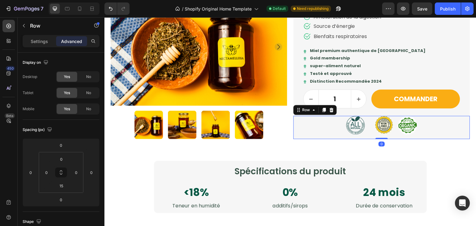
click at [364, 129] on div "Image Image Image Image Row 0" at bounding box center [381, 127] width 177 height 23
click at [108, 10] on icon "Undo/Redo" at bounding box center [111, 9] width 6 height 6
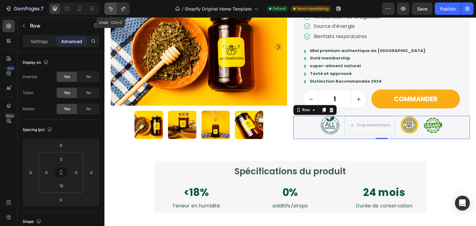
click at [108, 10] on icon "Undo/Redo" at bounding box center [111, 9] width 6 height 6
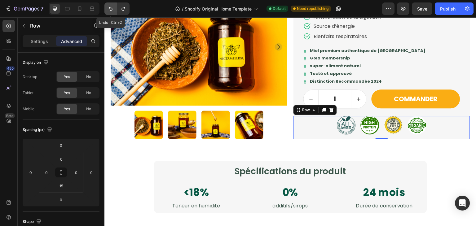
click at [108, 10] on icon "Undo/Redo" at bounding box center [111, 9] width 6 height 6
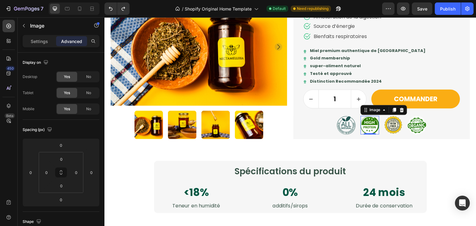
click at [373, 130] on img at bounding box center [370, 125] width 19 height 19
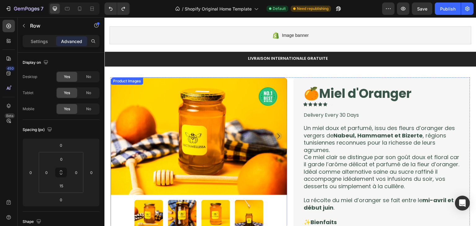
scroll to position [10, 0]
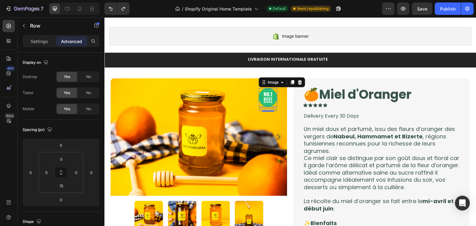
click at [269, 91] on img at bounding box center [268, 97] width 19 height 19
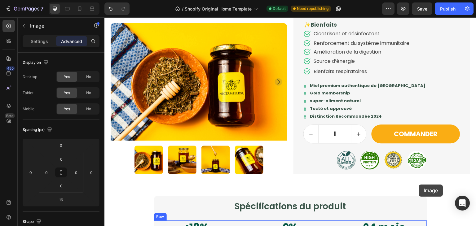
scroll to position [519, 0]
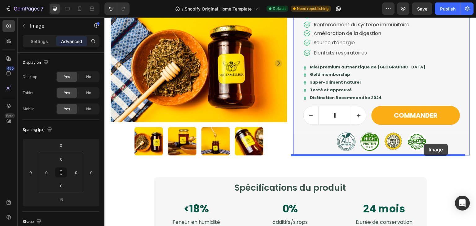
drag, startPoint x: 260, startPoint y: 83, endPoint x: 424, endPoint y: 144, distance: 174.4
type input "0"
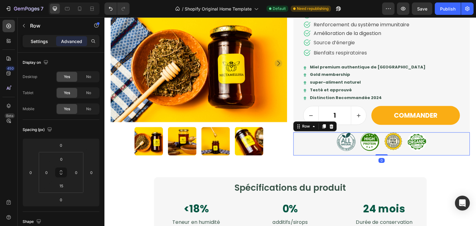
click at [39, 46] on div "Settings" at bounding box center [39, 41] width 31 height 10
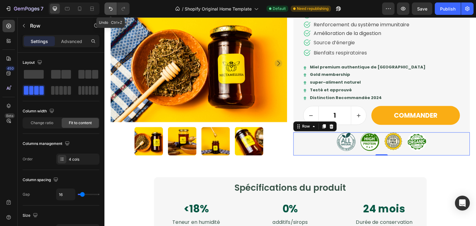
click at [109, 9] on icon "Undo/Redo" at bounding box center [111, 9] width 6 height 6
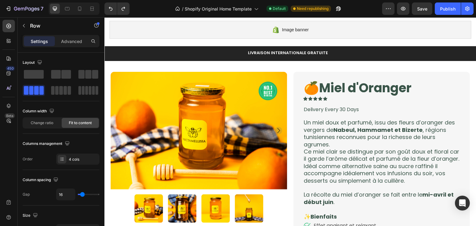
scroll to position [16, 0]
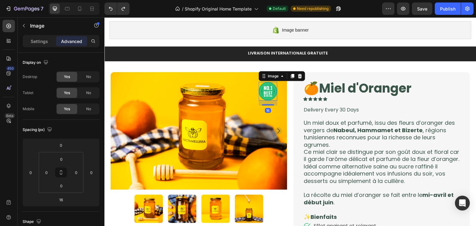
click at [266, 92] on img at bounding box center [268, 91] width 19 height 19
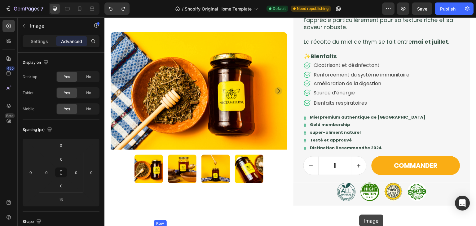
scroll to position [503, 0]
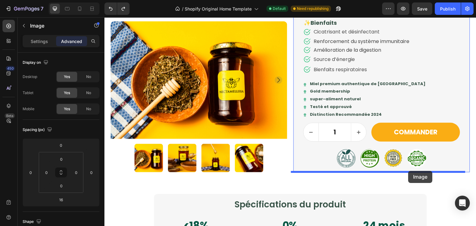
drag, startPoint x: 260, startPoint y: 77, endPoint x: 408, endPoint y: 171, distance: 175.4
type input "0"
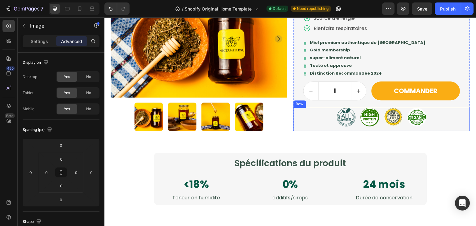
scroll to position [549, 0]
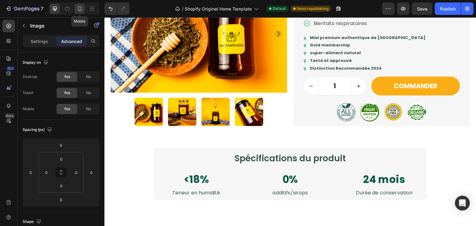
click at [77, 8] on icon at bounding box center [80, 9] width 6 height 6
type input "20"
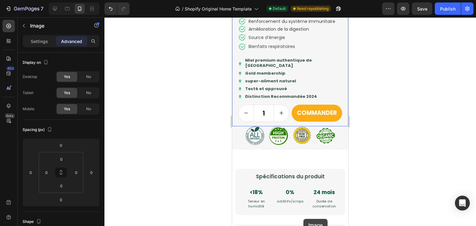
scroll to position [717, 0]
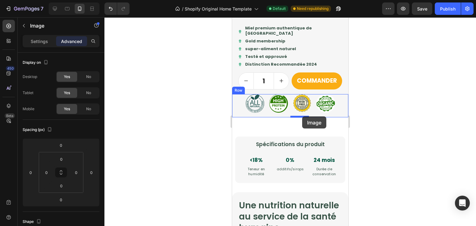
drag, startPoint x: 317, startPoint y: 107, endPoint x: 302, endPoint y: 117, distance: 17.6
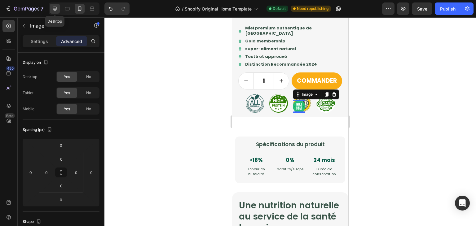
drag, startPoint x: 79, startPoint y: 25, endPoint x: 55, endPoint y: 8, distance: 29.1
click at [55, 0] on div "7 Desktop / Shopify Original Home Template Default Need republishing Preview Sa…" at bounding box center [238, 0] width 476 height 0
click at [55, 8] on icon at bounding box center [55, 9] width 6 height 6
type input "32"
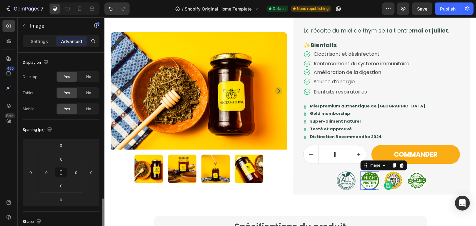
scroll to position [100, 0]
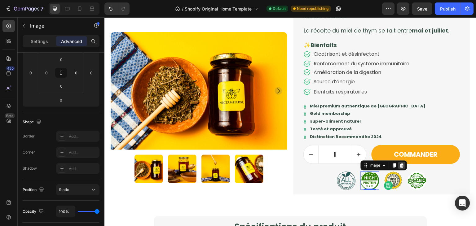
click at [399, 167] on icon at bounding box center [401, 165] width 5 height 5
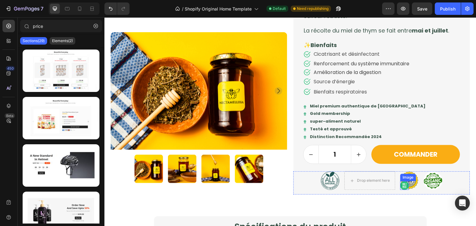
click at [400, 185] on img at bounding box center [404, 185] width 9 height 9
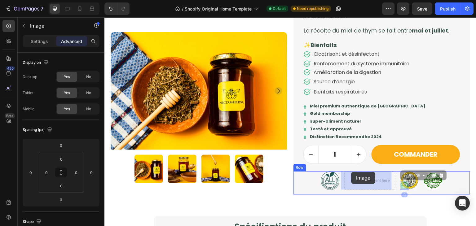
drag, startPoint x: 399, startPoint y: 178, endPoint x: 353, endPoint y: 171, distance: 47.0
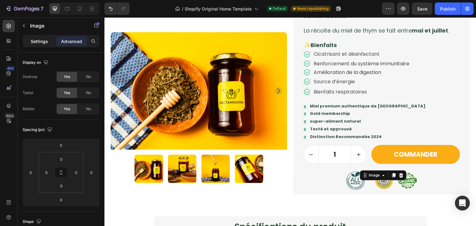
click at [47, 44] on p "Settings" at bounding box center [39, 41] width 17 height 7
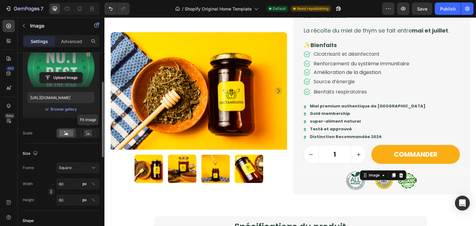
scroll to position [73, 0]
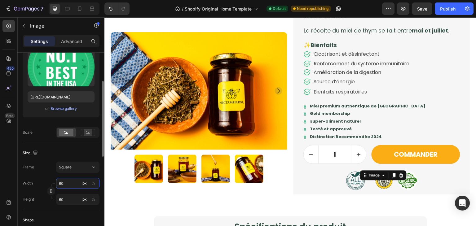
click at [71, 180] on input "60" at bounding box center [77, 183] width 43 height 11
type input "1"
type input "12"
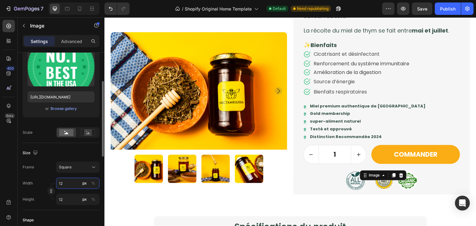
type input "120"
click at [40, 153] on div "Size" at bounding box center [61, 153] width 77 height 10
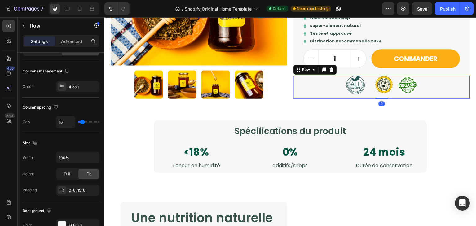
scroll to position [0, 0]
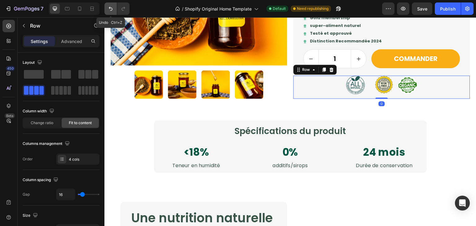
click at [115, 9] on button "Undo/Redo" at bounding box center [110, 8] width 12 height 12
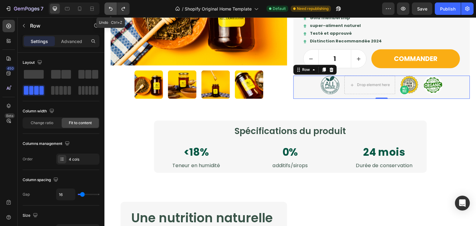
click at [115, 9] on button "Undo/Redo" at bounding box center [110, 8] width 12 height 12
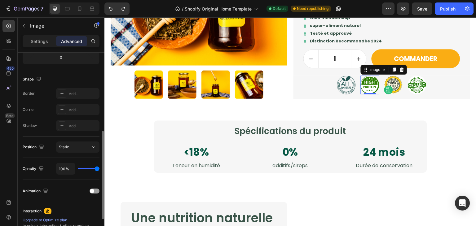
scroll to position [222, 0]
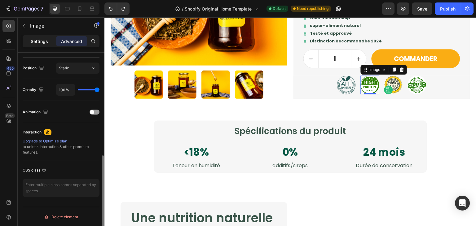
click at [44, 41] on p "Settings" at bounding box center [39, 41] width 17 height 7
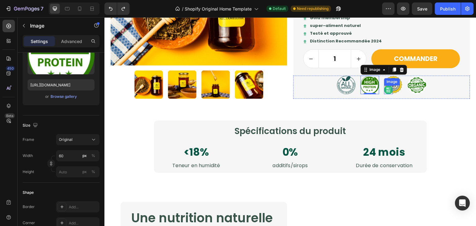
scroll to position [84, 0]
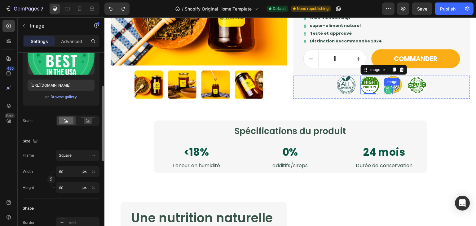
click at [385, 90] on img at bounding box center [388, 90] width 9 height 9
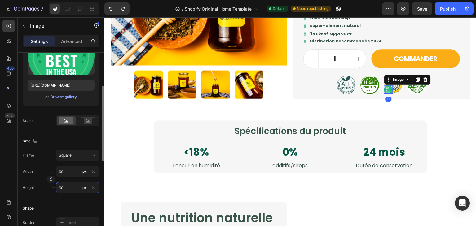
click at [73, 192] on input "60" at bounding box center [77, 187] width 43 height 11
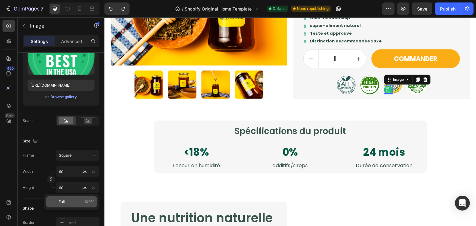
click at [66, 203] on p "Full 100%" at bounding box center [77, 202] width 36 height 6
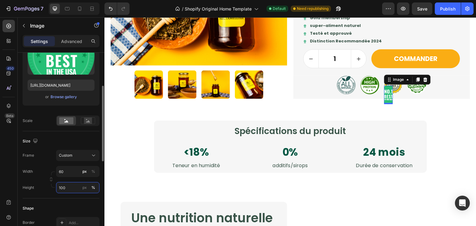
click at [73, 182] on input "100" at bounding box center [77, 187] width 43 height 11
type input "60"
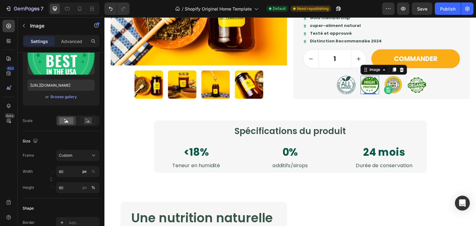
click at [365, 87] on img at bounding box center [370, 85] width 19 height 19
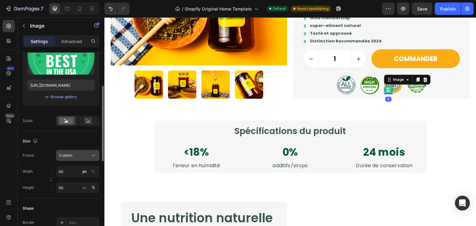
click at [86, 157] on div "Custom" at bounding box center [74, 156] width 30 height 6
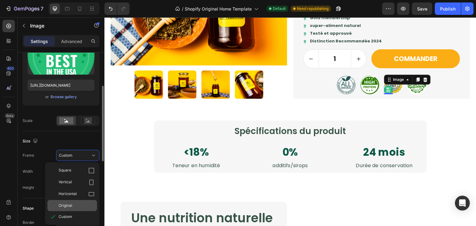
click at [79, 207] on div "Original" at bounding box center [77, 206] width 36 height 6
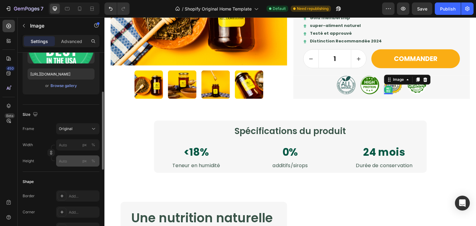
scroll to position [95, 0]
click at [68, 144] on input "px %" at bounding box center [77, 144] width 43 height 11
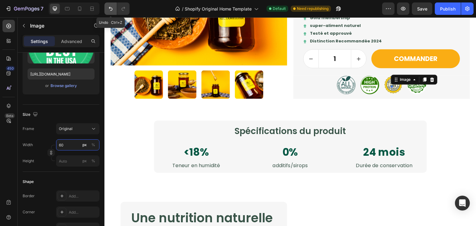
type input "60"
click at [110, 8] on icon "Undo/Redo" at bounding box center [111, 9] width 6 height 6
type input "60"
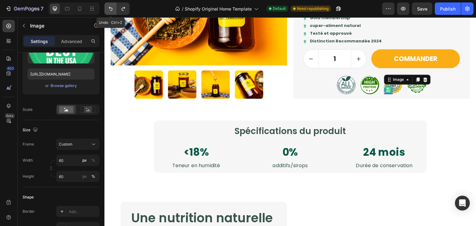
click at [110, 8] on icon "Undo/Redo" at bounding box center [111, 9] width 6 height 6
type input "60"
click at [110, 8] on icon "Undo/Redo" at bounding box center [111, 9] width 6 height 6
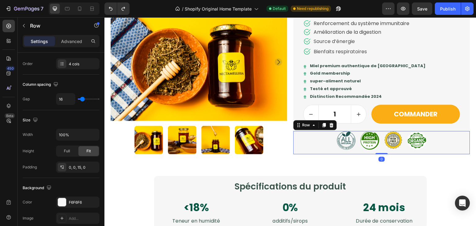
scroll to position [0, 0]
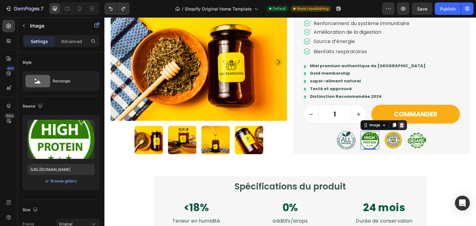
click at [398, 124] on div at bounding box center [401, 124] width 7 height 7
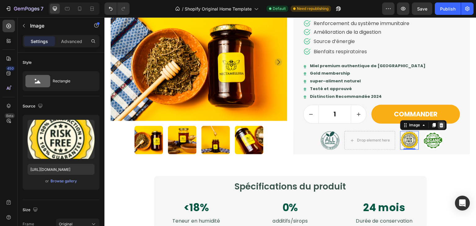
click at [439, 127] on icon at bounding box center [441, 125] width 5 height 5
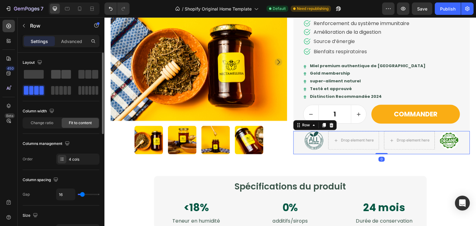
click at [61, 71] on div at bounding box center [61, 74] width 20 height 9
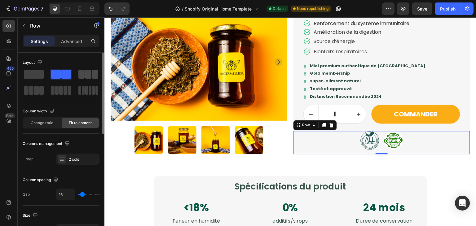
click at [84, 76] on span at bounding box center [81, 74] width 6 height 9
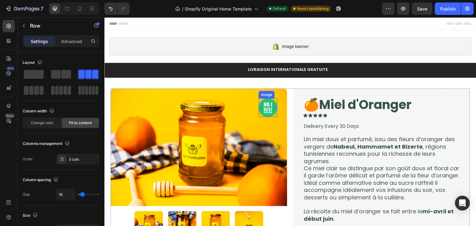
click at [269, 104] on img at bounding box center [268, 108] width 19 height 19
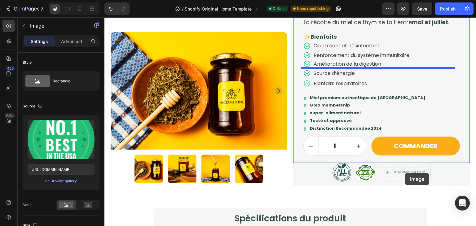
scroll to position [502, 0]
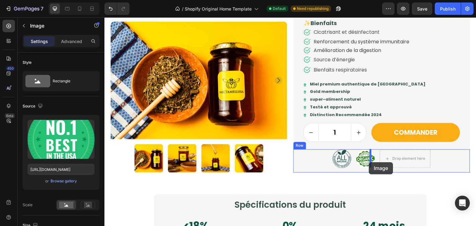
drag, startPoint x: 260, startPoint y: 93, endPoint x: 369, endPoint y: 162, distance: 129.2
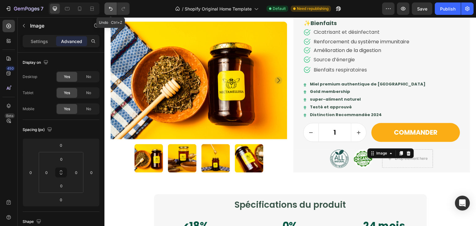
click at [110, 10] on icon "Undo/Redo" at bounding box center [111, 9] width 6 height 6
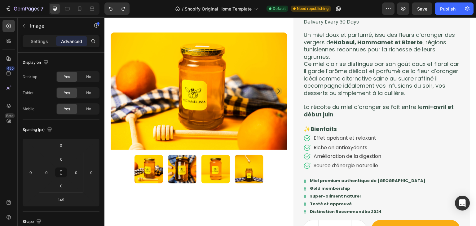
scroll to position [0, 0]
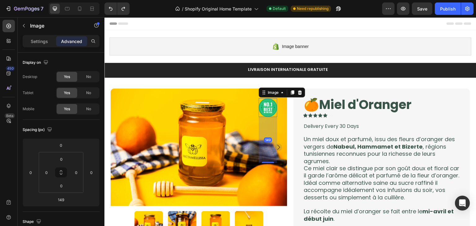
click at [266, 102] on img at bounding box center [268, 108] width 19 height 19
drag, startPoint x: 268, startPoint y: 162, endPoint x: 275, endPoint y: 110, distance: 52.5
click at [275, 110] on div "Image 0 Product Images" at bounding box center [199, 220] width 177 height 262
type input "0"
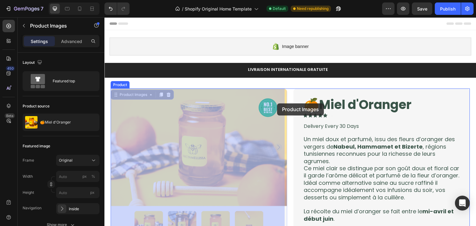
drag, startPoint x: 284, startPoint y: 103, endPoint x: 273, endPoint y: 104, distance: 10.9
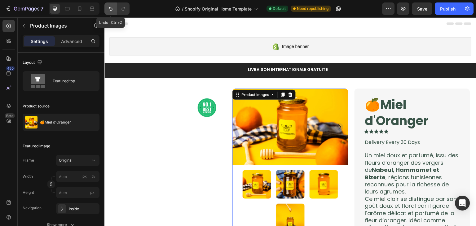
click at [112, 11] on icon "Undo/Redo" at bounding box center [111, 9] width 6 height 6
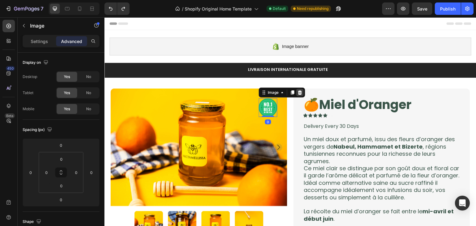
click at [298, 93] on icon at bounding box center [300, 92] width 4 height 4
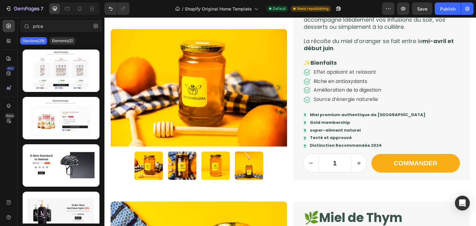
scroll to position [176, 0]
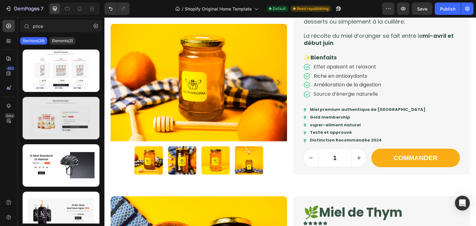
click at [48, 117] on div at bounding box center [61, 118] width 77 height 42
click at [46, 117] on div at bounding box center [61, 118] width 77 height 42
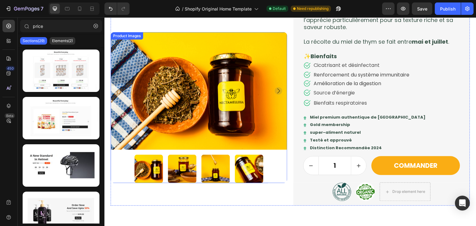
scroll to position [502, 0]
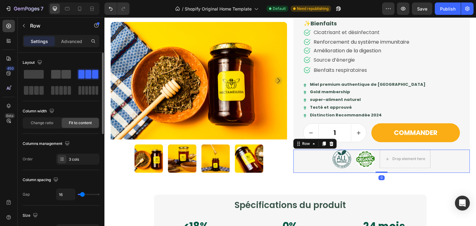
click at [77, 78] on div at bounding box center [88, 74] width 22 height 11
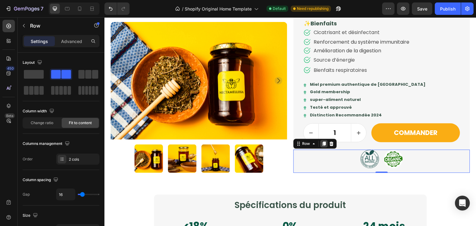
click at [322, 146] on icon at bounding box center [324, 143] width 5 height 5
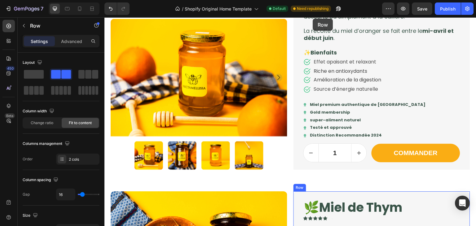
scroll to position [145, 0]
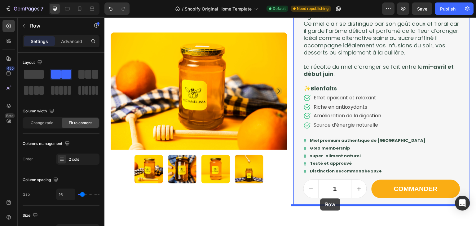
drag, startPoint x: 296, startPoint y: 168, endPoint x: 320, endPoint y: 199, distance: 39.4
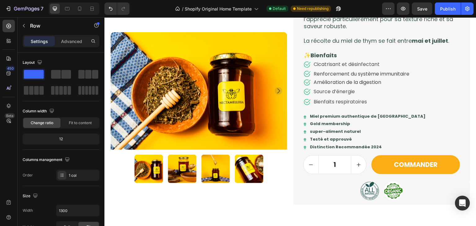
scroll to position [494, 0]
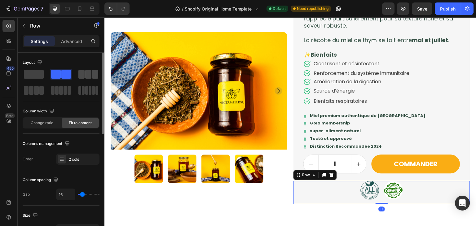
click at [85, 75] on div at bounding box center [88, 74] width 20 height 9
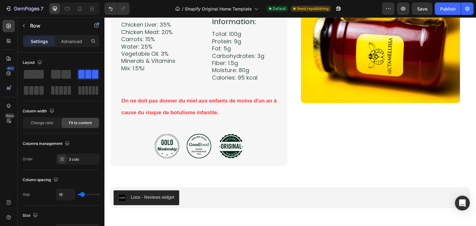
scroll to position [1317, 0]
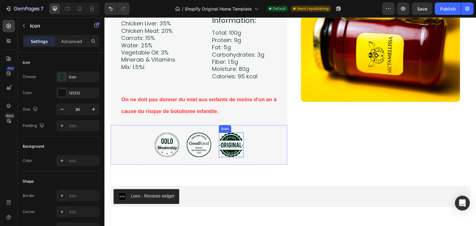
click at [225, 142] on icon at bounding box center [231, 145] width 24 height 25
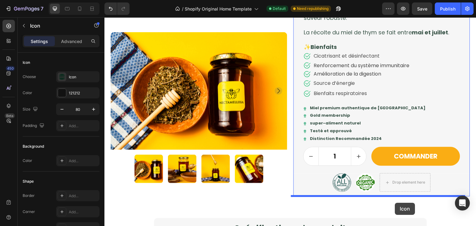
scroll to position [503, 0]
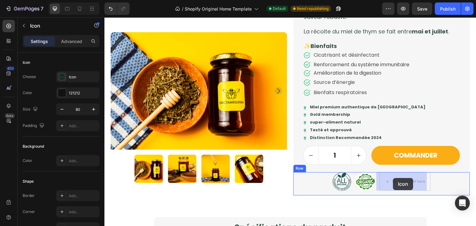
drag, startPoint x: 221, startPoint y: 129, endPoint x: 393, endPoint y: 178, distance: 179.1
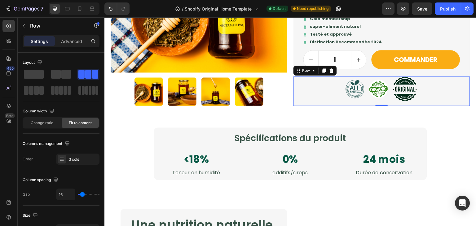
scroll to position [599, 0]
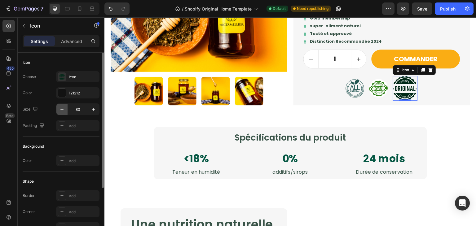
click at [67, 110] on button "button" at bounding box center [61, 109] width 11 height 11
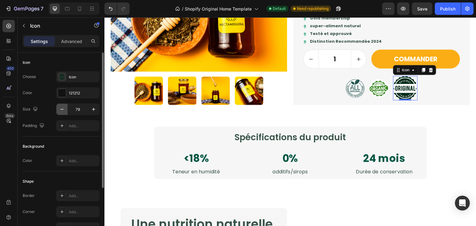
click at [67, 110] on button "button" at bounding box center [61, 109] width 11 height 11
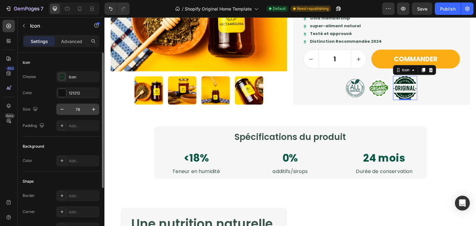
click at [80, 108] on input "78" at bounding box center [78, 109] width 20 height 11
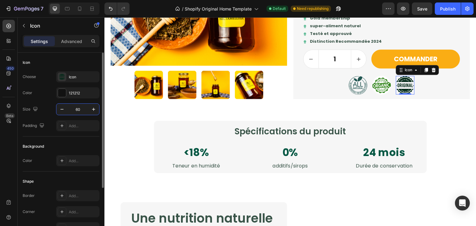
type input "6"
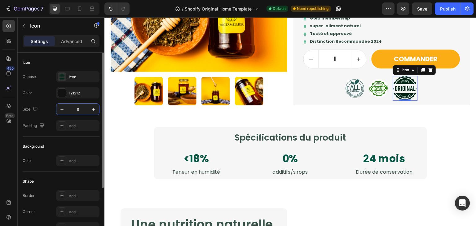
type input "80"
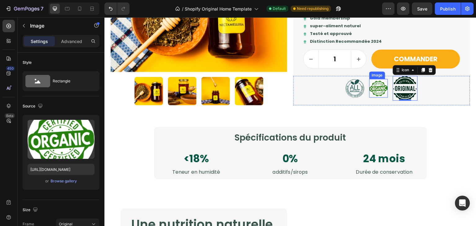
click at [370, 89] on img at bounding box center [378, 88] width 19 height 19
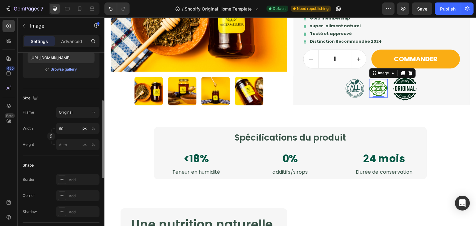
scroll to position [113, 0]
click at [69, 122] on input "60" at bounding box center [77, 126] width 43 height 11
type input "80"
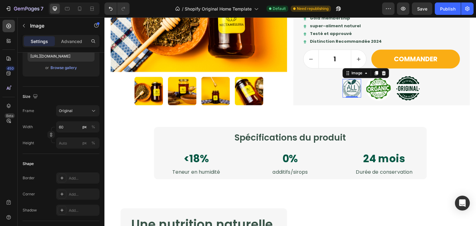
click at [347, 91] on img at bounding box center [352, 88] width 19 height 19
click at [73, 125] on input "60" at bounding box center [77, 126] width 43 height 11
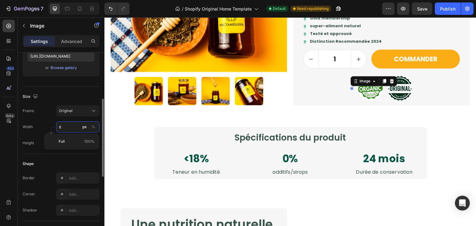
type input "80"
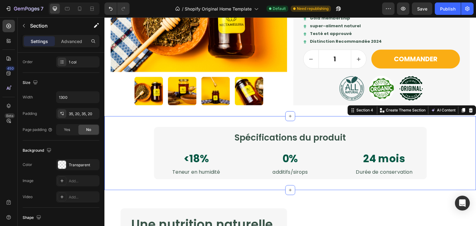
click at [459, 116] on div "Spécifications du produit Heading <18% Text Block Teneur en humidité Text Block…" at bounding box center [290, 153] width 372 height 74
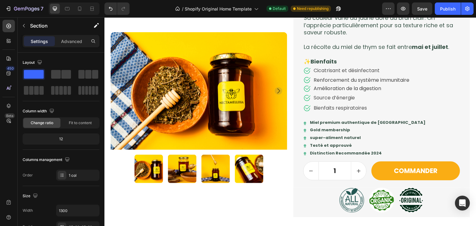
scroll to position [483, 0]
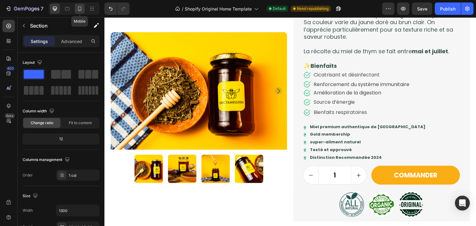
click at [77, 10] on icon at bounding box center [80, 9] width 6 height 6
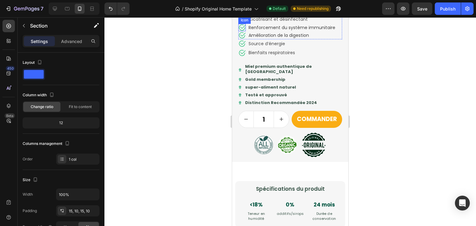
scroll to position [712, 0]
click at [55, 12] on div at bounding box center [55, 9] width 10 height 10
type input "1300"
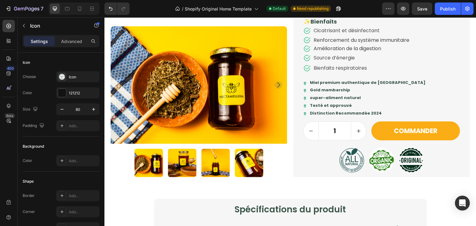
scroll to position [536, 0]
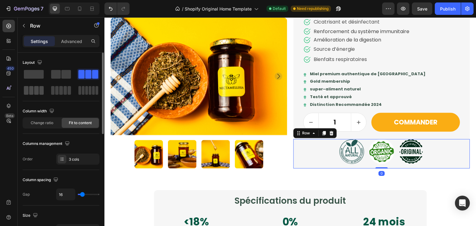
click at [34, 86] on div at bounding box center [34, 90] width 20 height 9
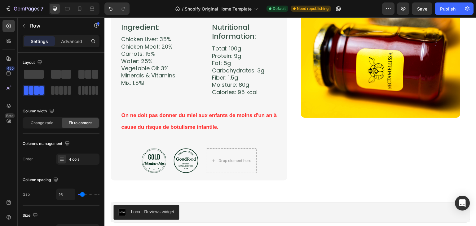
scroll to position [1306, 0]
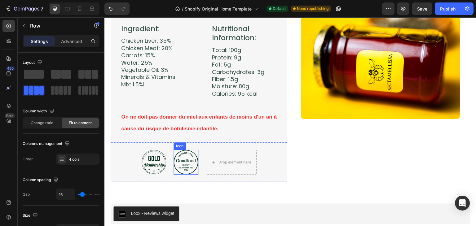
click at [187, 165] on icon at bounding box center [186, 163] width 24 height 24
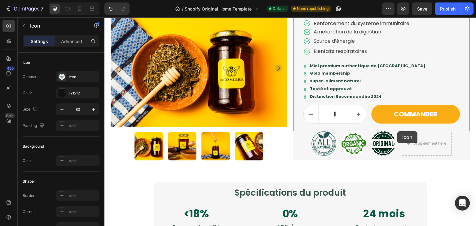
scroll to position [509, 0]
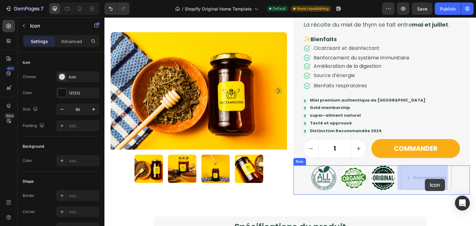
drag, startPoint x: 177, startPoint y: 144, endPoint x: 425, endPoint y: 179, distance: 250.9
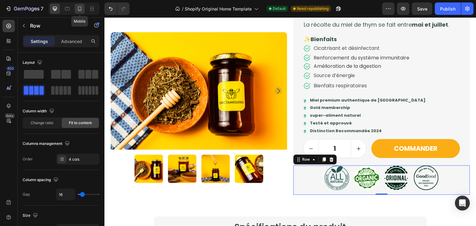
click at [77, 10] on icon at bounding box center [80, 9] width 6 height 6
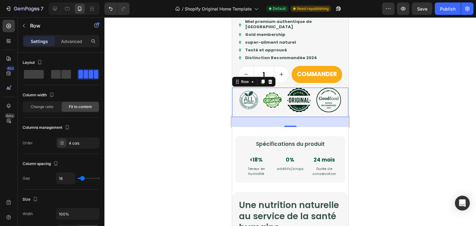
scroll to position [756, 0]
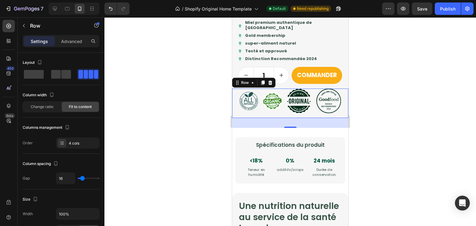
click at [366, 99] on div at bounding box center [290, 121] width 372 height 209
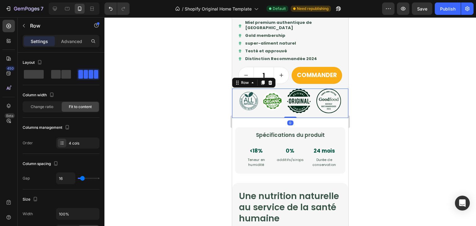
drag, startPoint x: 293, startPoint y: 131, endPoint x: 286, endPoint y: 114, distance: 17.9
click at [286, 114] on div "Image Image Icon Icon Row 0" at bounding box center [290, 103] width 116 height 29
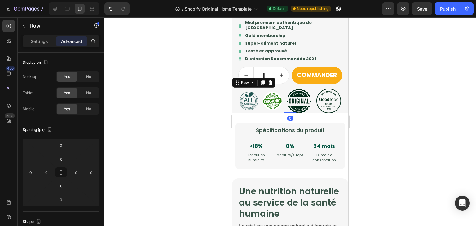
click at [400, 137] on div at bounding box center [290, 121] width 372 height 209
click at [64, 197] on input "0" at bounding box center [61, 199] width 12 height 9
drag, startPoint x: 290, startPoint y: 121, endPoint x: 284, endPoint y: 109, distance: 12.6
click at [284, 109] on div "Image Image Icon Icon Row 0" at bounding box center [290, 101] width 116 height 25
type input "0"
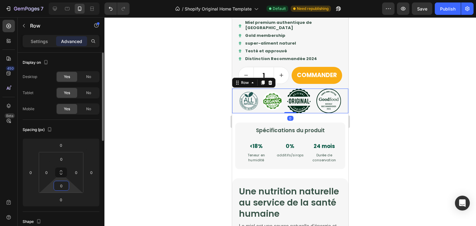
click at [61, 187] on input "0" at bounding box center [61, 185] width 12 height 9
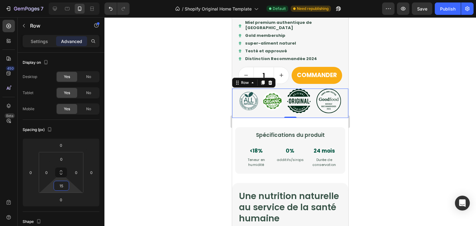
type input "15"
click at [413, 102] on div at bounding box center [290, 121] width 372 height 209
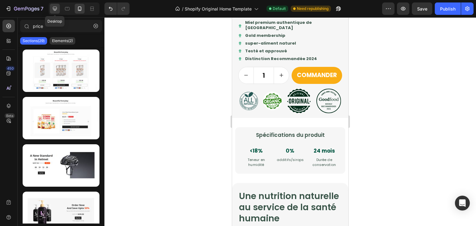
click at [55, 10] on icon at bounding box center [55, 9] width 4 height 4
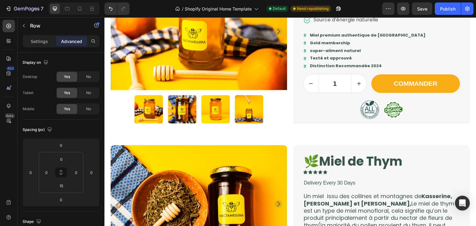
scroll to position [250, 0]
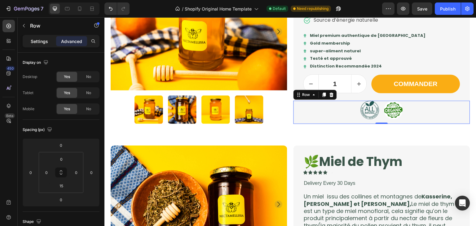
click at [35, 38] on p "Settings" at bounding box center [39, 41] width 17 height 7
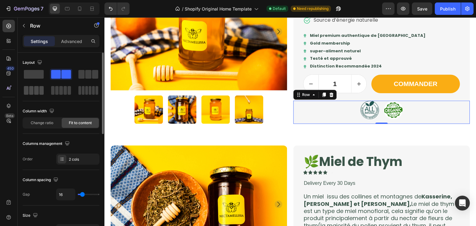
click at [43, 90] on span at bounding box center [41, 90] width 5 height 9
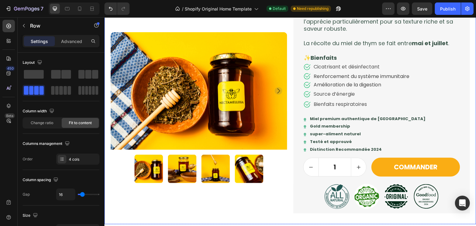
scroll to position [521, 0]
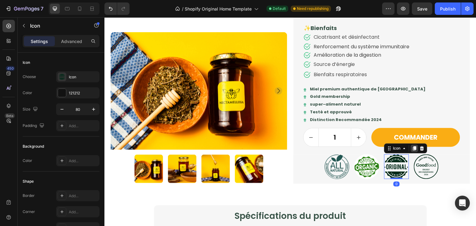
click at [413, 149] on icon at bounding box center [414, 148] width 5 height 5
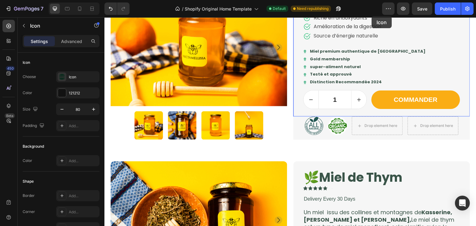
scroll to position [181, 0]
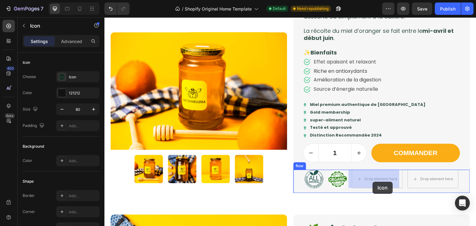
drag, startPoint x: 385, startPoint y: 176, endPoint x: 373, endPoint y: 182, distance: 13.9
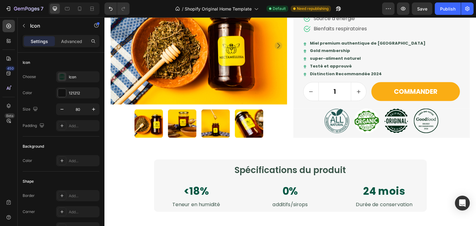
scroll to position [578, 0]
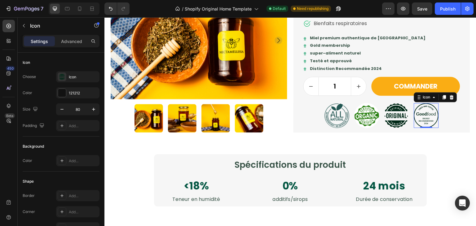
click at [429, 114] on icon at bounding box center [427, 116] width 24 height 24
click at [442, 98] on icon at bounding box center [444, 97] width 5 height 5
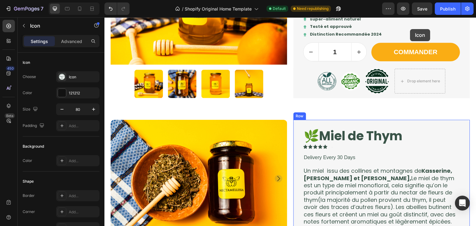
scroll to position [248, 0]
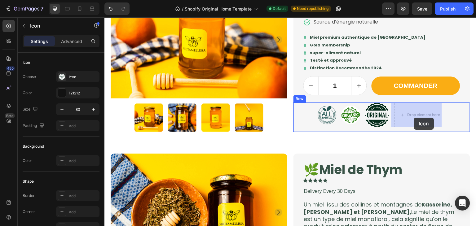
drag, startPoint x: 415, startPoint y: 123, endPoint x: 414, endPoint y: 118, distance: 5.1
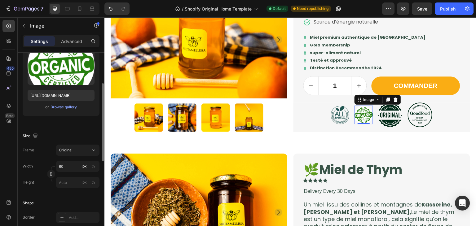
scroll to position [74, 0]
click at [66, 168] on input "60" at bounding box center [77, 166] width 43 height 11
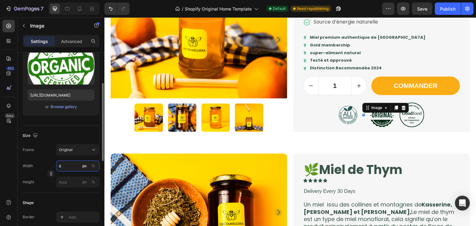
type input "80"
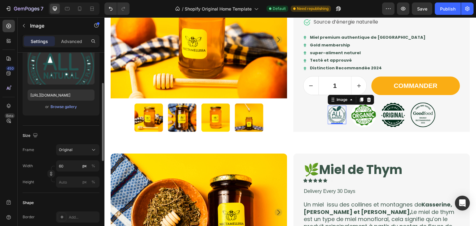
click at [330, 122] on img at bounding box center [337, 115] width 19 height 19
click at [61, 169] on input "60" at bounding box center [77, 166] width 43 height 11
type input "80"
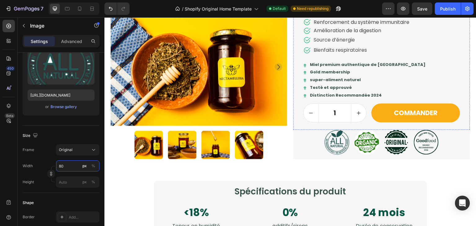
scroll to position [551, 0]
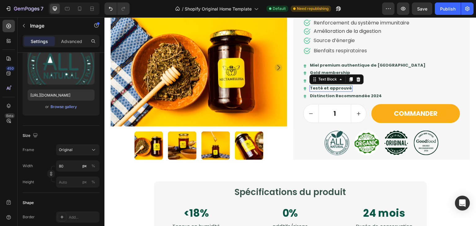
click at [334, 88] on p "Testé et approuvé" at bounding box center [331, 88] width 42 height 5
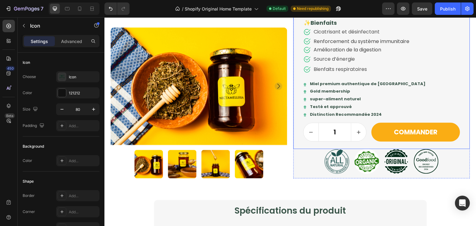
scroll to position [534, 0]
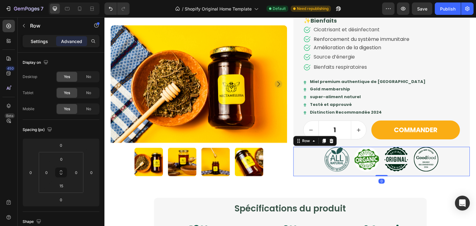
click at [51, 45] on div "Settings" at bounding box center [39, 41] width 31 height 10
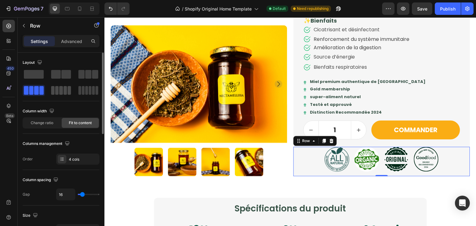
click at [95, 93] on span at bounding box center [96, 90] width 3 height 9
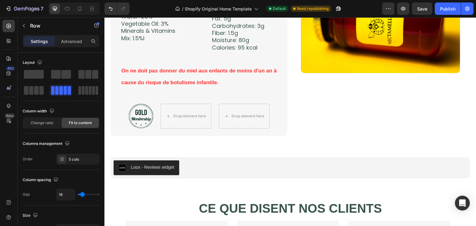
scroll to position [1357, 0]
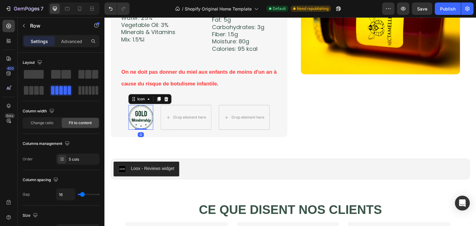
click at [143, 110] on icon at bounding box center [141, 117] width 24 height 25
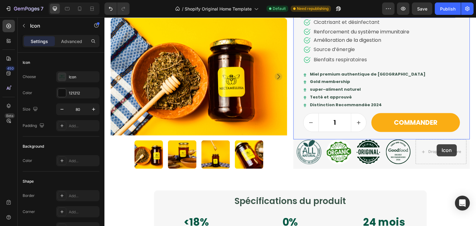
scroll to position [525, 0]
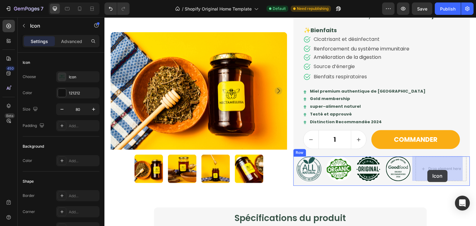
drag, startPoint x: 131, startPoint y: 100, endPoint x: 428, endPoint y: 170, distance: 304.8
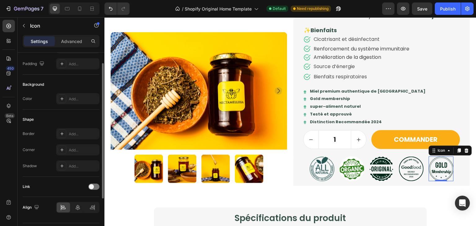
scroll to position [0, 0]
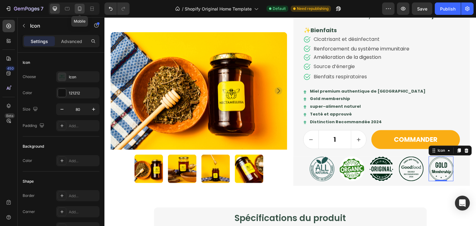
click at [79, 9] on icon at bounding box center [80, 9] width 6 height 6
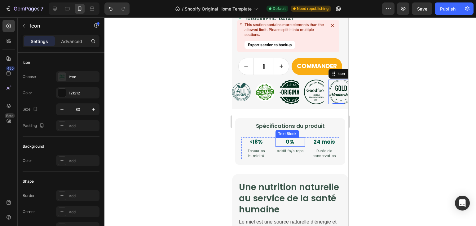
scroll to position [773, 0]
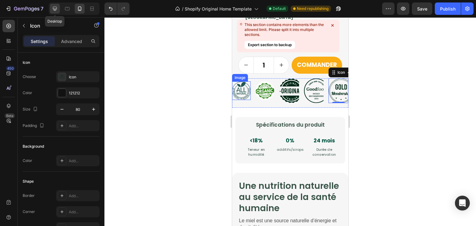
click at [59, 10] on div at bounding box center [55, 9] width 10 height 10
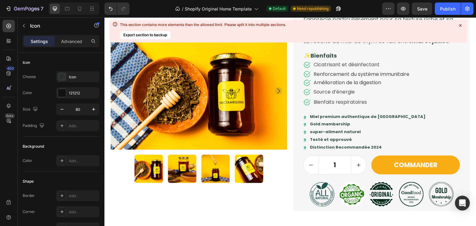
scroll to position [500, 0]
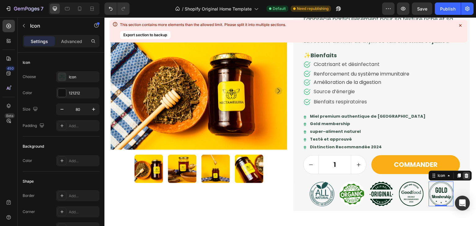
click at [465, 174] on icon at bounding box center [467, 176] width 4 height 4
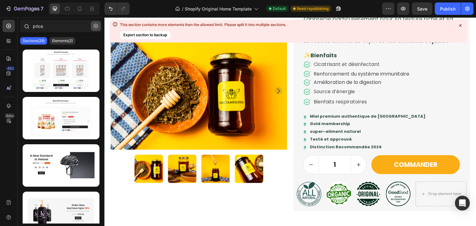
click at [95, 29] on button "button" at bounding box center [96, 26] width 10 height 10
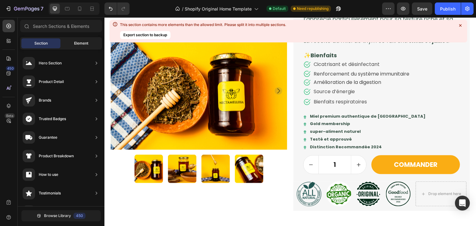
click at [67, 42] on div "Element" at bounding box center [81, 43] width 39 height 10
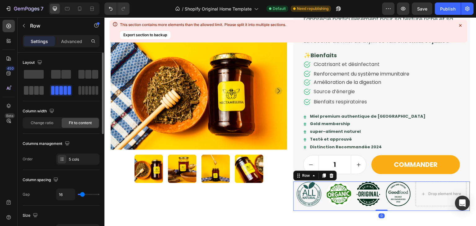
click at [35, 87] on span at bounding box center [36, 90] width 5 height 9
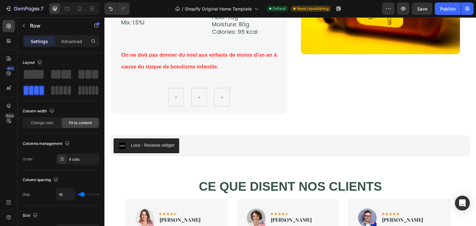
scroll to position [1374, 0]
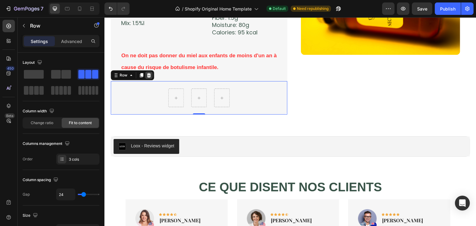
click at [150, 76] on icon at bounding box center [148, 75] width 5 height 5
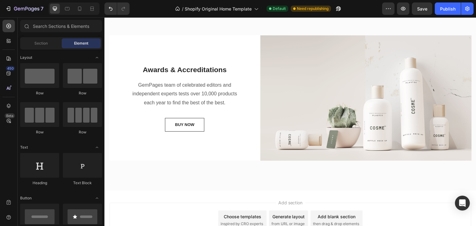
scroll to position [1625, 0]
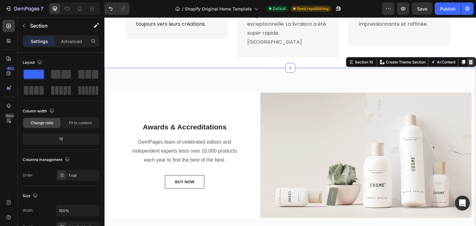
click at [469, 59] on icon at bounding box center [471, 61] width 5 height 5
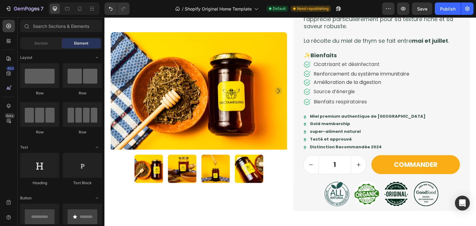
scroll to position [501, 0]
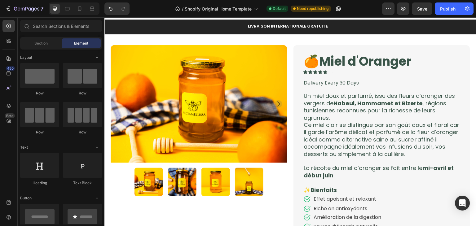
scroll to position [43, 0]
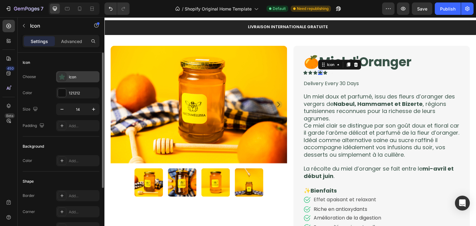
click at [79, 81] on div "Icon" at bounding box center [77, 76] width 43 height 11
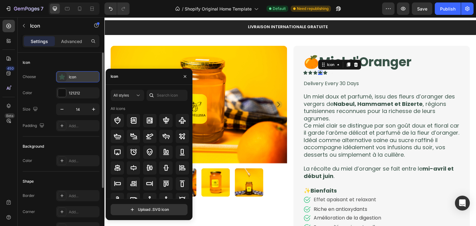
click at [79, 81] on div "Icon" at bounding box center [77, 76] width 43 height 11
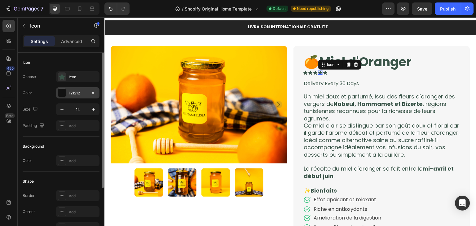
click at [74, 90] on div "121212" at bounding box center [77, 92] width 43 height 11
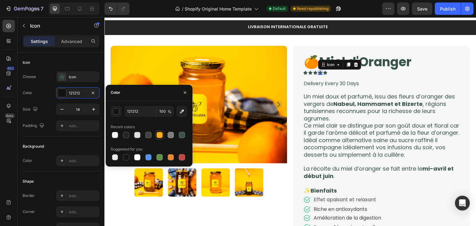
click at [156, 136] on div at bounding box center [159, 134] width 7 height 7
type input "FAAD14"
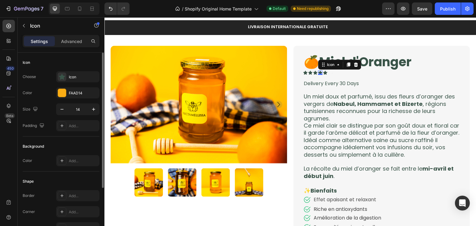
click at [50, 100] on div "Choose Icon Color FAAD14 Size 14 Padding Add..." at bounding box center [61, 101] width 77 height 60
click at [76, 91] on div "FAAD14" at bounding box center [78, 93] width 18 height 6
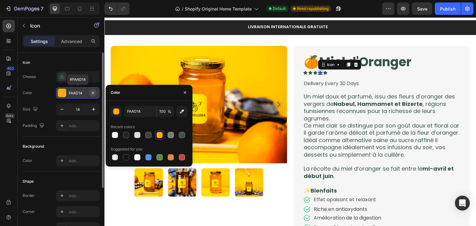
click at [95, 93] on icon "button" at bounding box center [92, 92] width 5 height 5
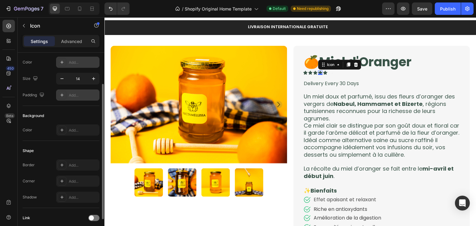
scroll to position [39, 0]
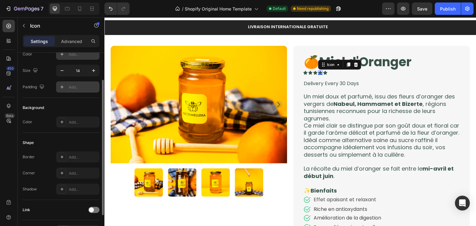
click at [81, 120] on div "Add..." at bounding box center [83, 123] width 29 height 6
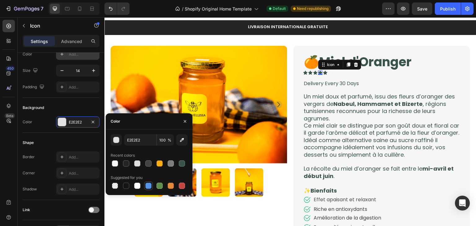
click at [146, 183] on div at bounding box center [148, 186] width 6 height 6
type input "5594E7"
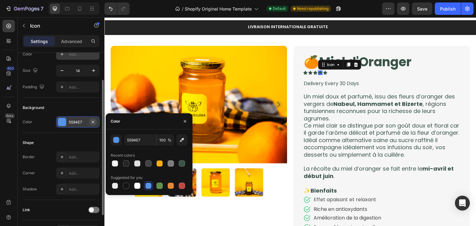
click at [93, 122] on icon "button" at bounding box center [93, 122] width 2 height 2
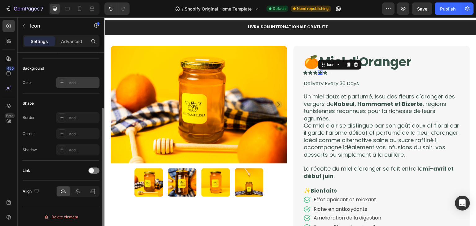
scroll to position [0, 0]
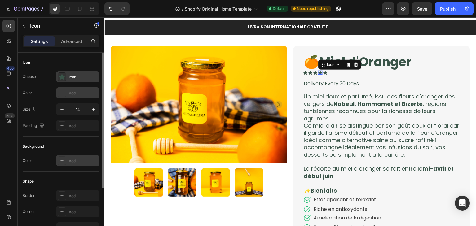
click at [84, 78] on div "Icon" at bounding box center [83, 77] width 29 height 6
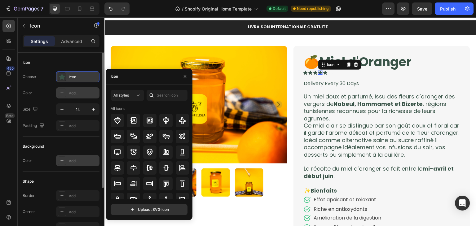
click at [65, 78] on icon at bounding box center [62, 77] width 6 height 6
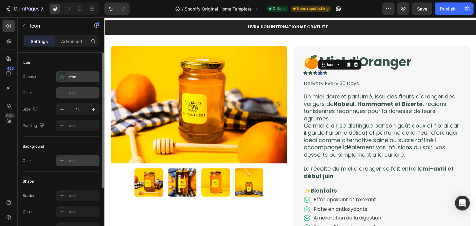
click at [65, 78] on icon at bounding box center [62, 77] width 6 height 6
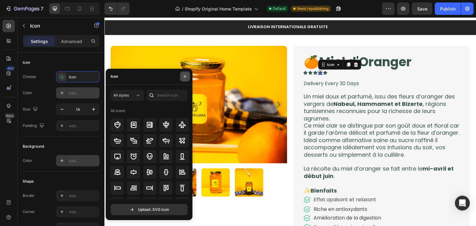
click at [184, 78] on icon "button" at bounding box center [185, 76] width 5 height 5
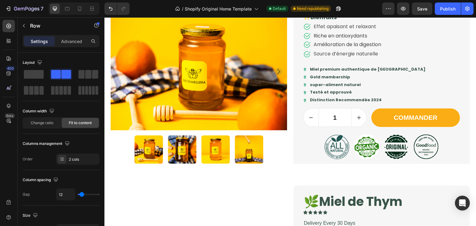
scroll to position [279, 0]
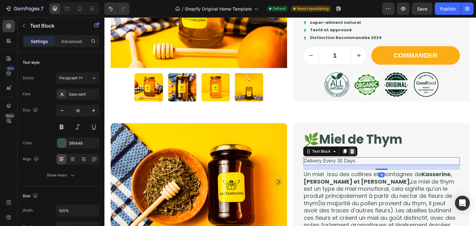
click at [350, 154] on div at bounding box center [352, 151] width 7 height 7
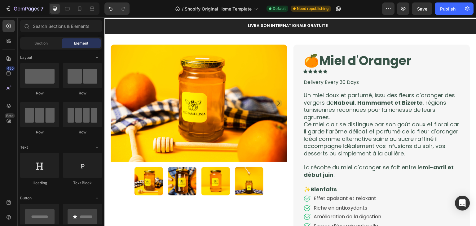
scroll to position [38, 0]
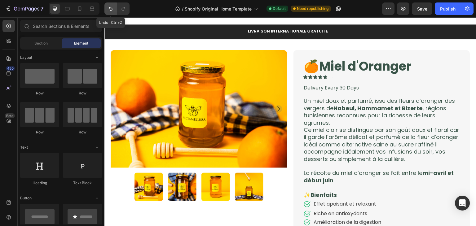
click at [111, 12] on button "Undo/Redo" at bounding box center [110, 8] width 12 height 12
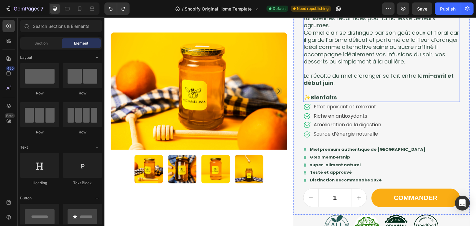
scroll to position [139, 0]
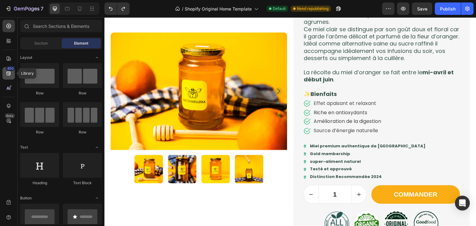
click at [10, 76] on icon at bounding box center [9, 73] width 6 height 6
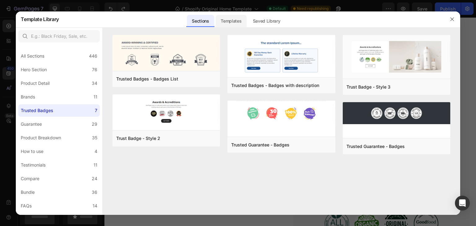
click at [0, 0] on div "Templates" at bounding box center [0, 0] width 0 height 0
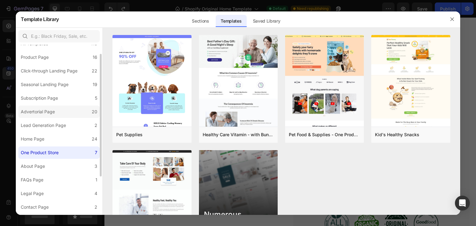
scroll to position [0, 0]
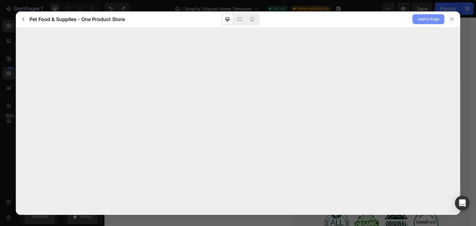
click at [414, 19] on button "Add to Page" at bounding box center [428, 19] width 32 height 10
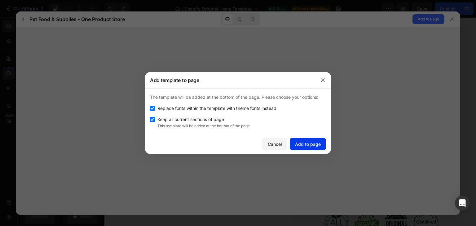
click at [307, 141] on div "Add to page" at bounding box center [308, 144] width 26 height 7
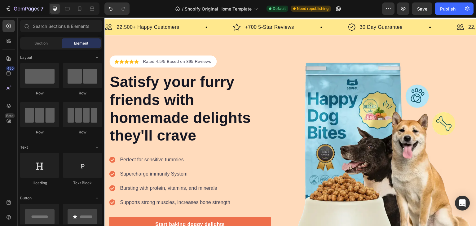
scroll to position [1667, 0]
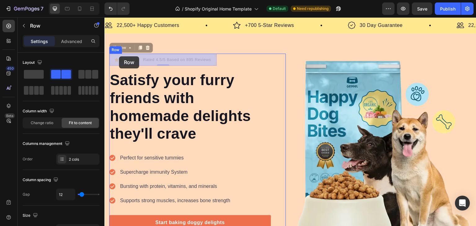
drag, startPoint x: 114, startPoint y: 50, endPoint x: 119, endPoint y: 56, distance: 8.0
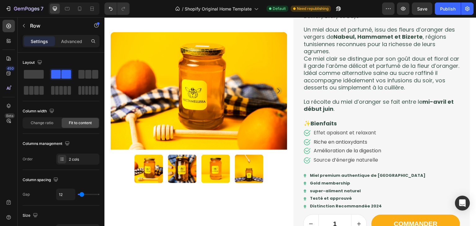
scroll to position [43, 0]
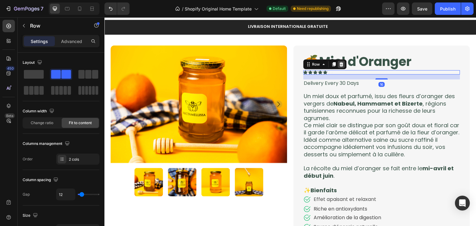
click at [340, 64] on icon at bounding box center [342, 64] width 4 height 4
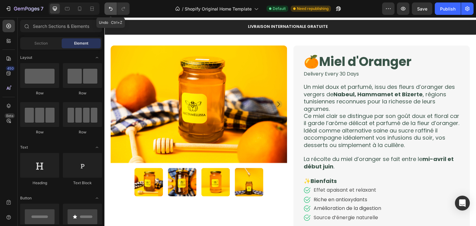
click at [108, 9] on icon "Undo/Redo" at bounding box center [111, 9] width 6 height 6
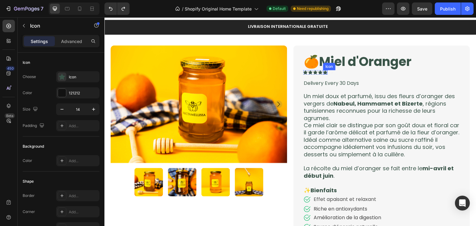
click at [324, 72] on div "Icon" at bounding box center [325, 72] width 4 height 4
click at [324, 72] on div "0" at bounding box center [325, 74] width 6 height 5
click at [360, 67] on div at bounding box center [360, 64] width 7 height 7
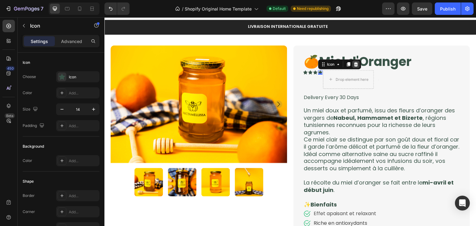
click at [354, 65] on icon at bounding box center [356, 64] width 4 height 4
click at [350, 65] on icon at bounding box center [351, 64] width 4 height 4
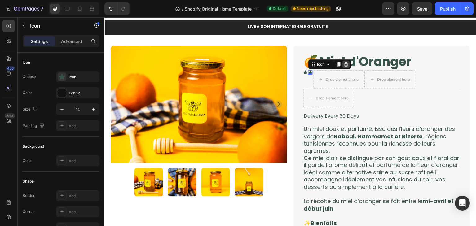
click at [346, 66] on icon at bounding box center [346, 64] width 5 height 5
click at [339, 64] on icon at bounding box center [341, 64] width 5 height 5
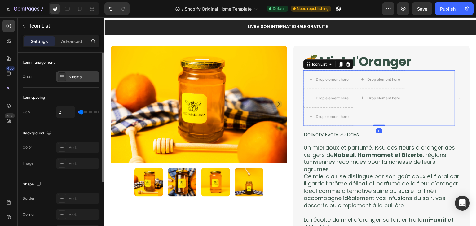
click at [88, 81] on div "5 items" at bounding box center [77, 76] width 43 height 11
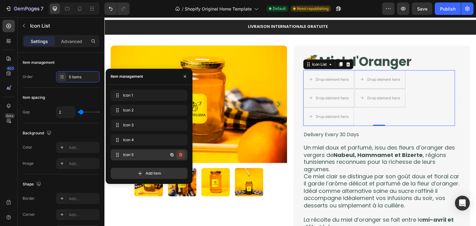
click at [182, 158] on button "button" at bounding box center [180, 155] width 9 height 9
click at [178, 155] on div "Delete" at bounding box center [176, 155] width 11 height 6
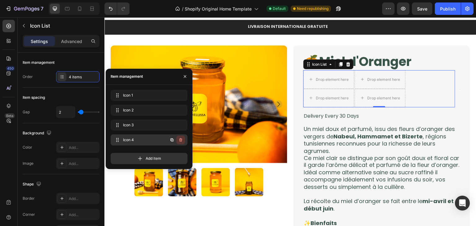
click at [182, 140] on icon "button" at bounding box center [180, 140] width 5 height 5
click at [178, 138] on div "Delete" at bounding box center [176, 140] width 11 height 6
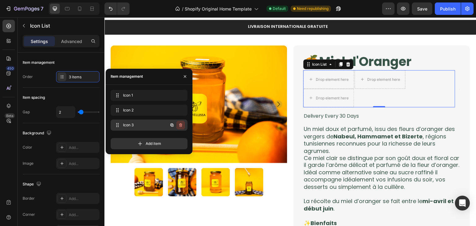
click at [182, 127] on icon "button" at bounding box center [180, 125] width 5 height 5
click at [179, 123] on div "Delete" at bounding box center [176, 125] width 11 height 6
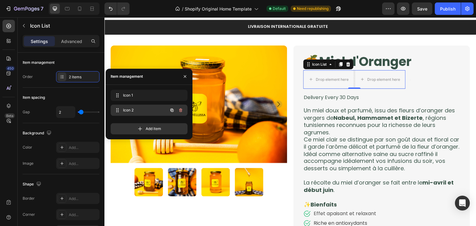
click at [179, 110] on icon "button" at bounding box center [180, 110] width 3 height 4
click at [177, 108] on div "Delete" at bounding box center [176, 111] width 11 height 6
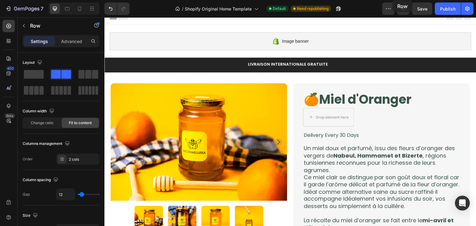
scroll to position [0, 0]
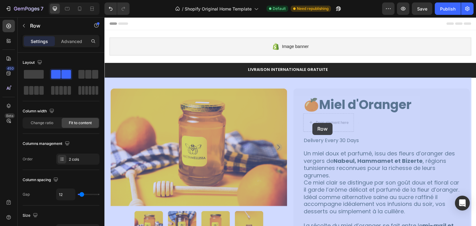
drag, startPoint x: 115, startPoint y: 128, endPoint x: 313, endPoint y: 123, distance: 197.5
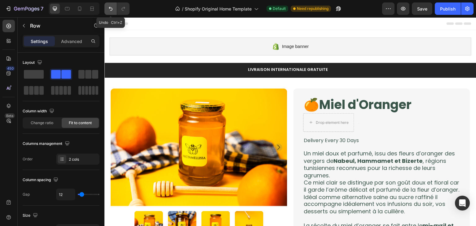
click at [112, 12] on button "Undo/Redo" at bounding box center [110, 8] width 12 height 12
drag, startPoint x: 112, startPoint y: 12, endPoint x: 224, endPoint y: 87, distance: 135.4
click at [112, 12] on button "Undo/Redo" at bounding box center [110, 8] width 12 height 12
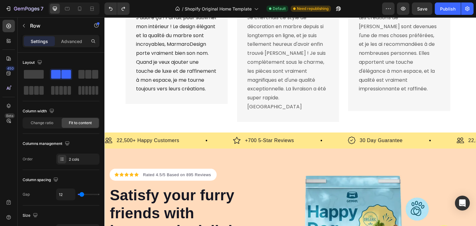
scroll to position [1646, 0]
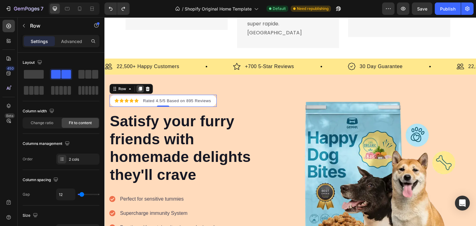
click at [139, 86] on icon at bounding box center [140, 88] width 5 height 5
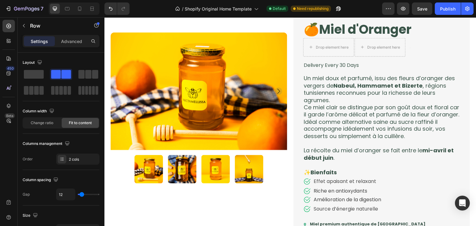
scroll to position [11, 0]
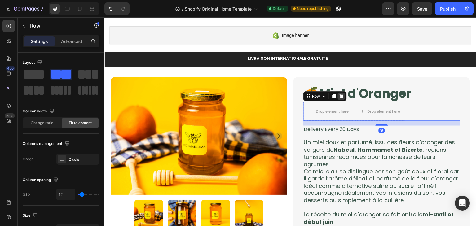
click at [339, 98] on icon at bounding box center [341, 96] width 5 height 5
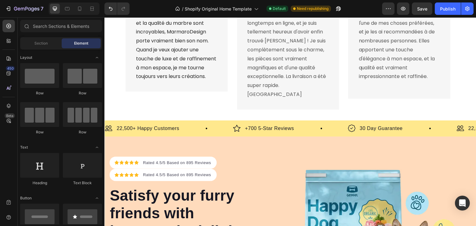
scroll to position [1561, 0]
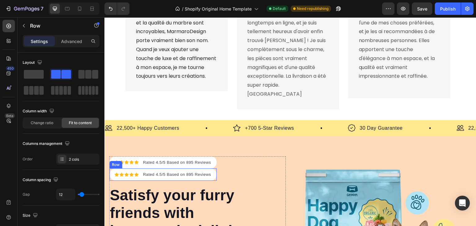
click at [112, 169] on div "Icon Icon Icon Icon Icon Icon List Hoz Rated 4.5/5 Based on 895 Reviews Text bl…" at bounding box center [162, 175] width 107 height 12
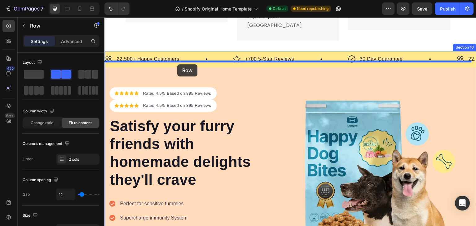
scroll to position [1613, 0]
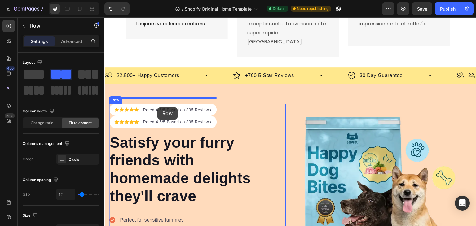
drag, startPoint x: 113, startPoint y: 159, endPoint x: 157, endPoint y: 108, distance: 67.9
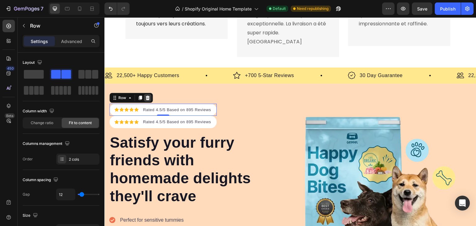
click at [147, 95] on div at bounding box center [147, 97] width 7 height 7
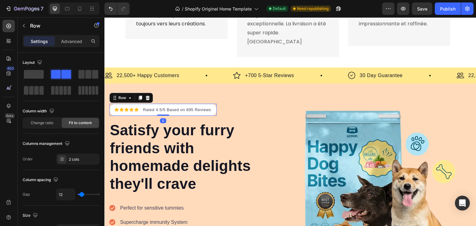
click at [195, 108] on div "Icon Icon Icon Icon Icon Icon List Hoz Rated 4.5/5 Based on 895 Reviews Text bl…" at bounding box center [162, 110] width 107 height 12
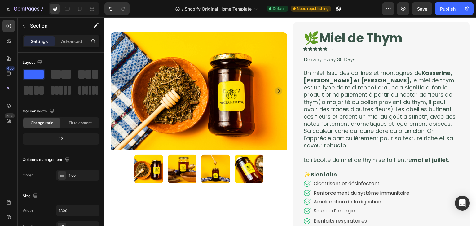
scroll to position [370, 0]
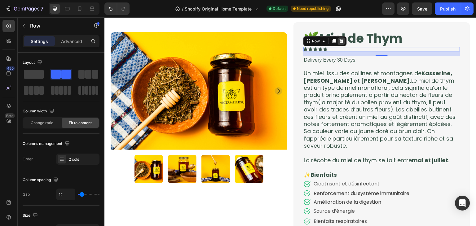
click at [339, 44] on div at bounding box center [341, 40] width 7 height 7
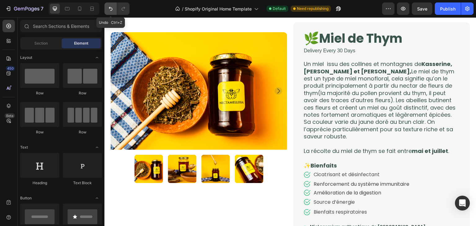
click at [110, 10] on icon "Undo/Redo" at bounding box center [111, 9] width 6 height 6
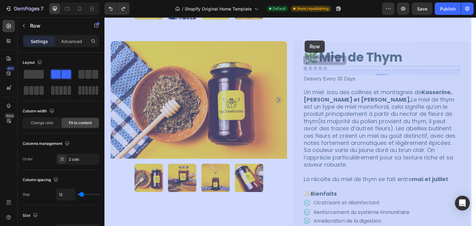
scroll to position [348, 0]
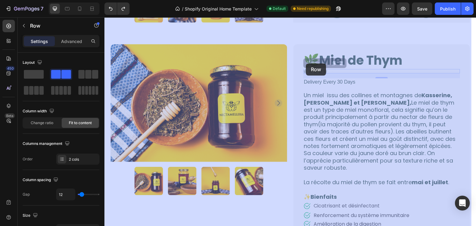
drag, startPoint x: 305, startPoint y: 42, endPoint x: 306, endPoint y: 64, distance: 21.1
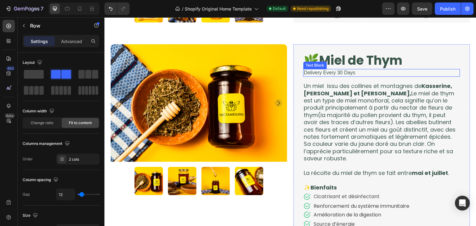
click at [307, 72] on p "Delivery Every 30 Days" at bounding box center [382, 73] width 156 height 7
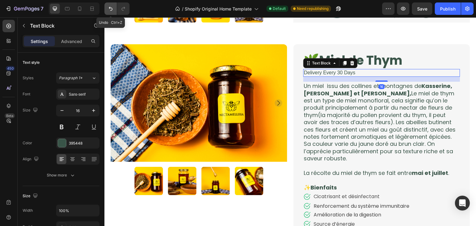
click at [114, 10] on button "Undo/Redo" at bounding box center [110, 8] width 12 height 12
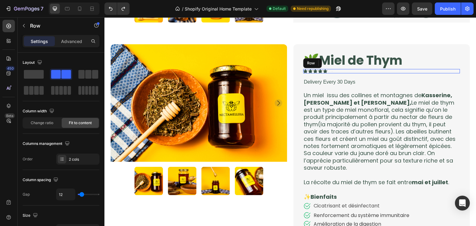
click at [356, 69] on div "Icon Icon Icon Icon Icon Icon List Text Block Row" at bounding box center [381, 71] width 157 height 4
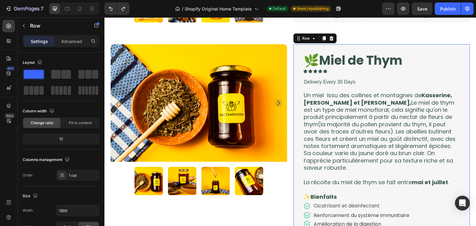
click at [292, 43] on div "Product Images 🌿Miel de Thym Product Title Icon Icon Icon Icon Icon Icon List T…" at bounding box center [290, 198] width 372 height 330
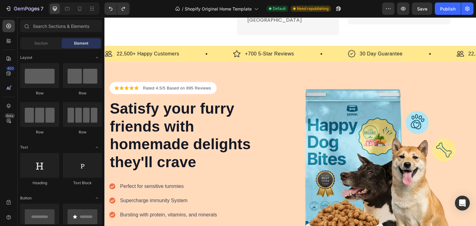
scroll to position [1630, 0]
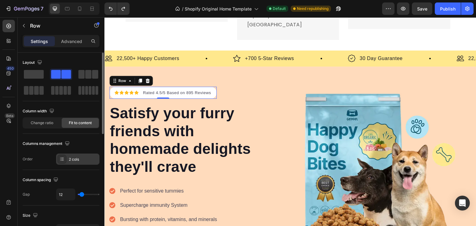
click at [86, 157] on div "2 cols" at bounding box center [83, 160] width 29 height 6
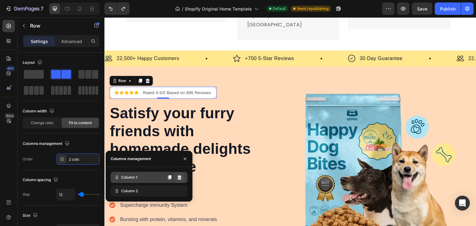
click at [176, 178] on button at bounding box center [179, 178] width 10 height 10
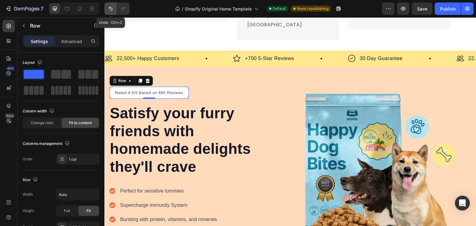
click at [106, 11] on button "Undo/Redo" at bounding box center [110, 8] width 12 height 12
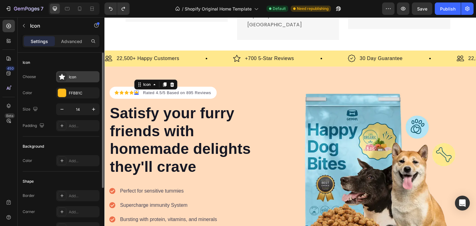
click at [82, 78] on div "Icon" at bounding box center [83, 77] width 29 height 6
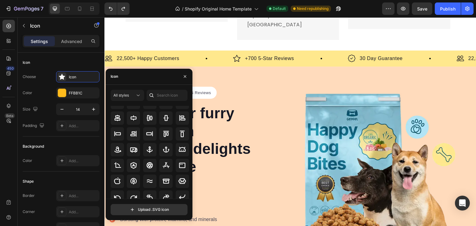
scroll to position [0, 0]
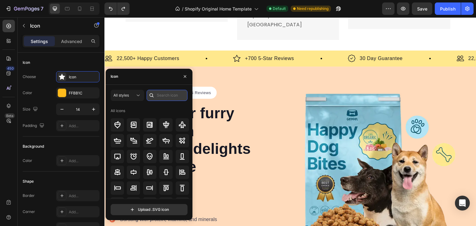
click at [170, 93] on input "text" at bounding box center [167, 95] width 41 height 11
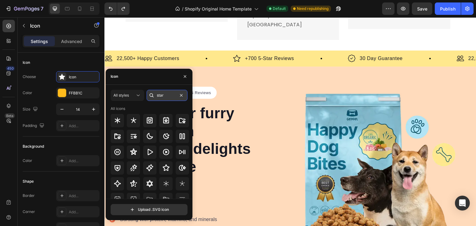
click at [170, 93] on input "star" at bounding box center [167, 95] width 41 height 11
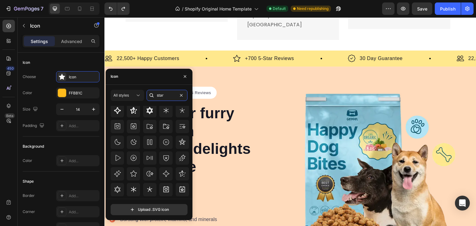
scroll to position [72, 0]
type input "star"
click at [133, 174] on icon at bounding box center [133, 173] width 7 height 6
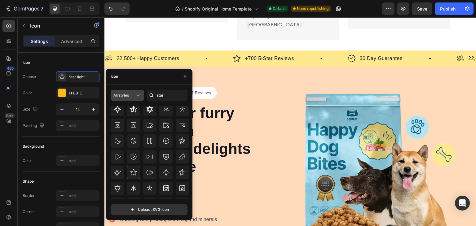
click at [131, 93] on div "All styles" at bounding box center [124, 96] width 22 height 6
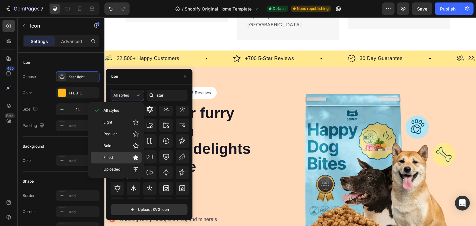
click at [130, 156] on p "Filled" at bounding box center [121, 158] width 35 height 6
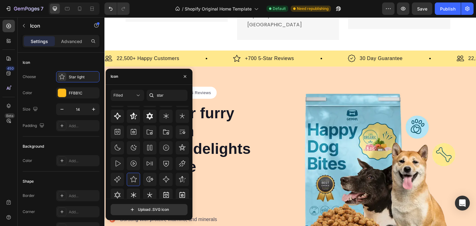
scroll to position [0, 0]
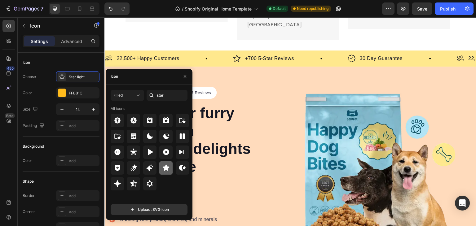
click at [167, 170] on icon at bounding box center [166, 168] width 7 height 6
click at [183, 77] on icon "button" at bounding box center [185, 76] width 5 height 5
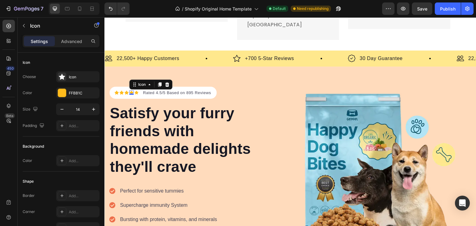
click at [134, 92] on div "0" at bounding box center [131, 94] width 6 height 5
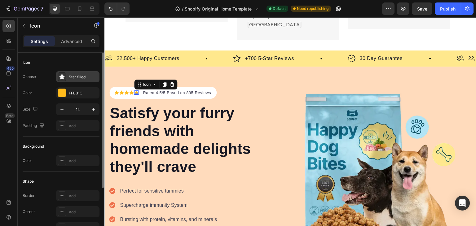
click at [79, 82] on div "Star filled" at bounding box center [77, 76] width 43 height 11
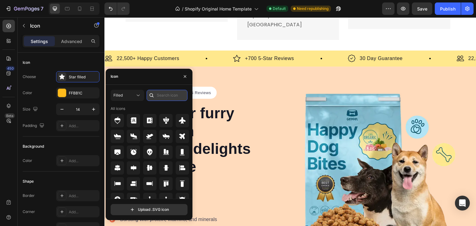
click at [160, 91] on input "text" at bounding box center [167, 95] width 41 height 11
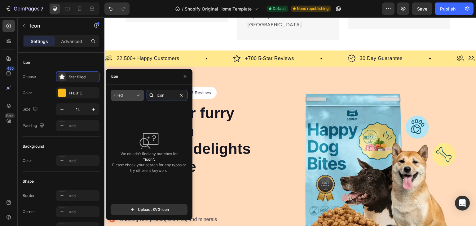
type input "icon"
click at [139, 95] on icon at bounding box center [138, 96] width 3 height 2
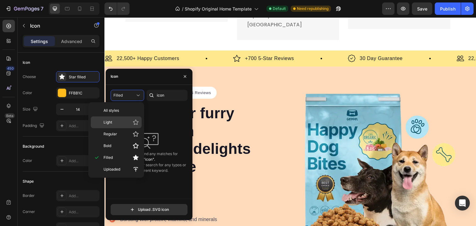
click at [131, 126] on div "Light" at bounding box center [116, 123] width 51 height 12
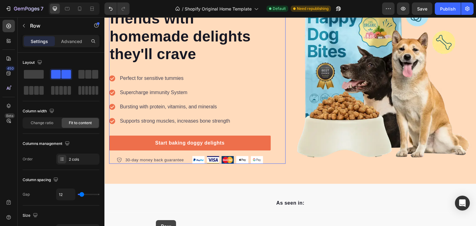
scroll to position [1787, 0]
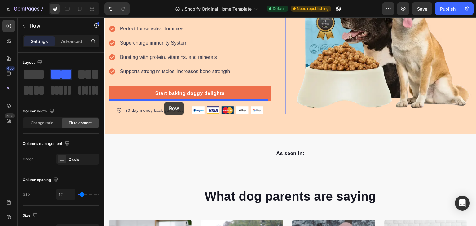
drag, startPoint x: 117, startPoint y: 76, endPoint x: 164, endPoint y: 103, distance: 53.6
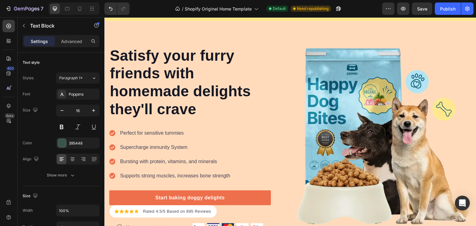
scroll to position [1681, 0]
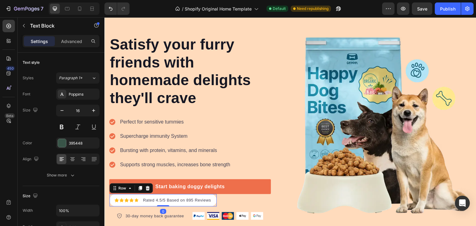
click at [141, 203] on div "Icon Icon Icon Icon Icon Icon List Hoz Rated 4.5/5 Based on 895 Reviews Text bl…" at bounding box center [162, 200] width 107 height 12
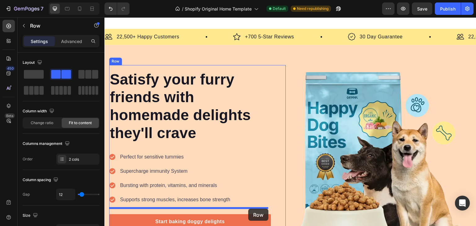
scroll to position [1662, 0]
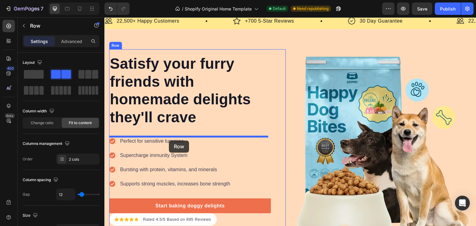
drag, startPoint x: 115, startPoint y: 189, endPoint x: 169, endPoint y: 141, distance: 72.6
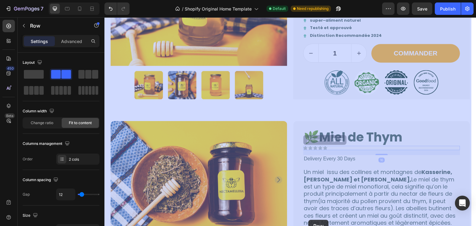
scroll to position [305, 0]
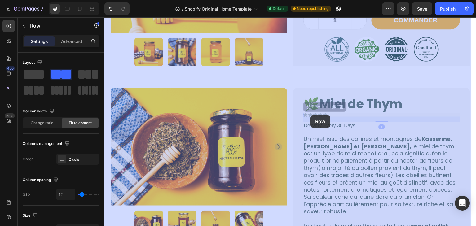
drag, startPoint x: 307, startPoint y: 160, endPoint x: 311, endPoint y: 116, distance: 44.2
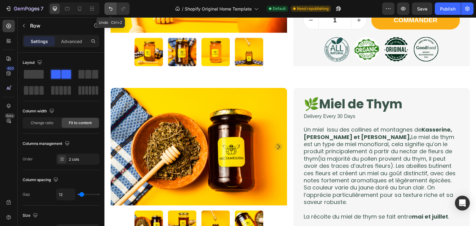
click at [107, 7] on button "Undo/Redo" at bounding box center [110, 8] width 12 height 12
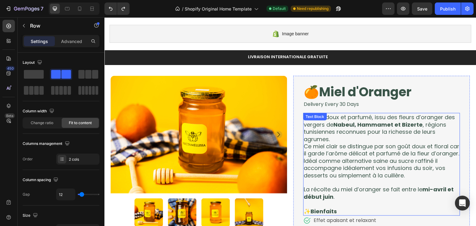
scroll to position [0, 0]
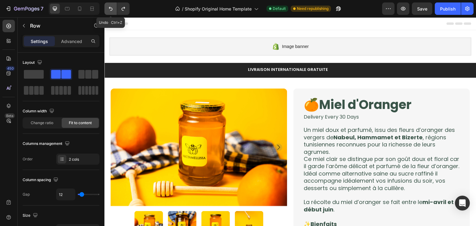
click at [108, 7] on icon "Undo/Redo" at bounding box center [111, 9] width 6 height 6
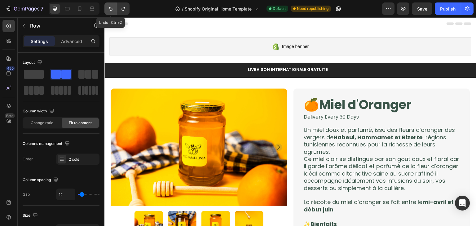
click at [108, 7] on icon "Undo/Redo" at bounding box center [111, 9] width 6 height 6
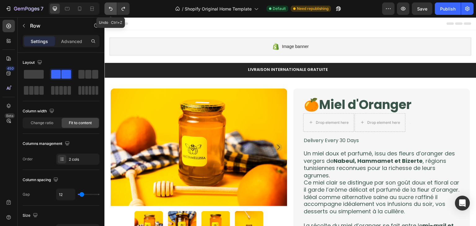
click at [108, 7] on icon "Undo/Redo" at bounding box center [111, 9] width 6 height 6
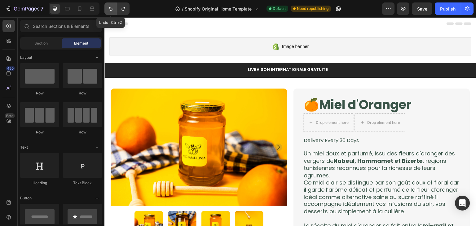
click at [108, 7] on icon "Undo/Redo" at bounding box center [111, 9] width 6 height 6
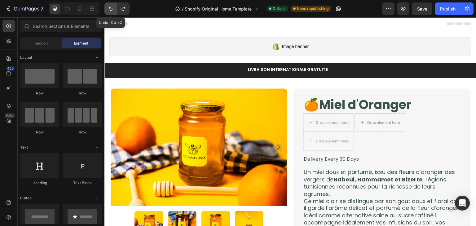
click at [108, 7] on icon "Undo/Redo" at bounding box center [111, 9] width 6 height 6
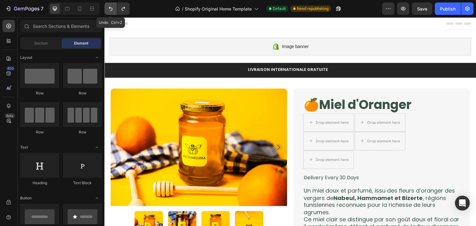
click at [108, 7] on icon "Undo/Redo" at bounding box center [111, 9] width 6 height 6
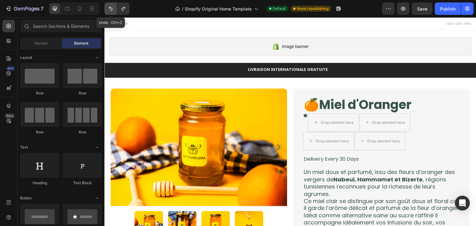
click at [108, 7] on icon "Undo/Redo" at bounding box center [111, 9] width 6 height 6
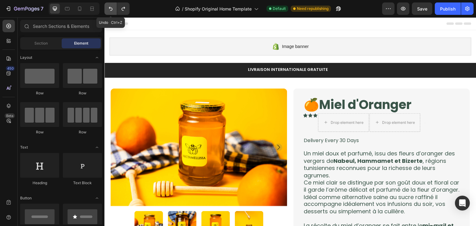
click at [108, 7] on icon "Undo/Redo" at bounding box center [111, 9] width 6 height 6
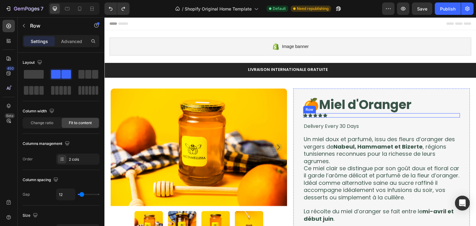
click at [360, 117] on div "Icon Icon Icon Icon Icon Icon List Text Block Row" at bounding box center [381, 115] width 157 height 4
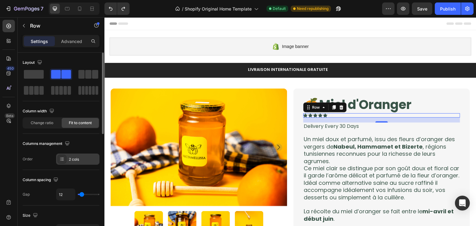
click at [86, 160] on div "2 cols" at bounding box center [83, 160] width 29 height 6
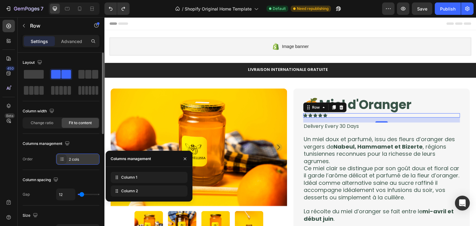
click at [86, 160] on div "2 cols" at bounding box center [83, 160] width 29 height 6
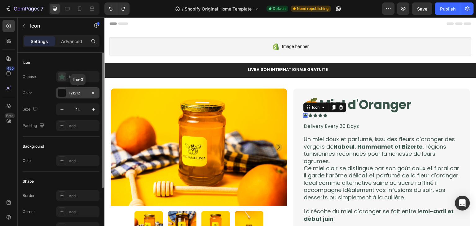
click at [78, 97] on div "121212" at bounding box center [77, 92] width 43 height 11
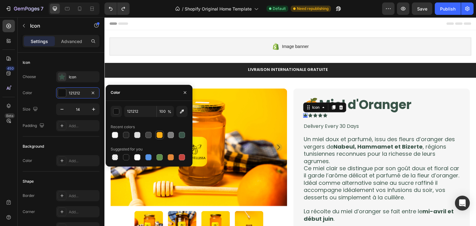
click at [163, 134] on div at bounding box center [159, 134] width 7 height 7
type input "FAAD14"
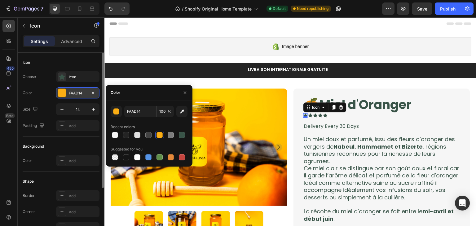
click at [68, 94] on div "FAAD14" at bounding box center [77, 92] width 43 height 11
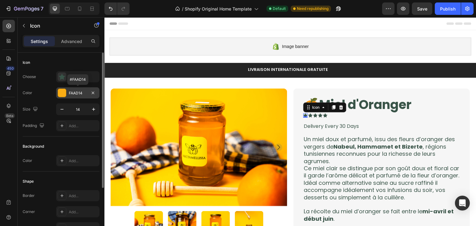
click at [68, 94] on div "FAAD14" at bounding box center [77, 92] width 43 height 11
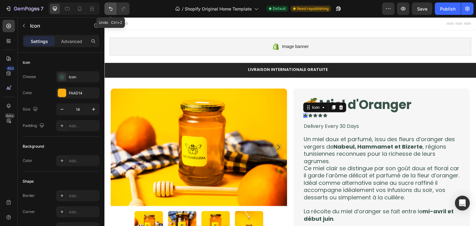
click at [107, 8] on button "Undo/Redo" at bounding box center [110, 8] width 12 height 12
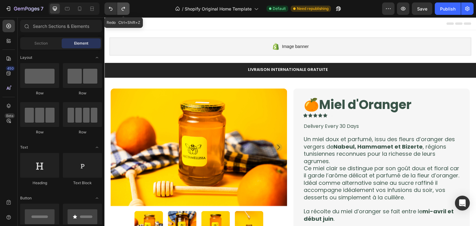
click at [122, 10] on icon "Undo/Redo" at bounding box center [123, 9] width 6 height 6
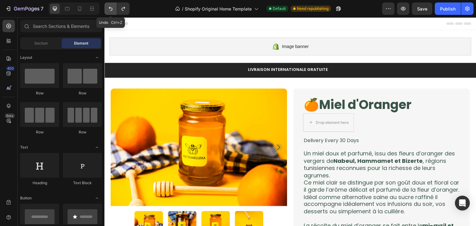
click at [106, 8] on button "Undo/Redo" at bounding box center [110, 8] width 12 height 12
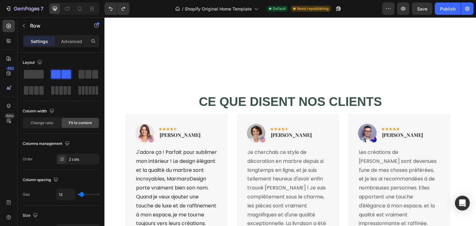
scroll to position [1532, 0]
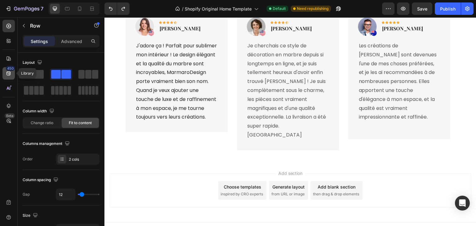
click at [13, 72] on div "450" at bounding box center [8, 73] width 12 height 12
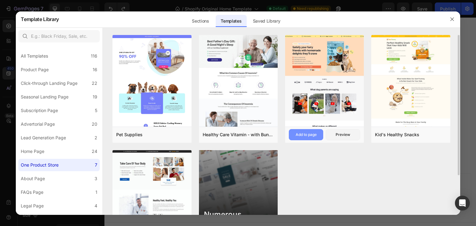
click at [319, 134] on button "Add to page" at bounding box center [306, 134] width 34 height 11
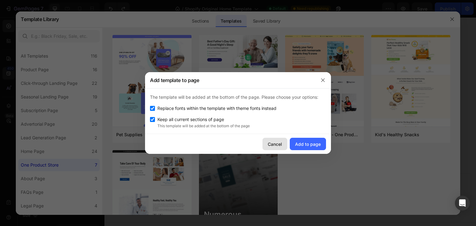
click at [287, 143] on button "Cancel" at bounding box center [274, 144] width 25 height 12
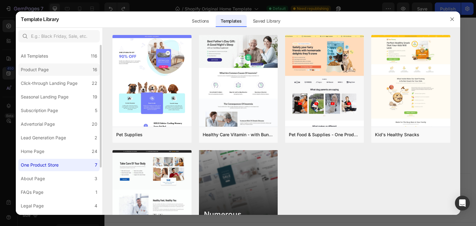
click at [46, 71] on div "Product Page" at bounding box center [35, 69] width 28 height 7
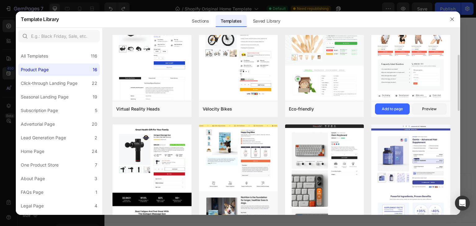
scroll to position [36, 0]
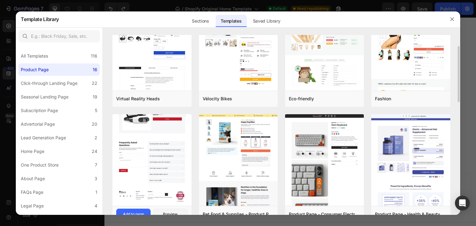
click at [176, 127] on img at bounding box center [151, 2] width 79 height 408
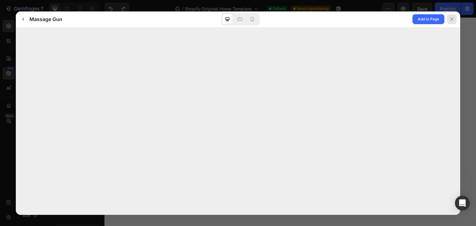
click at [457, 17] on button at bounding box center [452, 19] width 16 height 16
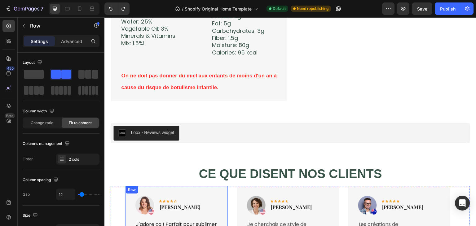
scroll to position [1354, 0]
click at [13, 79] on div "450" at bounding box center [8, 73] width 12 height 12
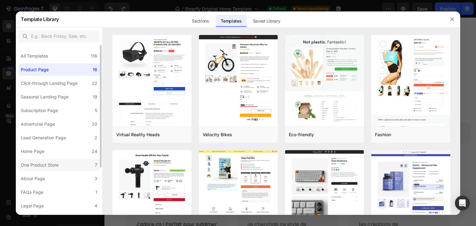
click at [69, 164] on label "One Product Store 7" at bounding box center [58, 165] width 81 height 12
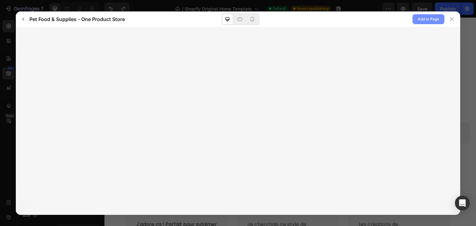
click at [433, 20] on span "Add to Page" at bounding box center [428, 18] width 21 height 7
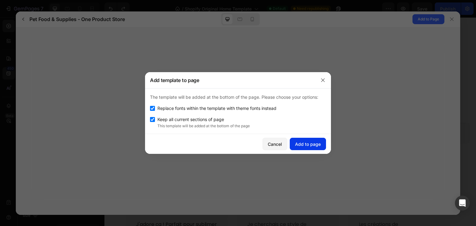
click at [311, 142] on div "Add to page" at bounding box center [308, 144] width 26 height 7
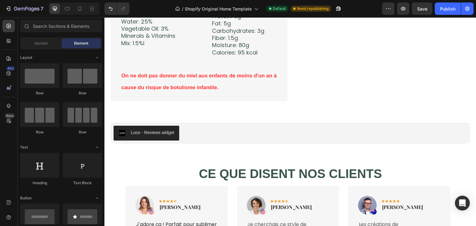
scroll to position [1414, 0]
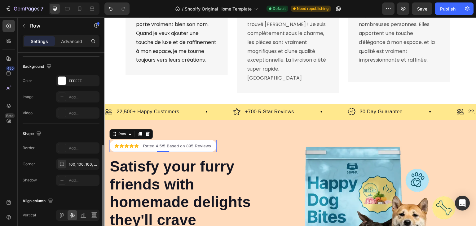
scroll to position [257, 0]
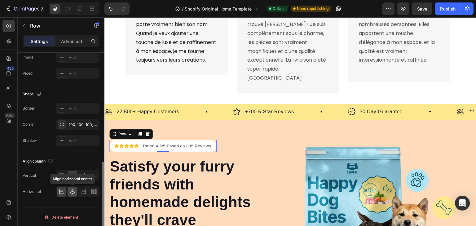
click at [76, 195] on div at bounding box center [73, 192] width 10 height 10
click at [59, 205] on div "Layout Column width Change ratio Fit to content Columns management Order 2 cols…" at bounding box center [61, 20] width 87 height 449
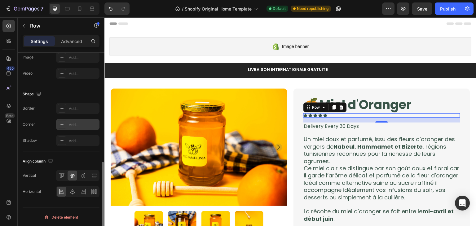
click at [77, 120] on div "Add..." at bounding box center [77, 124] width 43 height 11
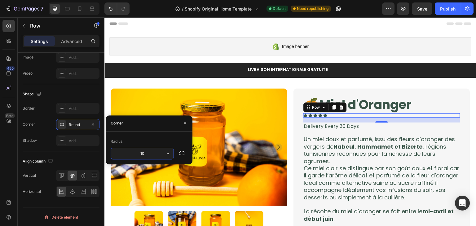
type input "100"
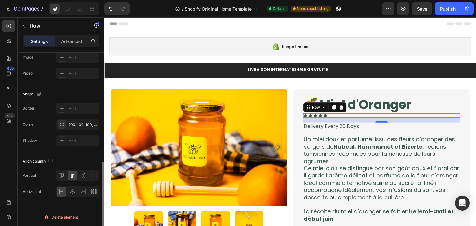
click at [75, 157] on div "Align column" at bounding box center [61, 161] width 77 height 10
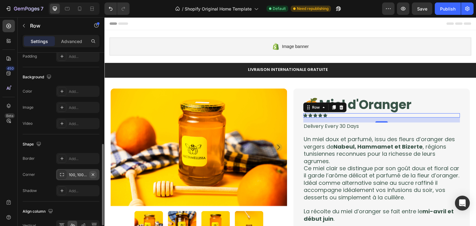
scroll to position [203, 0]
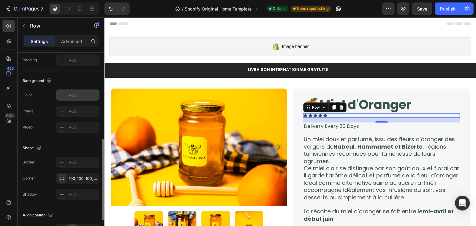
click at [77, 98] on div "Add..." at bounding box center [77, 95] width 43 height 11
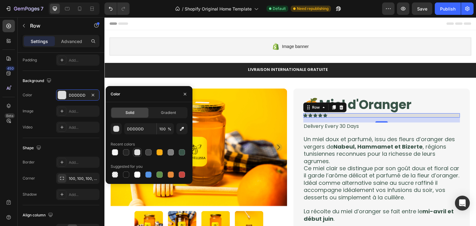
click at [133, 149] on div at bounding box center [137, 152] width 9 height 9
click at [138, 174] on div at bounding box center [137, 175] width 6 height 6
type input "FFFFFF"
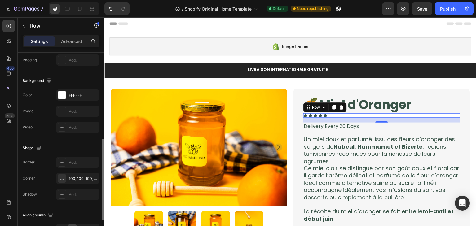
click at [66, 140] on div "Shape Border Add... Corner 100, 100, 100, 100 Shadow Add..." at bounding box center [61, 171] width 77 height 67
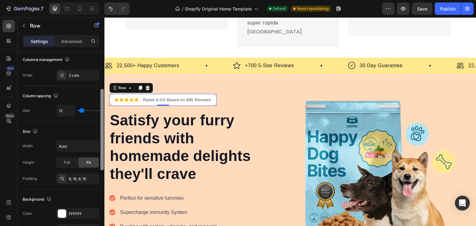
scroll to position [87, 0]
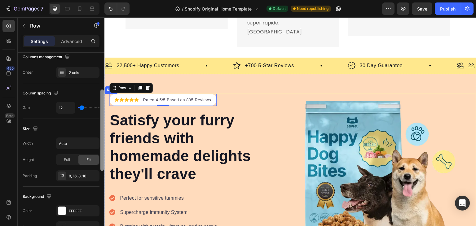
drag, startPoint x: 207, startPoint y: 137, endPoint x: 108, endPoint y: 165, distance: 103.5
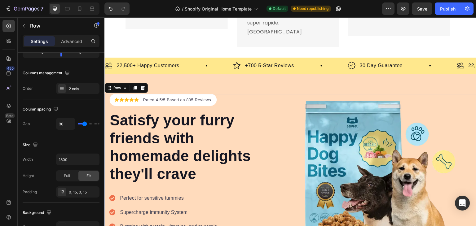
scroll to position [0, 0]
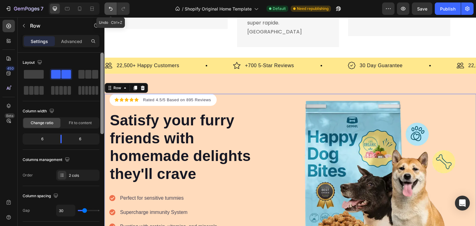
click at [110, 8] on icon "Undo/Redo" at bounding box center [111, 9] width 4 height 4
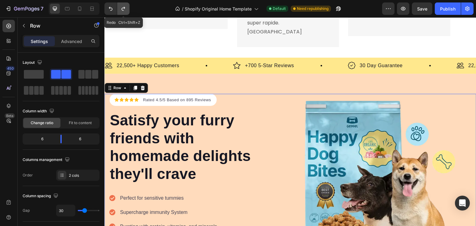
click at [121, 10] on icon "Undo/Redo" at bounding box center [123, 9] width 6 height 6
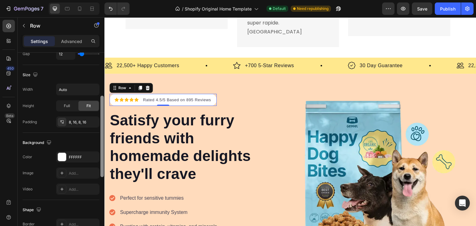
scroll to position [147, 0]
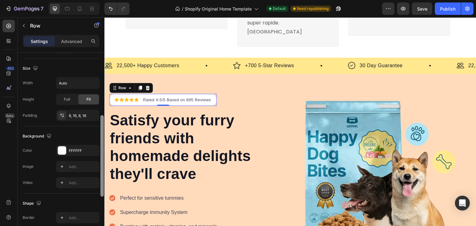
drag, startPoint x: 102, startPoint y: 114, endPoint x: 103, endPoint y: 152, distance: 37.2
click at [103, 152] on div at bounding box center [101, 155] width 3 height 81
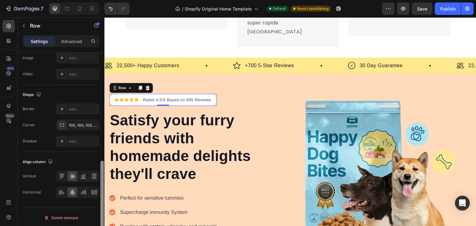
scroll to position [257, 0]
drag, startPoint x: 103, startPoint y: 152, endPoint x: 100, endPoint y: 201, distance: 50.0
click at [100, 201] on div at bounding box center [101, 202] width 3 height 81
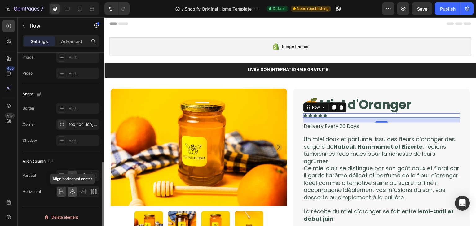
click at [75, 189] on icon at bounding box center [72, 192] width 6 height 6
click at [63, 190] on icon at bounding box center [62, 192] width 6 height 6
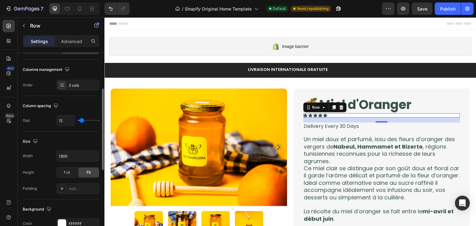
scroll to position [83, 0]
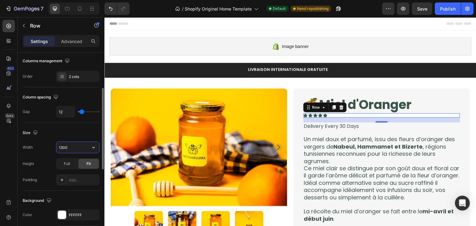
click at [82, 146] on input "1300" at bounding box center [77, 147] width 43 height 11
click at [90, 147] on button "button" at bounding box center [93, 147] width 11 height 11
click at [75, 147] on input "1300" at bounding box center [77, 147] width 43 height 11
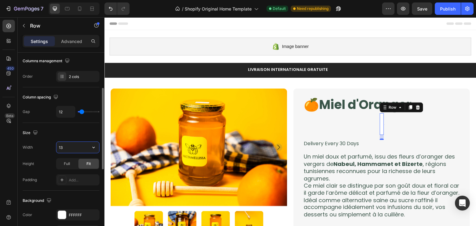
type input "1"
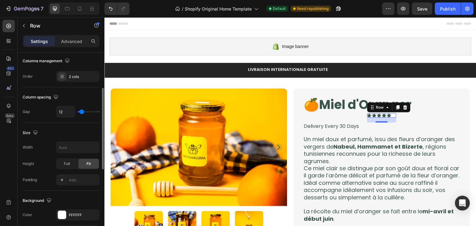
click at [77, 134] on div "Size" at bounding box center [61, 133] width 77 height 10
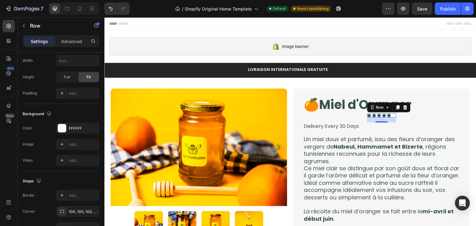
scroll to position [257, 0]
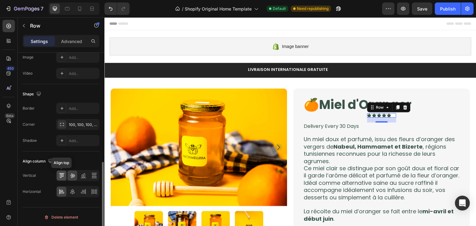
click at [60, 175] on icon at bounding box center [62, 176] width 6 height 6
click at [73, 174] on icon at bounding box center [72, 176] width 5 height 4
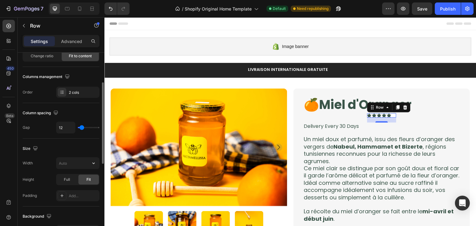
scroll to position [68, 0]
click at [75, 192] on div "Add..." at bounding box center [83, 195] width 29 height 6
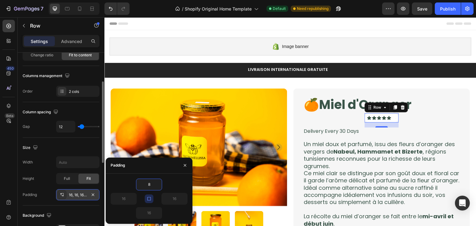
type input "8"
click at [150, 200] on icon "button" at bounding box center [148, 198] width 3 height 3
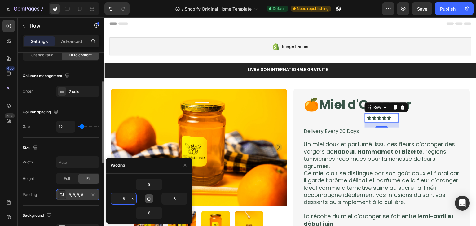
click at [128, 199] on input "8" at bounding box center [123, 198] width 25 height 11
type input "16"
click at [178, 198] on input "8" at bounding box center [174, 198] width 25 height 11
type input "16"
click at [152, 210] on input "8" at bounding box center [148, 213] width 25 height 11
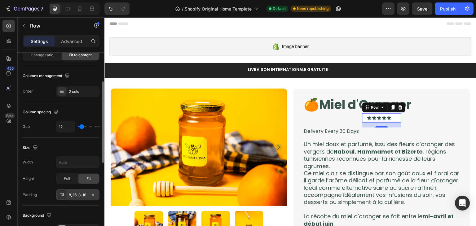
click at [87, 211] on div "Background" at bounding box center [61, 216] width 77 height 10
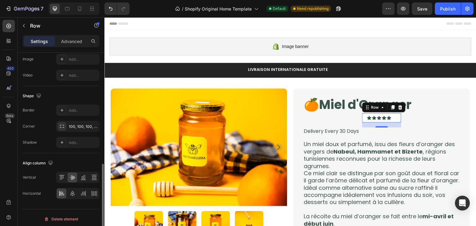
scroll to position [257, 0]
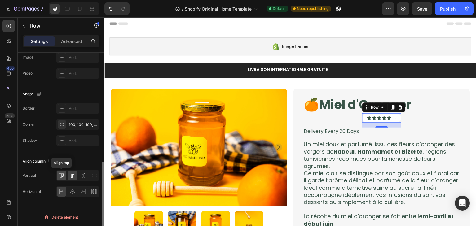
click at [66, 171] on div at bounding box center [62, 176] width 10 height 10
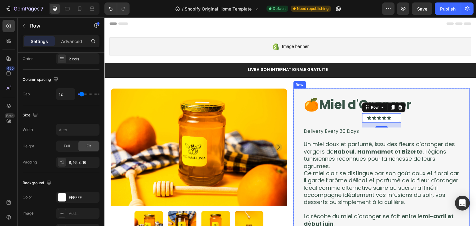
scroll to position [100, 0]
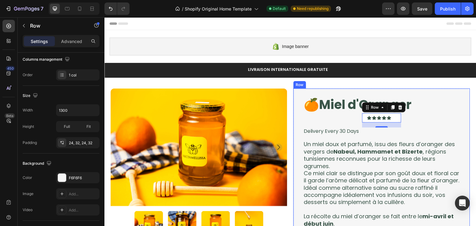
click at [426, 118] on div "🍊Miel d'Oranger Product Title Icon Icon Icon Icon Icon Icon List Text Block Row…" at bounding box center [381, 222] width 157 height 253
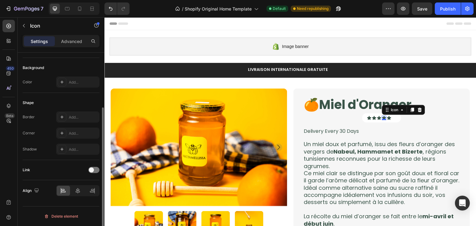
scroll to position [0, 0]
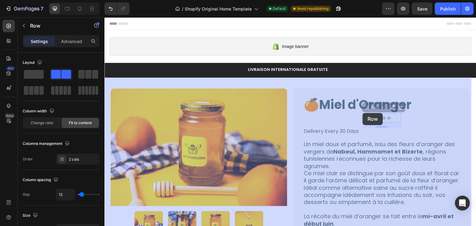
drag, startPoint x: 364, startPoint y: 110, endPoint x: 364, endPoint y: 113, distance: 3.8
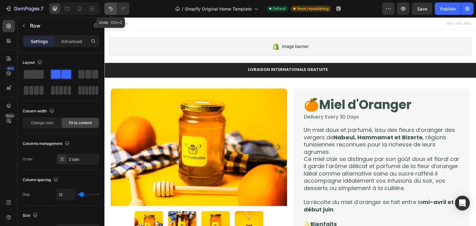
click at [105, 11] on button "Undo/Redo" at bounding box center [110, 8] width 12 height 12
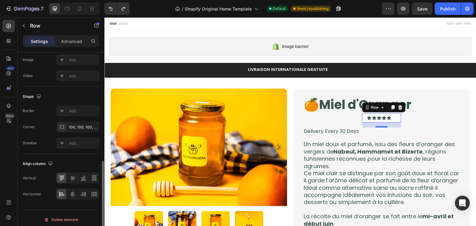
scroll to position [257, 0]
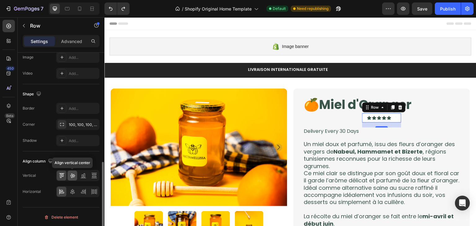
click at [73, 171] on div at bounding box center [73, 176] width 10 height 10
click at [89, 174] on div at bounding box center [94, 176] width 10 height 10
click at [71, 194] on div at bounding box center [73, 192] width 10 height 10
click at [81, 192] on icon at bounding box center [83, 192] width 6 height 6
click at [60, 174] on icon at bounding box center [61, 176] width 2 height 4
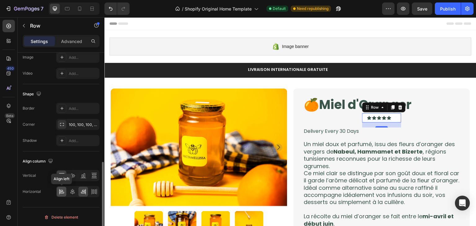
click at [58, 187] on div at bounding box center [62, 192] width 10 height 10
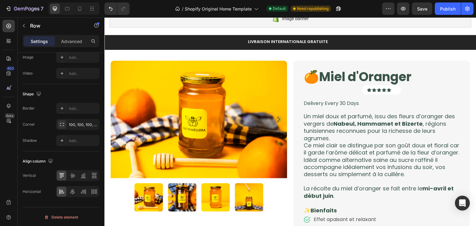
scroll to position [0, 0]
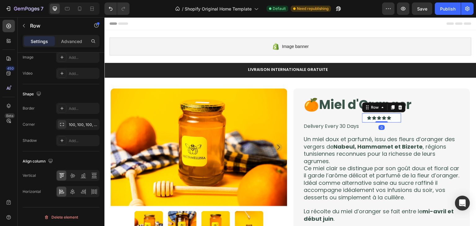
drag, startPoint x: 382, startPoint y: 126, endPoint x: 380, endPoint y: 119, distance: 7.5
click at [380, 119] on div "Icon Icon Icon Icon Icon Icon List Text Block Row 0" at bounding box center [381, 117] width 39 height 9
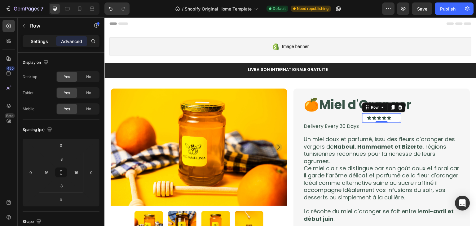
click at [41, 46] on div "Settings" at bounding box center [39, 41] width 31 height 10
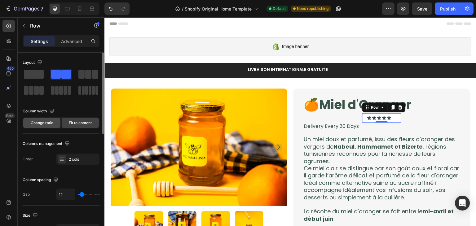
click at [53, 124] on span "Change ratio" at bounding box center [42, 123] width 23 height 6
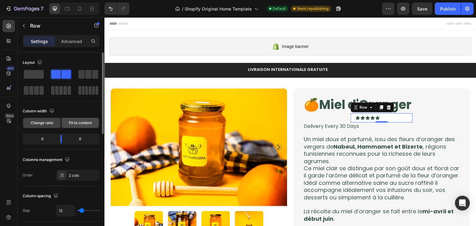
click at [68, 126] on div "Fit to content" at bounding box center [80, 123] width 37 height 10
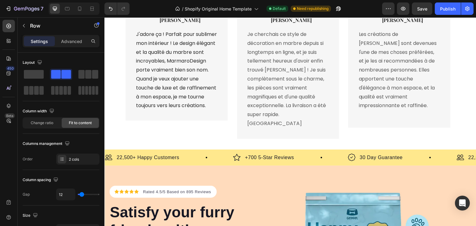
scroll to position [1541, 0]
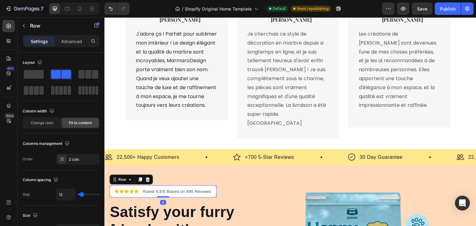
click at [214, 190] on div "Icon Icon Icon Icon Icon Icon List Hoz Rated 4.5/5 Based on 895 Reviews Text bl…" at bounding box center [162, 192] width 107 height 12
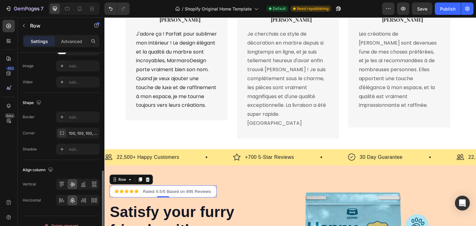
scroll to position [257, 0]
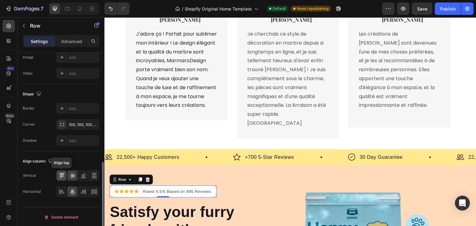
click at [59, 174] on icon at bounding box center [62, 176] width 6 height 6
click at [71, 178] on div at bounding box center [73, 176] width 10 height 10
click at [64, 191] on icon at bounding box center [62, 192] width 6 height 6
click at [69, 191] on icon at bounding box center [72, 192] width 6 height 6
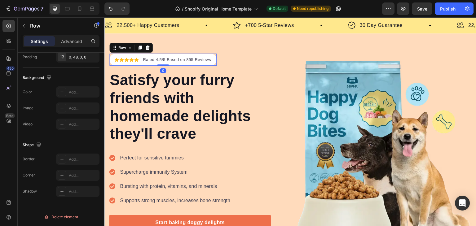
scroll to position [186, 0]
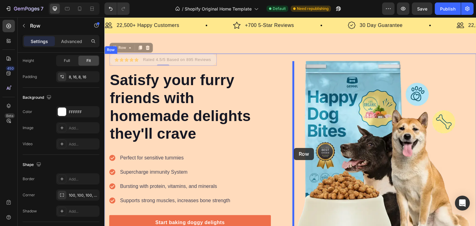
drag, startPoint x: 113, startPoint y: 49, endPoint x: 294, endPoint y: 148, distance: 206.8
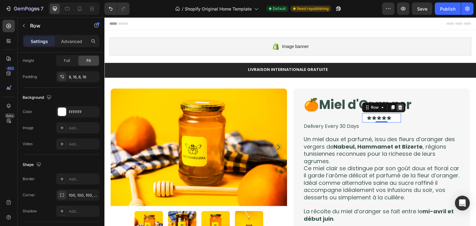
click at [398, 105] on icon at bounding box center [400, 107] width 5 height 5
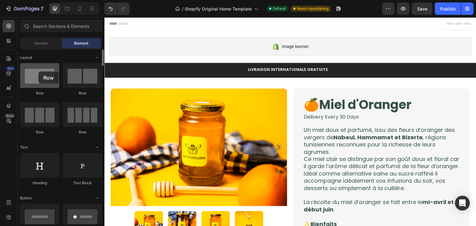
click at [38, 72] on div at bounding box center [39, 75] width 39 height 25
click at [29, 68] on div at bounding box center [39, 75] width 39 height 25
drag, startPoint x: 29, startPoint y: 68, endPoint x: 31, endPoint y: 73, distance: 5.5
click at [31, 73] on div at bounding box center [39, 75] width 39 height 25
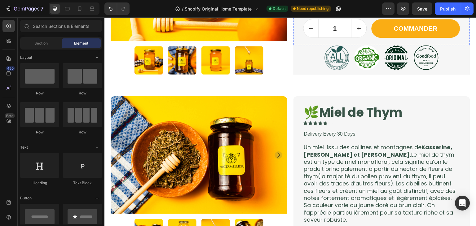
scroll to position [294, 0]
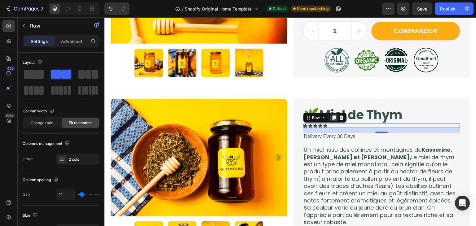
click at [332, 120] on div at bounding box center [333, 117] width 7 height 7
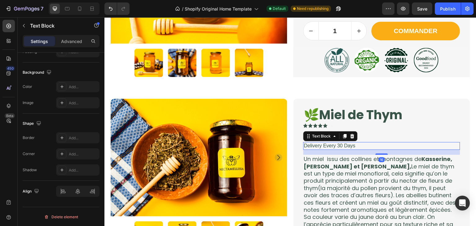
scroll to position [0, 0]
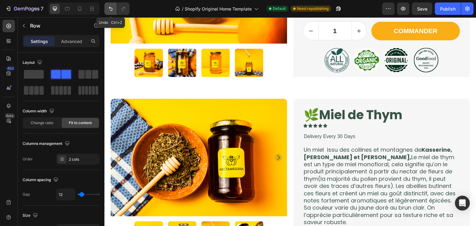
click at [113, 7] on icon "Undo/Redo" at bounding box center [111, 9] width 6 height 6
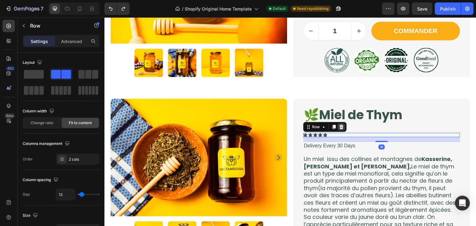
click at [340, 125] on icon at bounding box center [342, 127] width 4 height 4
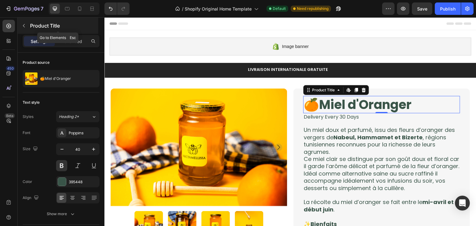
click at [25, 24] on icon "button" at bounding box center [23, 25] width 5 height 5
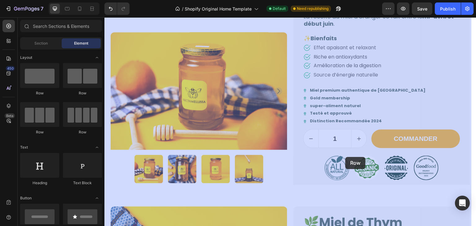
scroll to position [226, 0]
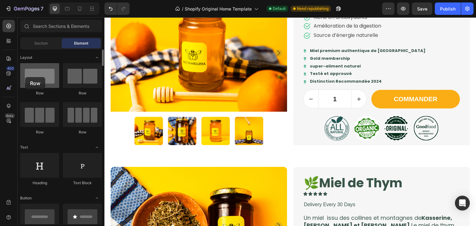
drag, startPoint x: 51, startPoint y: 73, endPoint x: 26, endPoint y: 76, distance: 25.5
click at [26, 76] on div at bounding box center [39, 75] width 39 height 25
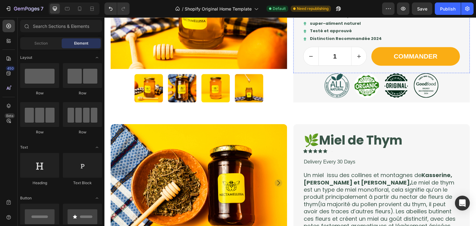
scroll to position [269, 0]
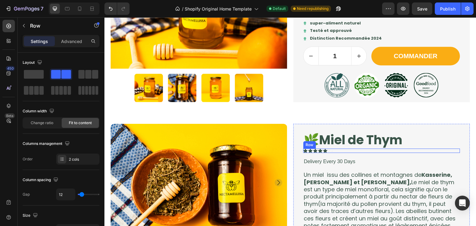
click at [346, 151] on div "Icon Icon Icon Icon Icon Icon List Text Block Row" at bounding box center [381, 151] width 157 height 4
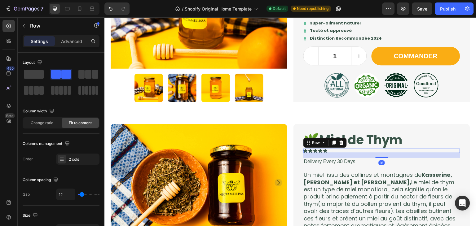
click at [346, 151] on div "Icon Icon Icon Icon Icon Icon List Text Block Row 16" at bounding box center [381, 151] width 157 height 4
click at [340, 144] on icon at bounding box center [342, 143] width 4 height 4
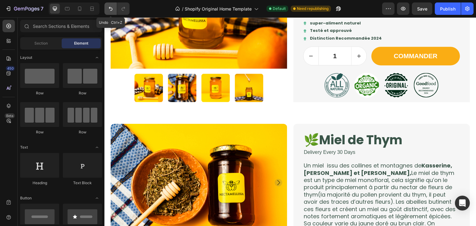
click at [106, 7] on button "Undo/Redo" at bounding box center [110, 8] width 12 height 12
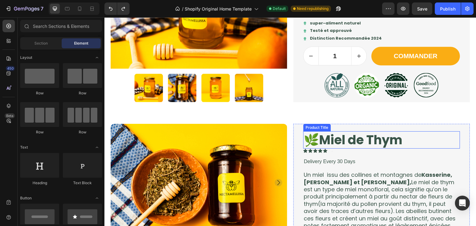
scroll to position [329, 0]
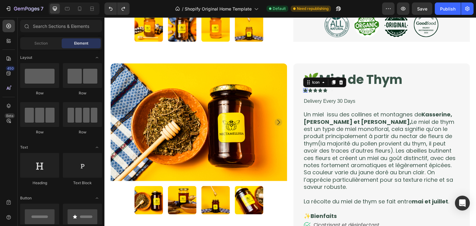
click at [303, 90] on div "Icon 0" at bounding box center [305, 90] width 4 height 4
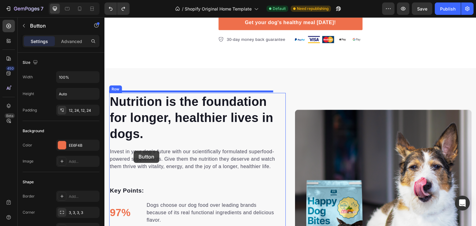
scroll to position [2448, 0]
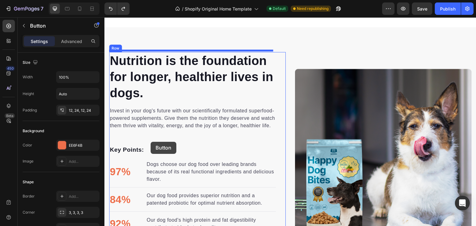
drag, startPoint x: 113, startPoint y: 165, endPoint x: 151, endPoint y: 142, distance: 43.7
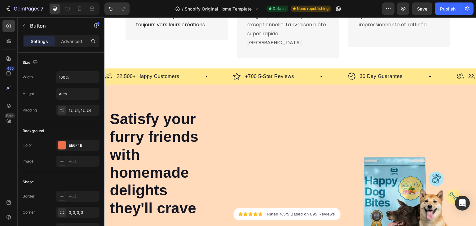
scroll to position [1615, 0]
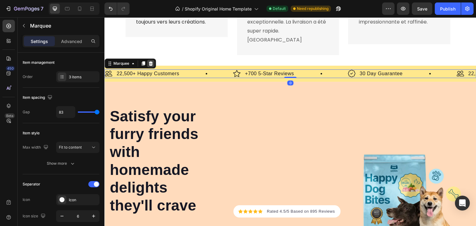
click at [151, 61] on icon at bounding box center [151, 63] width 4 height 4
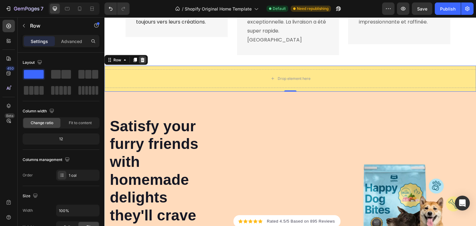
click at [145, 56] on div at bounding box center [142, 59] width 7 height 7
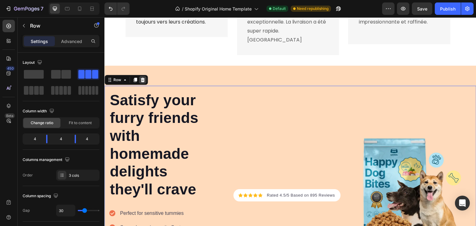
click at [143, 78] on icon at bounding box center [143, 80] width 4 height 4
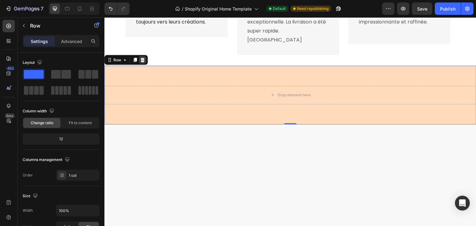
click at [142, 58] on icon at bounding box center [143, 60] width 4 height 4
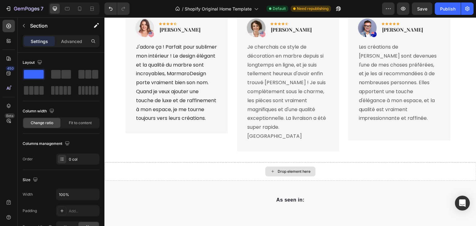
scroll to position [1521, 0]
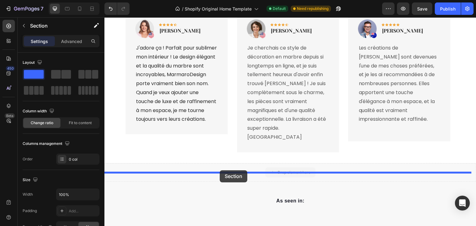
drag, startPoint x: 222, startPoint y: 156, endPoint x: 217, endPoint y: 185, distance: 28.9
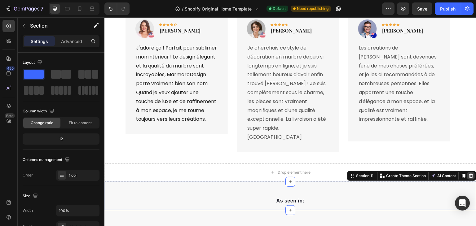
click at [469, 174] on icon at bounding box center [471, 176] width 5 height 5
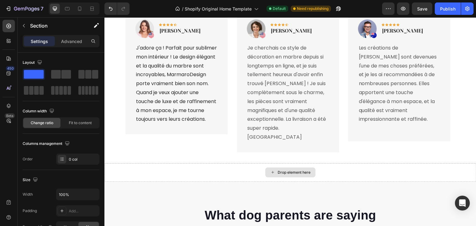
click at [222, 163] on div "Drop element here" at bounding box center [290, 172] width 372 height 19
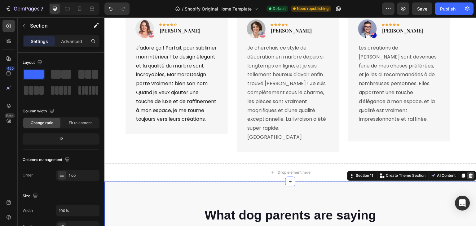
click at [469, 172] on div at bounding box center [470, 175] width 7 height 7
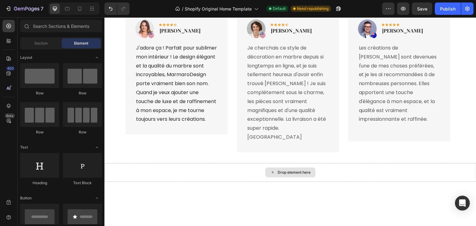
click at [436, 163] on div "Drop element here" at bounding box center [290, 172] width 372 height 19
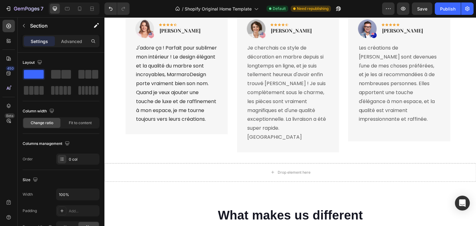
scroll to position [1606, 0]
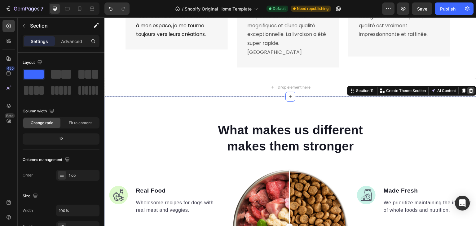
click at [469, 88] on icon at bounding box center [471, 90] width 5 height 5
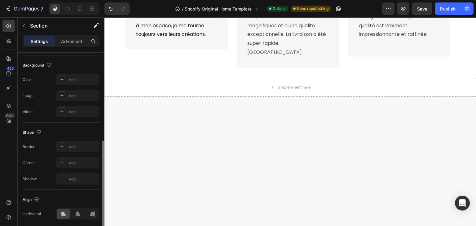
scroll to position [205, 0]
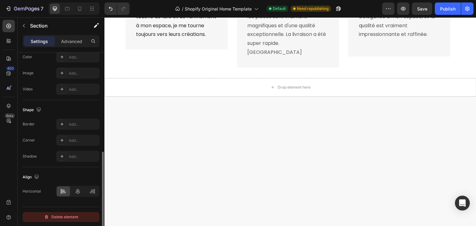
click at [67, 214] on div "Delete element" at bounding box center [61, 217] width 34 height 7
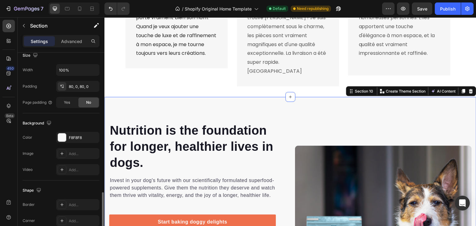
scroll to position [186, 0]
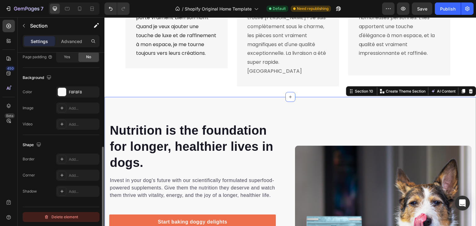
click at [71, 220] on div "Delete element" at bounding box center [61, 217] width 34 height 7
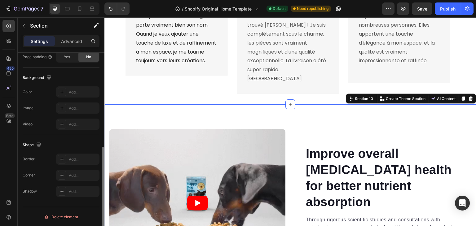
click at [67, 215] on div "Delete element" at bounding box center [61, 217] width 34 height 7
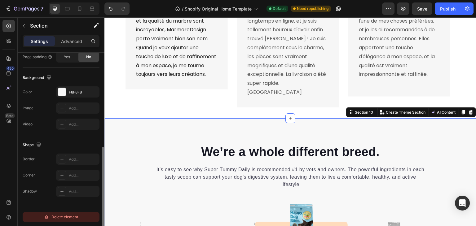
click at [75, 217] on div "Delete element" at bounding box center [61, 217] width 34 height 7
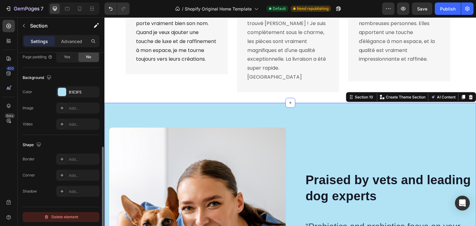
click at [74, 214] on div "Delete element" at bounding box center [61, 217] width 34 height 7
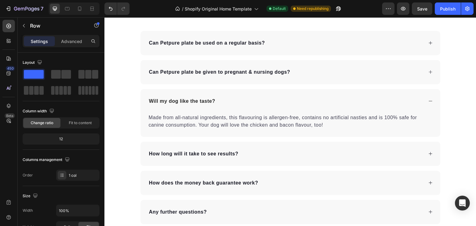
scroll to position [1697, 0]
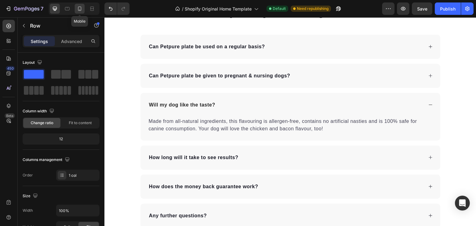
click at [78, 6] on icon at bounding box center [80, 9] width 6 height 6
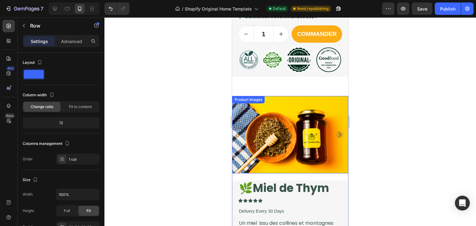
scroll to position [376, 0]
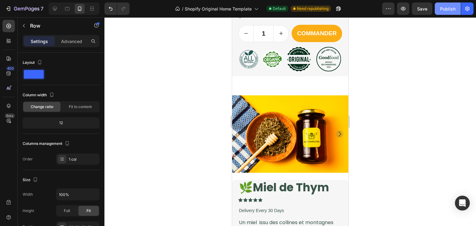
click at [446, 13] on button "Publish" at bounding box center [448, 8] width 26 height 12
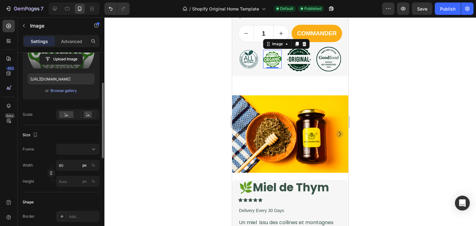
scroll to position [90, 0]
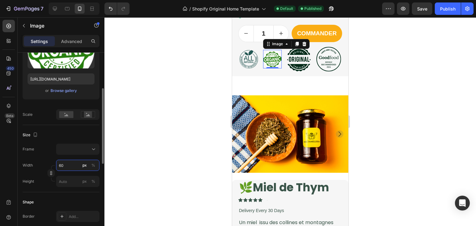
click at [78, 163] on input "60" at bounding box center [77, 165] width 43 height 11
type input "8"
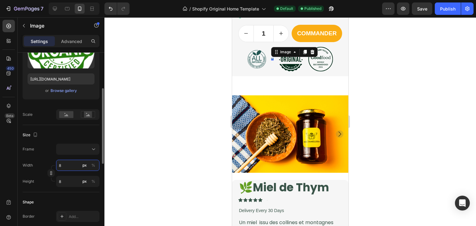
type input "80"
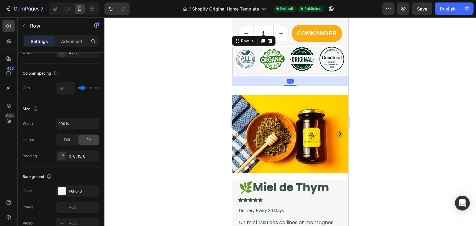
click at [246, 72] on div "Image" at bounding box center [245, 59] width 19 height 25
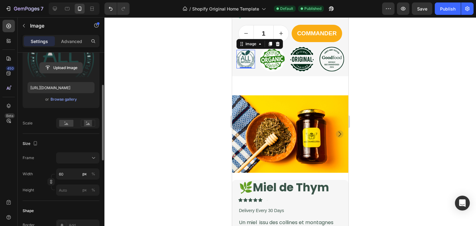
scroll to position [82, 0]
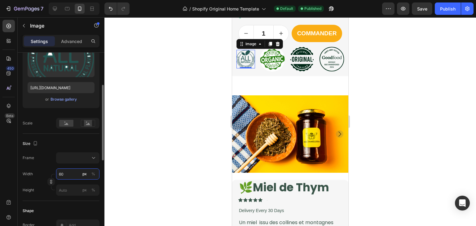
click at [70, 172] on input "60" at bounding box center [77, 174] width 43 height 11
type input "8"
type input "80"
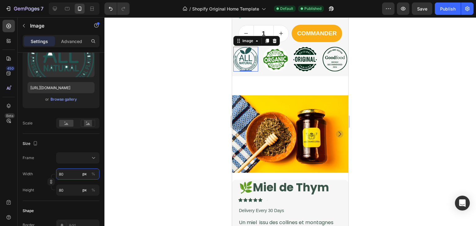
type input "80"
click at [206, 101] on div at bounding box center [290, 121] width 372 height 209
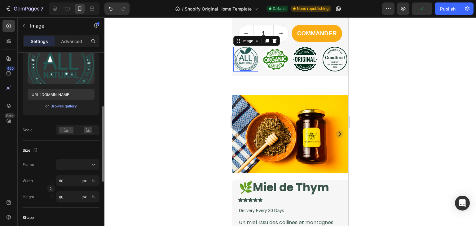
scroll to position [94, 0]
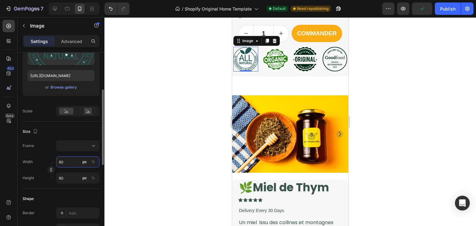
click at [71, 164] on input "80" at bounding box center [77, 161] width 43 height 11
type input "6"
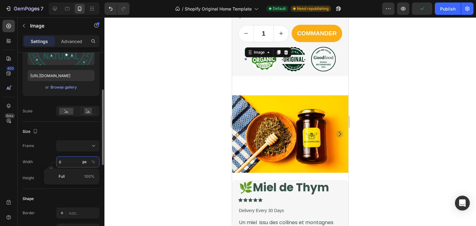
type input "60"
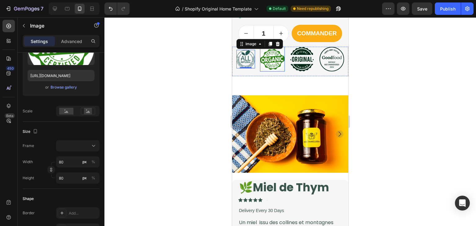
click at [260, 68] on img at bounding box center [272, 59] width 25 height 25
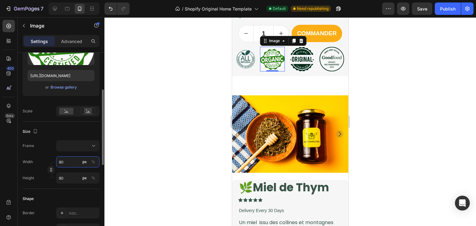
click at [71, 165] on input "80" at bounding box center [77, 161] width 43 height 11
type input "6"
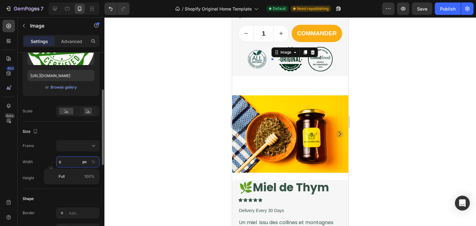
type input "60"
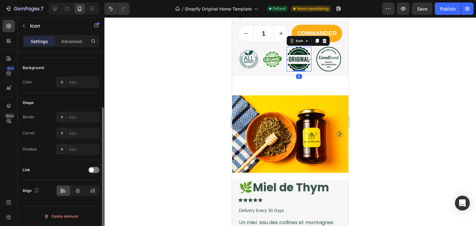
scroll to position [0, 0]
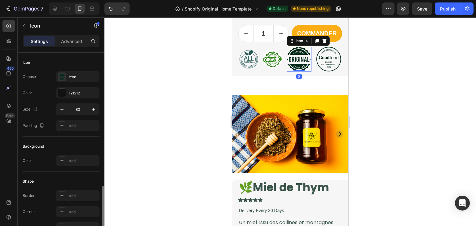
click at [299, 69] on icon at bounding box center [299, 66] width 18 height 5
click at [64, 111] on icon "button" at bounding box center [62, 109] width 6 height 6
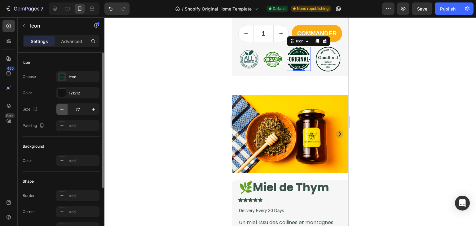
click at [64, 111] on icon "button" at bounding box center [62, 109] width 6 height 6
drag, startPoint x: 64, startPoint y: 111, endPoint x: 79, endPoint y: 108, distance: 14.9
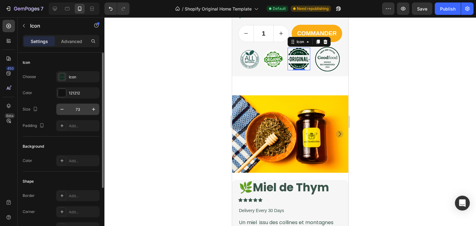
click at [79, 108] on div "73" at bounding box center [77, 109] width 43 height 11
click at [79, 108] on input "73" at bounding box center [78, 109] width 20 height 11
type input "60"
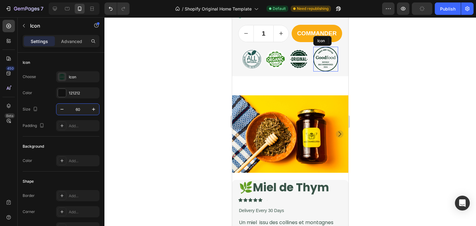
click at [319, 71] on icon at bounding box center [326, 59] width 24 height 24
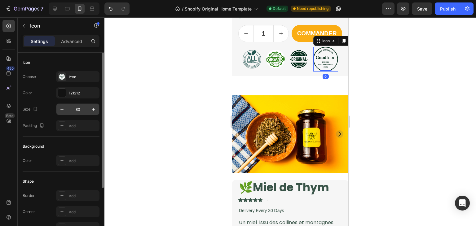
click at [77, 107] on input "80" at bounding box center [78, 109] width 20 height 11
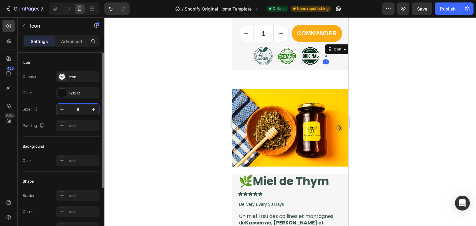
type input "60"
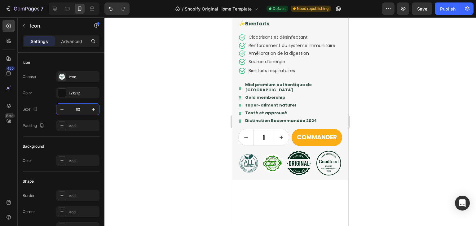
scroll to position [685, 0]
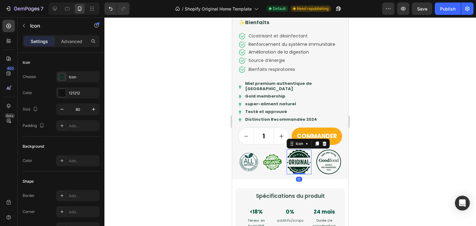
click at [297, 165] on icon at bounding box center [298, 162] width 2 height 5
click at [72, 109] on input "80" at bounding box center [78, 109] width 20 height 11
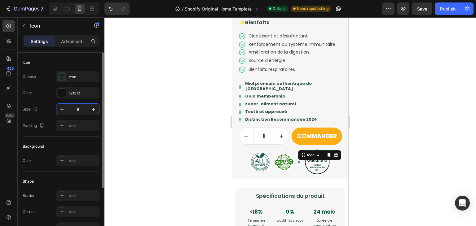
type input "60"
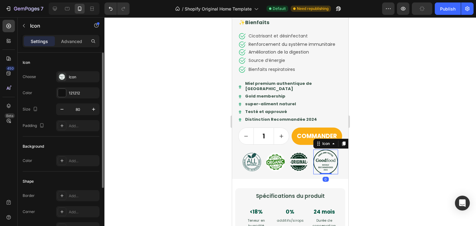
click at [321, 166] on icon at bounding box center [326, 162] width 24 height 24
click at [75, 109] on input "80" at bounding box center [78, 109] width 20 height 11
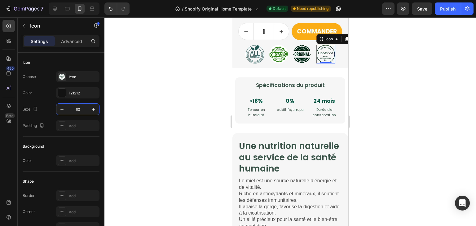
scroll to position [800, 0]
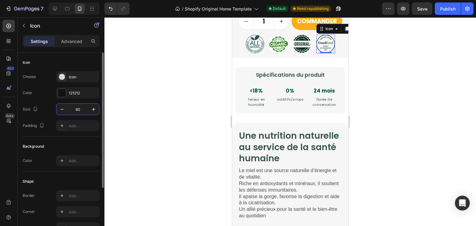
click at [79, 108] on input "60" at bounding box center [78, 109] width 20 height 11
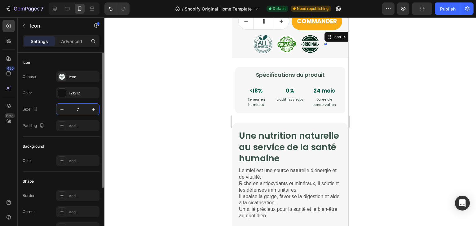
type input "75"
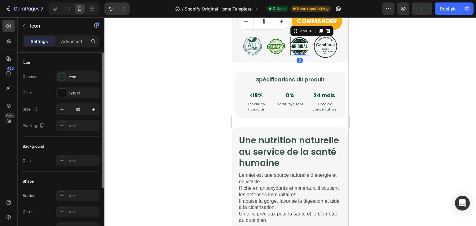
click at [301, 54] on icon at bounding box center [300, 46] width 18 height 19
click at [79, 107] on input "60" at bounding box center [78, 109] width 20 height 11
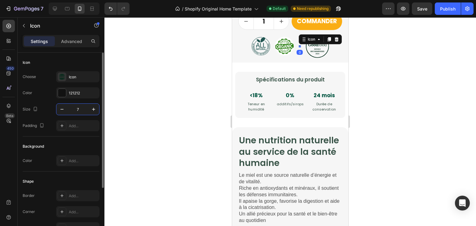
type input "75"
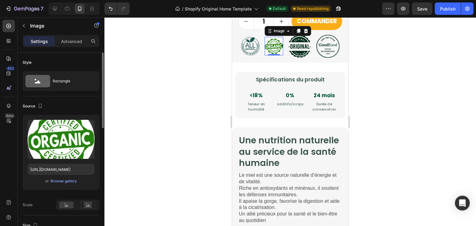
click at [265, 51] on img at bounding box center [274, 46] width 19 height 19
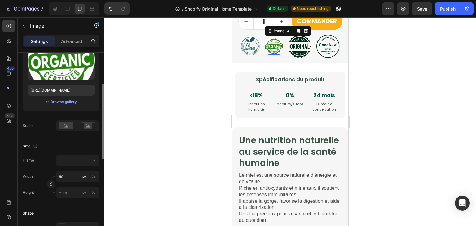
scroll to position [80, 0]
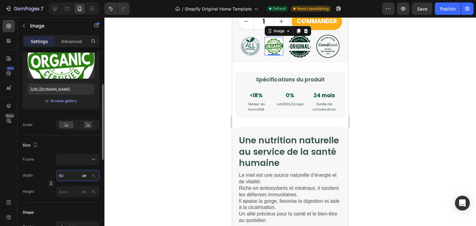
click at [80, 175] on input "60" at bounding box center [77, 175] width 43 height 11
type input "7"
type input "75"
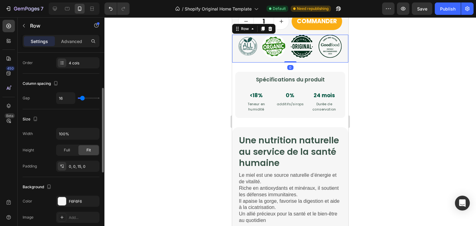
click at [250, 58] on div "Image" at bounding box center [248, 46] width 19 height 23
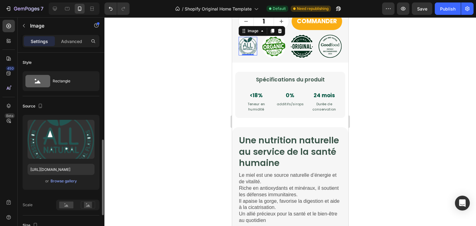
scroll to position [71, 0]
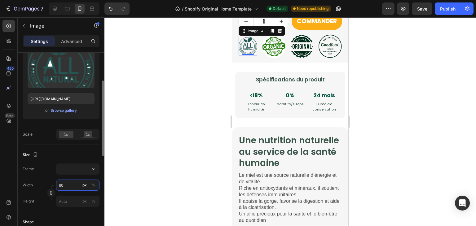
click at [69, 189] on input "60" at bounding box center [77, 185] width 43 height 11
type input "7"
type input "75"
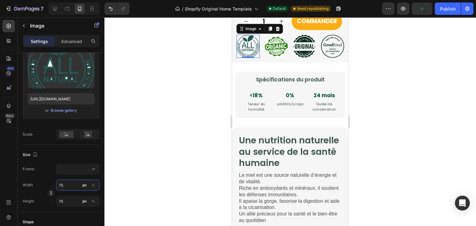
type input "75"
click at [181, 138] on div at bounding box center [290, 121] width 372 height 209
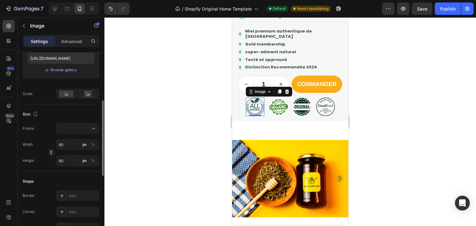
scroll to position [114, 0]
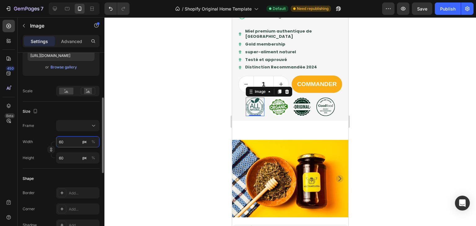
click at [70, 143] on input "60" at bounding box center [77, 141] width 43 height 11
type input "7"
type input "75"
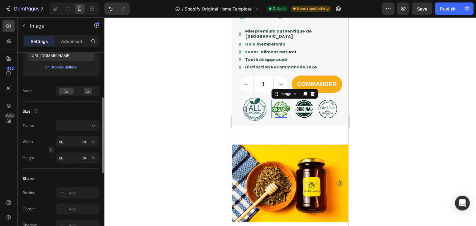
click at [280, 113] on img at bounding box center [280, 109] width 19 height 19
click at [67, 142] on input "60" at bounding box center [77, 141] width 43 height 11
type input "7"
type input "75"
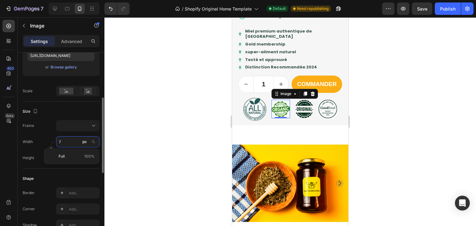
type input "75"
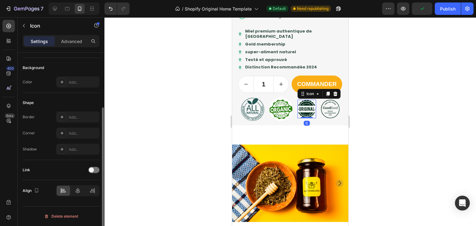
scroll to position [0, 0]
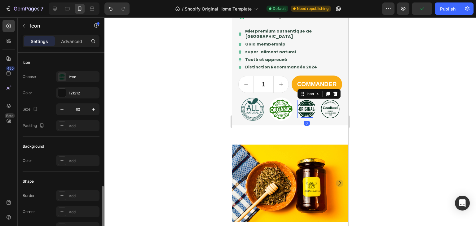
click at [305, 111] on icon at bounding box center [306, 110] width 2 height 4
click at [84, 105] on input "60" at bounding box center [78, 109] width 20 height 11
type input "75"
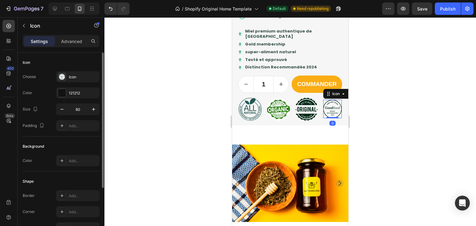
click at [323, 119] on icon at bounding box center [332, 109] width 19 height 19
click at [81, 108] on input "60" at bounding box center [78, 109] width 20 height 11
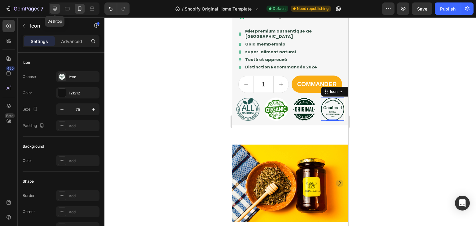
click at [55, 8] on icon at bounding box center [55, 9] width 6 height 6
type input "80"
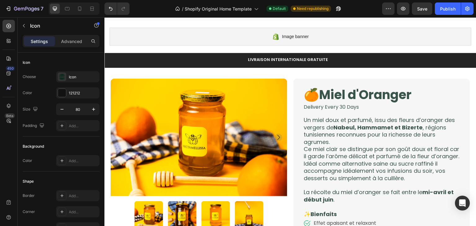
scroll to position [3, 0]
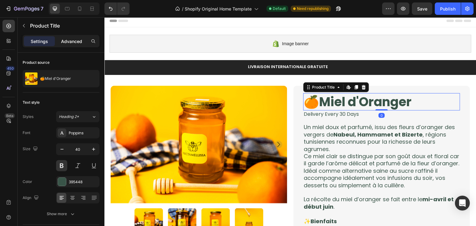
click at [73, 36] on div "Advanced" at bounding box center [71, 41] width 31 height 10
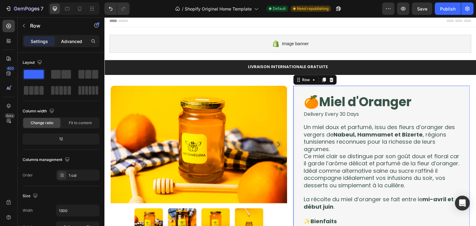
click at [62, 40] on p "Advanced" at bounding box center [71, 41] width 21 height 7
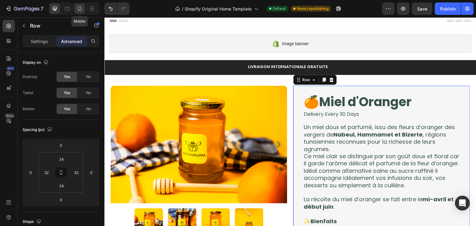
click at [75, 7] on div at bounding box center [80, 9] width 10 height 10
type input "0"
type input "20"
type input "0"
type input "20"
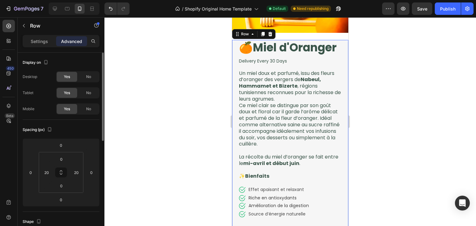
scroll to position [126, 0]
click at [61, 157] on input "0" at bounding box center [61, 159] width 12 height 9
type input "10"
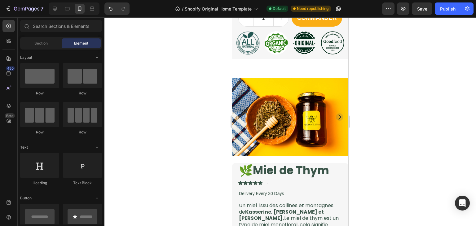
scroll to position [413, 0]
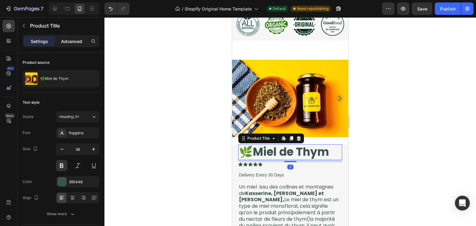
click at [58, 42] on div "Advanced" at bounding box center [71, 41] width 31 height 10
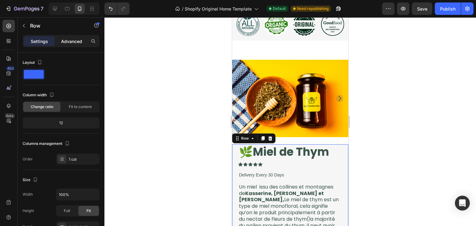
click at [67, 39] on p "Advanced" at bounding box center [71, 41] width 21 height 7
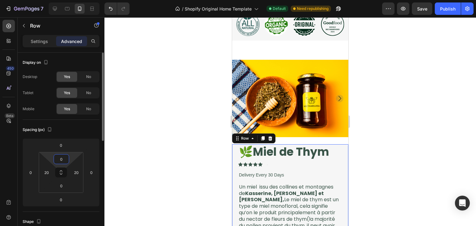
click at [58, 156] on input "0" at bounding box center [61, 159] width 12 height 9
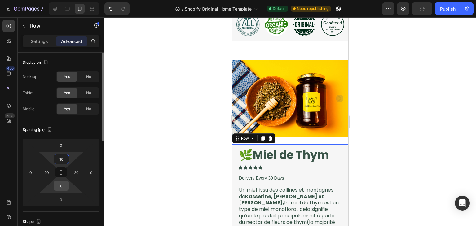
type input "10"
click at [63, 188] on input "0" at bounding box center [61, 185] width 12 height 9
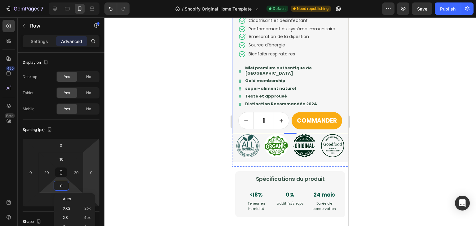
scroll to position [712, 0]
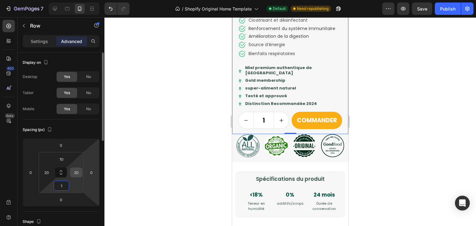
type input "10"
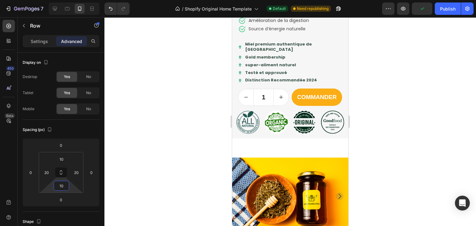
scroll to position [313, 0]
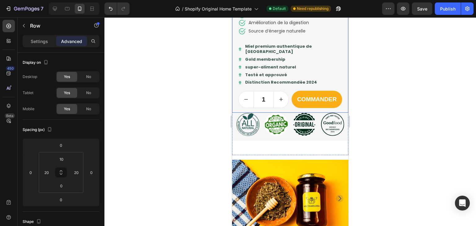
click at [67, 182] on input "0" at bounding box center [61, 185] width 12 height 9
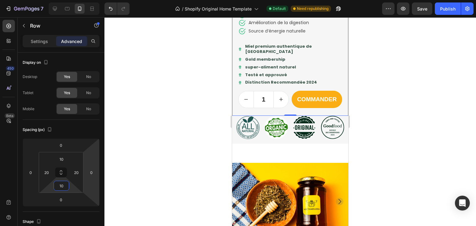
type input "10"
click at [160, 153] on div at bounding box center [290, 121] width 372 height 209
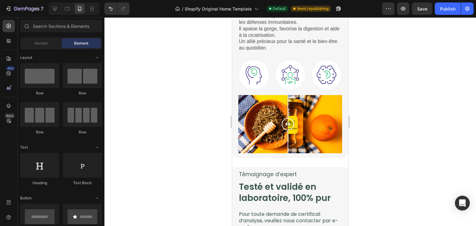
scroll to position [991, 0]
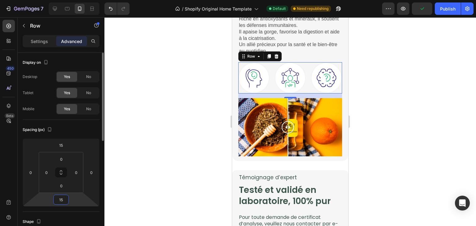
click at [64, 198] on input "15" at bounding box center [61, 199] width 12 height 9
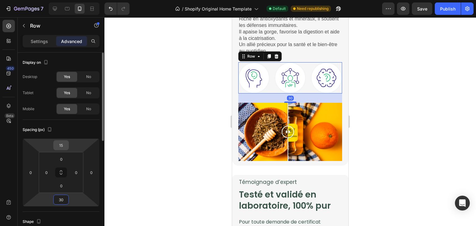
type input "30"
click at [66, 144] on input "15" at bounding box center [61, 145] width 12 height 9
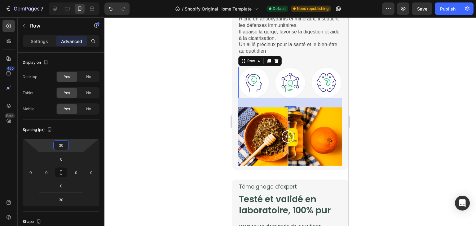
type input "30"
click at [175, 153] on div at bounding box center [290, 121] width 372 height 209
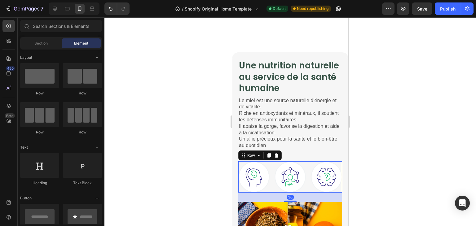
scroll to position [808, 0]
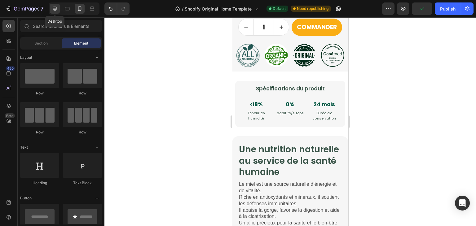
click at [51, 13] on div at bounding box center [55, 9] width 10 height 10
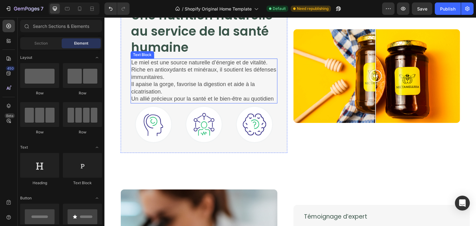
scroll to position [830, 0]
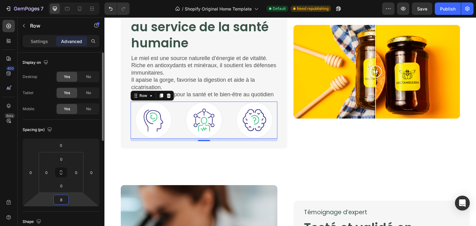
click at [65, 197] on input "8" at bounding box center [61, 199] width 12 height 9
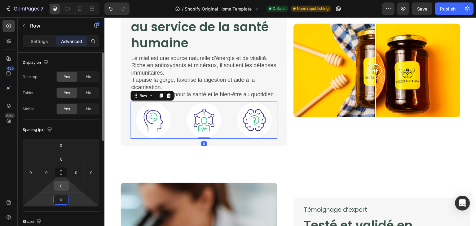
type input "0"
click at [61, 185] on input "0" at bounding box center [61, 185] width 12 height 9
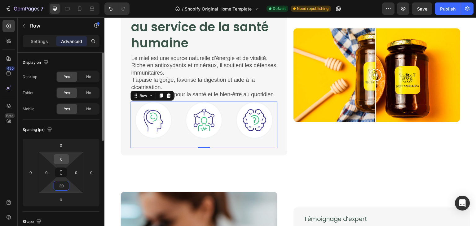
type input "30"
click at [63, 155] on input "0" at bounding box center [61, 159] width 12 height 9
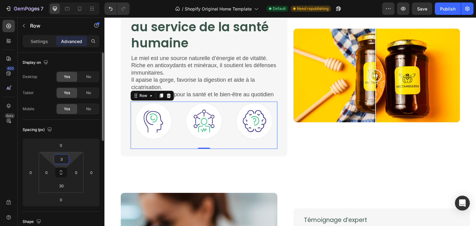
type input "30"
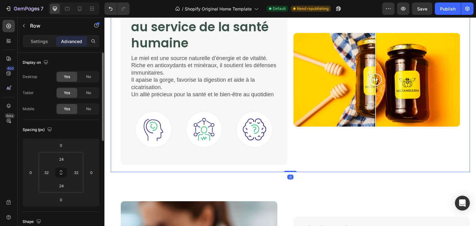
click at [340, 161] on div "Image Comparison" at bounding box center [376, 80] width 167 height 170
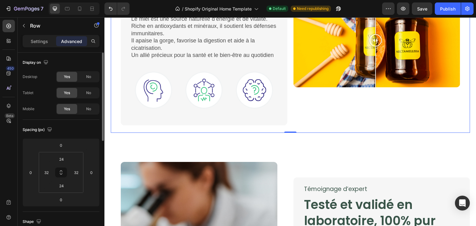
scroll to position [870, 0]
